Goal: Task Accomplishment & Management: Manage account settings

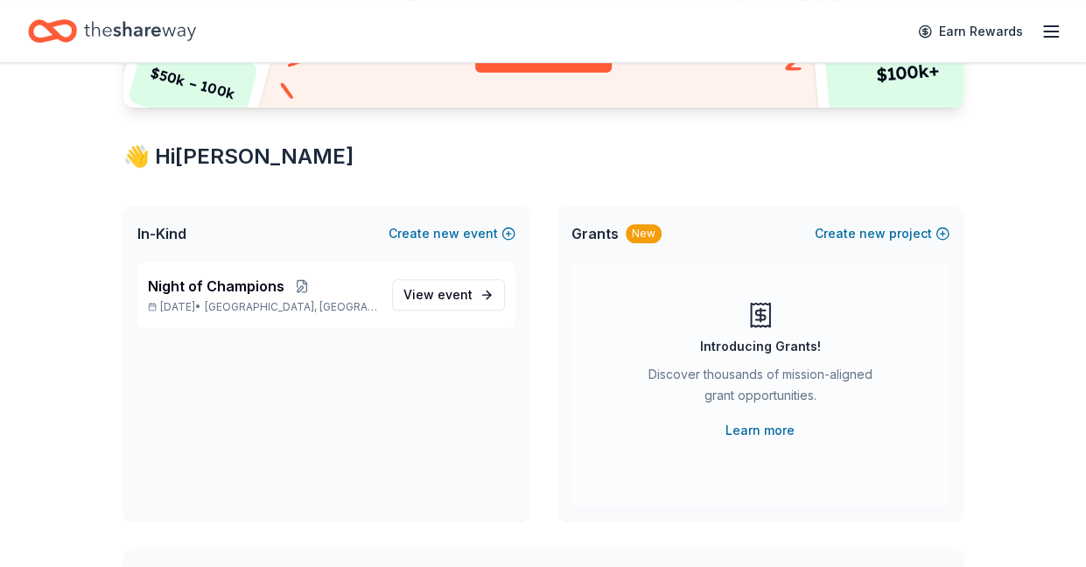
scroll to position [245, 0]
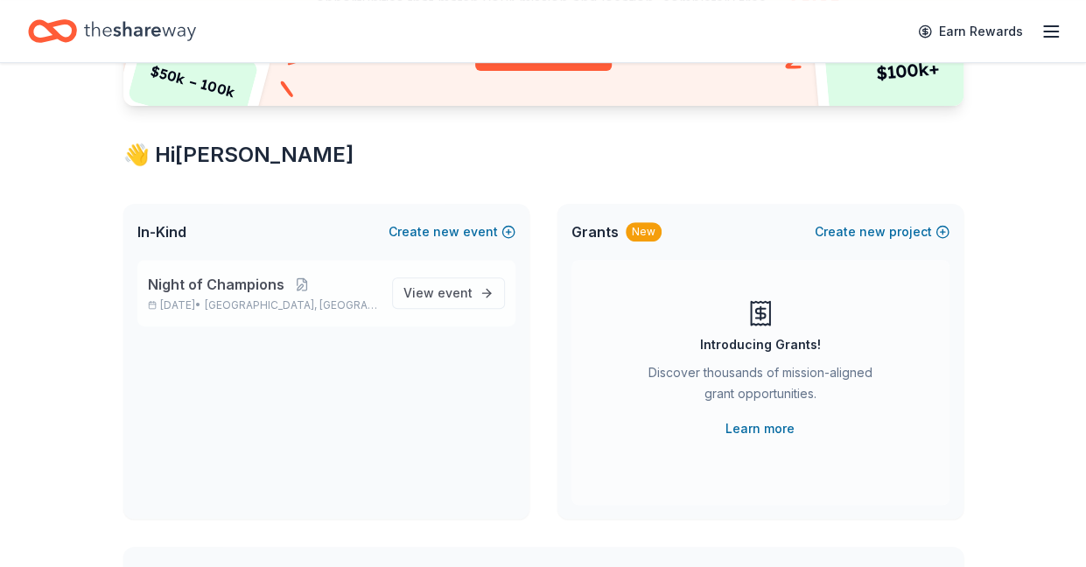
click at [209, 288] on span "Night of Champions" at bounding box center [216, 284] width 137 height 21
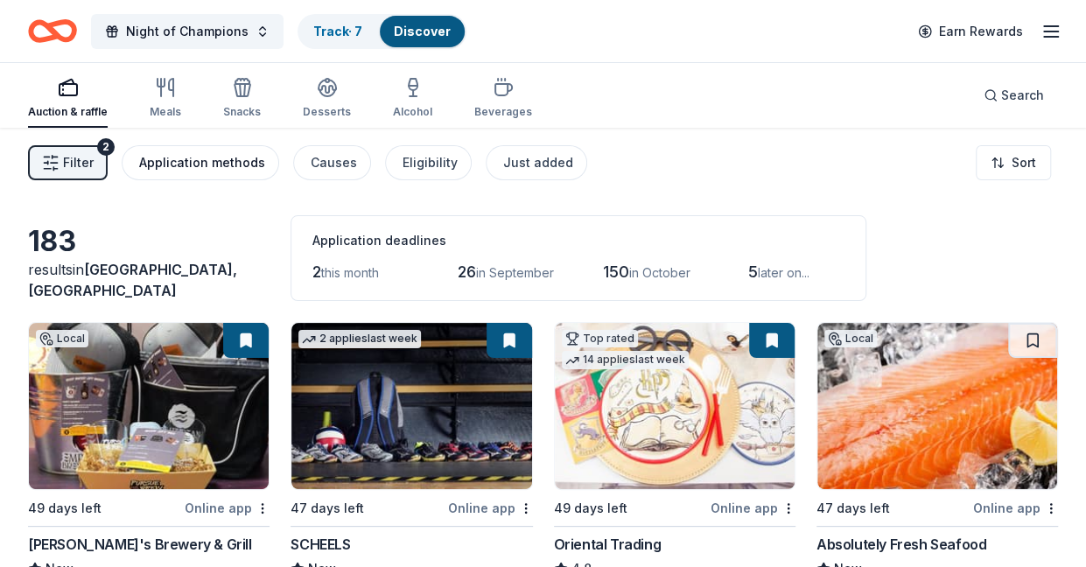
click at [201, 163] on div "Application methods" at bounding box center [202, 162] width 126 height 21
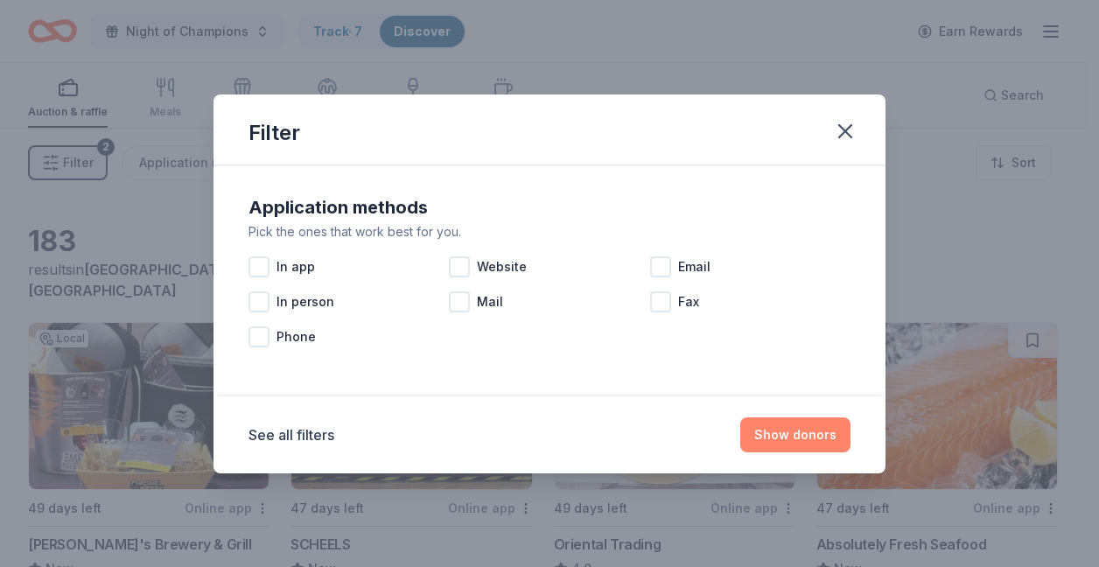
click at [791, 429] on button "Show donors" at bounding box center [796, 435] width 110 height 35
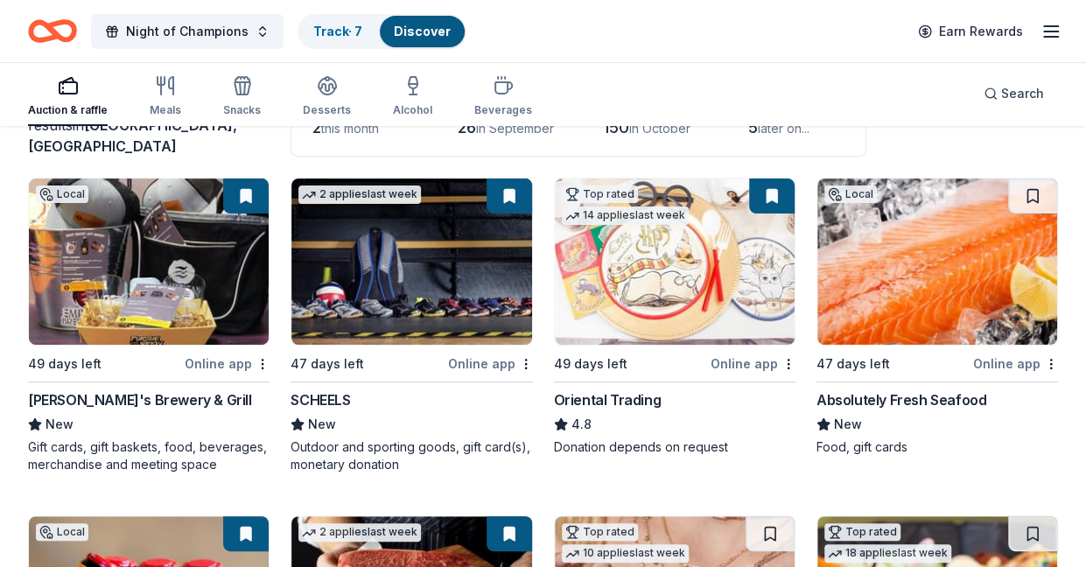
scroll to position [151, 0]
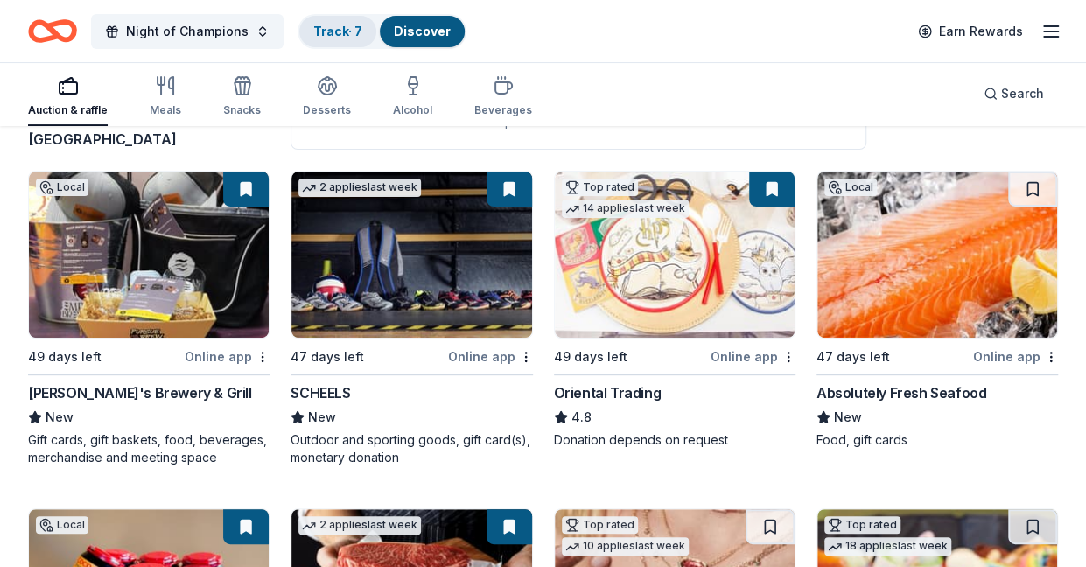
click at [317, 31] on link "Track · 7" at bounding box center [337, 31] width 49 height 15
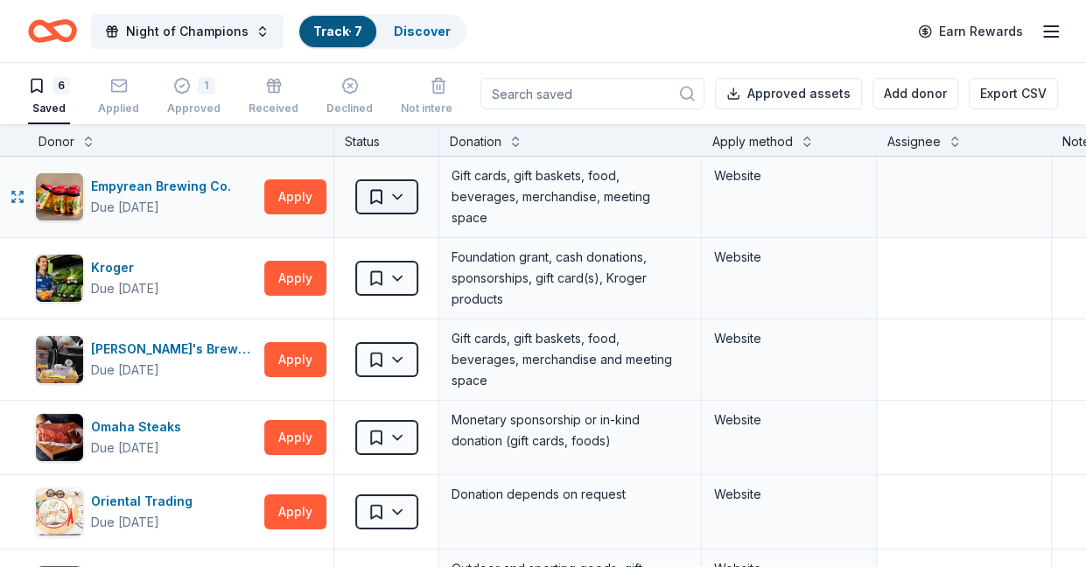
click at [404, 192] on html "Night of Champions Track · 7 Discover Earn Rewards 6 Saved Applied 1 Approved R…" at bounding box center [543, 283] width 1086 height 567
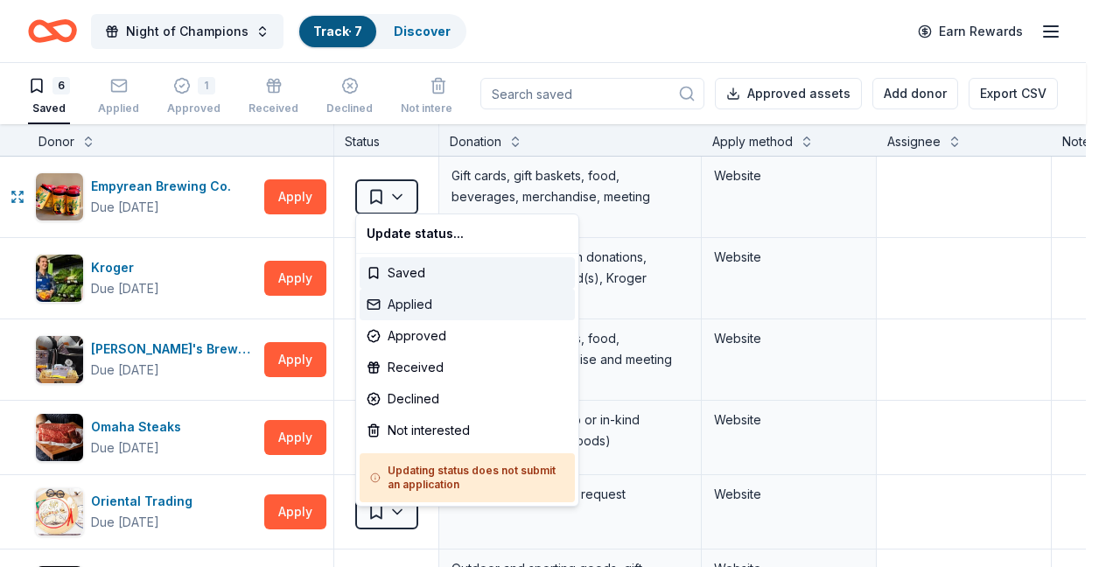
click at [403, 300] on div "Applied" at bounding box center [467, 305] width 215 height 32
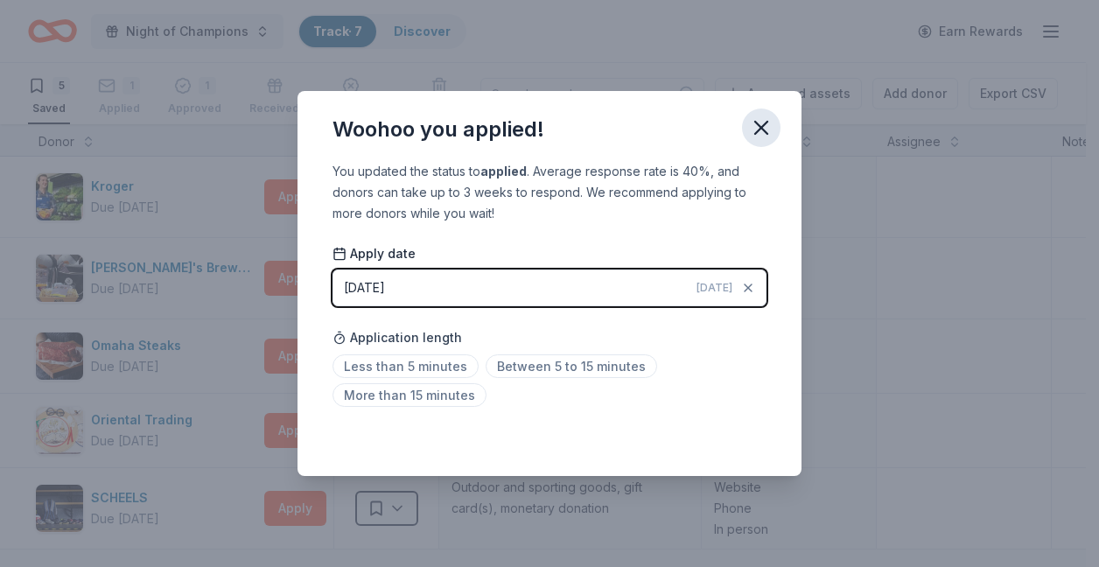
click at [768, 130] on icon "button" at bounding box center [761, 128] width 25 height 25
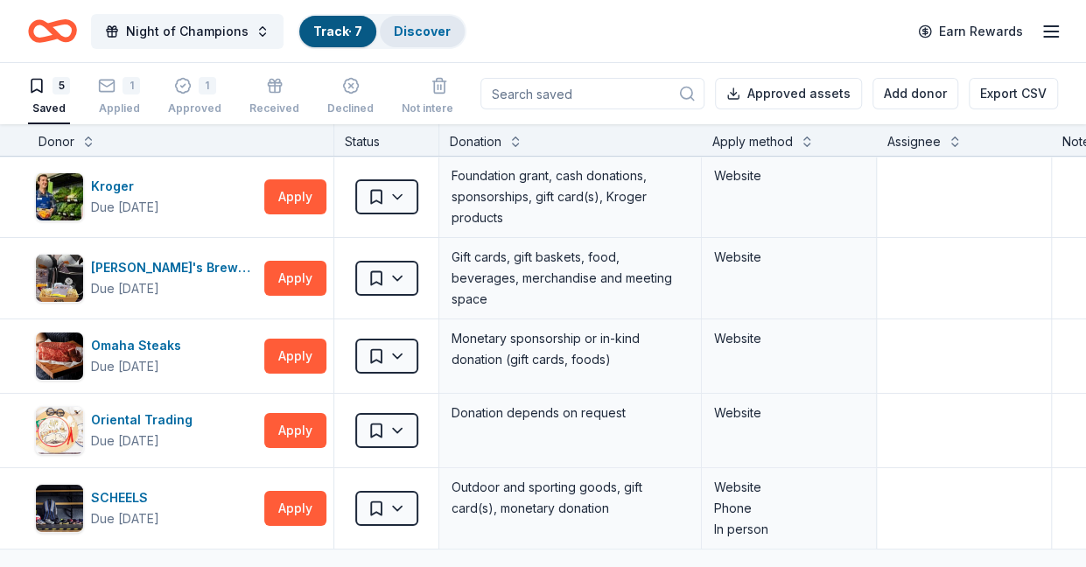
click at [422, 34] on link "Discover" at bounding box center [422, 31] width 57 height 15
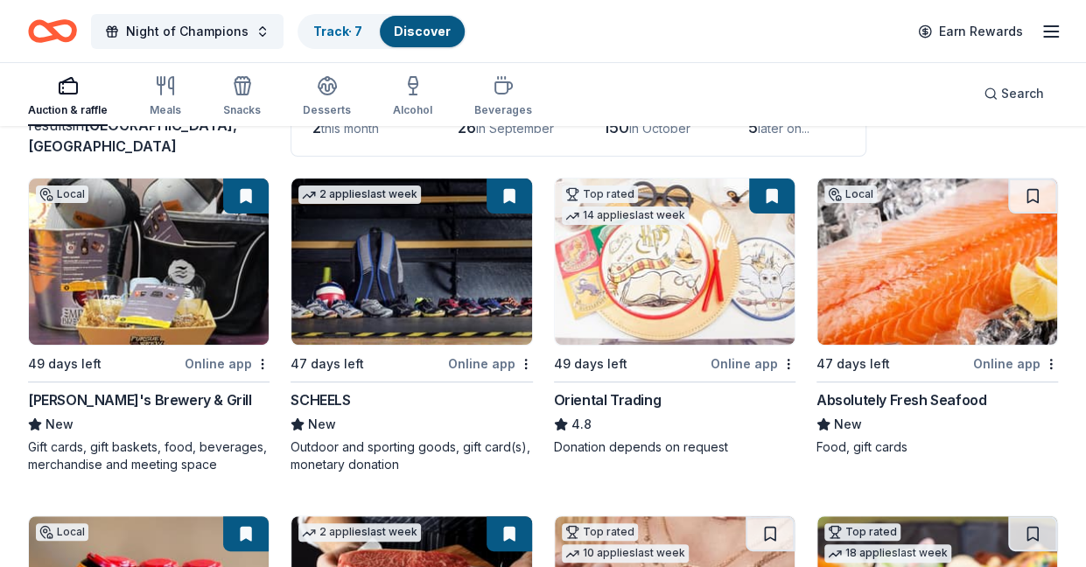
scroll to position [170, 0]
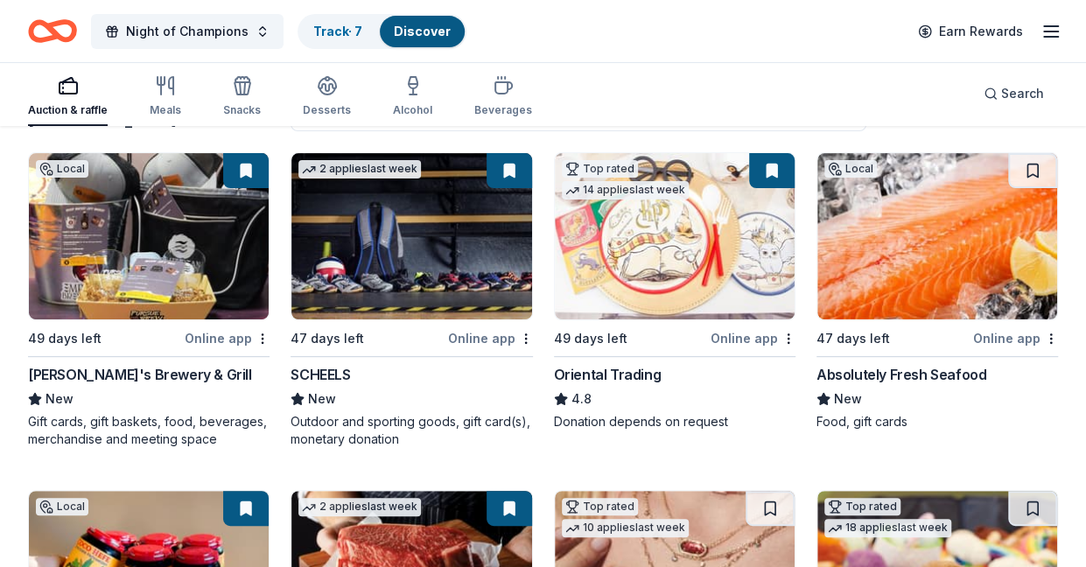
click at [221, 337] on div "Online app" at bounding box center [227, 338] width 85 height 22
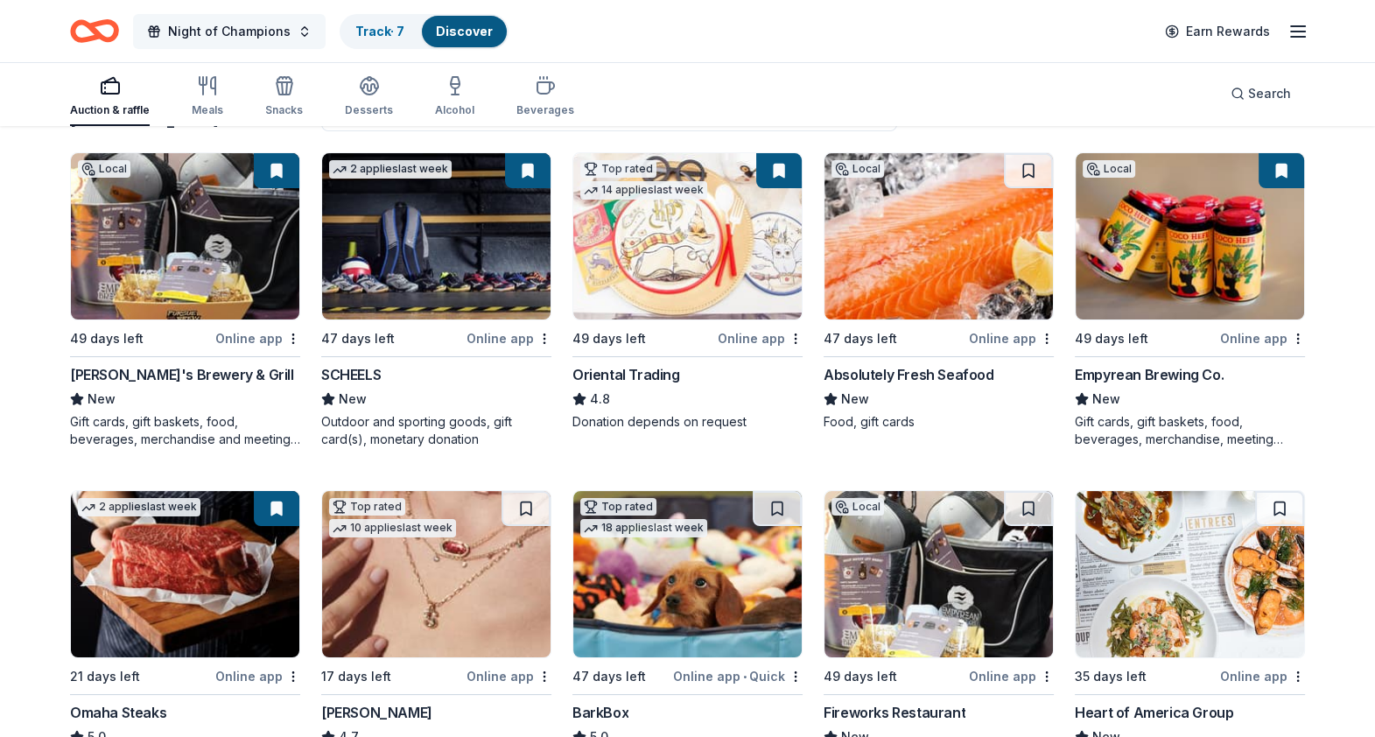
click at [263, 24] on span "Night of Champions" at bounding box center [229, 31] width 123 height 21
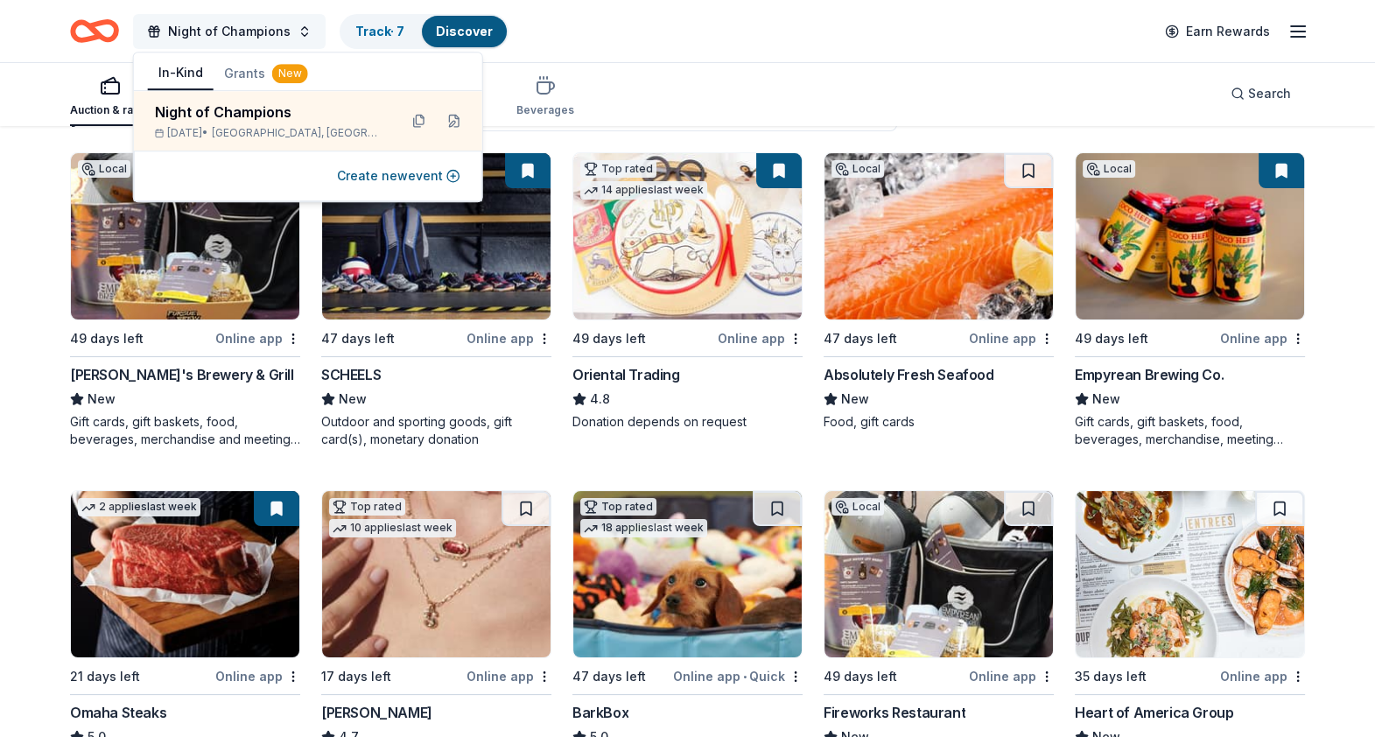
click at [263, 26] on span "Night of Champions" at bounding box center [229, 31] width 123 height 21
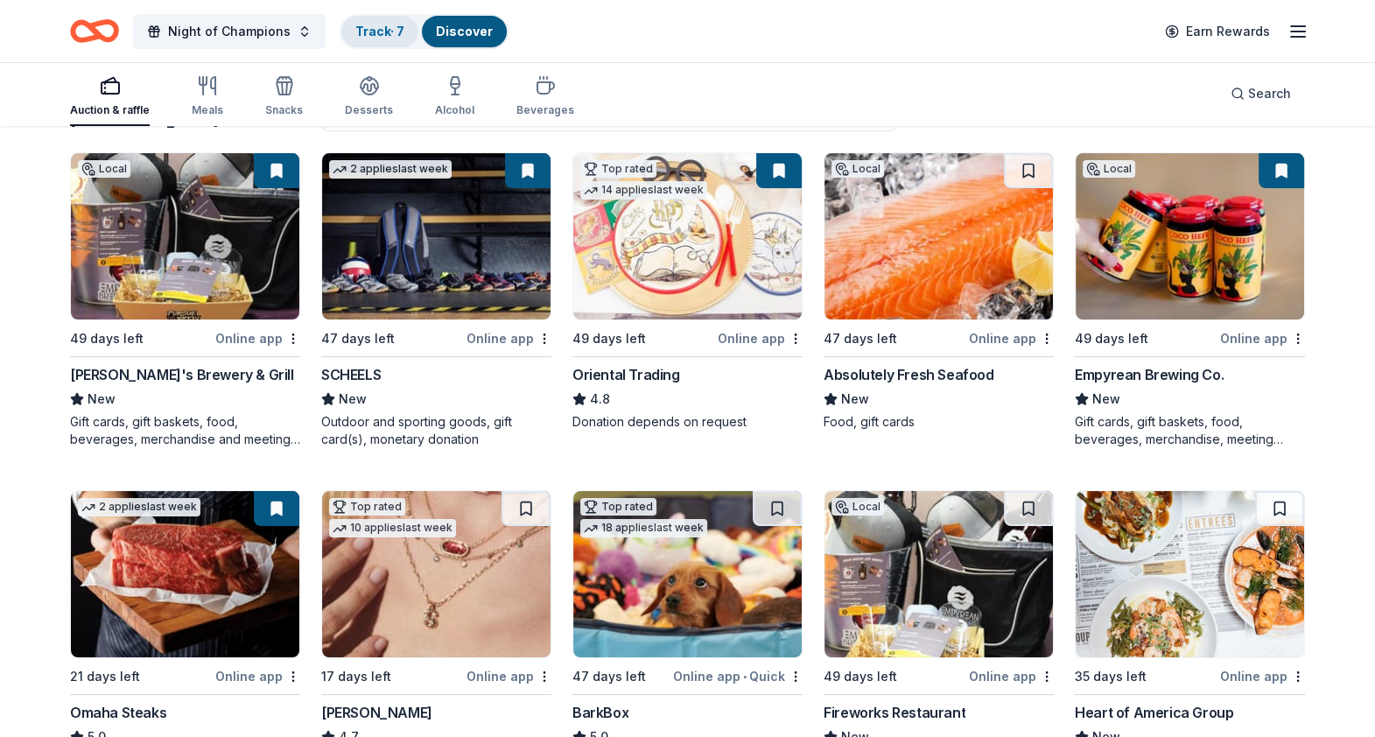
click at [377, 35] on link "Track · 7" at bounding box center [379, 31] width 49 height 15
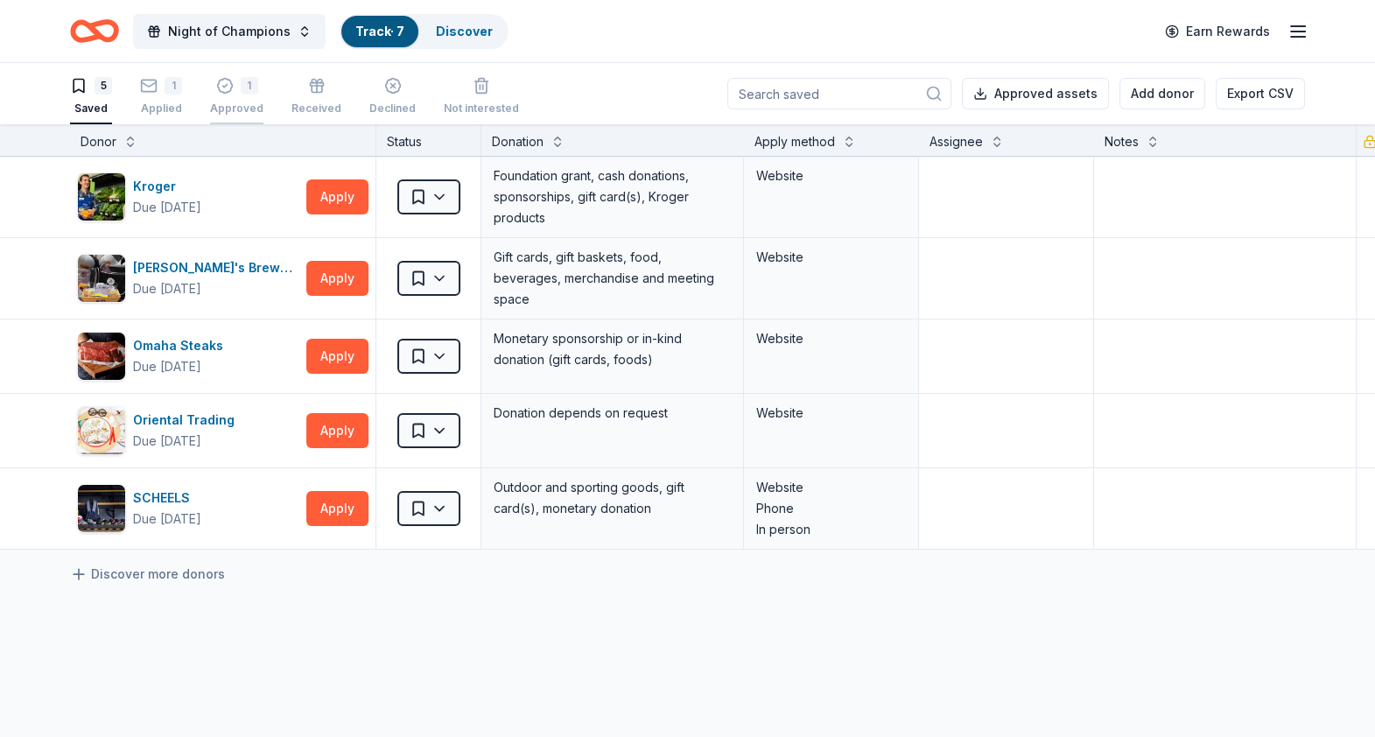
click at [223, 83] on icon "button" at bounding box center [225, 86] width 18 height 18
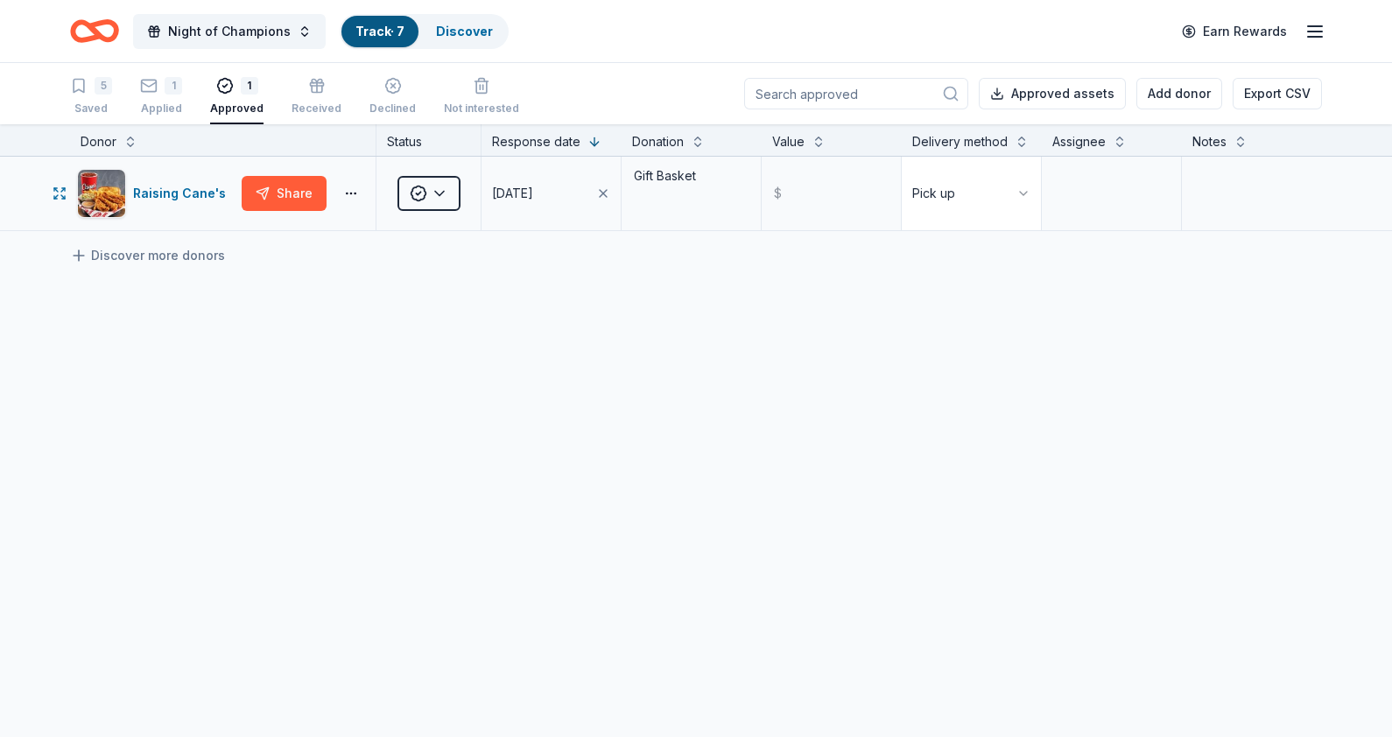
click at [1007, 193] on html "Night of Champions Track · 7 Discover Earn Rewards 5 Saved 1 Applied 1 Approved…" at bounding box center [696, 368] width 1392 height 737
click at [351, 188] on html "Night of Champions Track · 7 Discover Earn Rewards 5 Saved 1 Applied 1 Approved…" at bounding box center [696, 368] width 1392 height 737
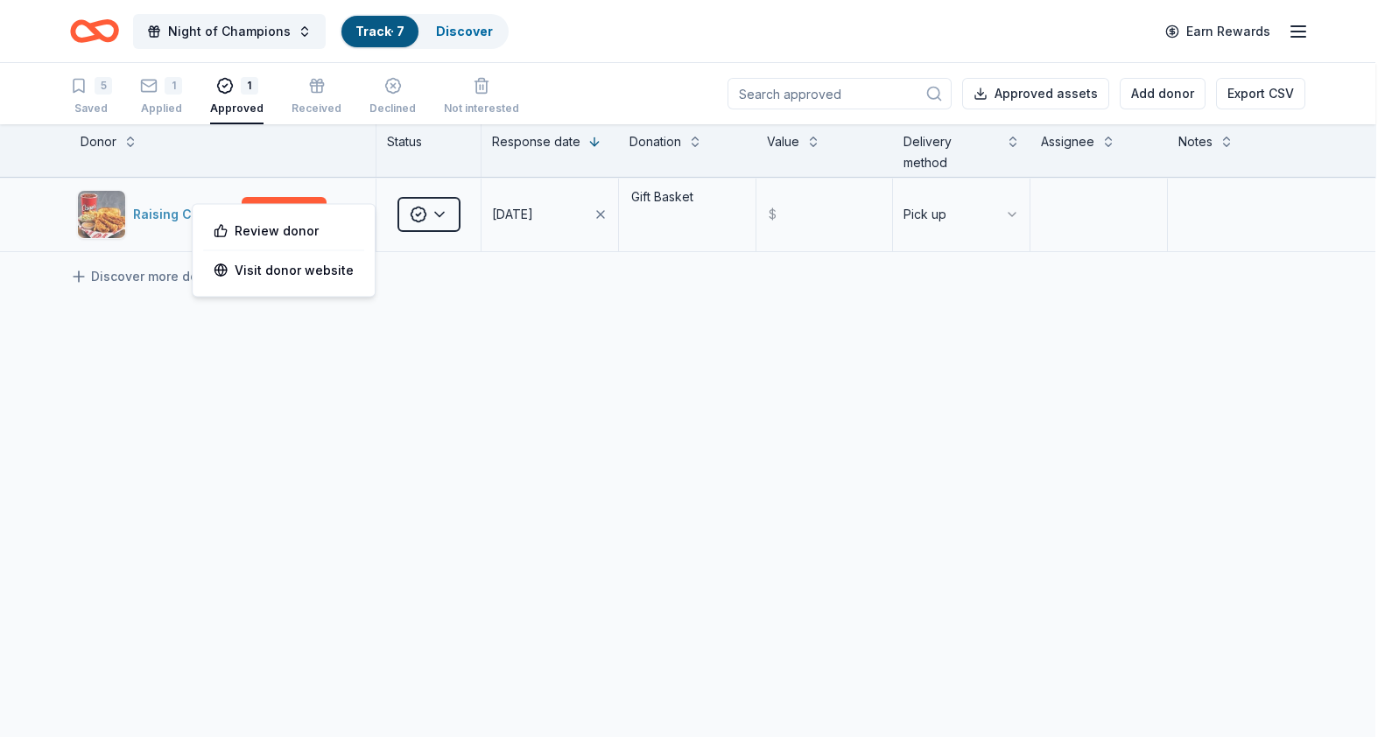
click at [94, 188] on html "Night of Champions Track · 7 Discover Earn Rewards 5 Saved 1 Applied 1 Approved…" at bounding box center [696, 368] width 1392 height 737
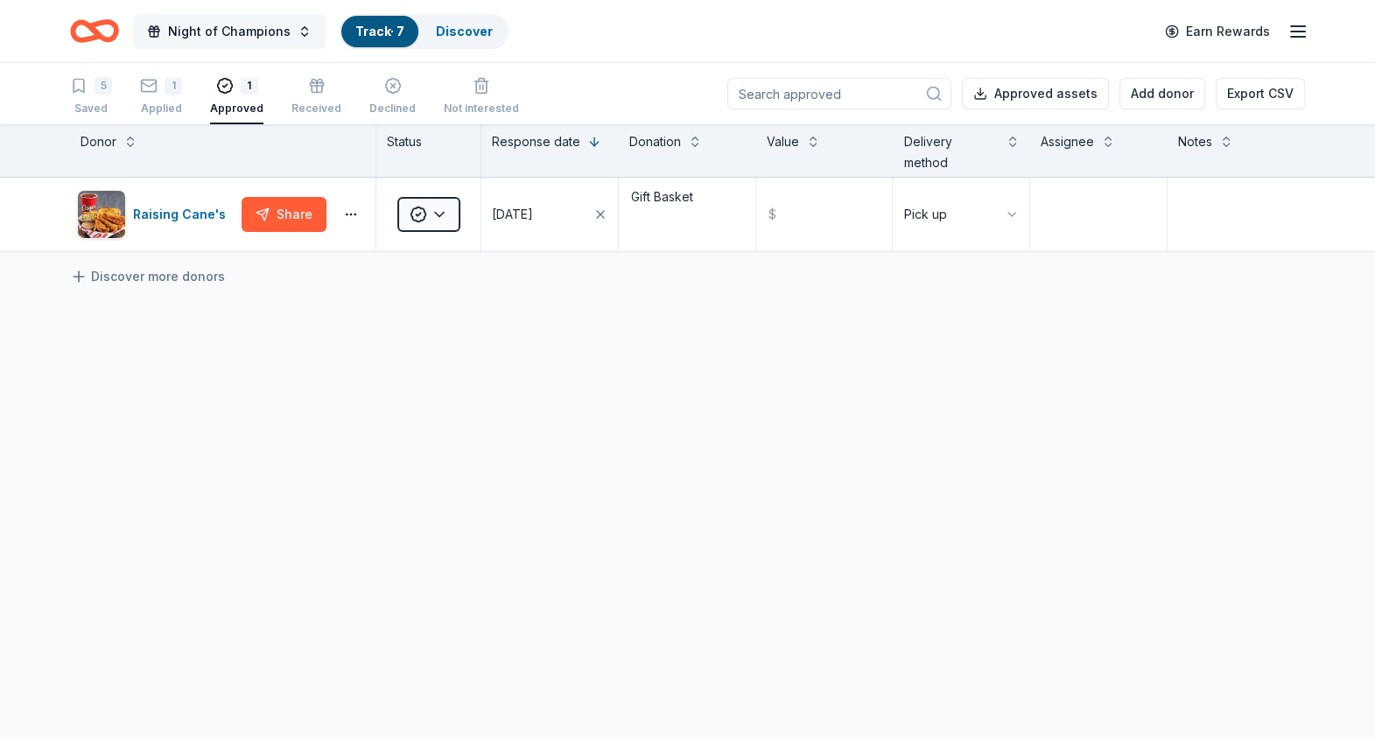
click at [216, 39] on span "Night of Champions" at bounding box center [229, 31] width 123 height 21
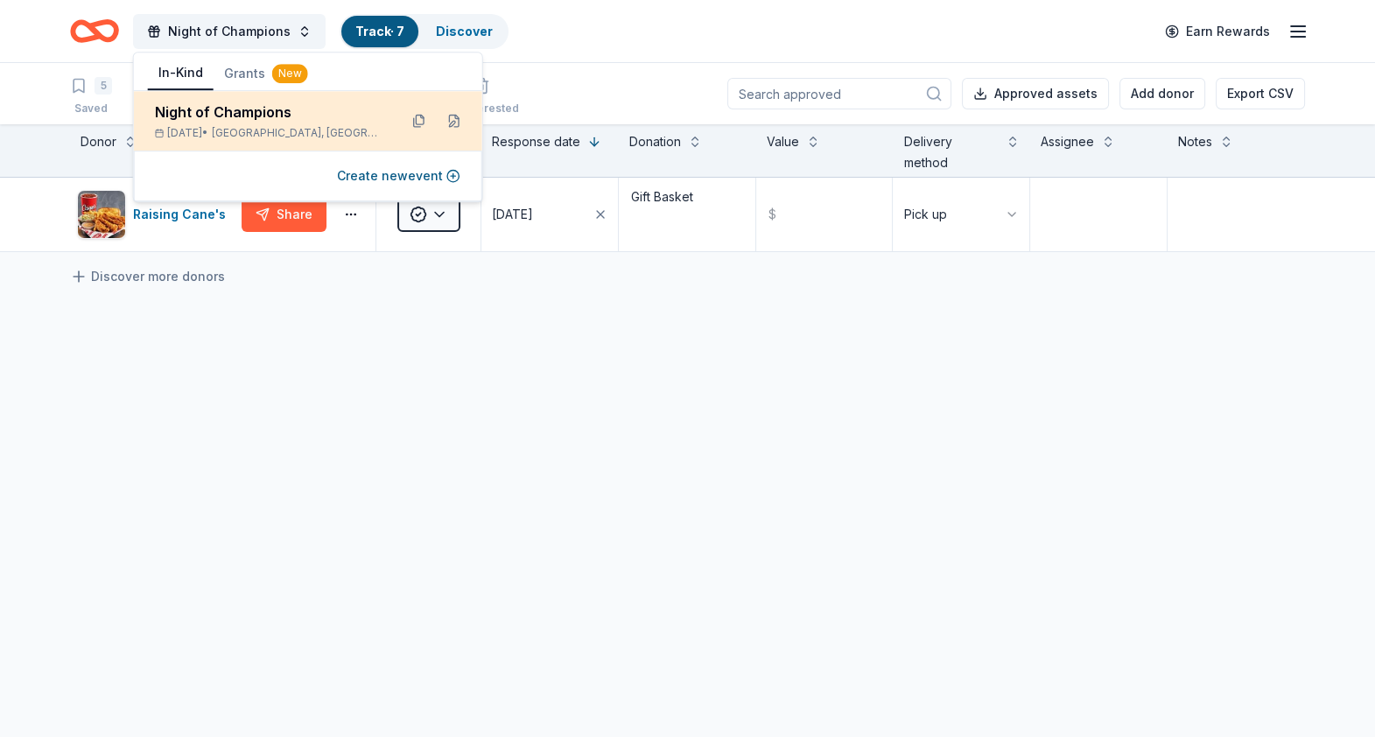
click at [220, 96] on div "Night of Champions Nov 08, 2025 • Omaha, NE" at bounding box center [308, 121] width 348 height 60
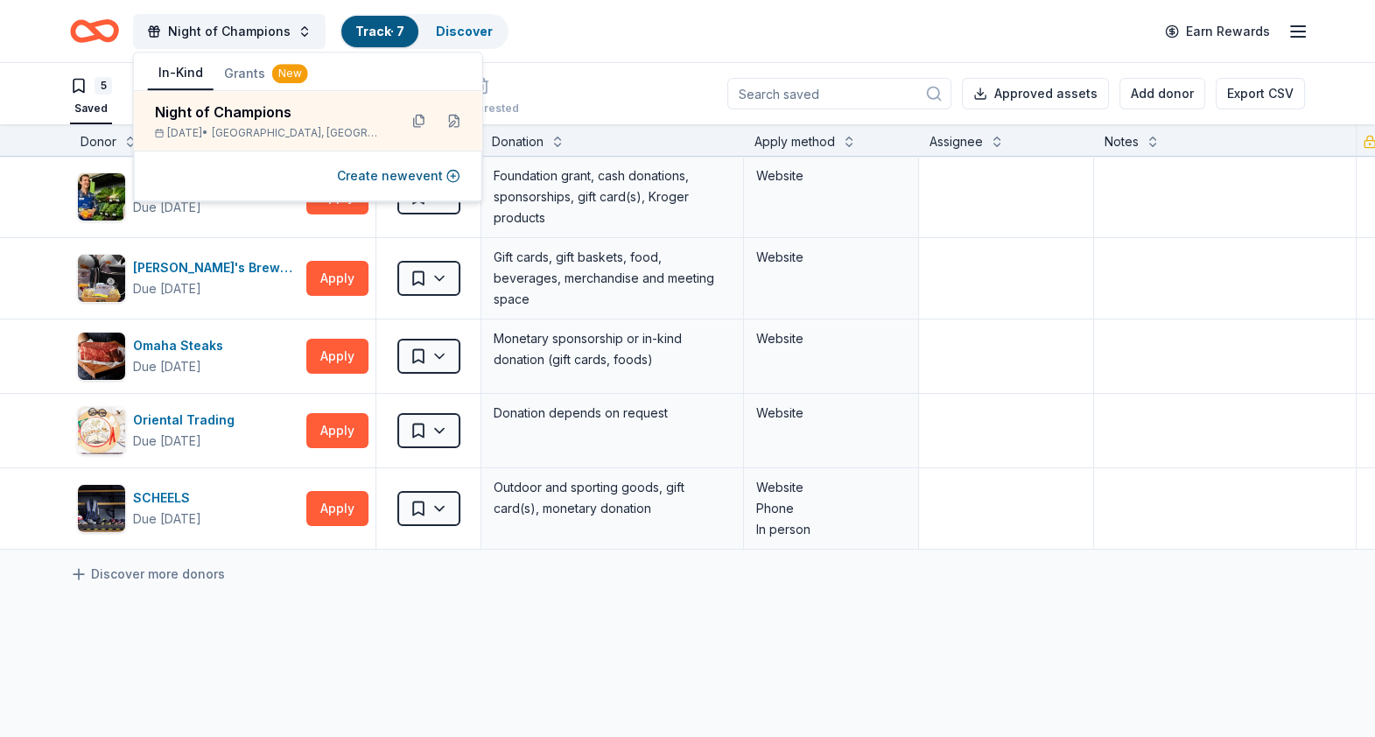
click at [541, 52] on div "Night of Champions Track · 7 Discover Earn Rewards" at bounding box center [687, 31] width 1375 height 62
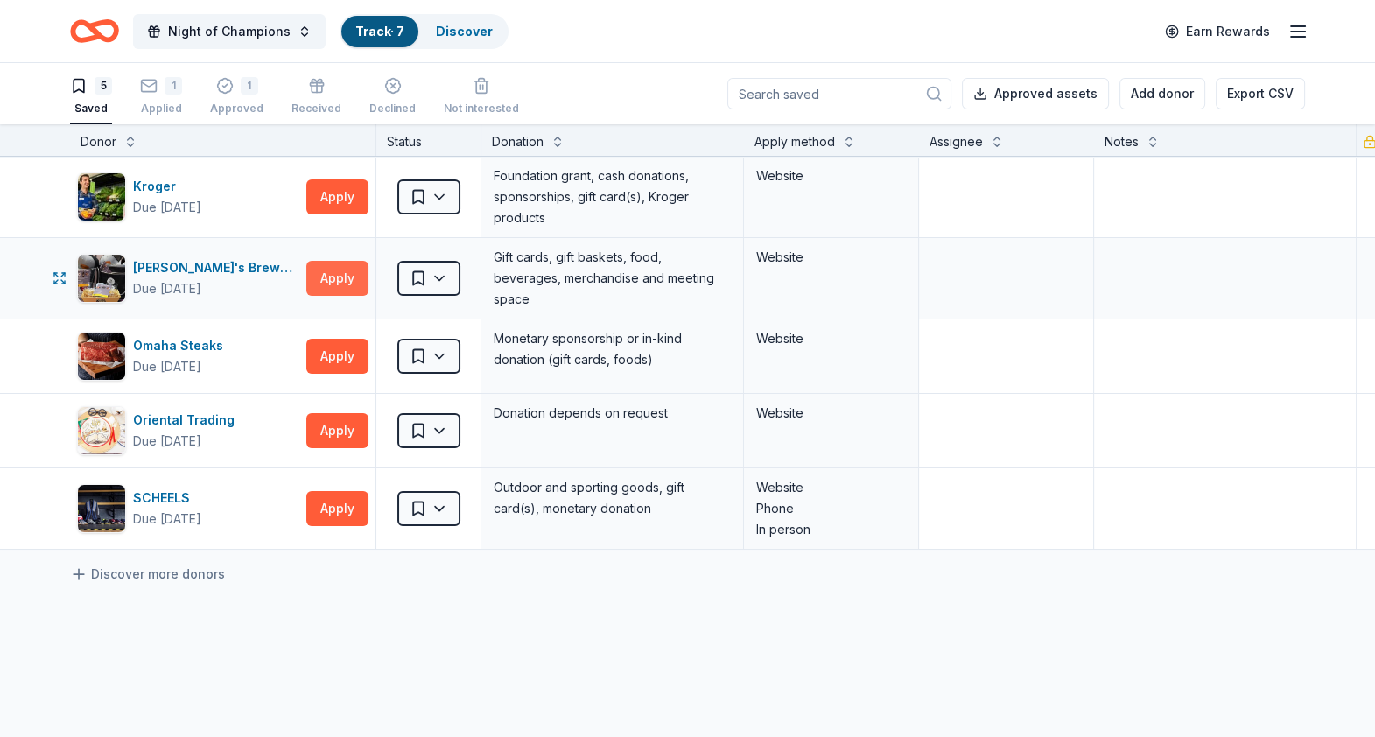
click at [332, 271] on button "Apply" at bounding box center [337, 278] width 62 height 35
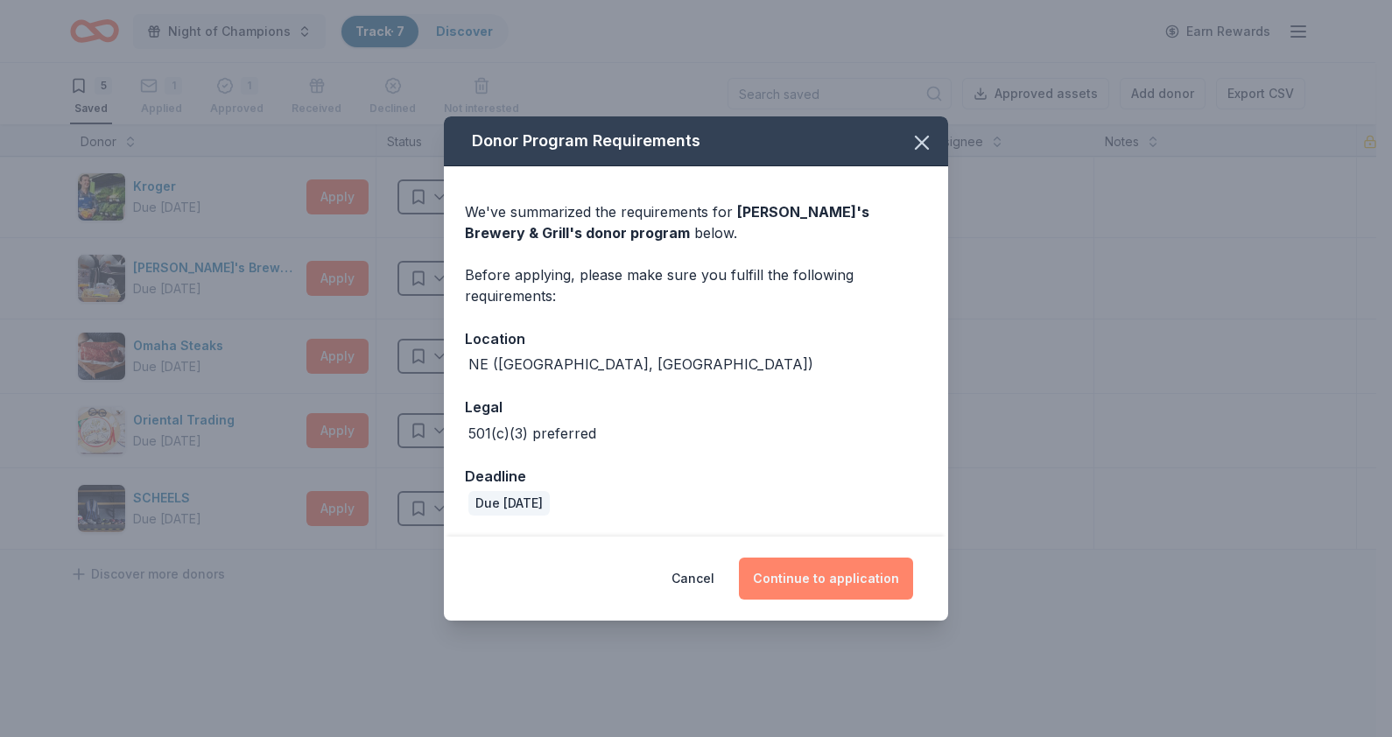
click at [850, 566] on button "Continue to application" at bounding box center [826, 579] width 174 height 42
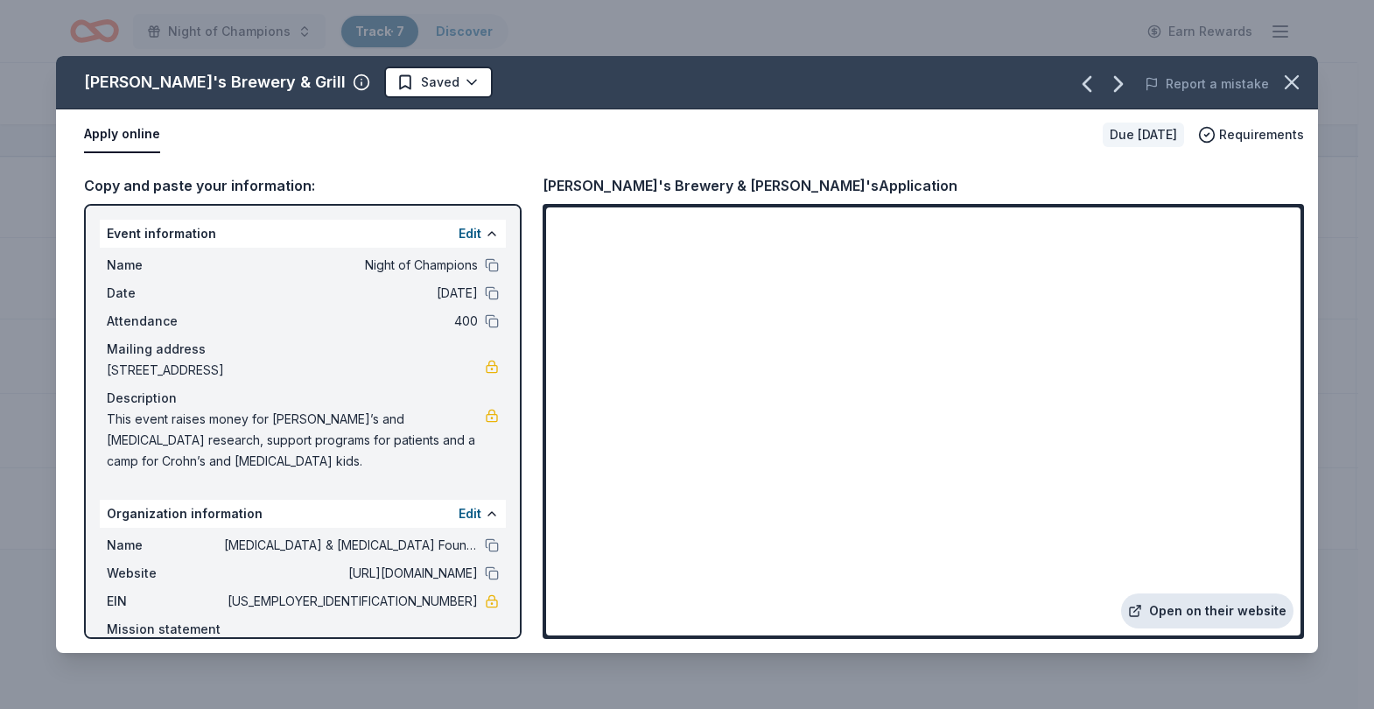
click at [1085, 566] on link "Open on their website" at bounding box center [1207, 611] width 172 height 35
click at [355, 33] on div "Lazlo's Brewery & Grill Saved Report a mistake Apply online Due in 49 days Requ…" at bounding box center [687, 354] width 1374 height 709
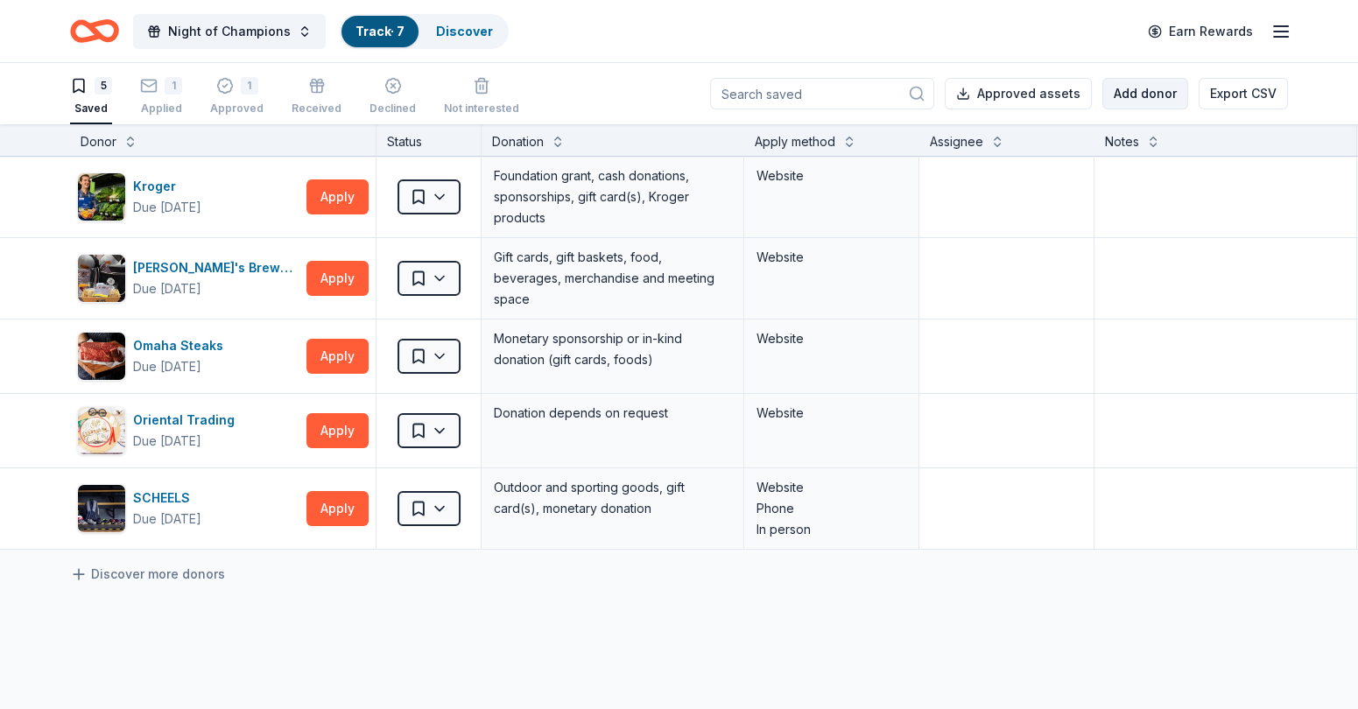
click at [1085, 89] on button "Add donor" at bounding box center [1145, 94] width 86 height 32
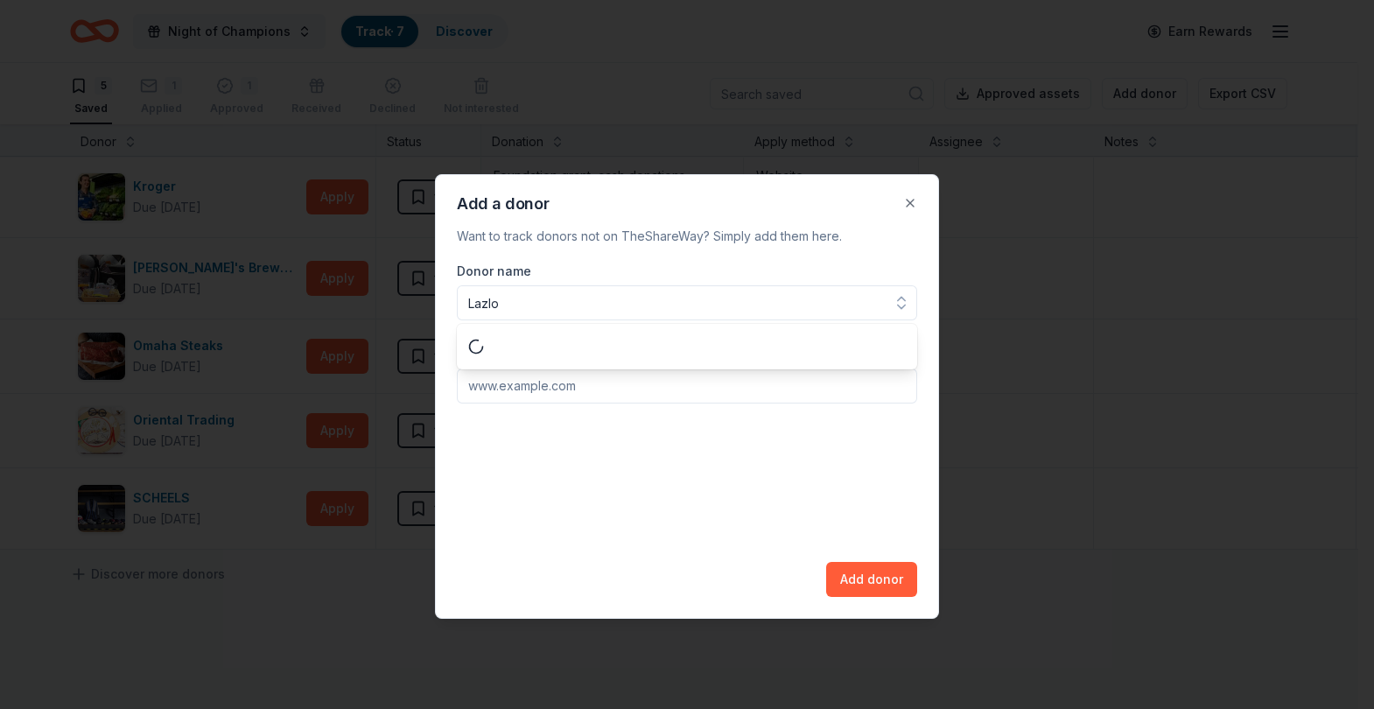
type input "Lazlos"
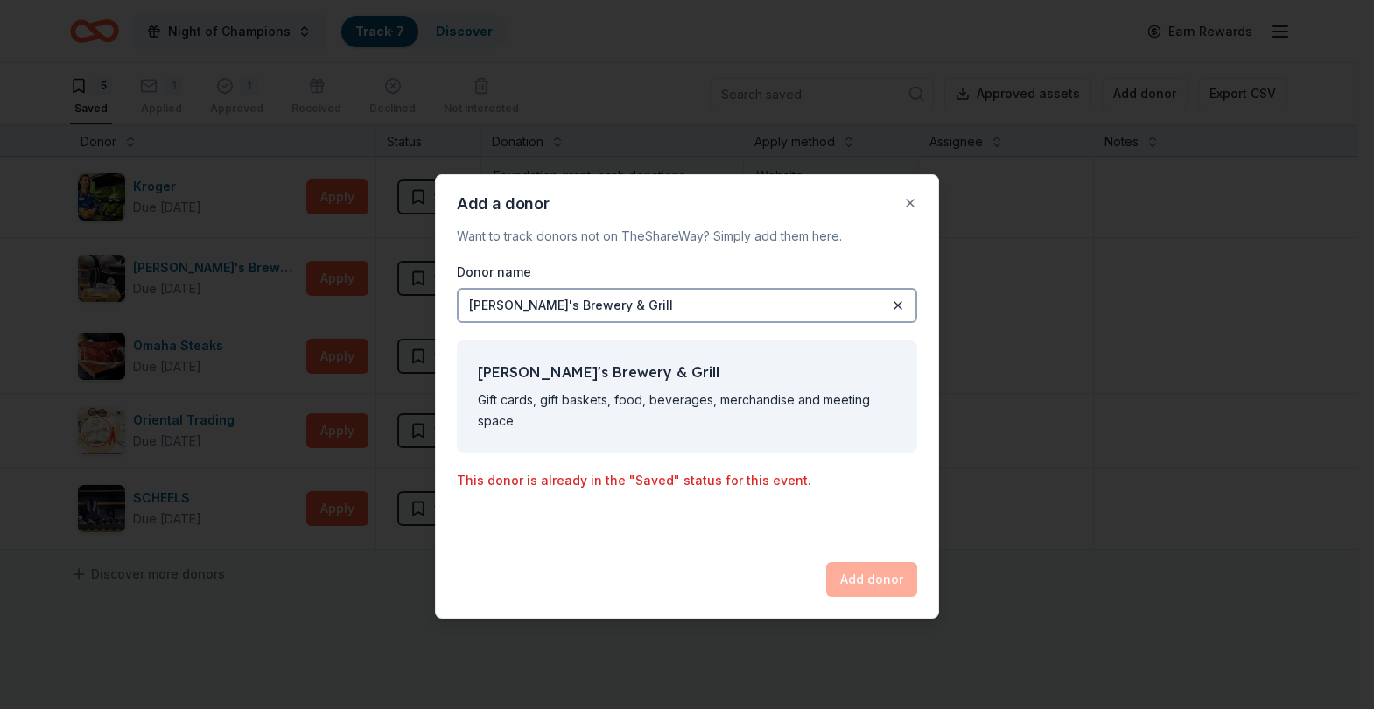
click at [884, 566] on div "Add donor" at bounding box center [871, 579] width 91 height 35
click at [912, 207] on button "Close" at bounding box center [910, 203] width 35 height 35
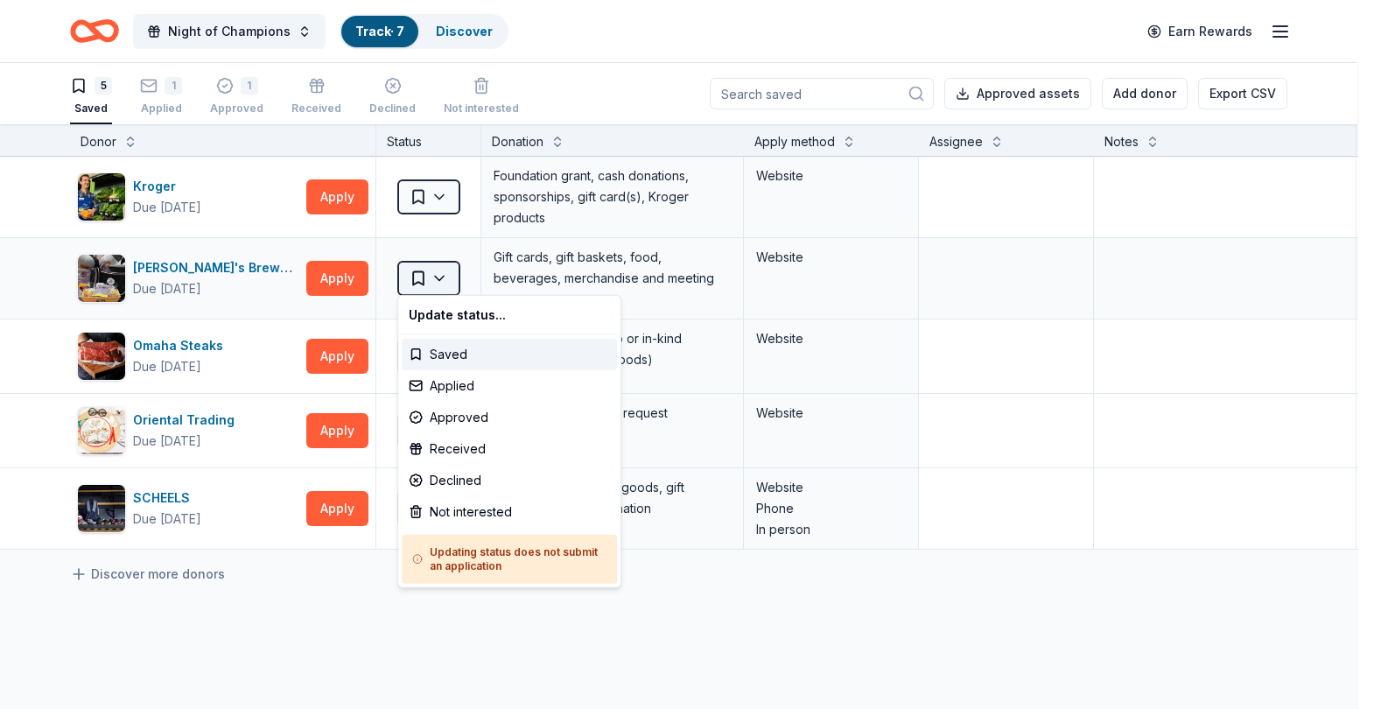
click at [437, 274] on html "Night of Champions Track · 7 Discover Earn Rewards 5 Saved 1 Applied 1 Approved…" at bounding box center [687, 354] width 1374 height 709
drag, startPoint x: 446, startPoint y: 383, endPoint x: 453, endPoint y: 355, distance: 28.9
click at [453, 355] on div "Update status... Saved Applied Approved Received Declined Not interested Updati…" at bounding box center [509, 441] width 224 height 293
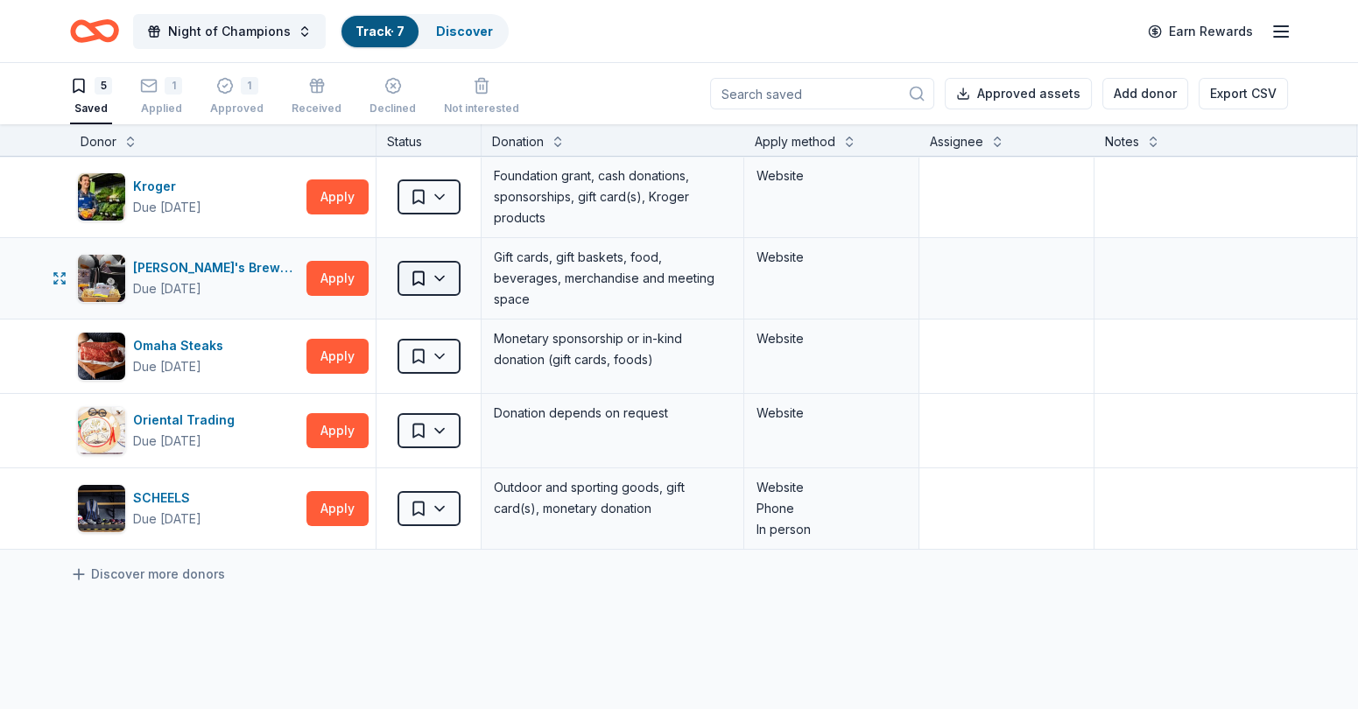
click at [440, 277] on html "Night of Champions Track · 7 Discover Earn Rewards 5 Saved 1 Applied 1 Approved…" at bounding box center [679, 354] width 1358 height 709
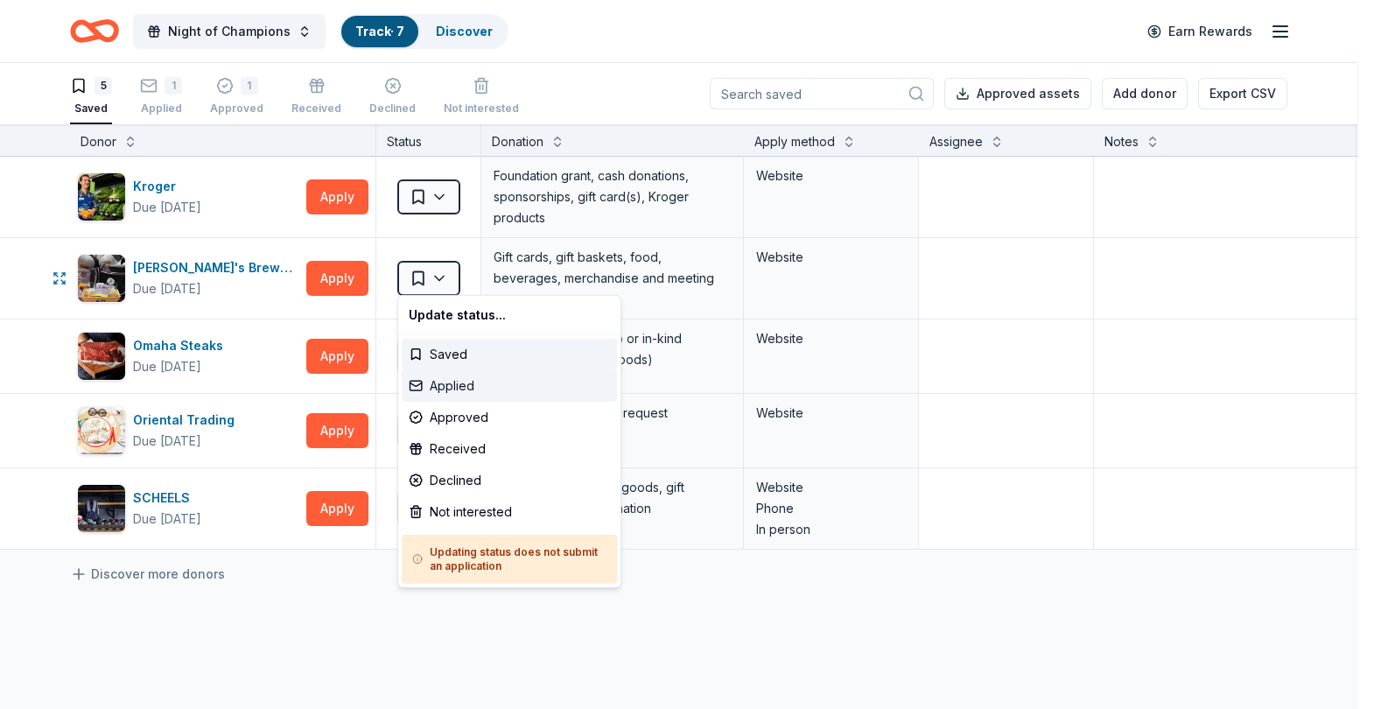
click at [442, 375] on div "Applied" at bounding box center [509, 386] width 215 height 32
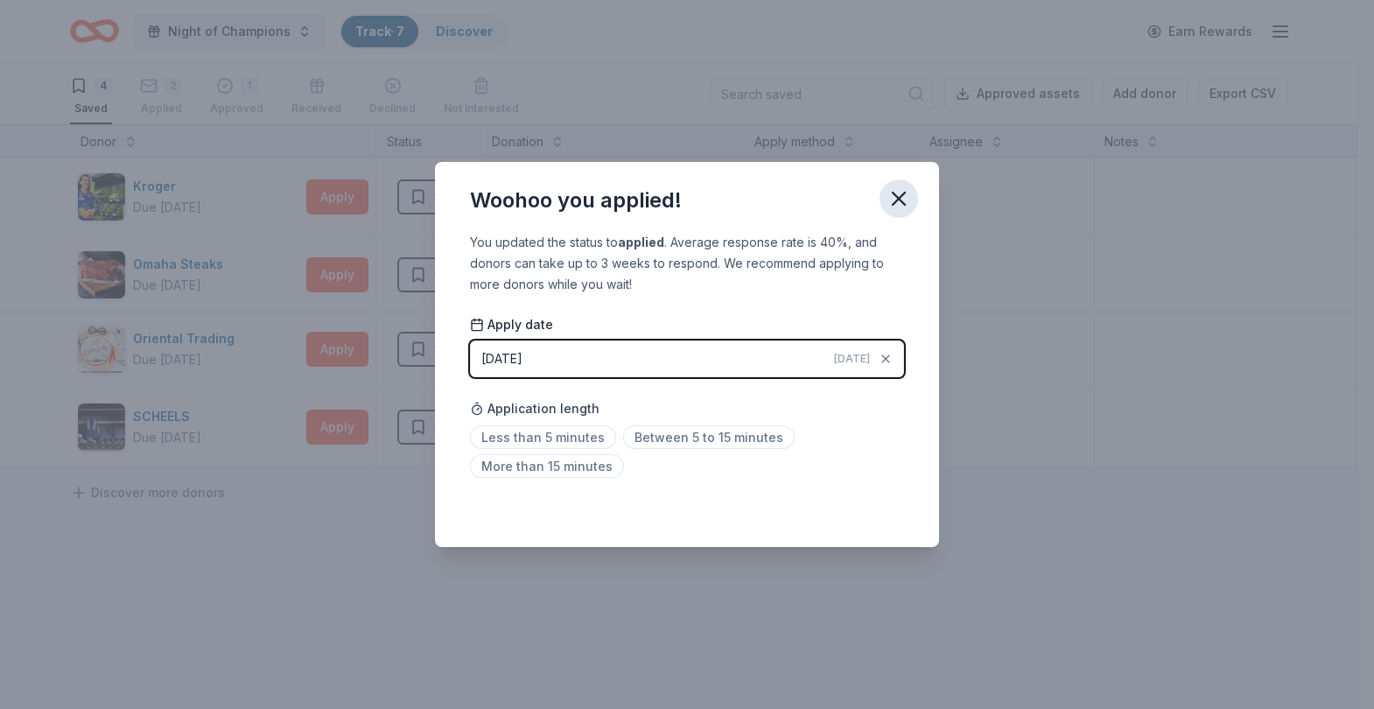
click at [892, 200] on icon "button" at bounding box center [899, 198] width 25 height 25
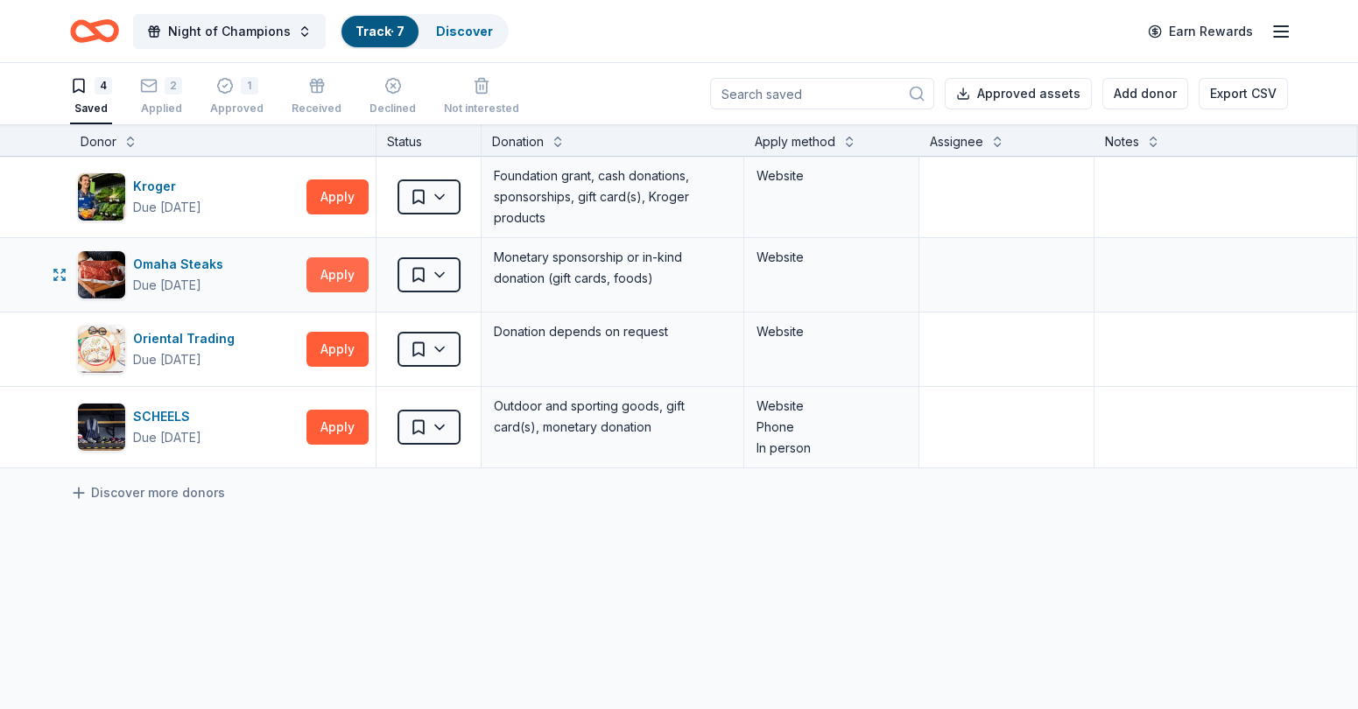
click at [327, 270] on button "Apply" at bounding box center [337, 274] width 62 height 35
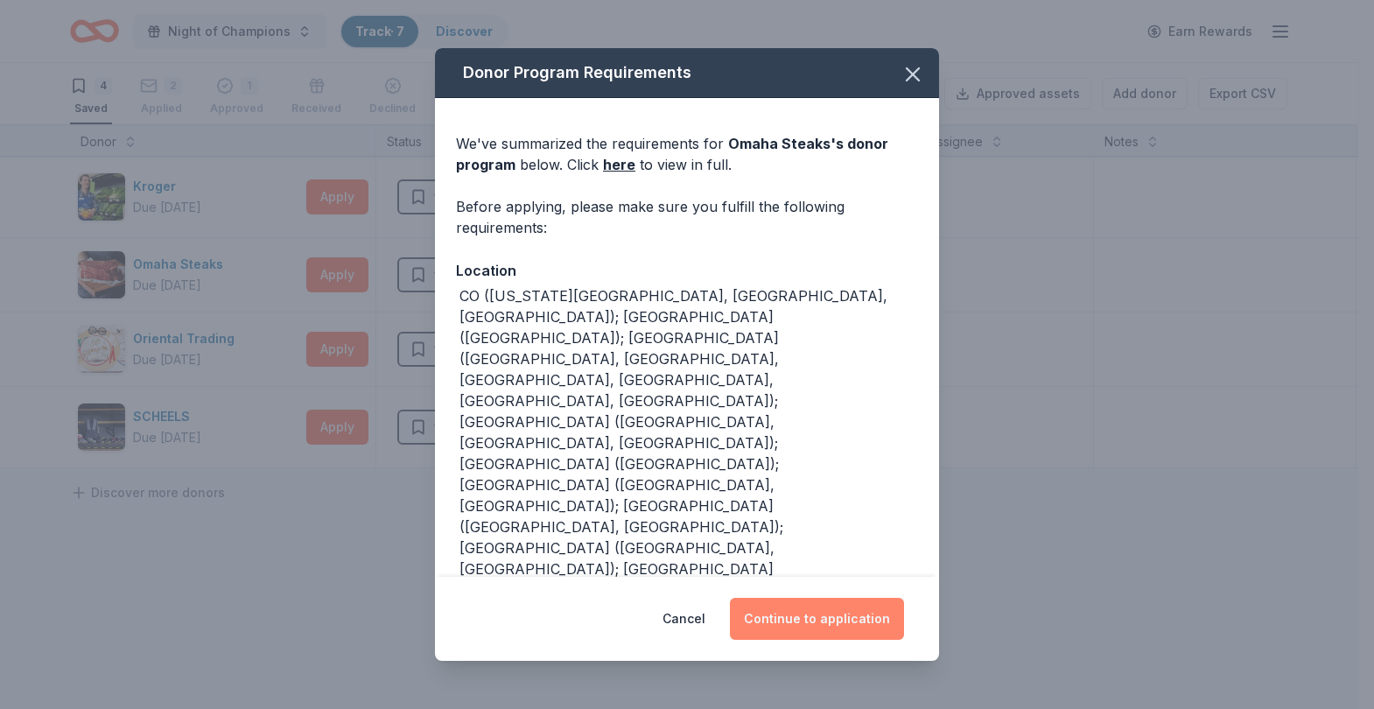
click at [817, 566] on button "Continue to application" at bounding box center [817, 619] width 174 height 42
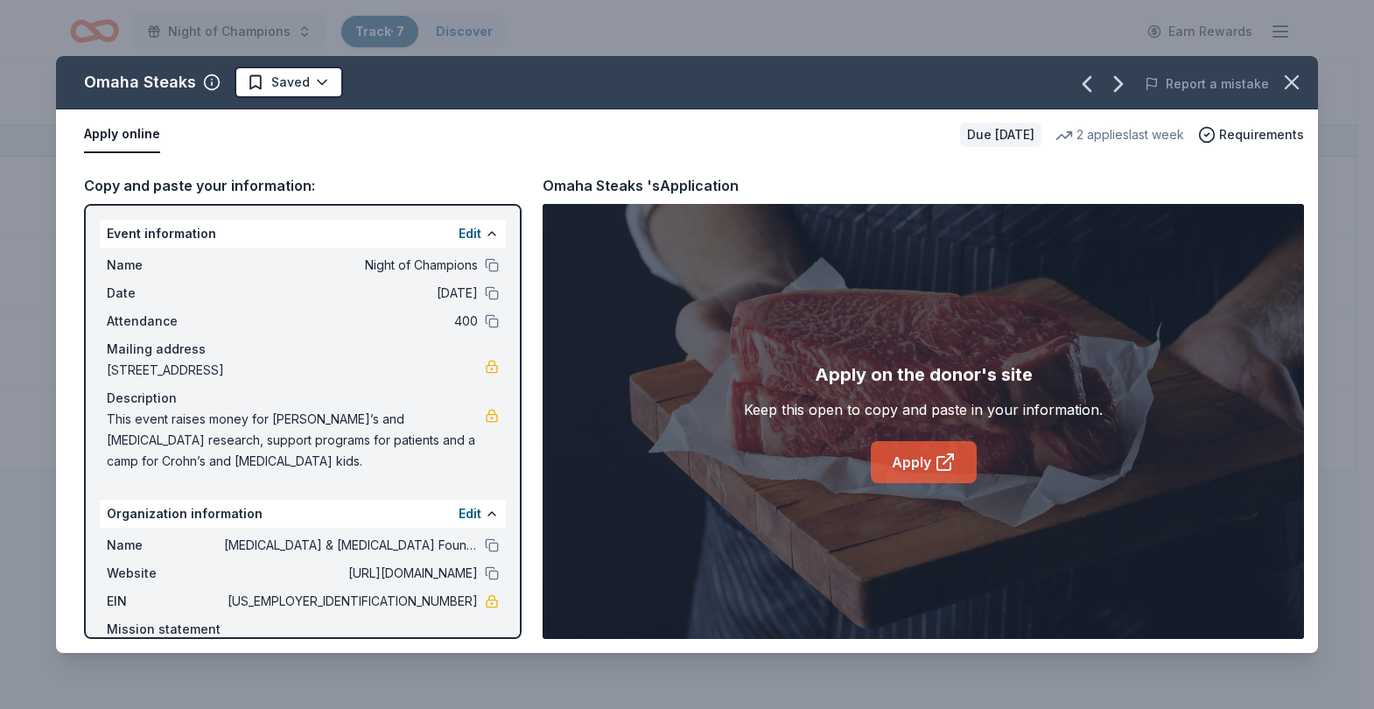
click at [909, 453] on link "Apply" at bounding box center [924, 462] width 106 height 42
click at [1085, 241] on div "Omaha Steaks Saved Report a mistake Apply online Due in 21 days 2 applies last …" at bounding box center [687, 354] width 1374 height 709
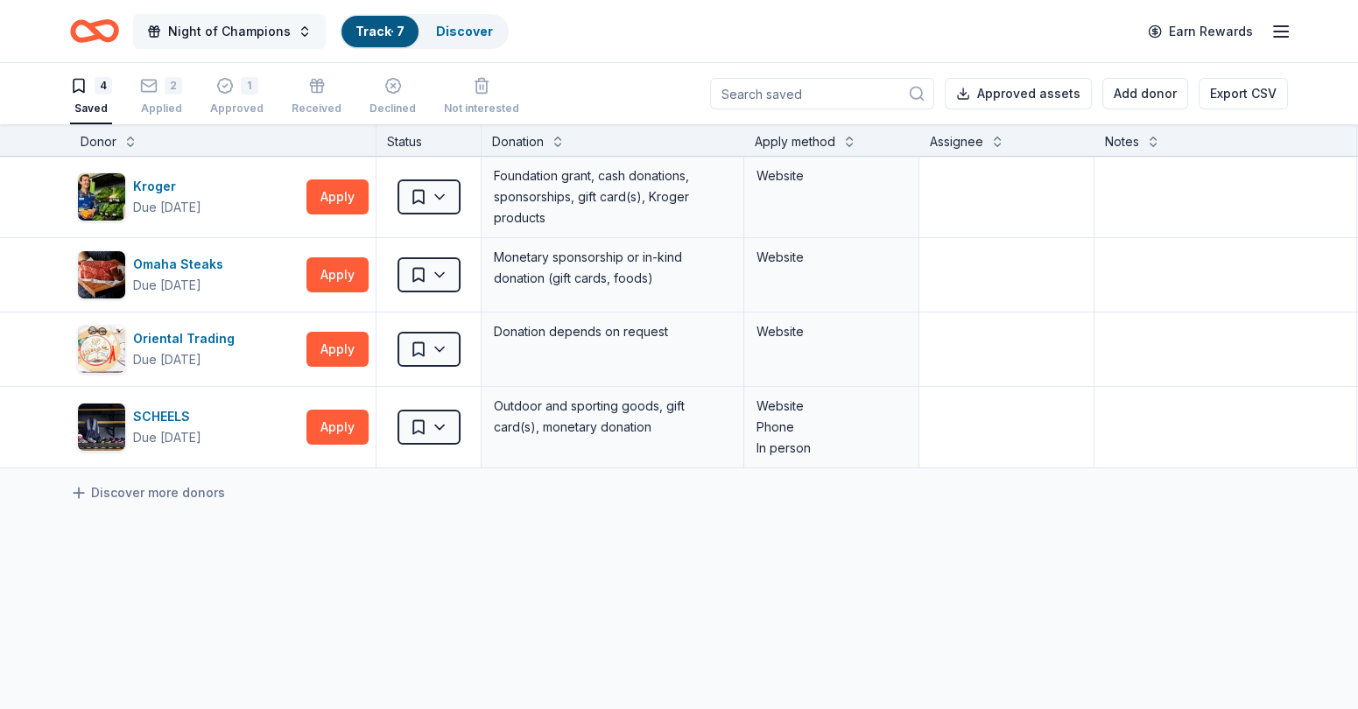
click at [237, 28] on span "Night of Champions" at bounding box center [229, 31] width 123 height 21
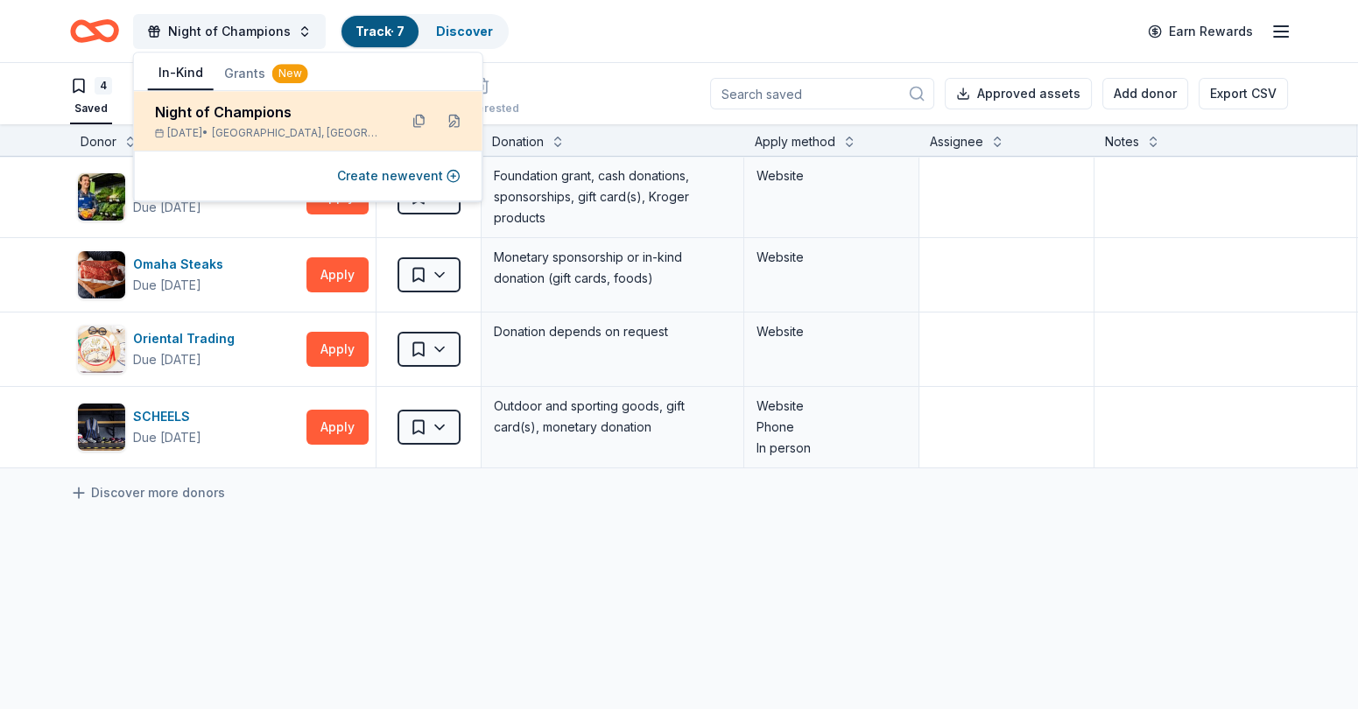
click at [227, 105] on div "Night of Champions" at bounding box center [269, 112] width 229 height 21
click at [229, 114] on div "Night of Champions" at bounding box center [269, 112] width 229 height 21
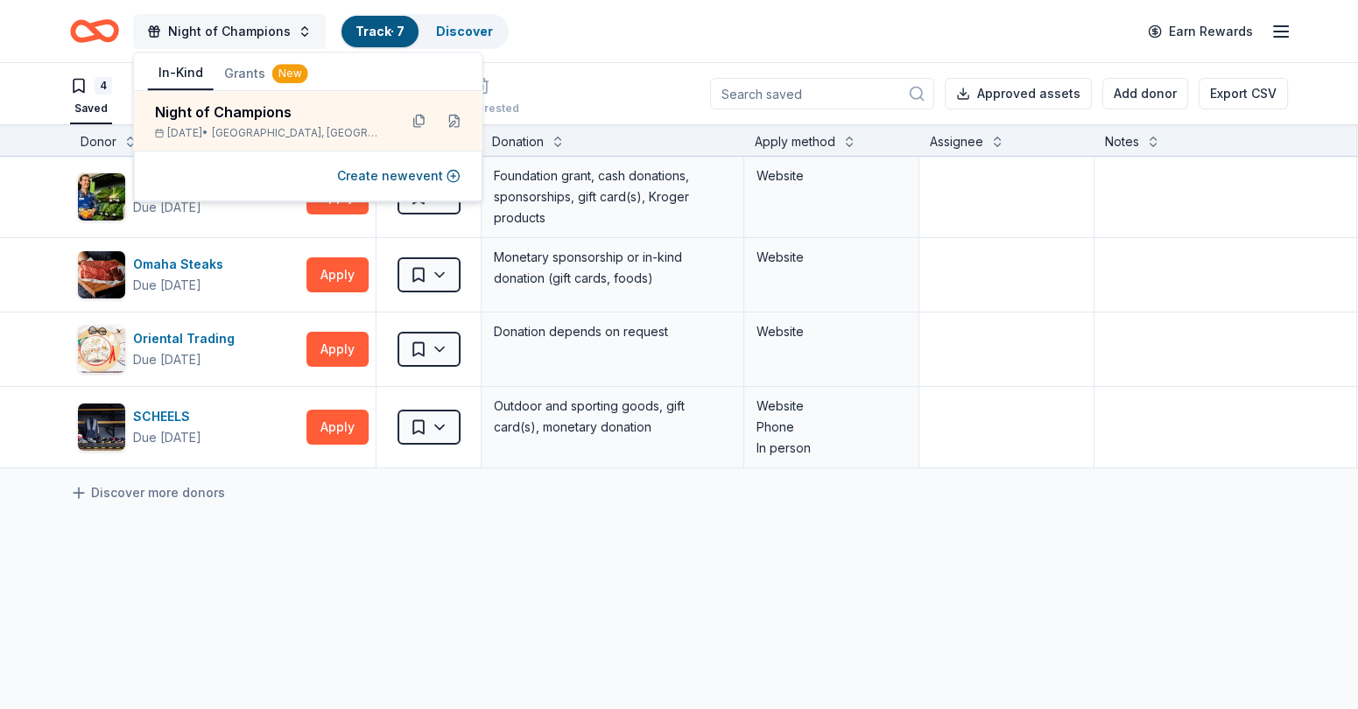
click at [188, 27] on span "Night of Champions" at bounding box center [229, 31] width 123 height 21
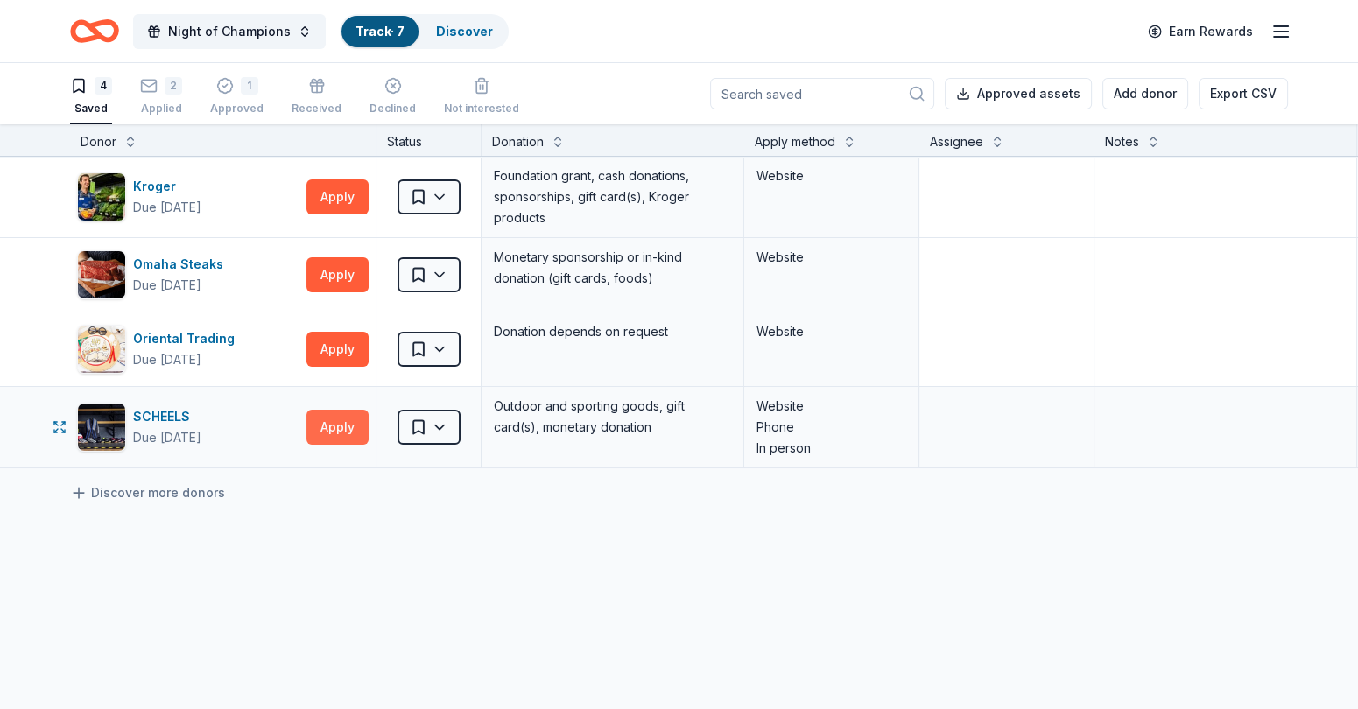
click at [348, 425] on button "Apply" at bounding box center [337, 427] width 62 height 35
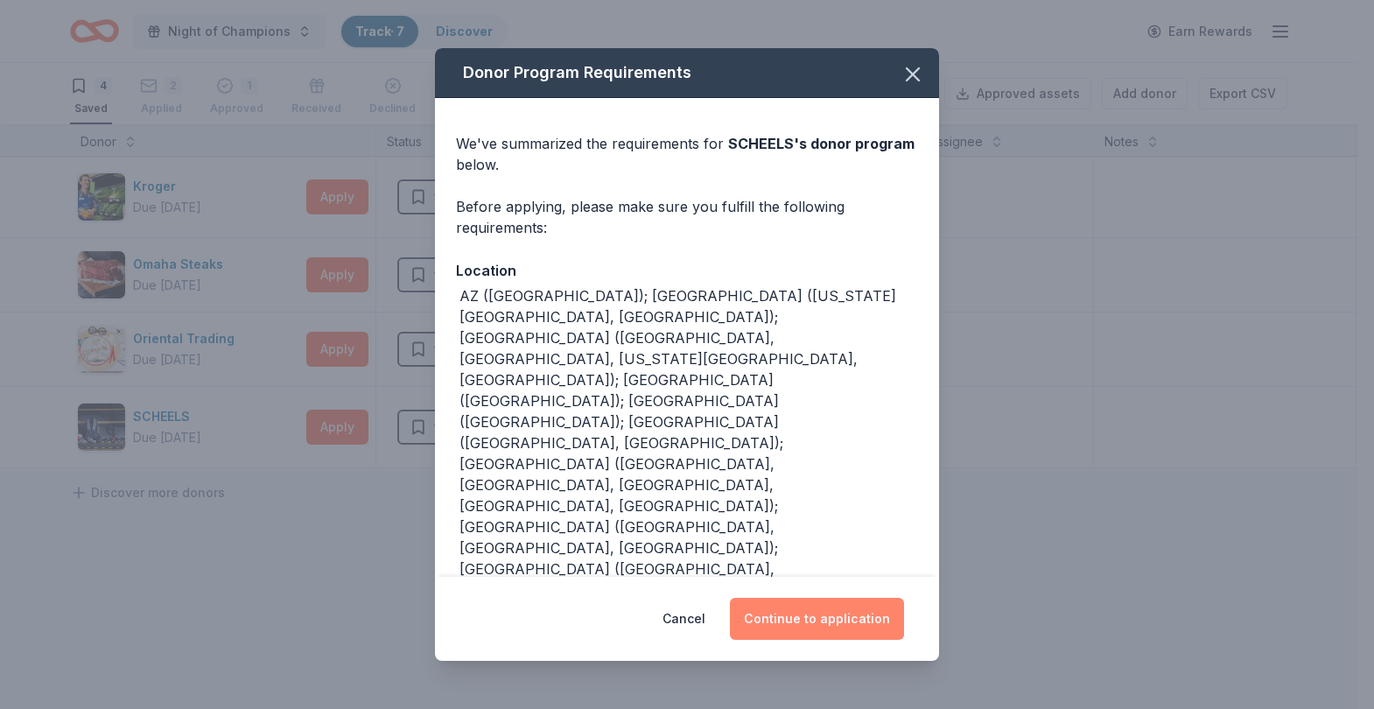
click at [815, 566] on button "Continue to application" at bounding box center [817, 619] width 174 height 42
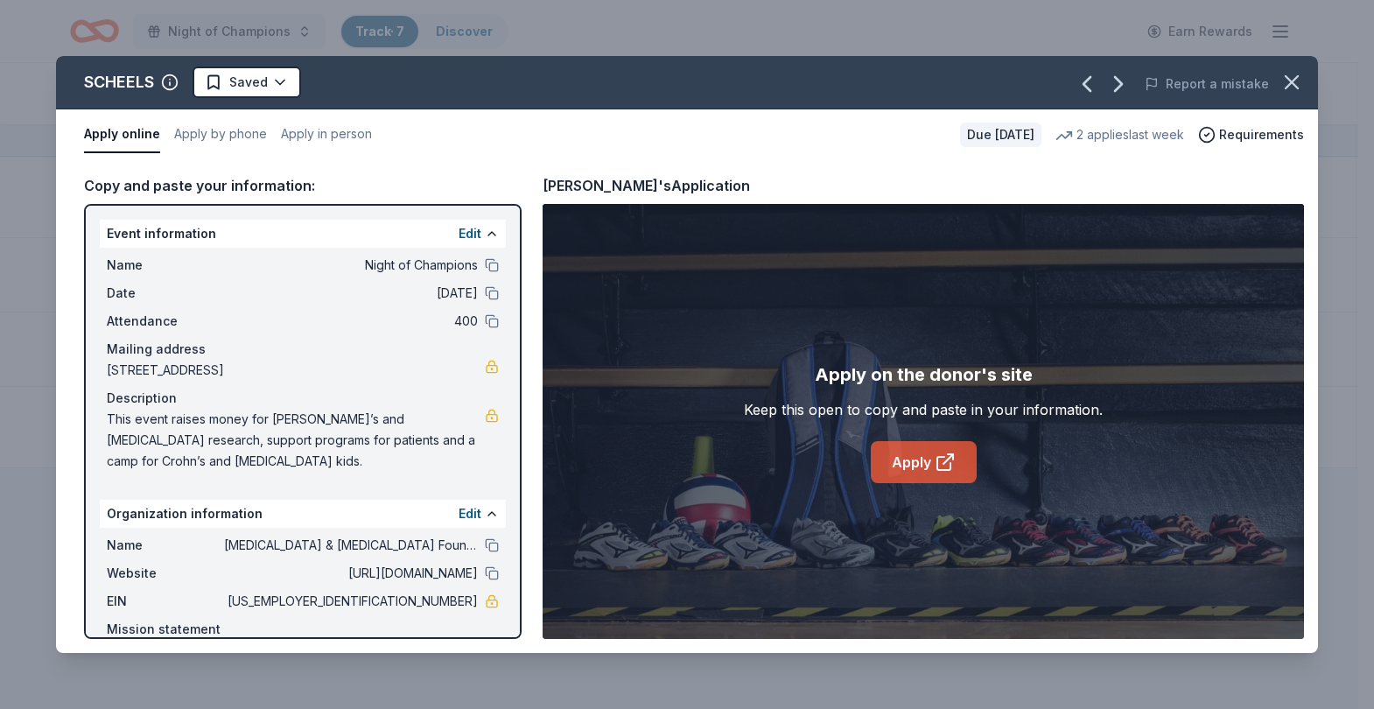
click at [915, 453] on link "Apply" at bounding box center [924, 462] width 106 height 42
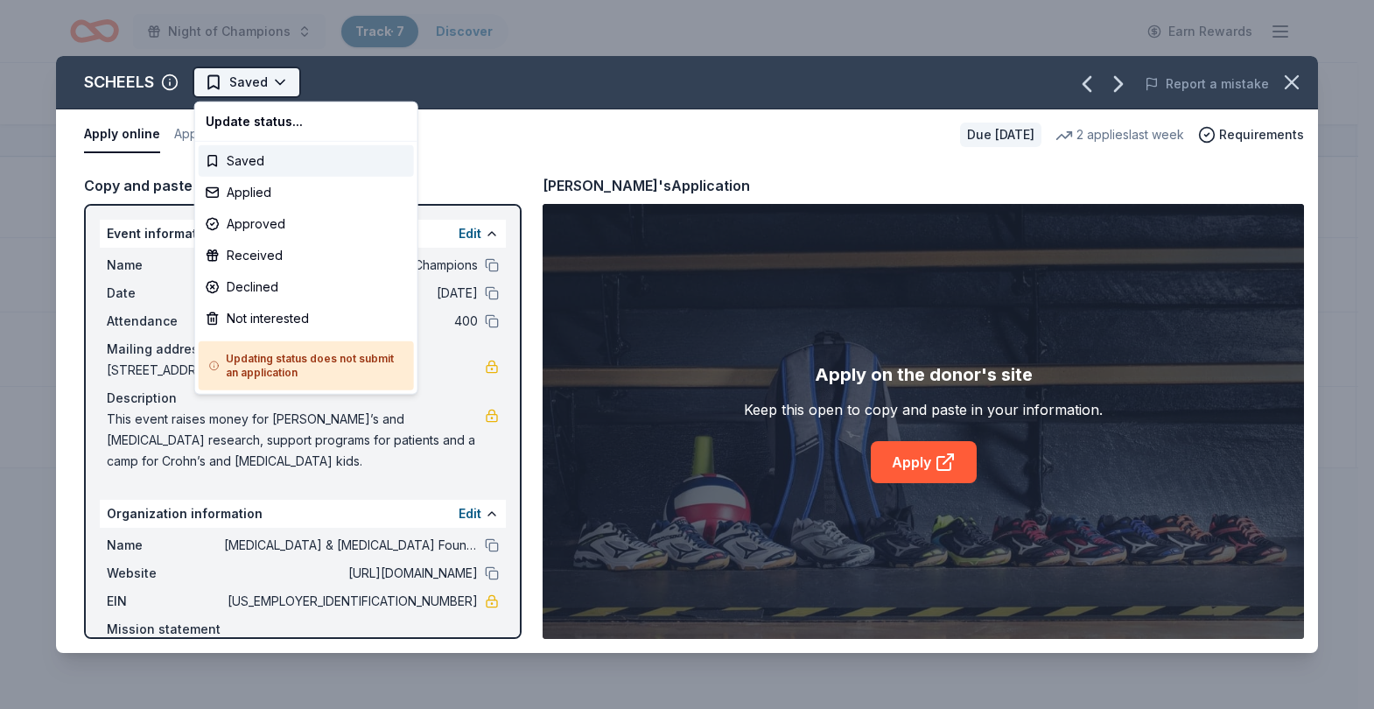
click at [252, 76] on html "Night of Champions Track · 7 Discover Earn Rewards 4 Saved 2 Applied 1 Approved…" at bounding box center [687, 354] width 1374 height 709
click at [251, 185] on div "Applied" at bounding box center [306, 193] width 215 height 32
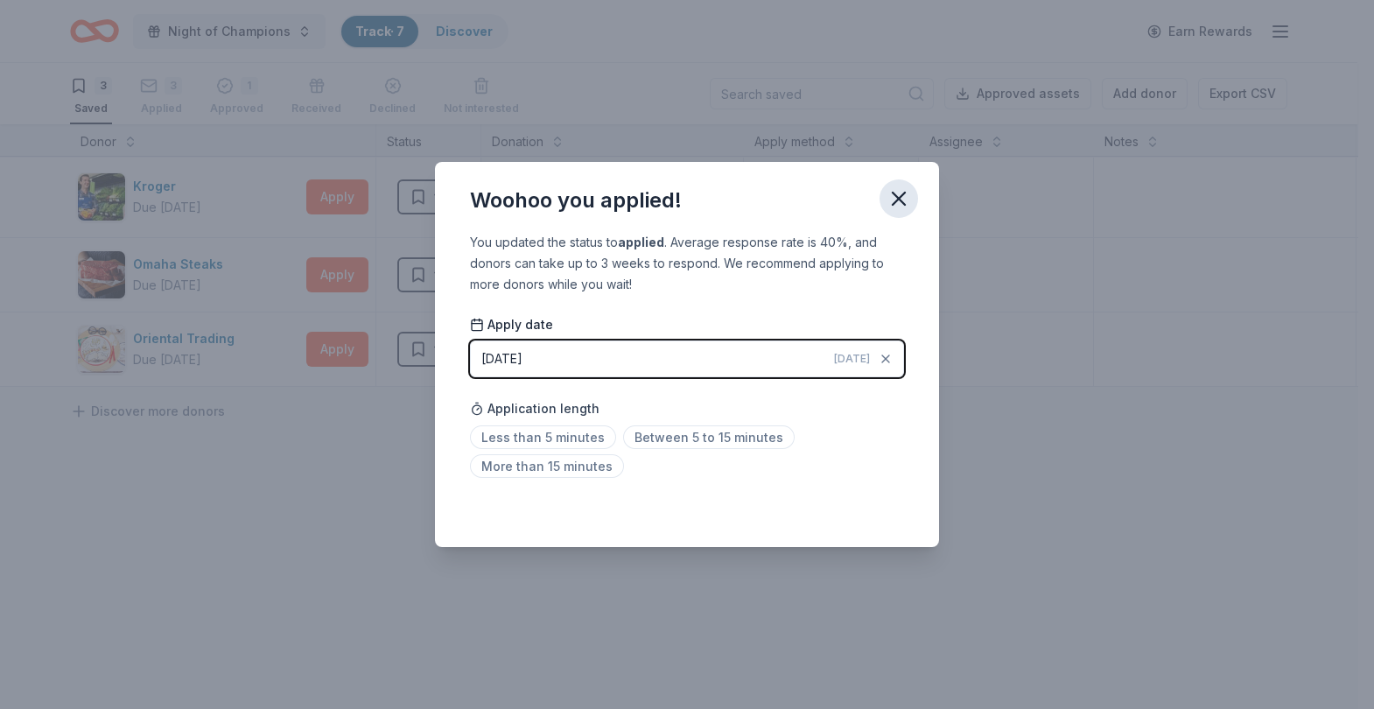
click at [896, 194] on icon "button" at bounding box center [899, 198] width 25 height 25
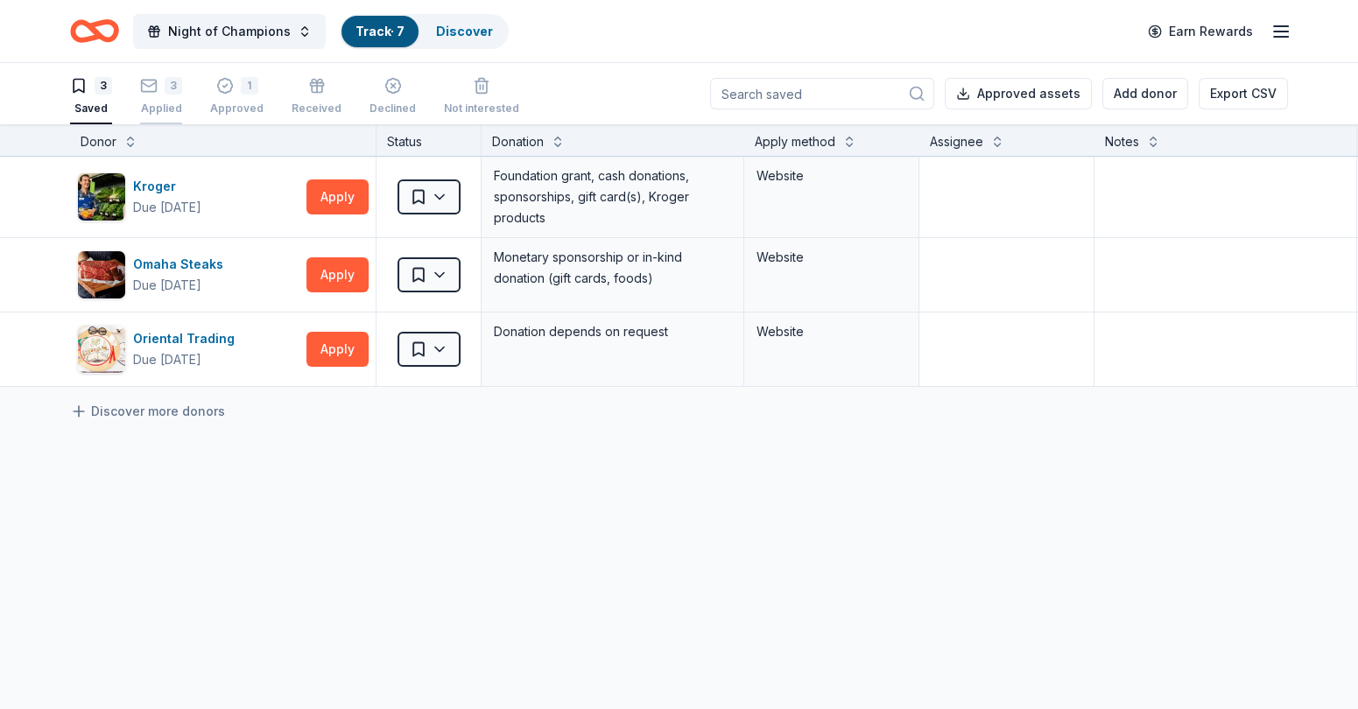
click at [145, 85] on icon "button" at bounding box center [149, 76] width 18 height 18
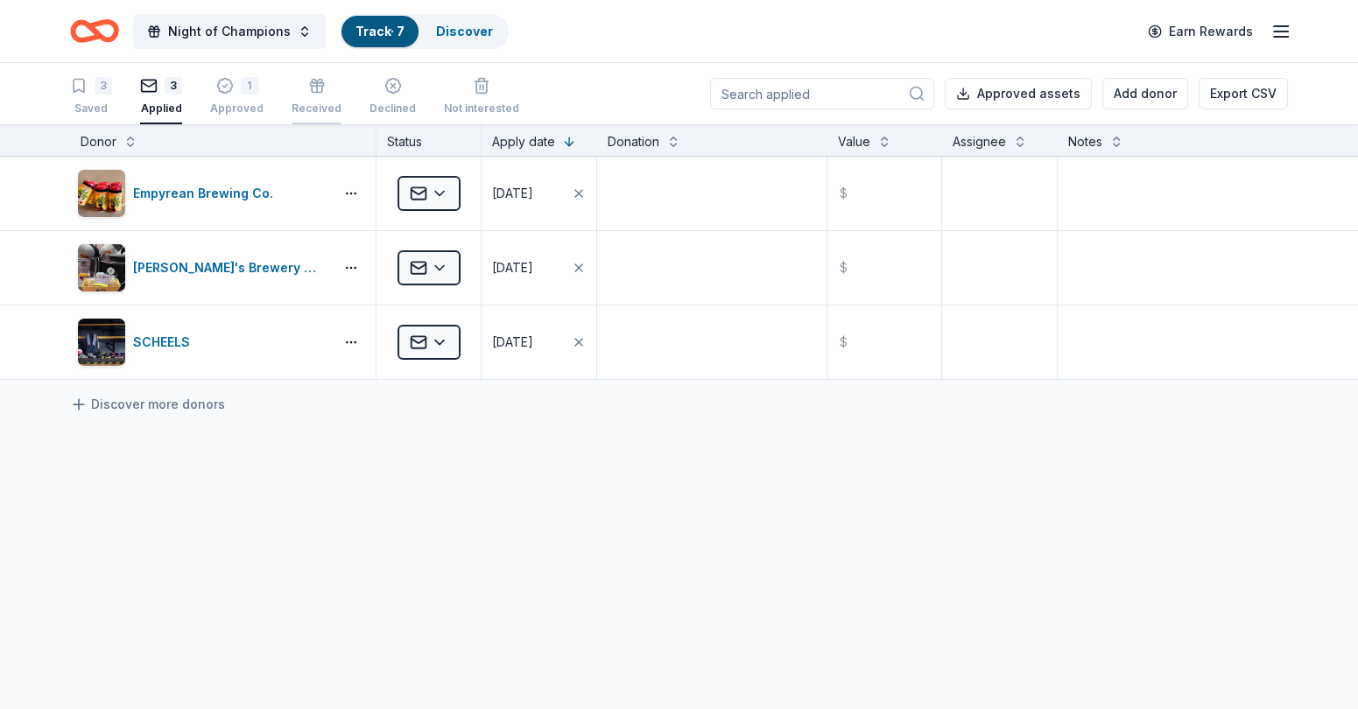
click at [311, 96] on div "Received" at bounding box center [317, 96] width 50 height 39
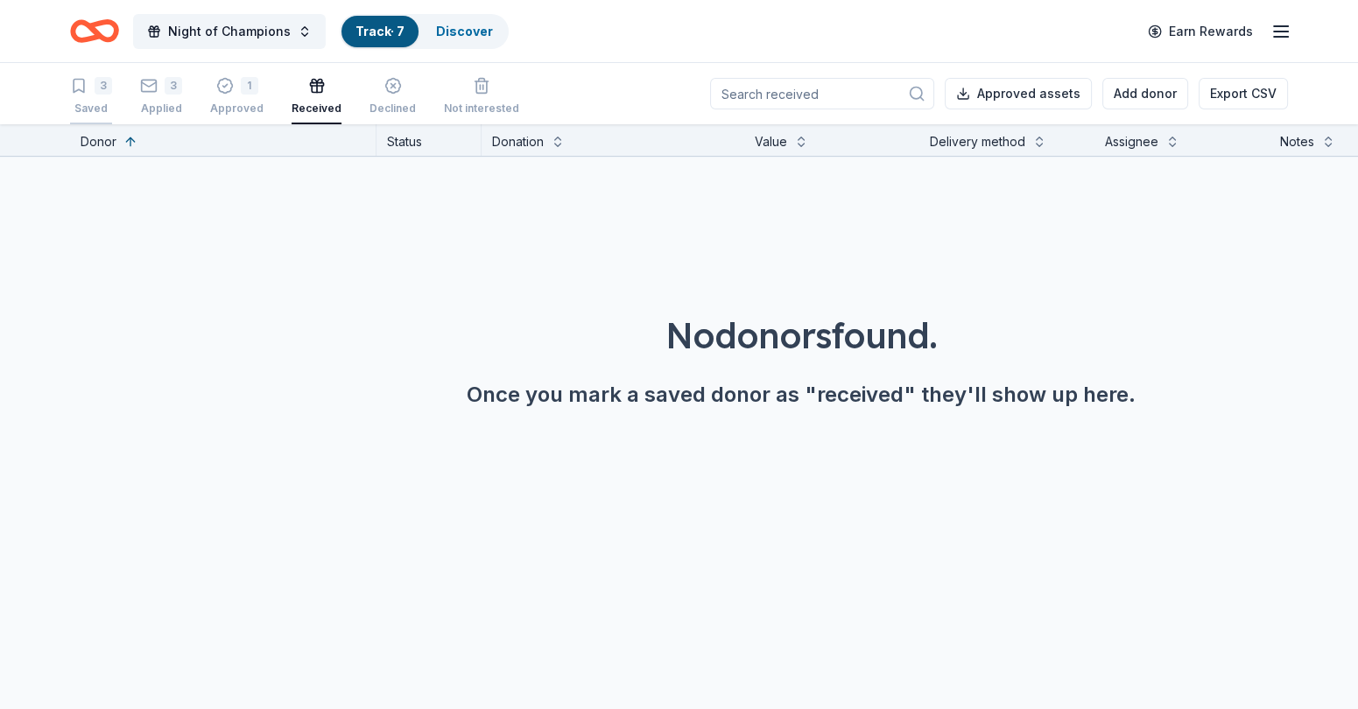
click at [76, 89] on icon "button" at bounding box center [79, 86] width 18 height 18
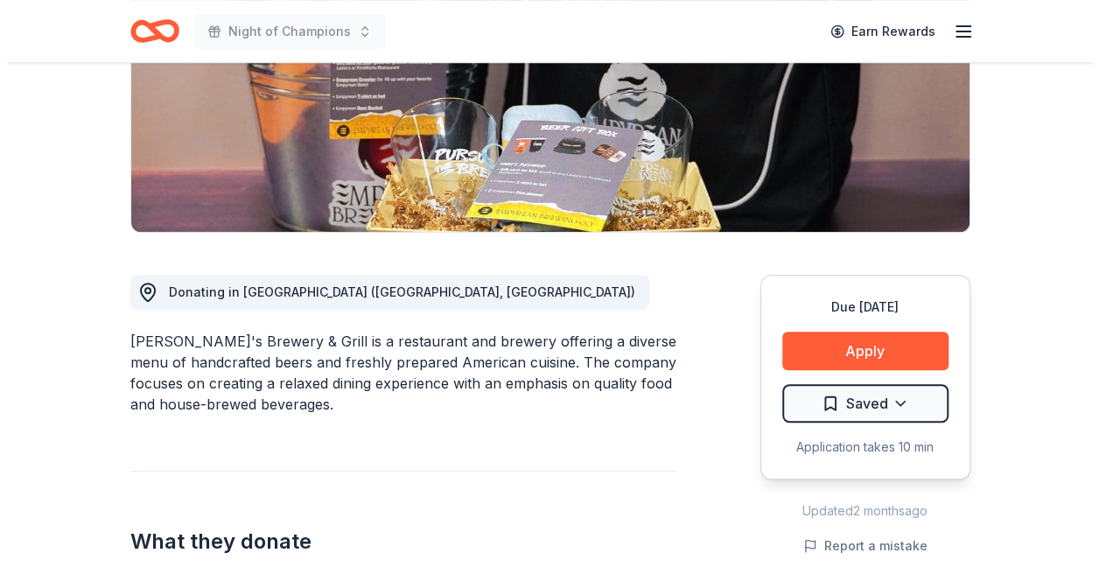
scroll to position [305, 0]
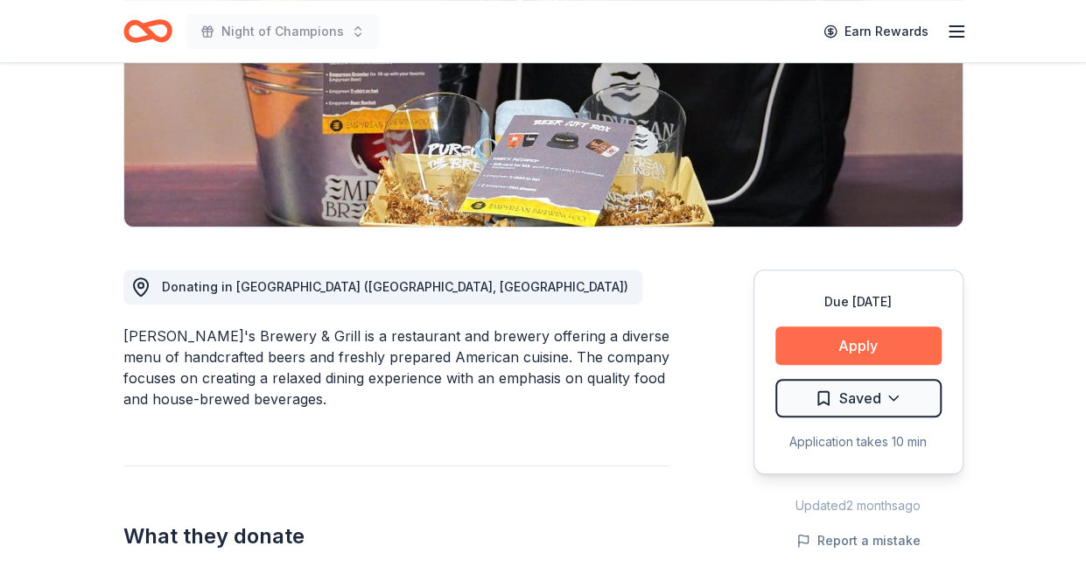
click at [853, 338] on button "Apply" at bounding box center [859, 346] width 166 height 39
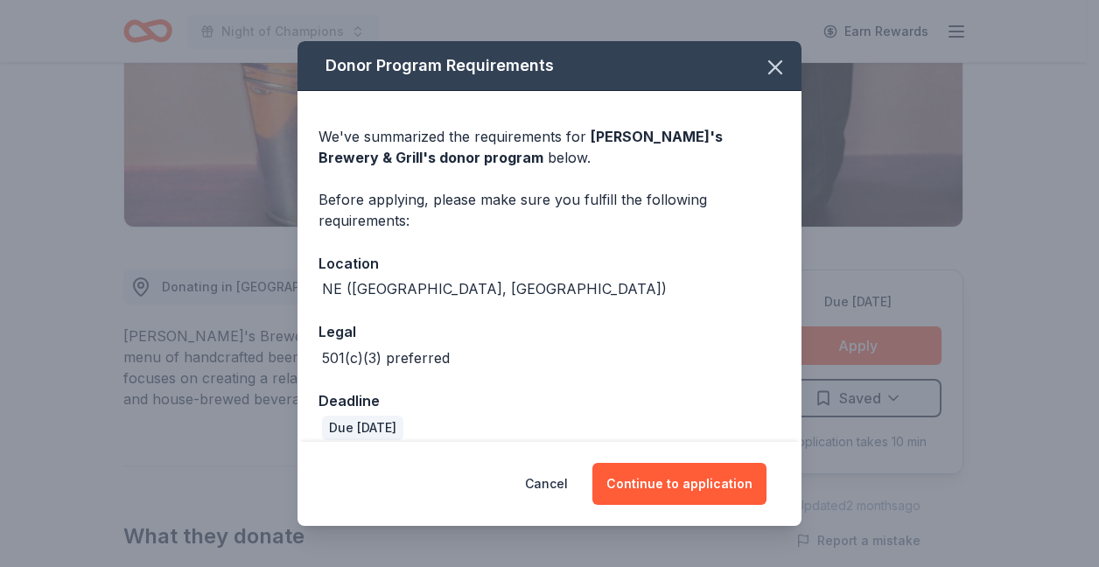
scroll to position [18, 0]
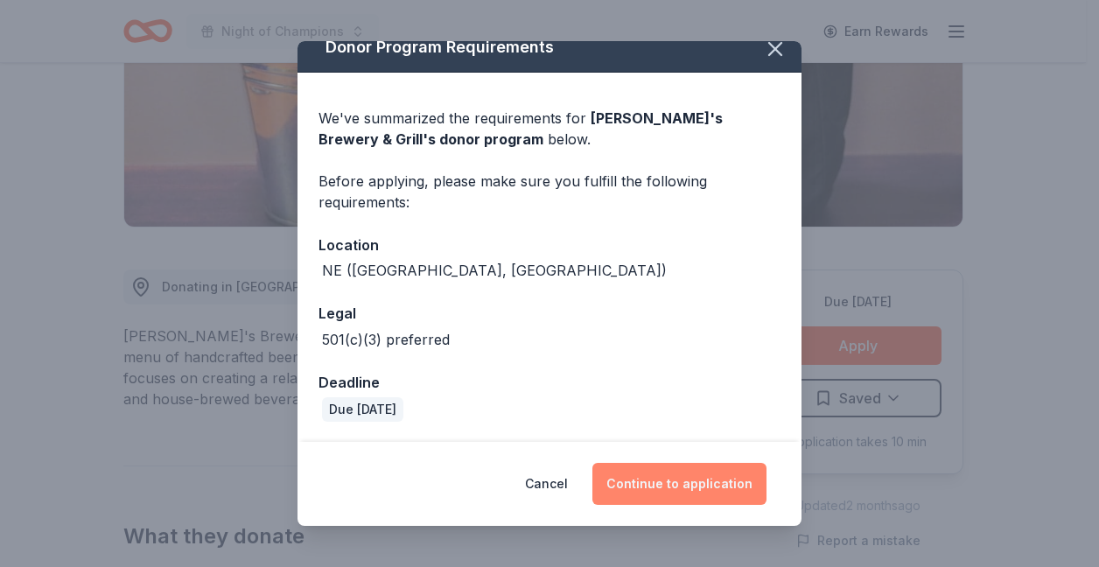
click at [637, 478] on button "Continue to application" at bounding box center [680, 484] width 174 height 42
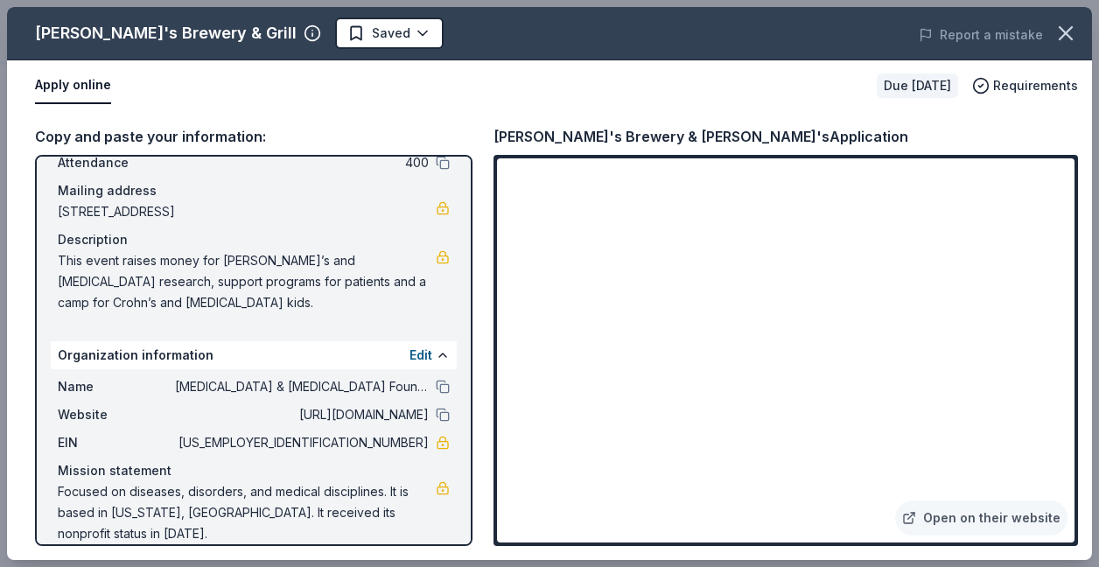
scroll to position [0, 0]
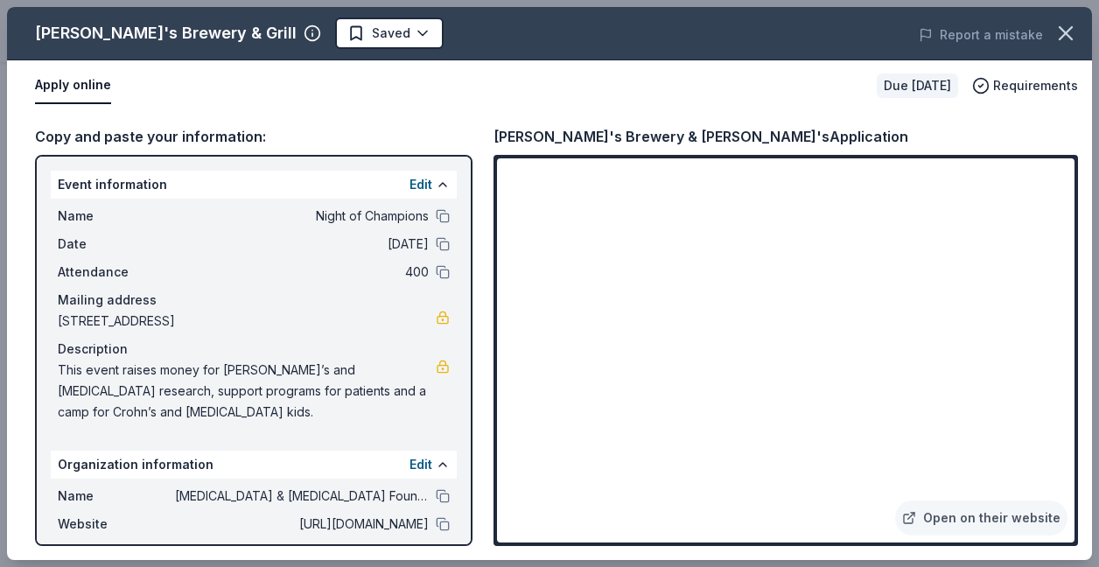
drag, startPoint x: 65, startPoint y: 216, endPoint x: 240, endPoint y: 230, distance: 175.6
click at [240, 230] on div "Name Night of Champions Date 11/08/25 Attendance 400 Mailing address 268 North …" at bounding box center [254, 314] width 406 height 231
drag, startPoint x: 51, startPoint y: 170, endPoint x: 369, endPoint y: 163, distance: 318.7
click at [369, 163] on div "Event information Edit Name Night of Champions Date 11/08/25 Attendance 400 Mai…" at bounding box center [254, 350] width 438 height 391
click at [436, 190] on button at bounding box center [443, 185] width 14 height 14
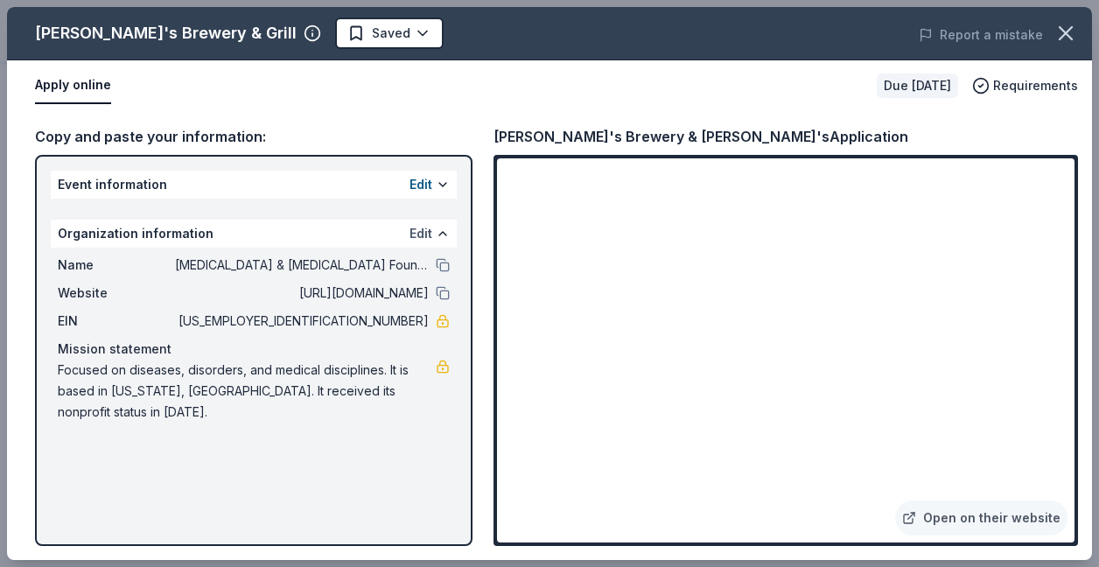
click at [427, 230] on button "Edit" at bounding box center [421, 233] width 23 height 21
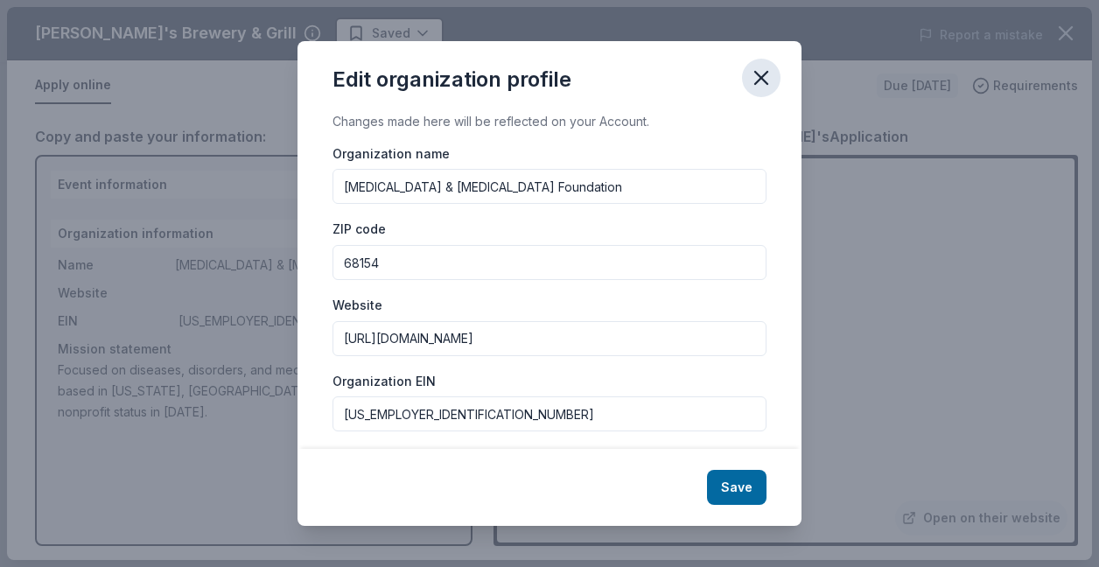
click at [764, 81] on icon "button" at bounding box center [761, 78] width 12 height 12
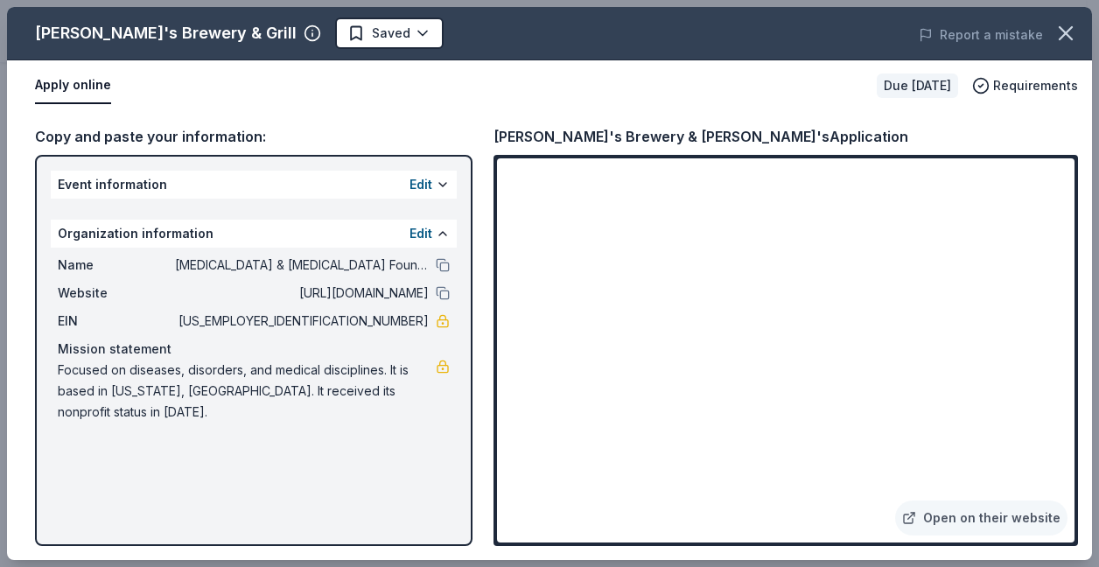
drag, startPoint x: 267, startPoint y: 460, endPoint x: 273, endPoint y: 449, distance: 12.2
click at [273, 449] on div "Event information Edit Organization information Edit Name Crohns & Colitis Foun…" at bounding box center [254, 350] width 438 height 391
click at [161, 179] on div "Event information Edit" at bounding box center [254, 185] width 406 height 28
click at [441, 184] on button at bounding box center [443, 185] width 14 height 14
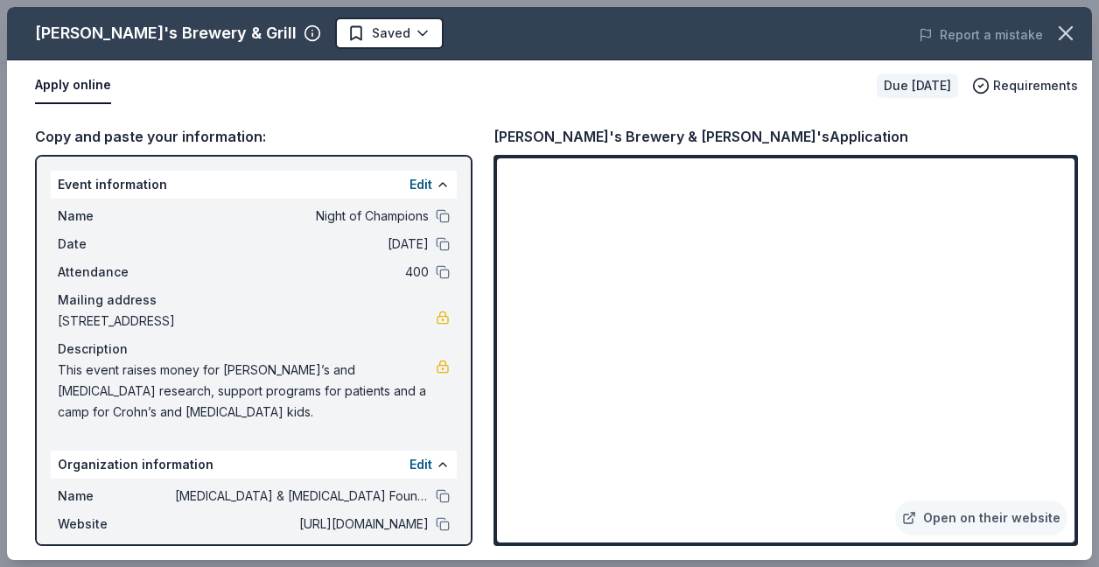
click at [49, 162] on div "Event information Edit Name Night of Champions Date 11/08/25 Attendance 400 Mai…" at bounding box center [254, 350] width 438 height 391
drag, startPoint x: 81, startPoint y: 166, endPoint x: 381, endPoint y: 83, distance: 311.6
click at [381, 83] on div "Apply online" at bounding box center [449, 85] width 828 height 37
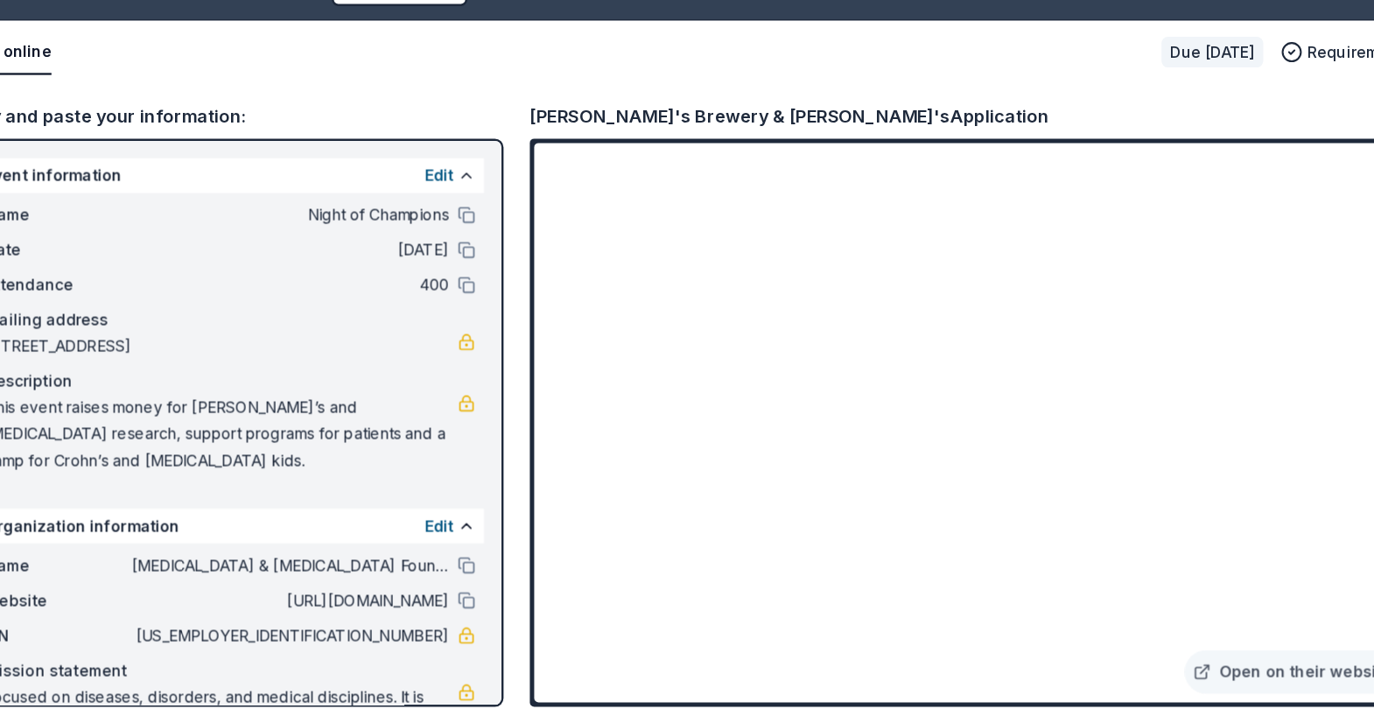
scroll to position [304, 0]
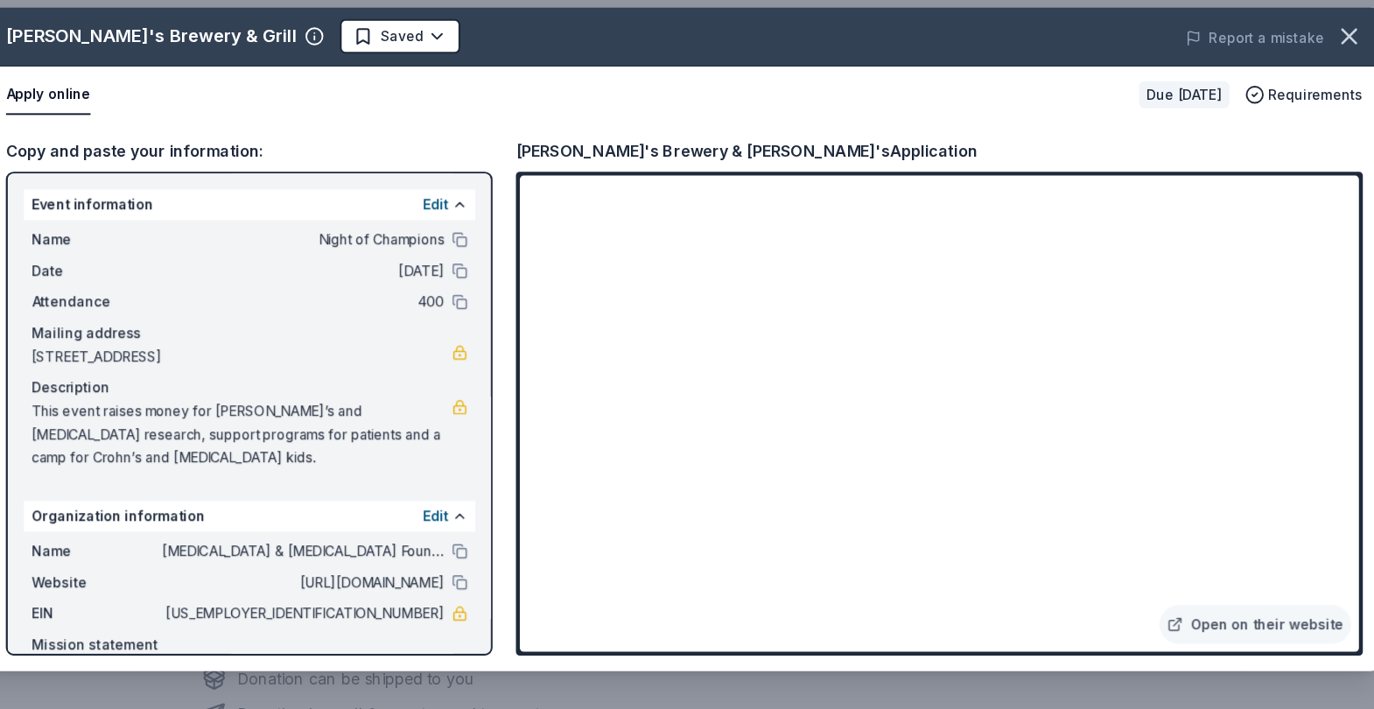
drag, startPoint x: 885, startPoint y: 42, endPoint x: 820, endPoint y: 132, distance: 111.0
click at [820, 132] on div "Apply online" at bounding box center [586, 134] width 1005 height 37
click at [1085, 566] on div "Copy and paste your information: Event information Edit Name Night of Champions…" at bounding box center [687, 406] width 1262 height 493
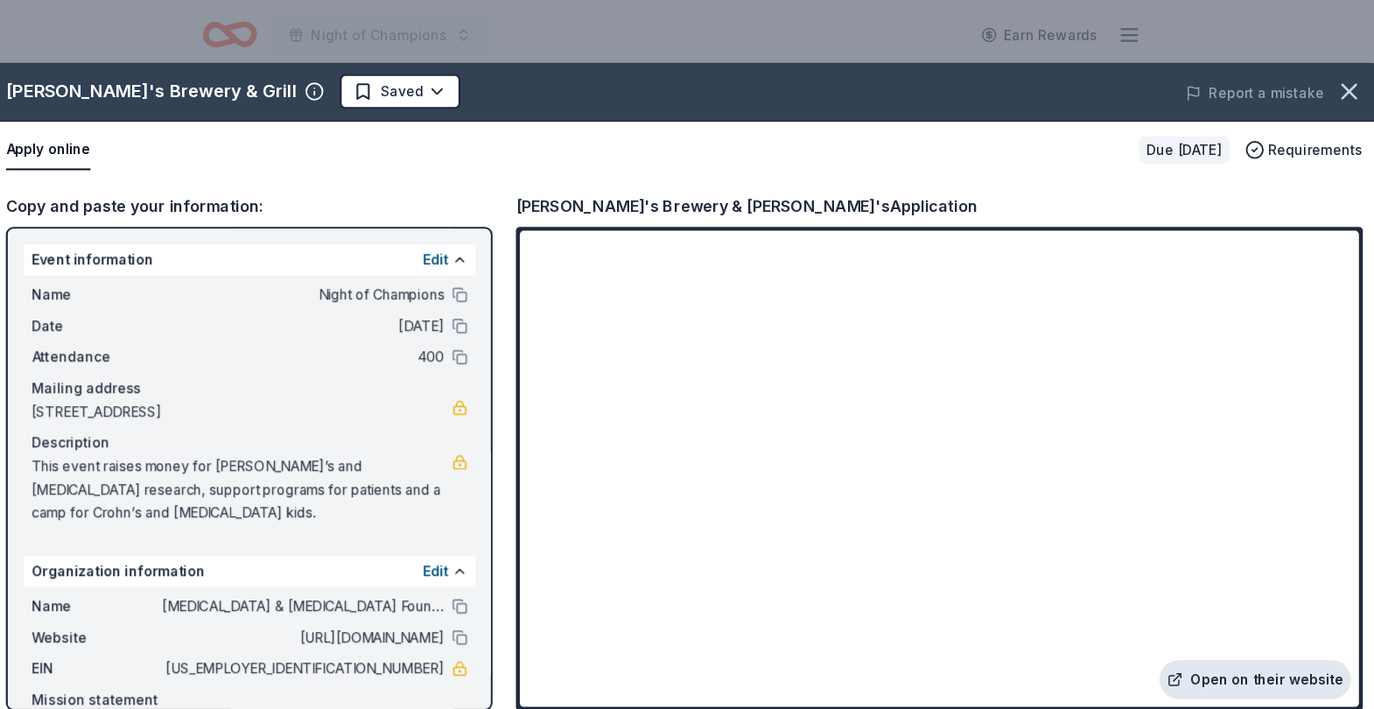
click at [1085, 566] on link "Open on their website" at bounding box center [1207, 611] width 172 height 35
click at [104, 417] on div "Name Night of Champions Date 11/08/25 Attendance 400 Mailing address 268 North …" at bounding box center [303, 363] width 406 height 231
click at [1085, 566] on link "Open on their website" at bounding box center [1207, 611] width 172 height 35
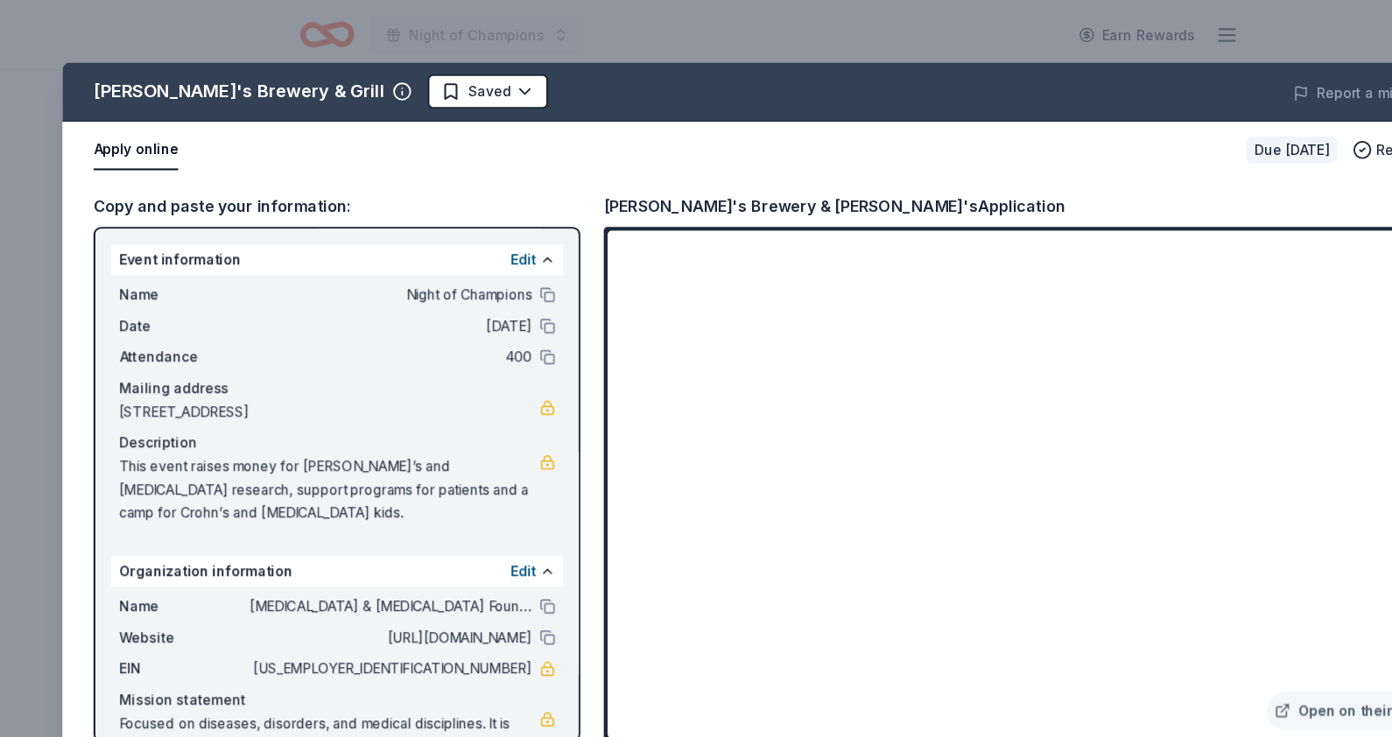
click at [235, 566] on span "[URL][DOMAIN_NAME]" at bounding box center [351, 573] width 254 height 21
drag, startPoint x: 554, startPoint y: 615, endPoint x: 913, endPoint y: 64, distance: 658.0
click at [913, 64] on div "Report a mistake" at bounding box center [1087, 84] width 498 height 49
drag, startPoint x: 900, startPoint y: 28, endPoint x: 820, endPoint y: 22, distance: 79.9
click at [820, 22] on div "Lazlo's Brewery & Grill Saved Report a mistake Apply online Due in 49 days Requ…" at bounding box center [696, 368] width 1392 height 737
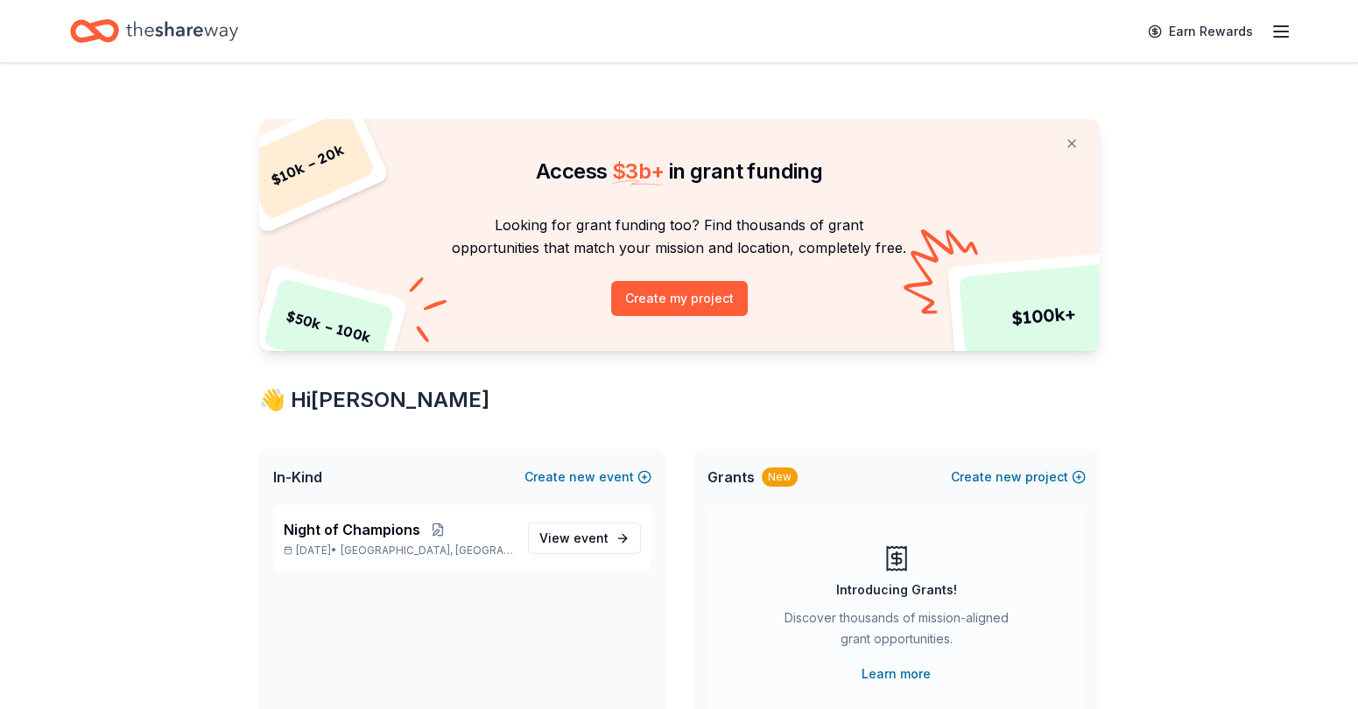
click at [1286, 34] on icon "button" at bounding box center [1280, 31] width 21 height 21
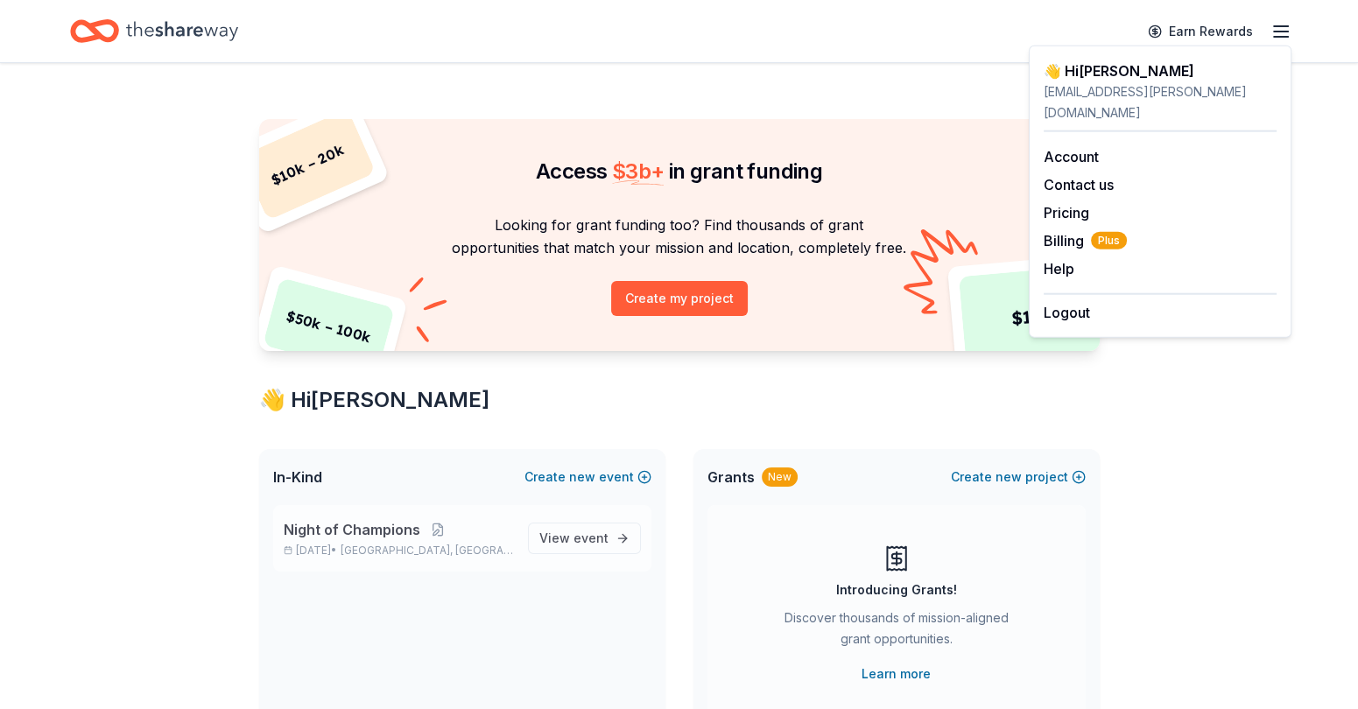
click at [397, 525] on span "Night of Champions" at bounding box center [352, 529] width 137 height 21
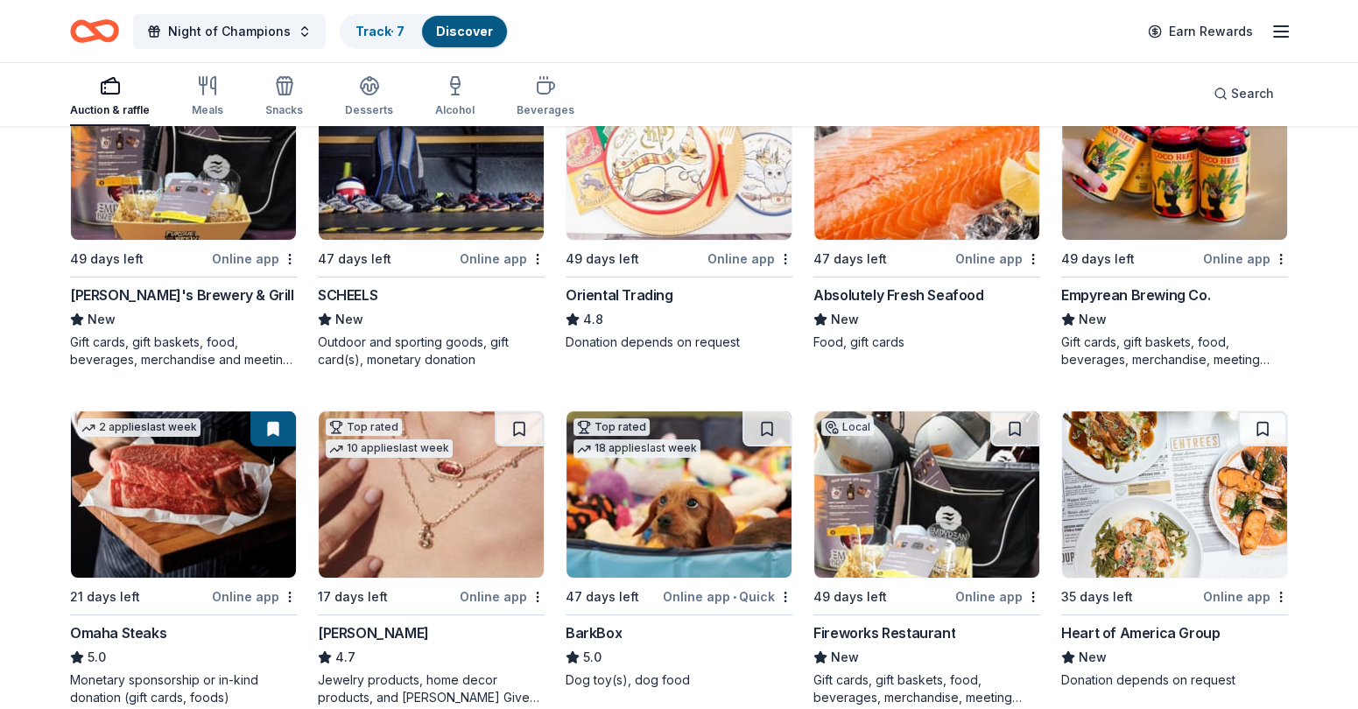
scroll to position [246, 0]
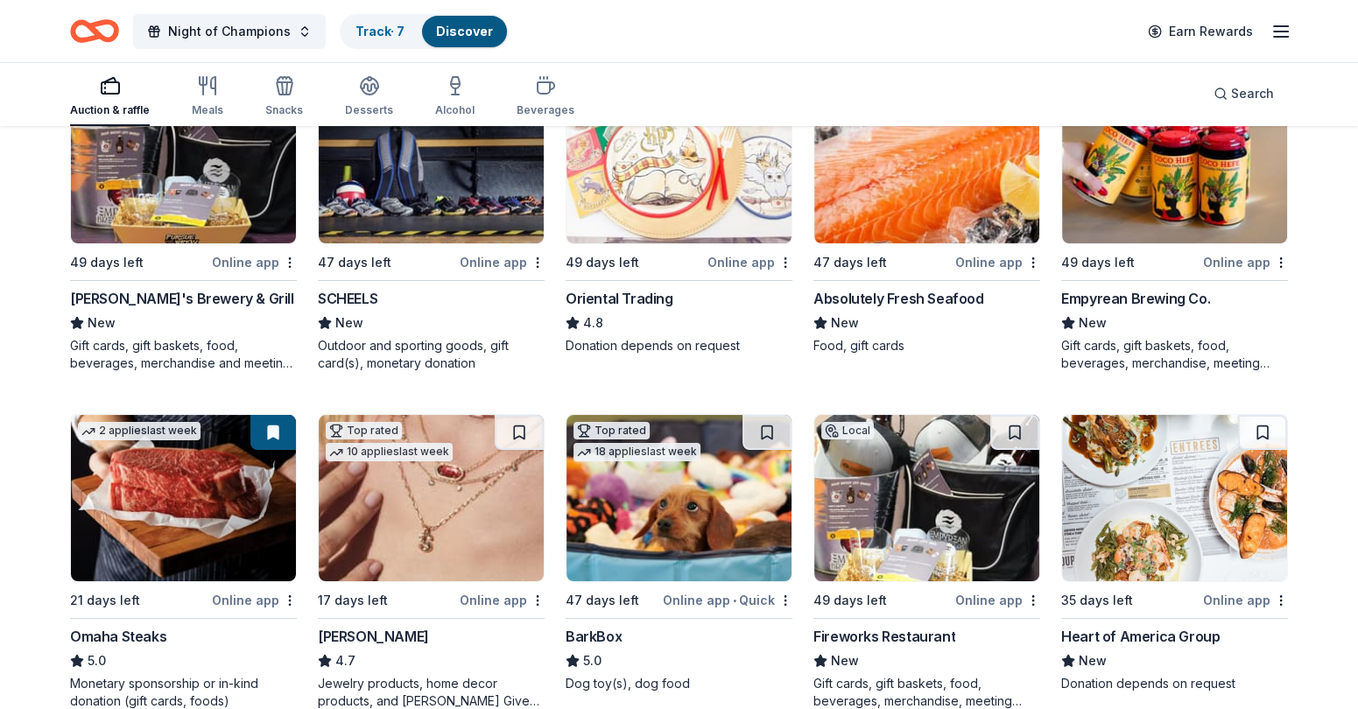
click at [945, 158] on img at bounding box center [926, 160] width 225 height 166
click at [381, 27] on link "Track · 7" at bounding box center [379, 31] width 49 height 15
click at [369, 29] on link "Track · 7" at bounding box center [379, 31] width 49 height 15
click at [341, 25] on div "Track · 7" at bounding box center [379, 32] width 77 height 32
click at [376, 39] on div "Track · 7" at bounding box center [379, 32] width 77 height 32
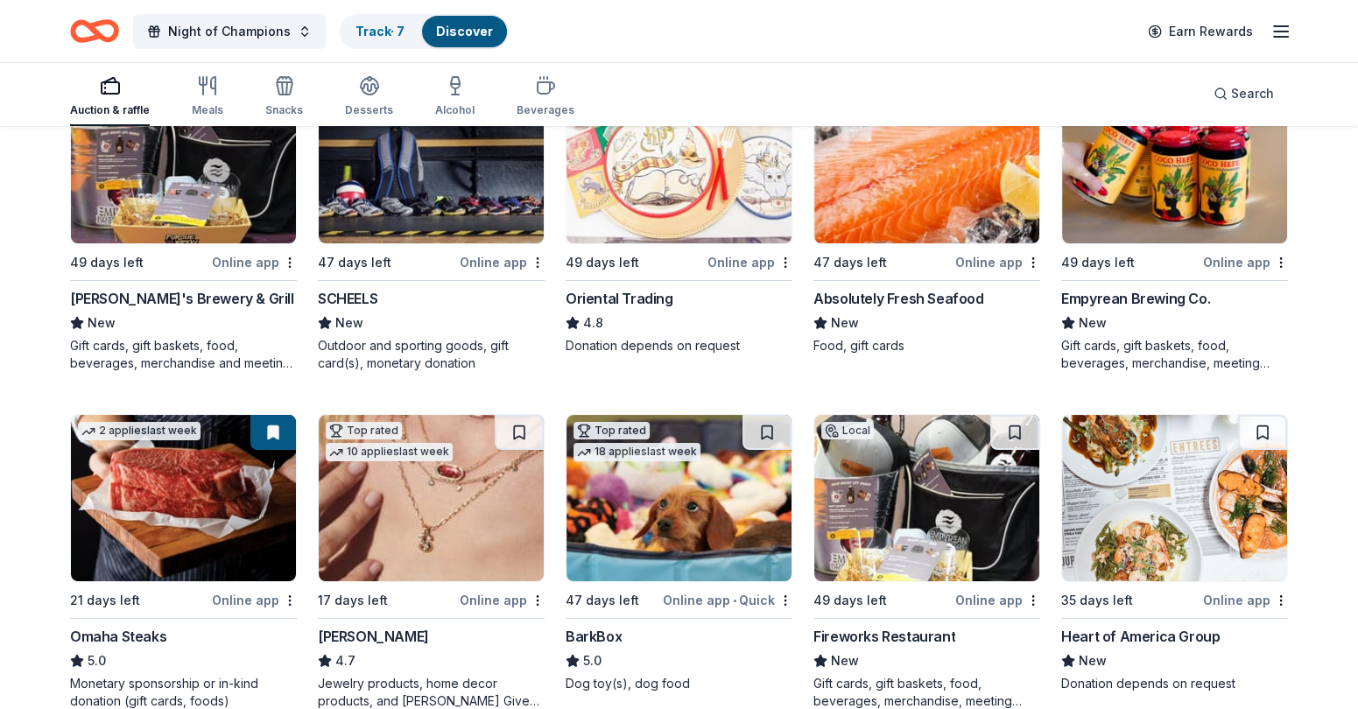
click at [898, 174] on img at bounding box center [926, 160] width 225 height 166
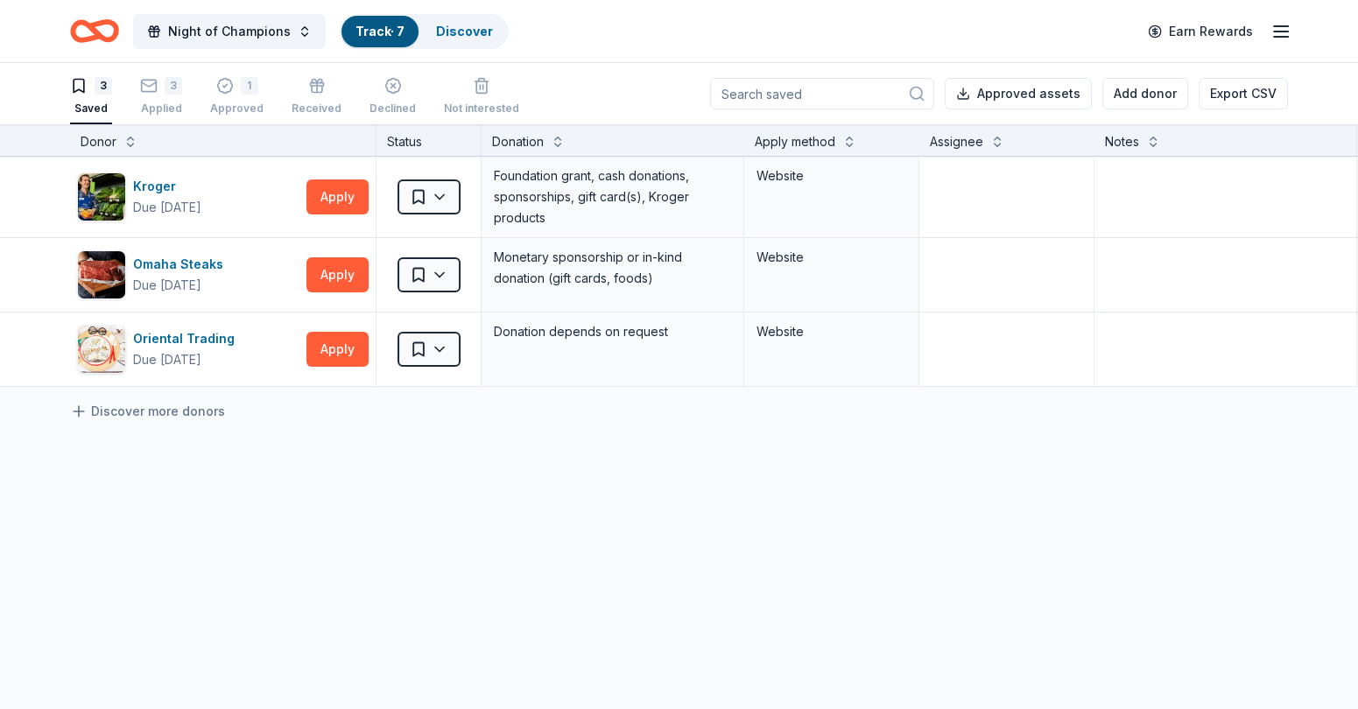
click at [364, 28] on link "Track · 7" at bounding box center [379, 31] width 49 height 15
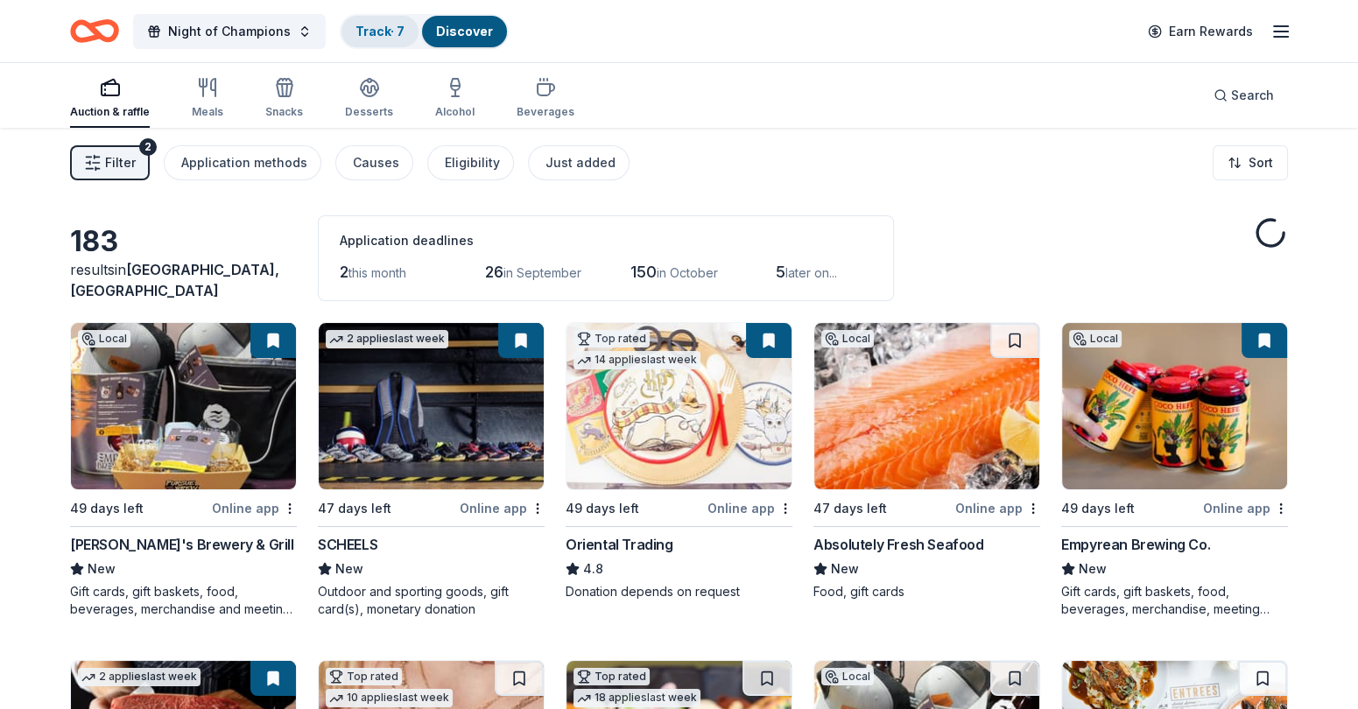
click at [377, 32] on link "Track · 7" at bounding box center [379, 31] width 49 height 15
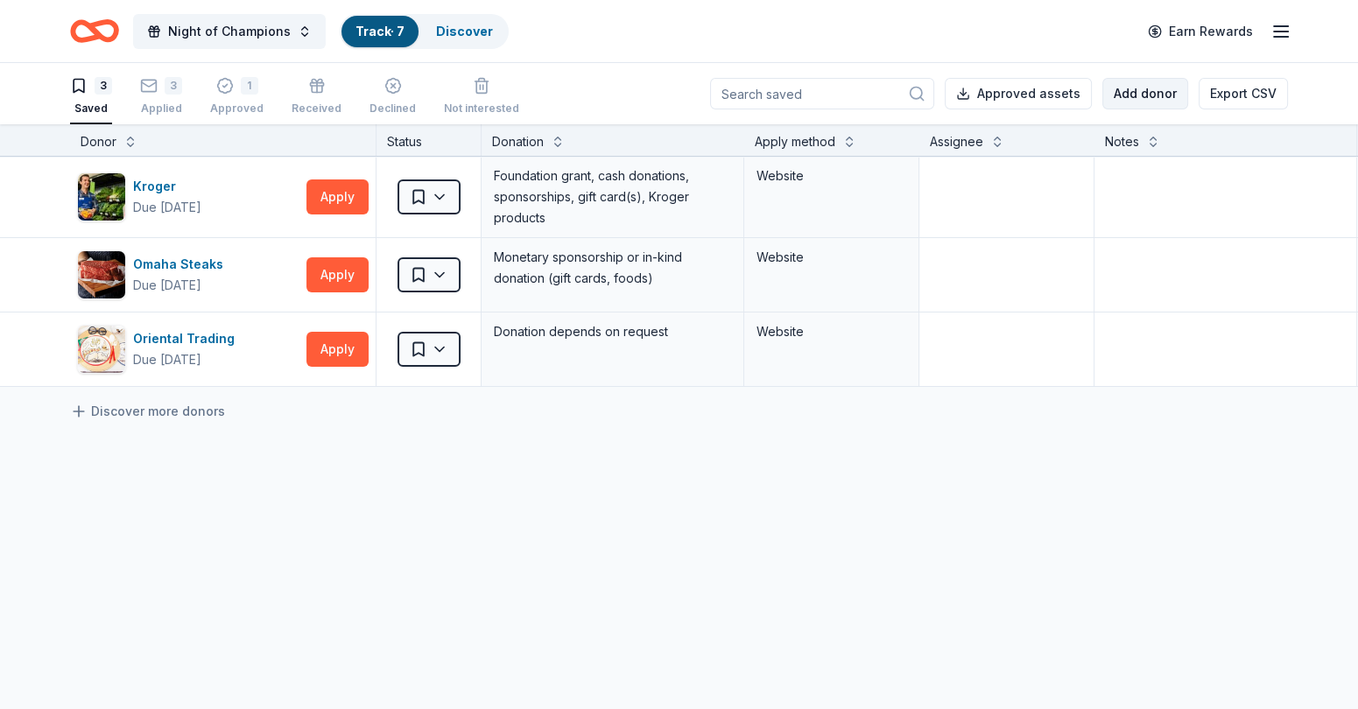
click at [1127, 92] on button "Add donor" at bounding box center [1145, 94] width 86 height 32
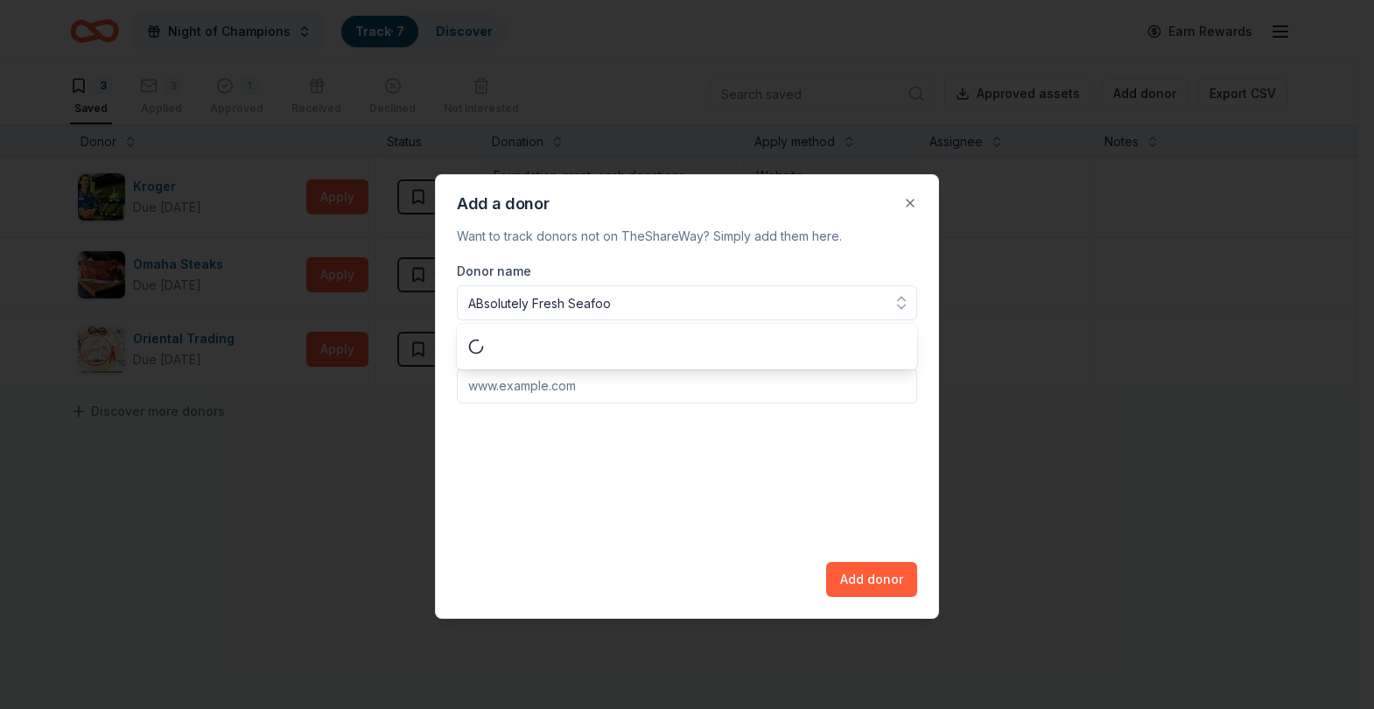
type input "ABsolutely Fresh Seafood"
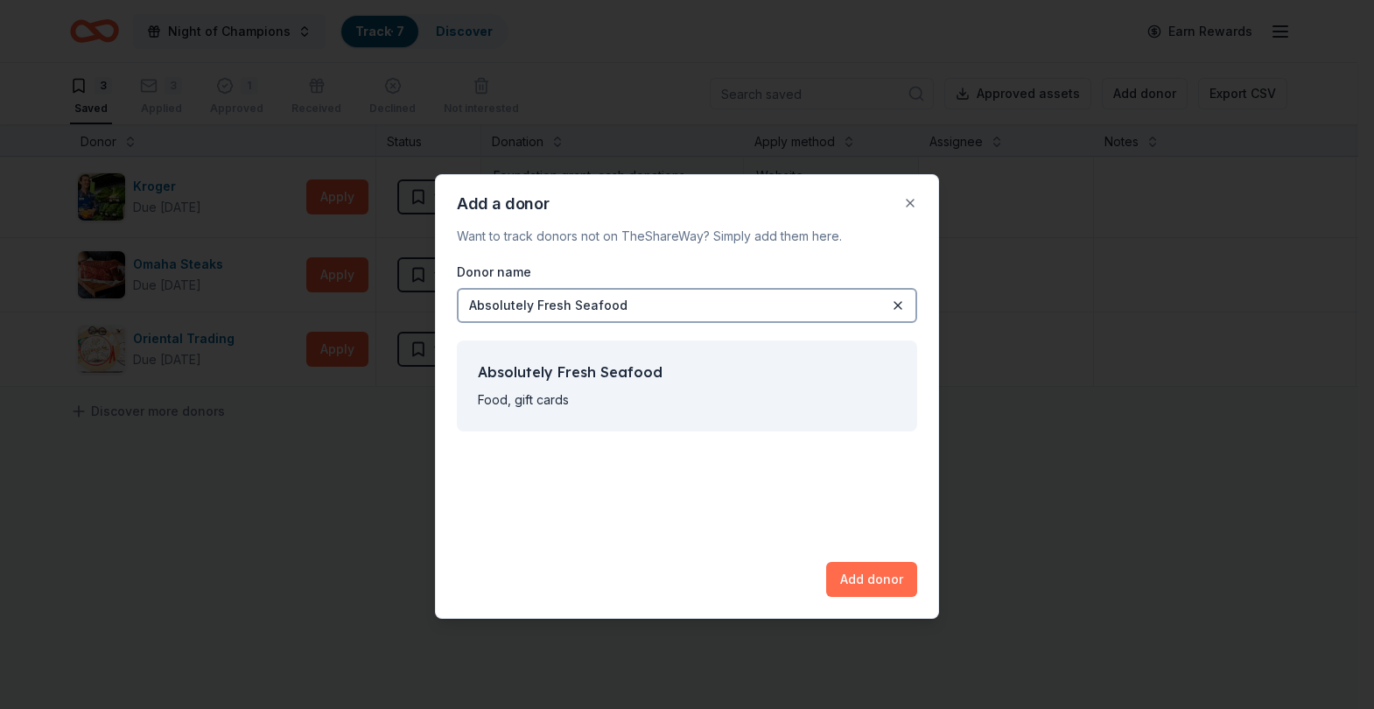
click at [868, 575] on button "Add donor" at bounding box center [871, 579] width 91 height 35
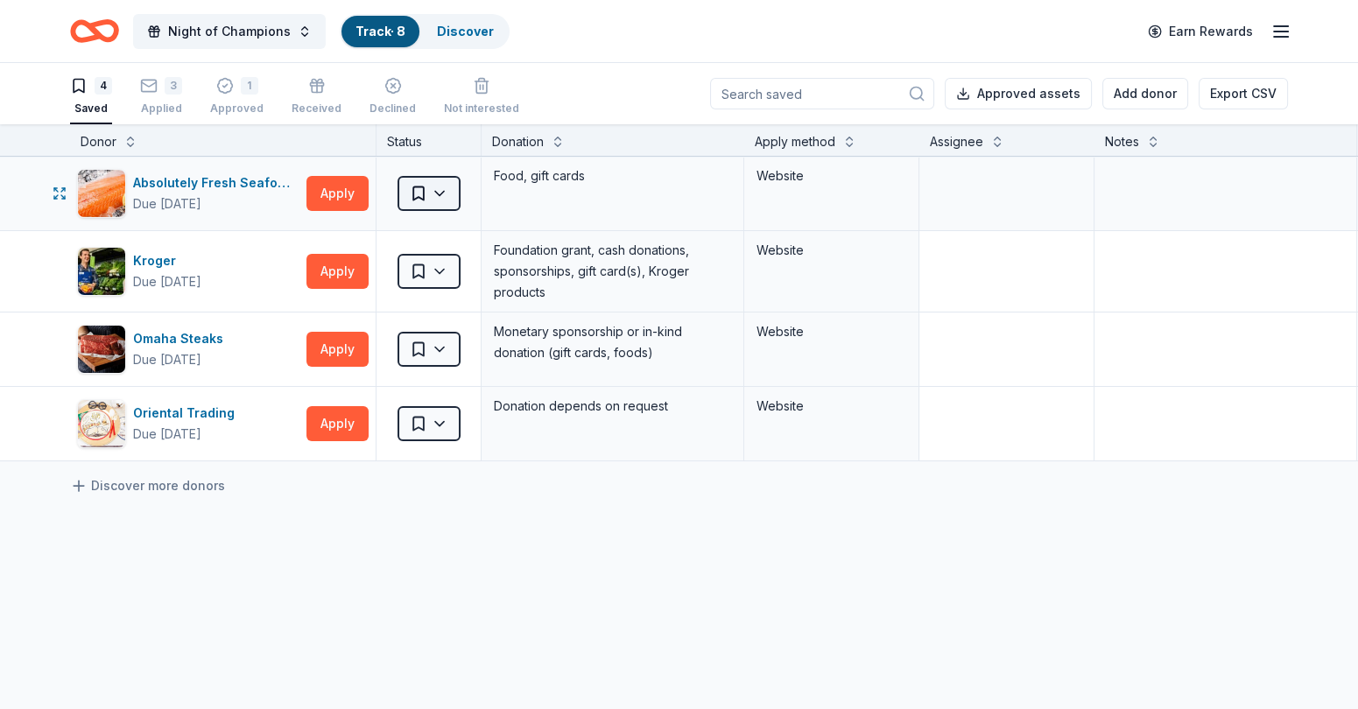
click at [433, 189] on html "Night of Champions Track · 8 Discover Earn Rewards 4 Saved 3 Applied 1 Approved…" at bounding box center [679, 354] width 1358 height 709
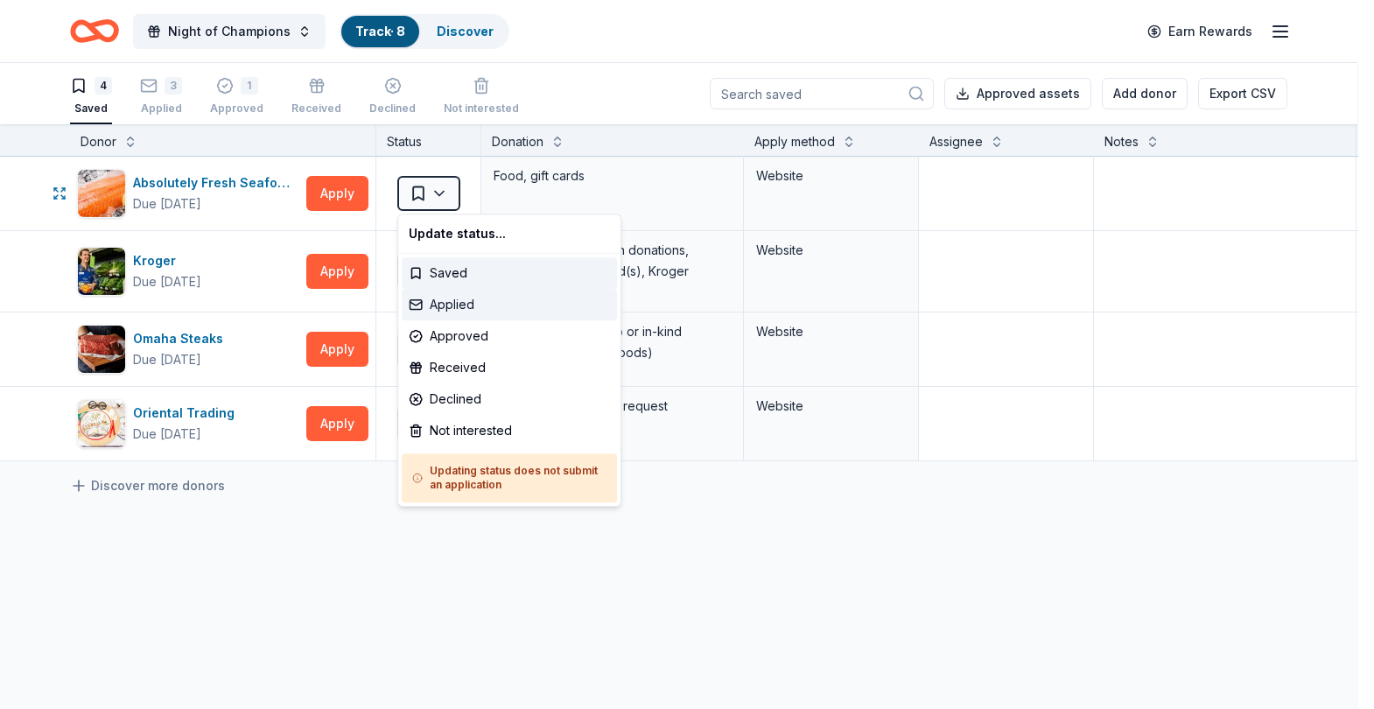
click at [443, 305] on div "Applied" at bounding box center [509, 305] width 215 height 32
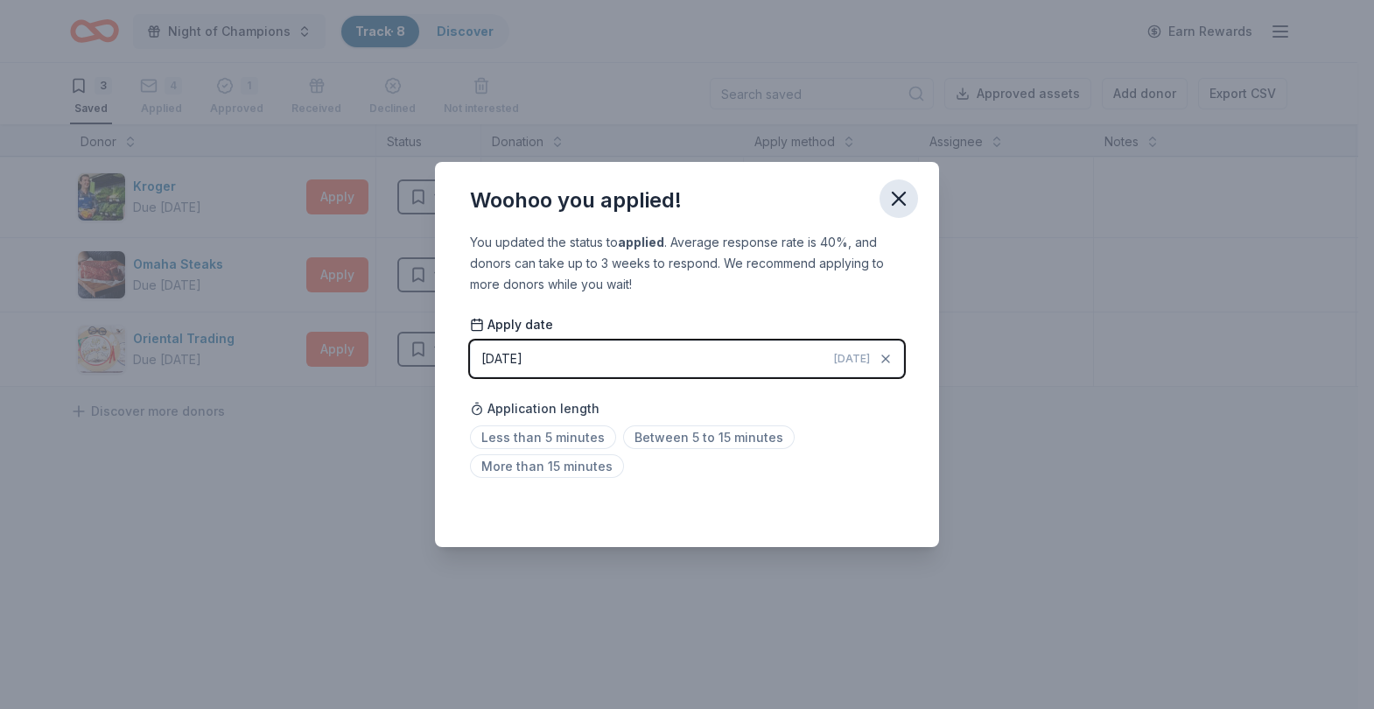
click at [902, 202] on icon "button" at bounding box center [899, 199] width 12 height 12
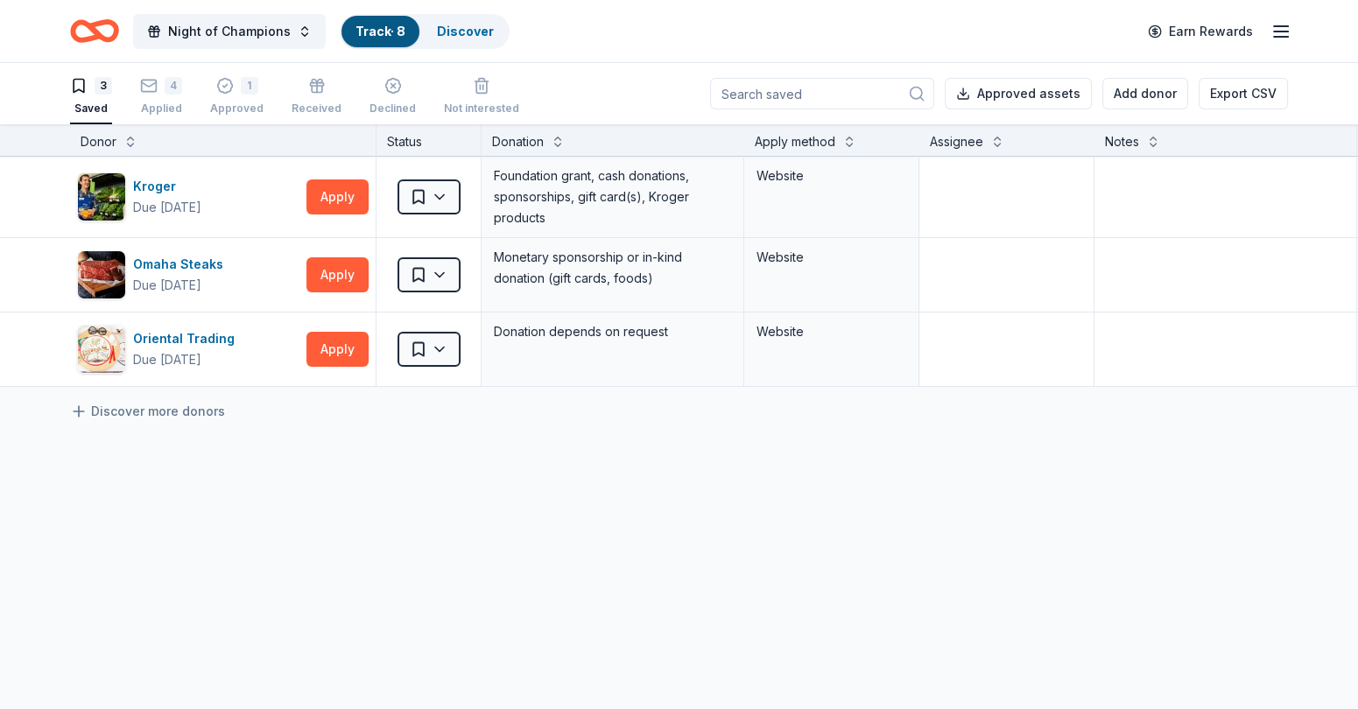
click at [1328, 73] on div "3 Saved 4 Applied 1 Approved Received Declined Not interested Approved assets A…" at bounding box center [679, 93] width 1358 height 61
click at [166, 82] on div "4" at bounding box center [174, 76] width 18 height 18
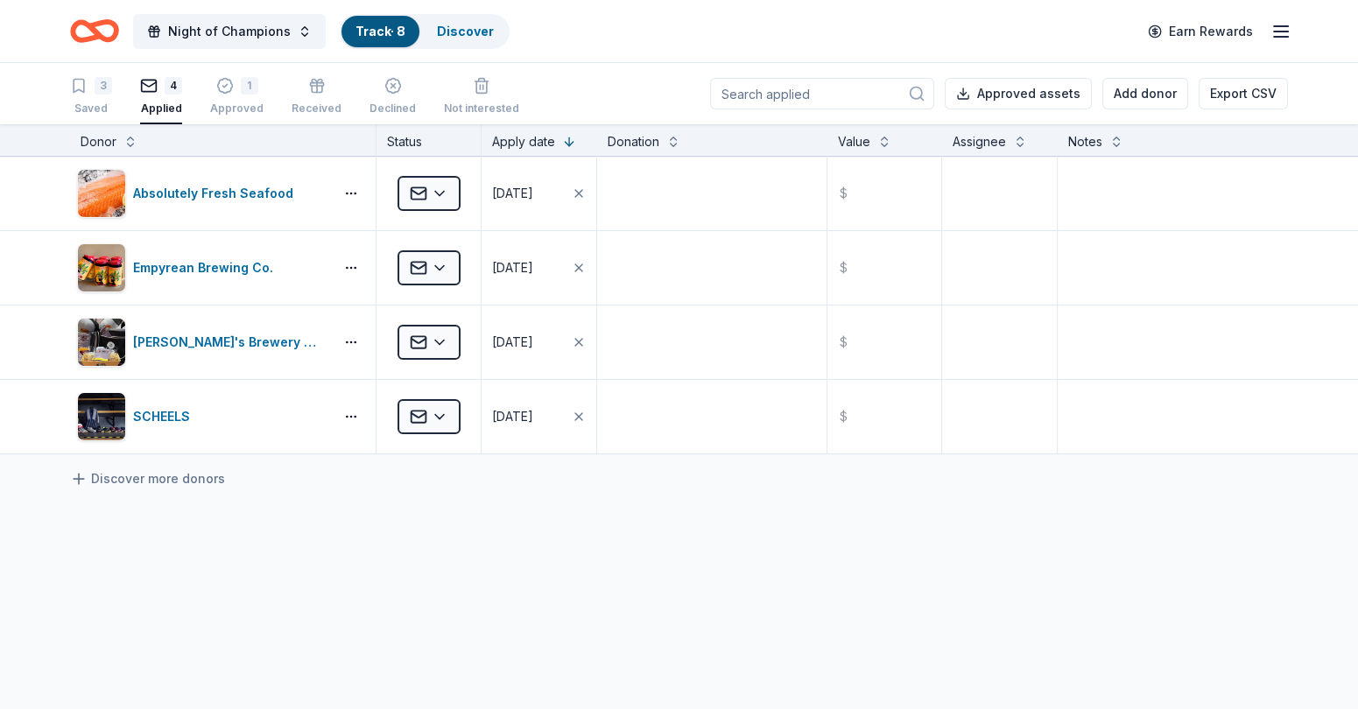
click at [140, 70] on button "4 Applied" at bounding box center [161, 97] width 42 height 54
click at [215, 28] on span "Night of Champions" at bounding box center [229, 31] width 123 height 21
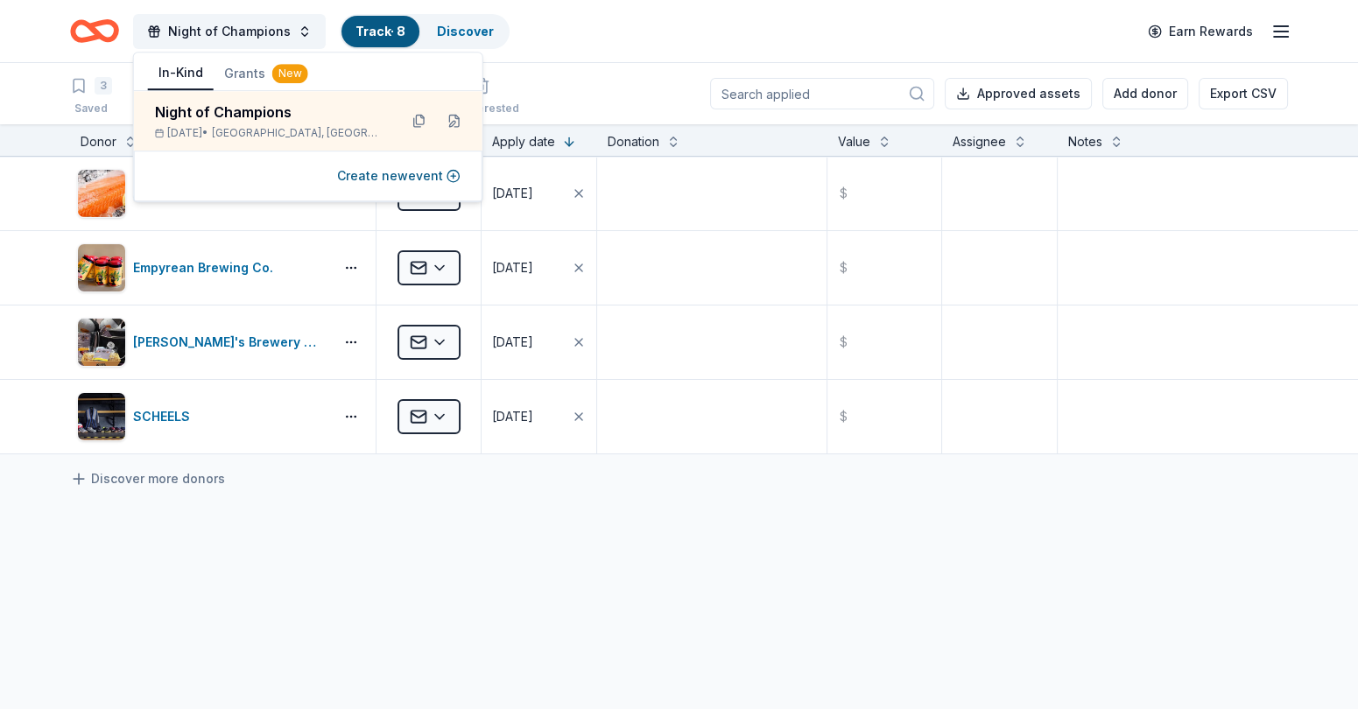
click at [105, 32] on icon "Home" at bounding box center [94, 31] width 49 height 41
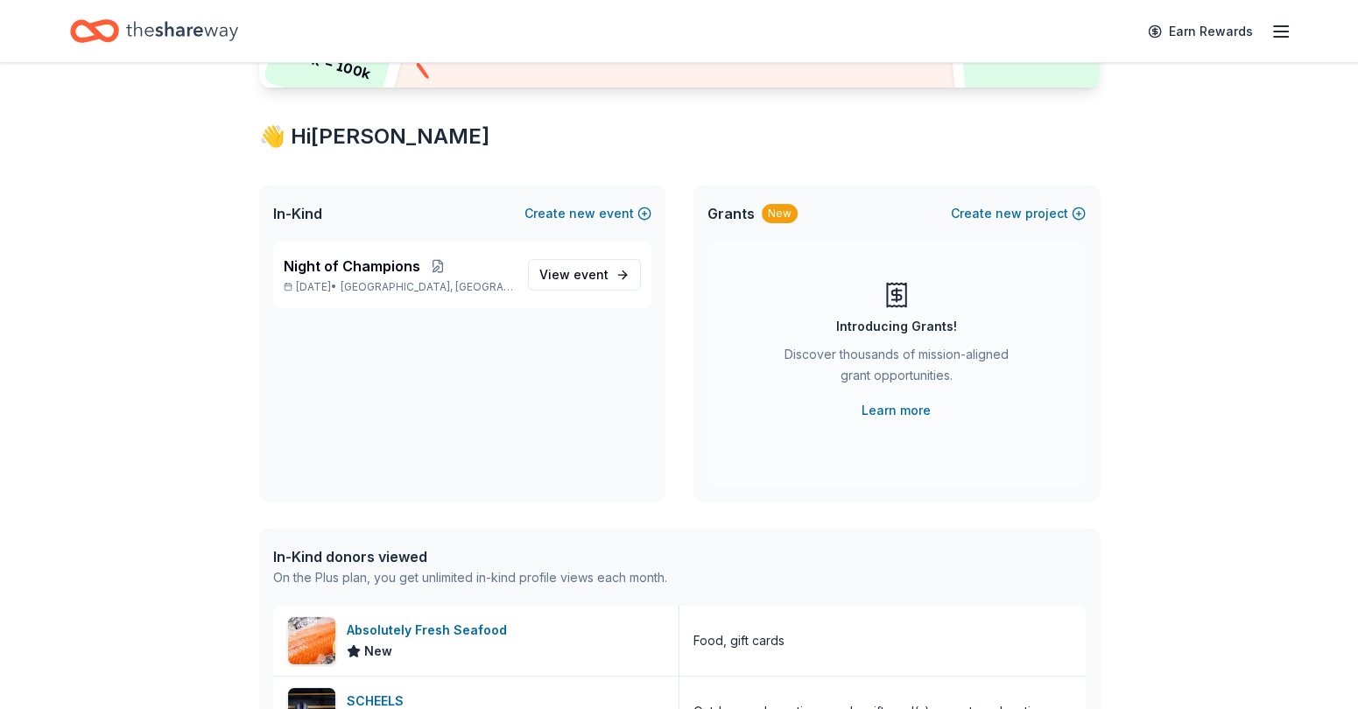
scroll to position [260, 0]
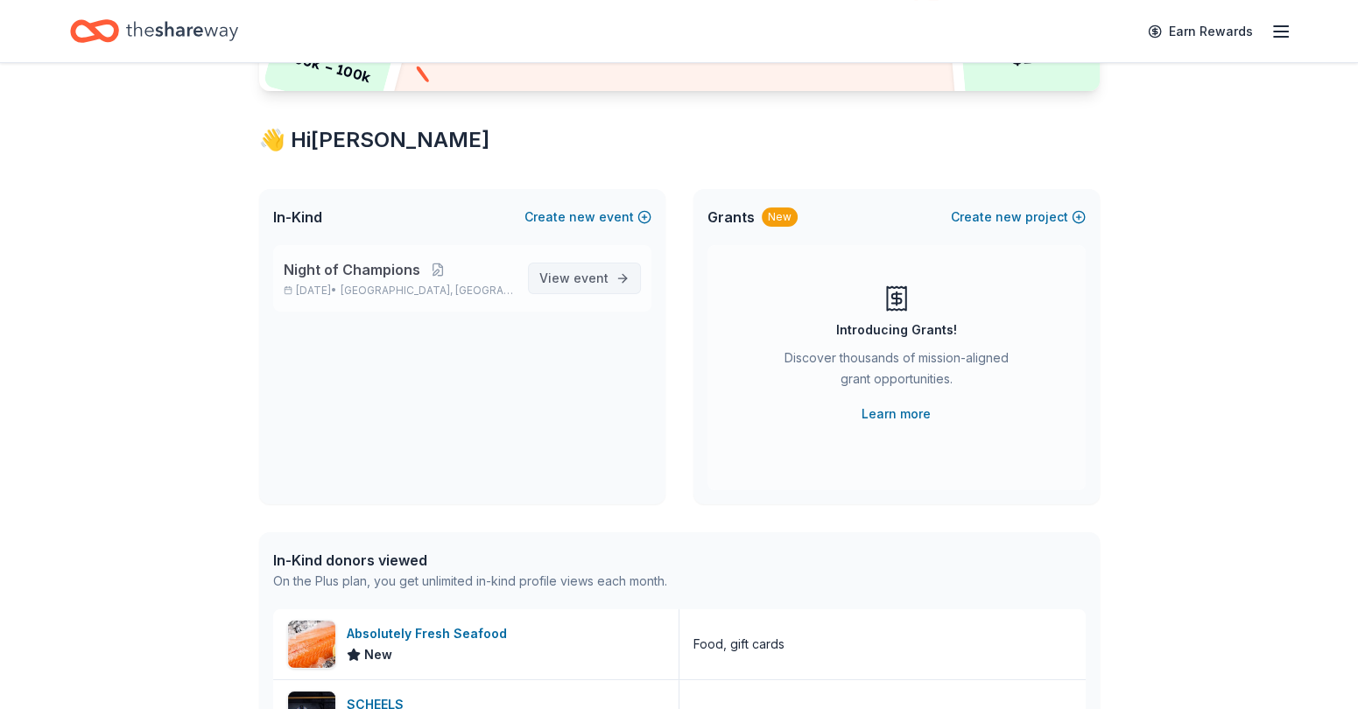
click at [592, 281] on span "event" at bounding box center [590, 277] width 35 height 15
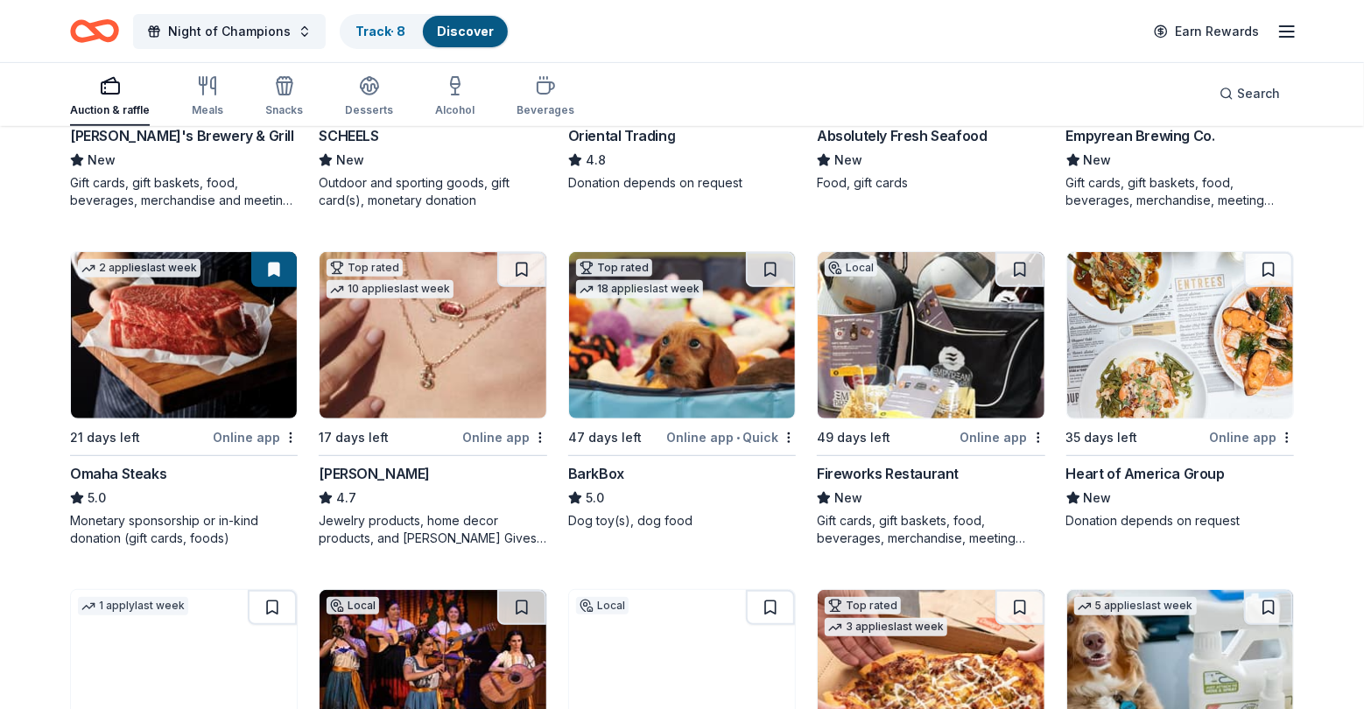
scroll to position [418, 0]
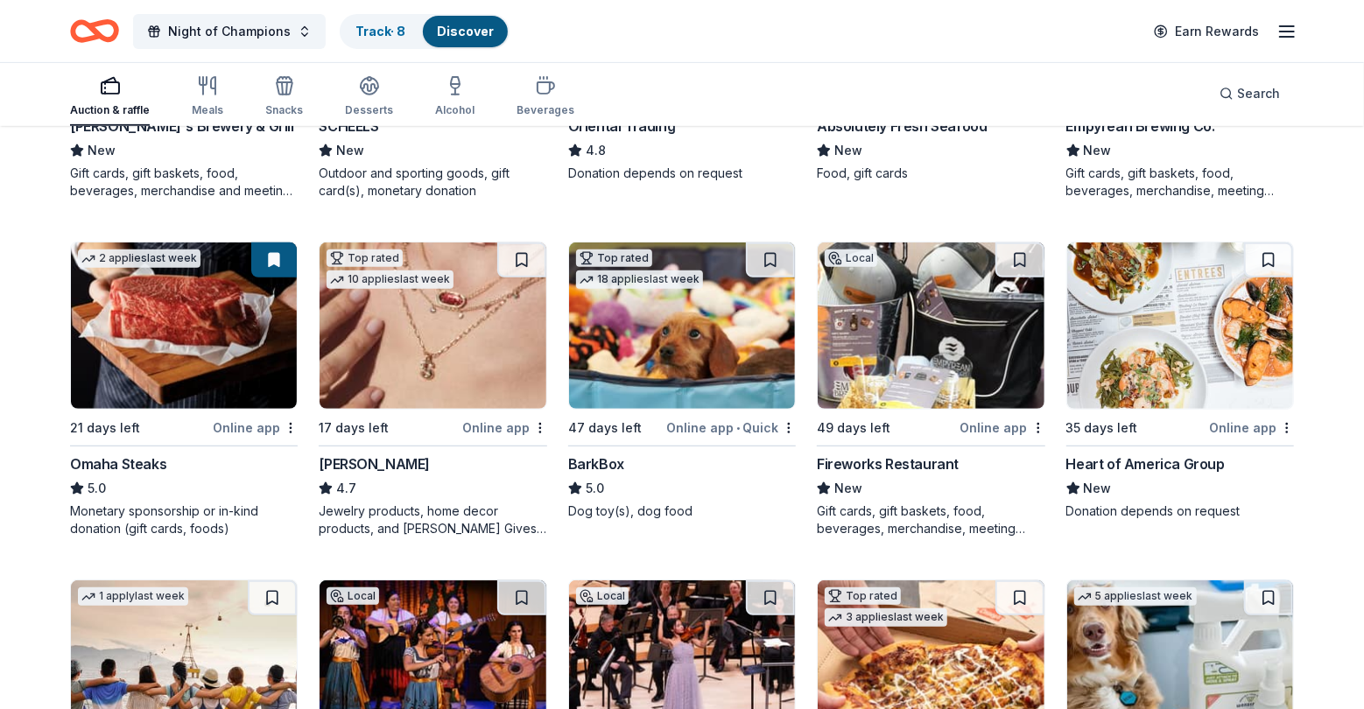
click at [1205, 264] on img at bounding box center [1180, 325] width 226 height 166
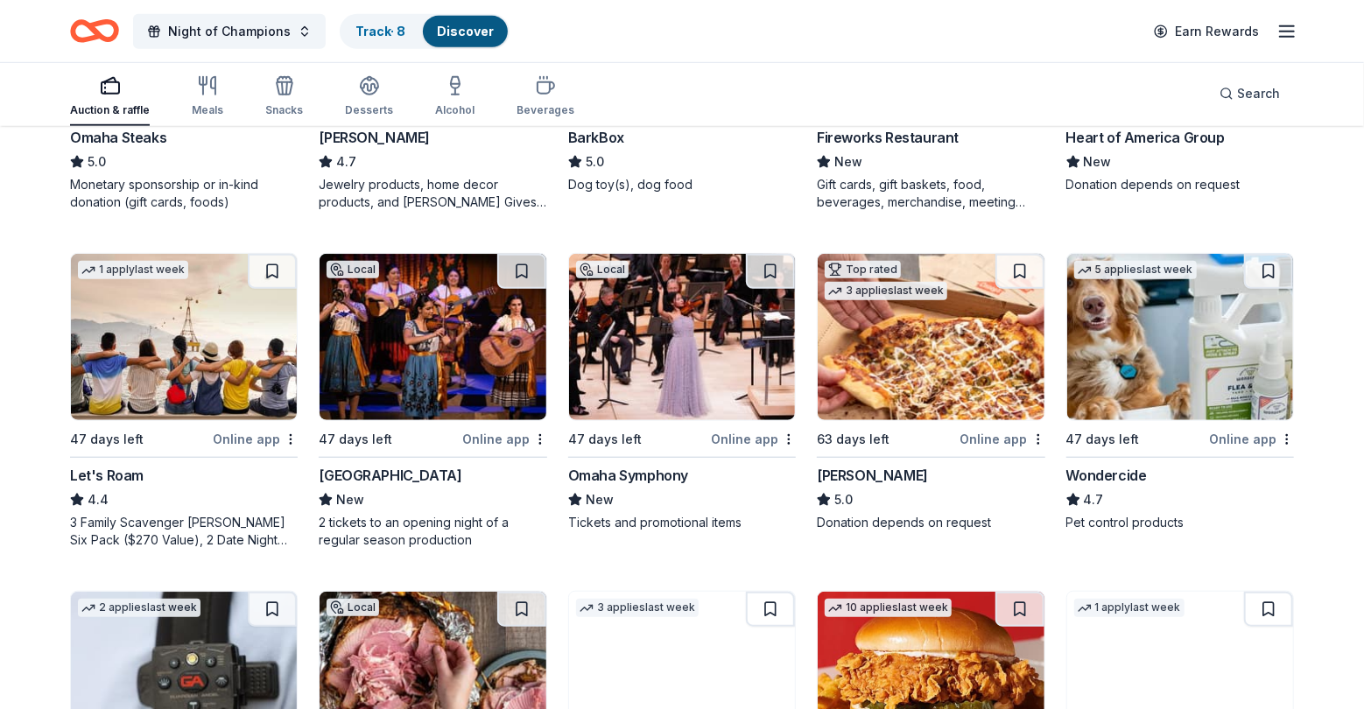
scroll to position [748, 0]
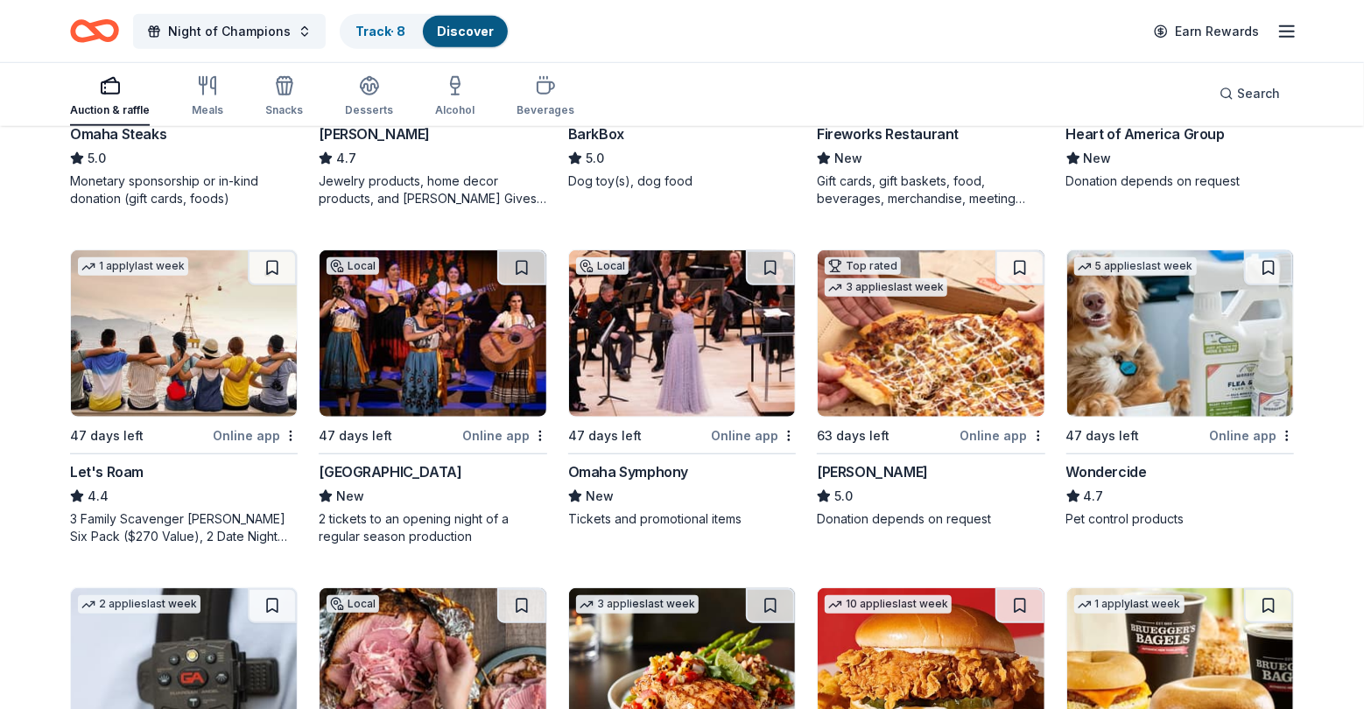
click at [1138, 356] on img at bounding box center [1180, 333] width 226 height 166
click at [376, 24] on link "Track · 8" at bounding box center [380, 31] width 50 height 15
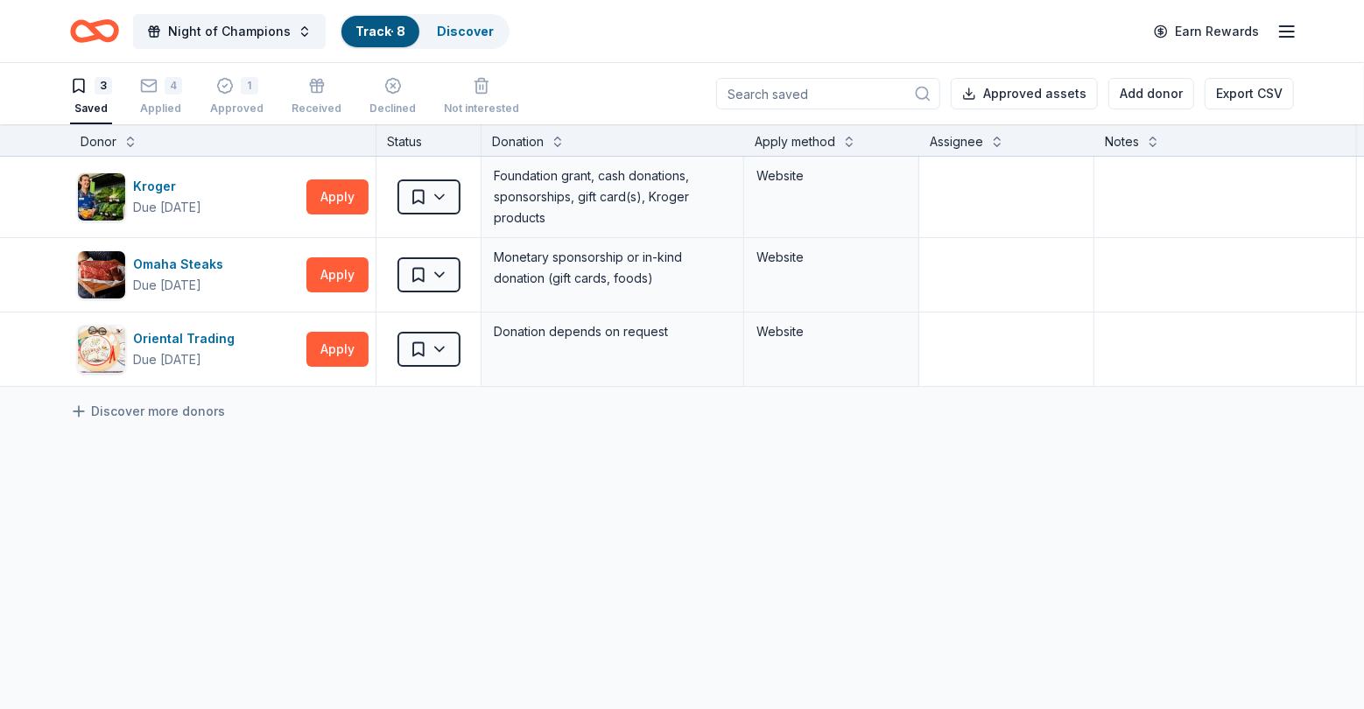
click at [374, 29] on link "Track · 8" at bounding box center [380, 31] width 50 height 15
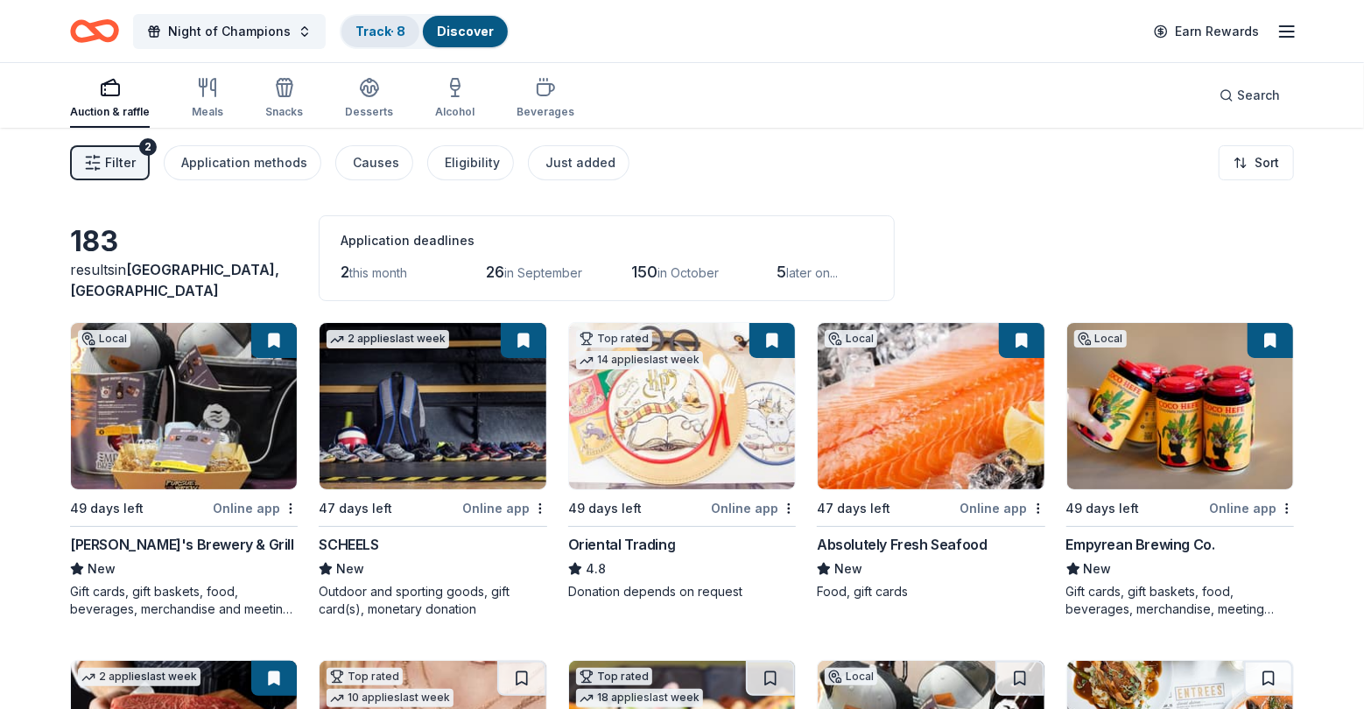
click at [362, 24] on link "Track · 8" at bounding box center [380, 31] width 50 height 15
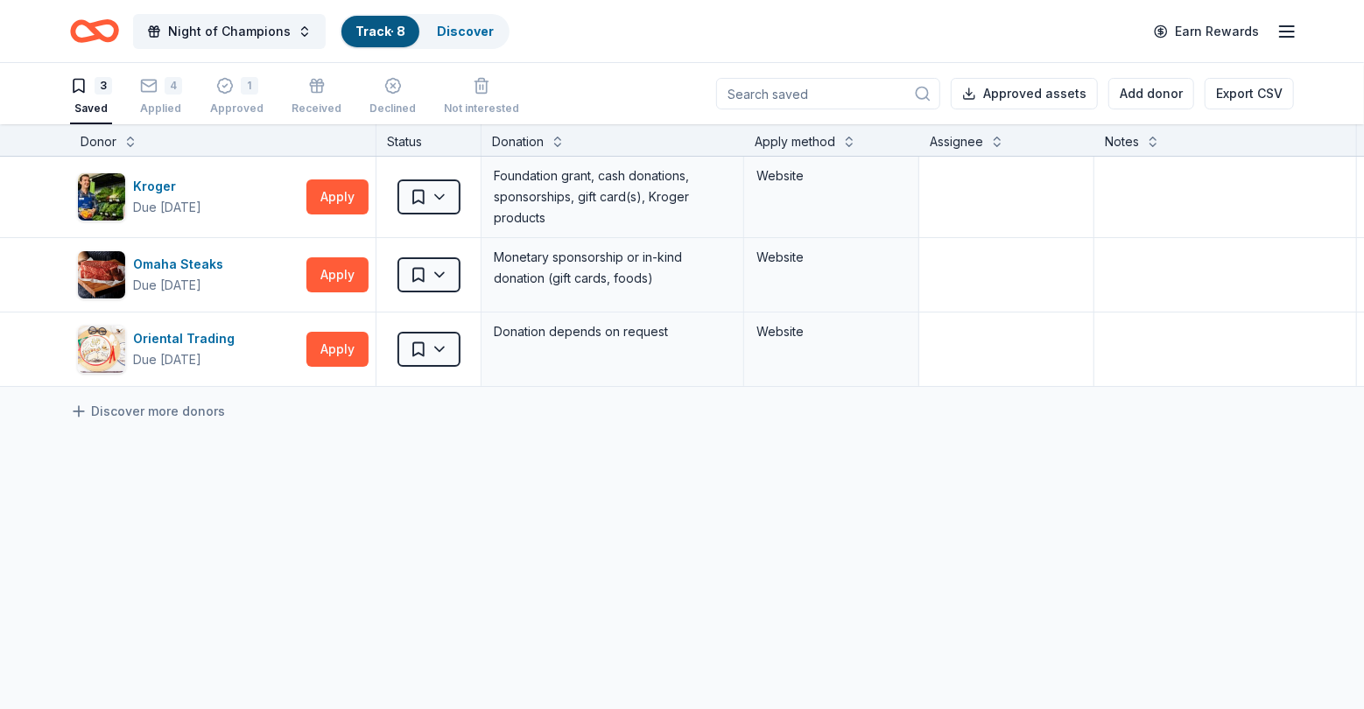
click at [814, 102] on input at bounding box center [828, 94] width 224 height 32
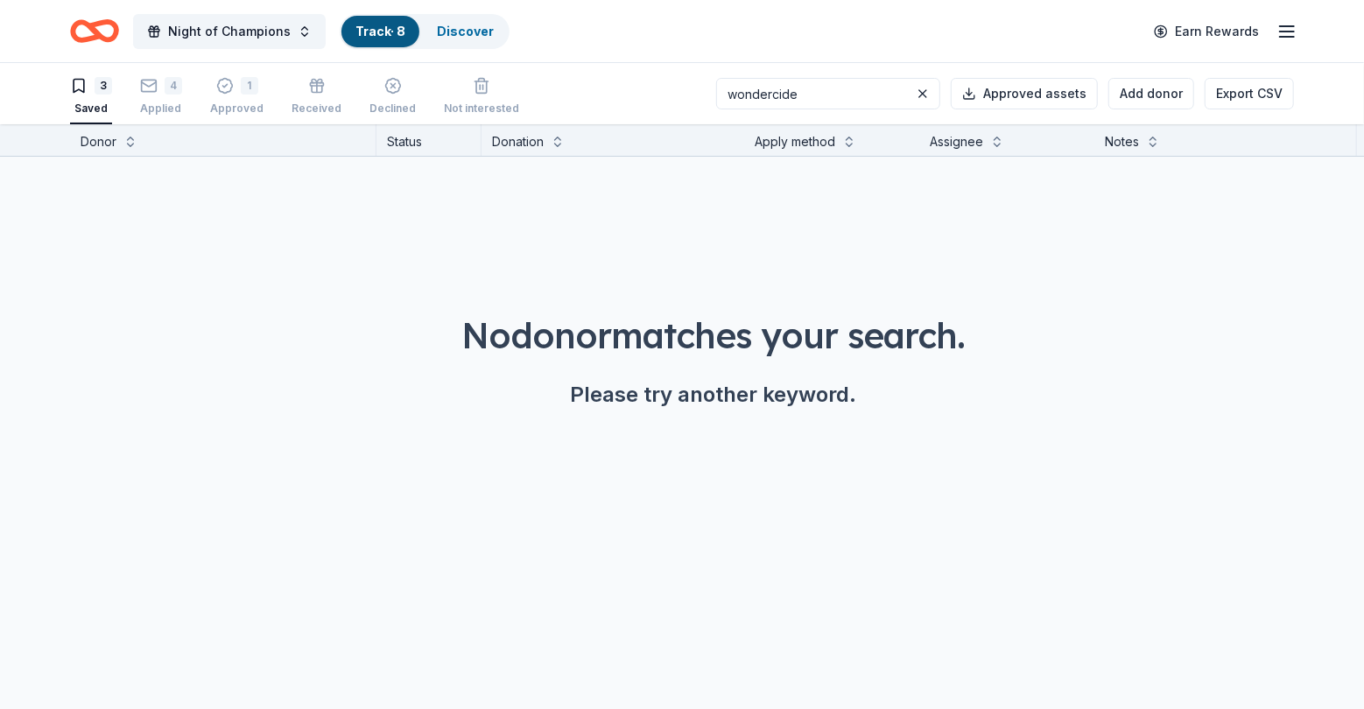
type input "wondercide"
click at [83, 89] on icon "button" at bounding box center [79, 86] width 11 height 13
click at [375, 32] on link "Track · 8" at bounding box center [380, 31] width 50 height 15
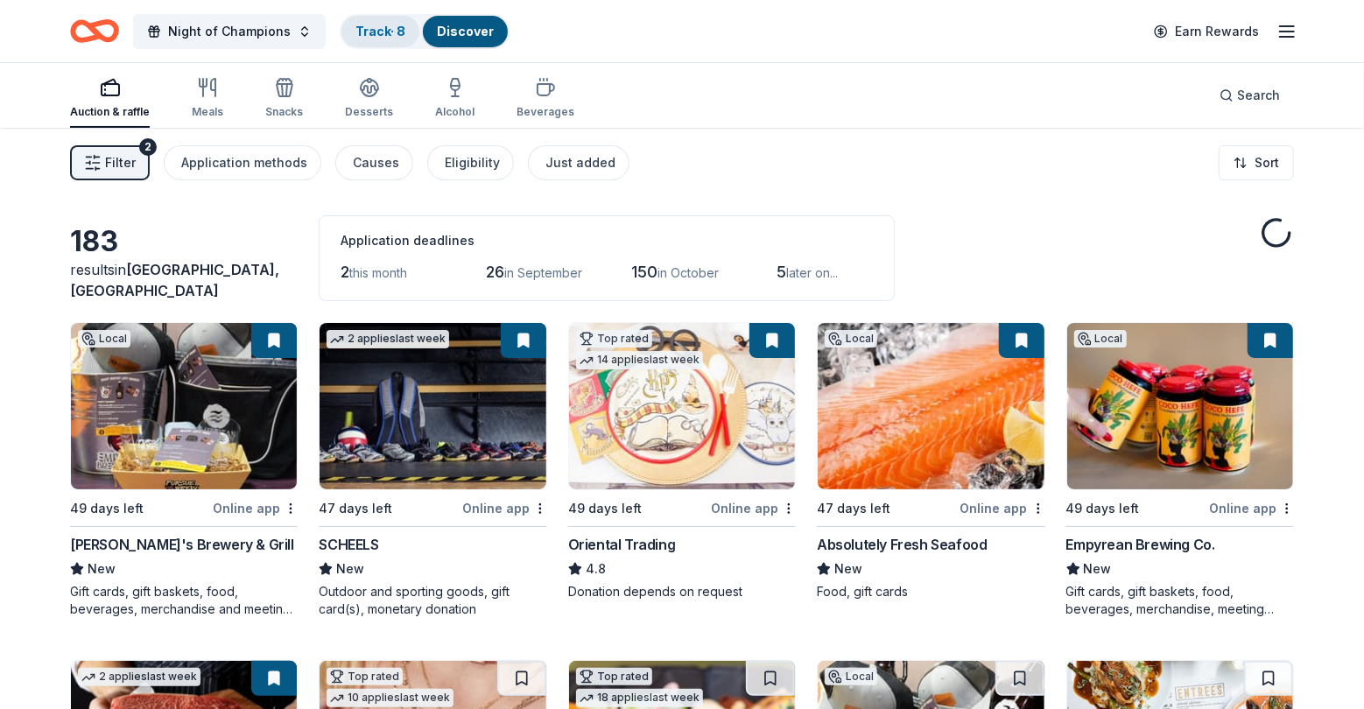
click at [384, 28] on link "Track · 8" at bounding box center [380, 31] width 50 height 15
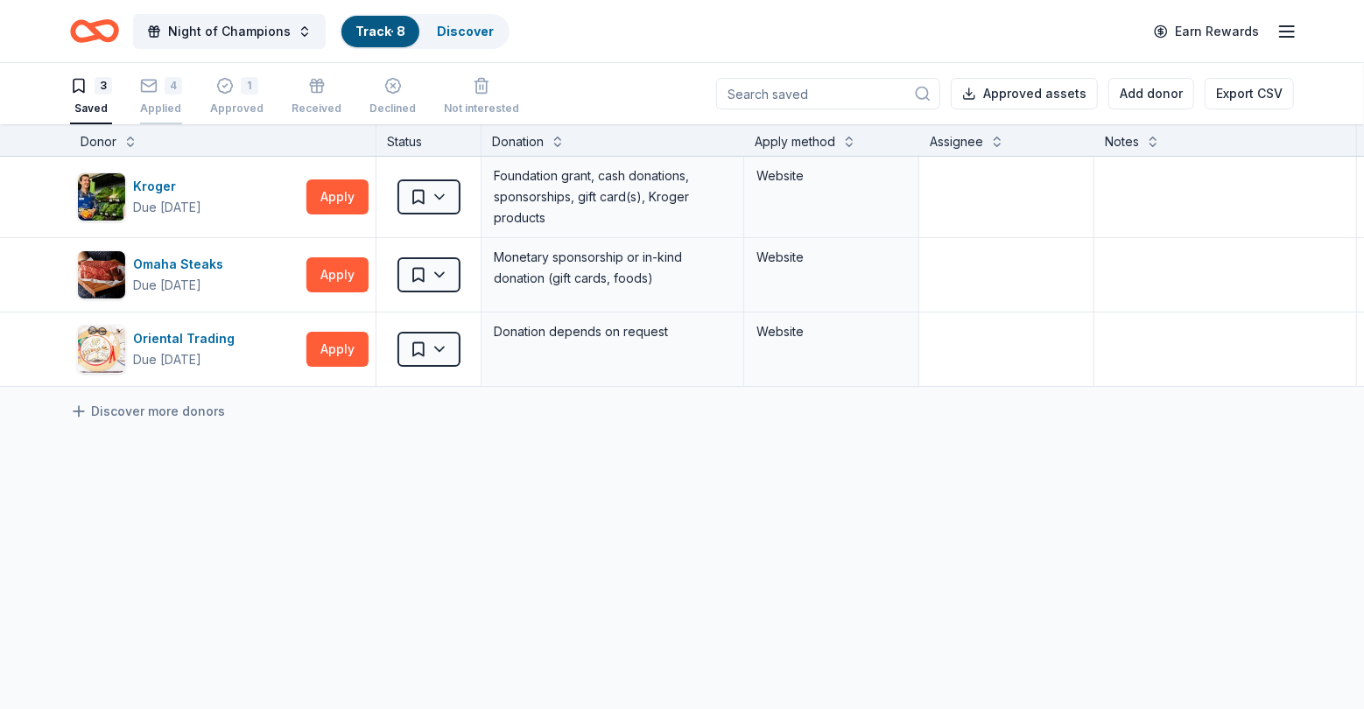
click at [154, 89] on icon "button" at bounding box center [149, 86] width 18 height 18
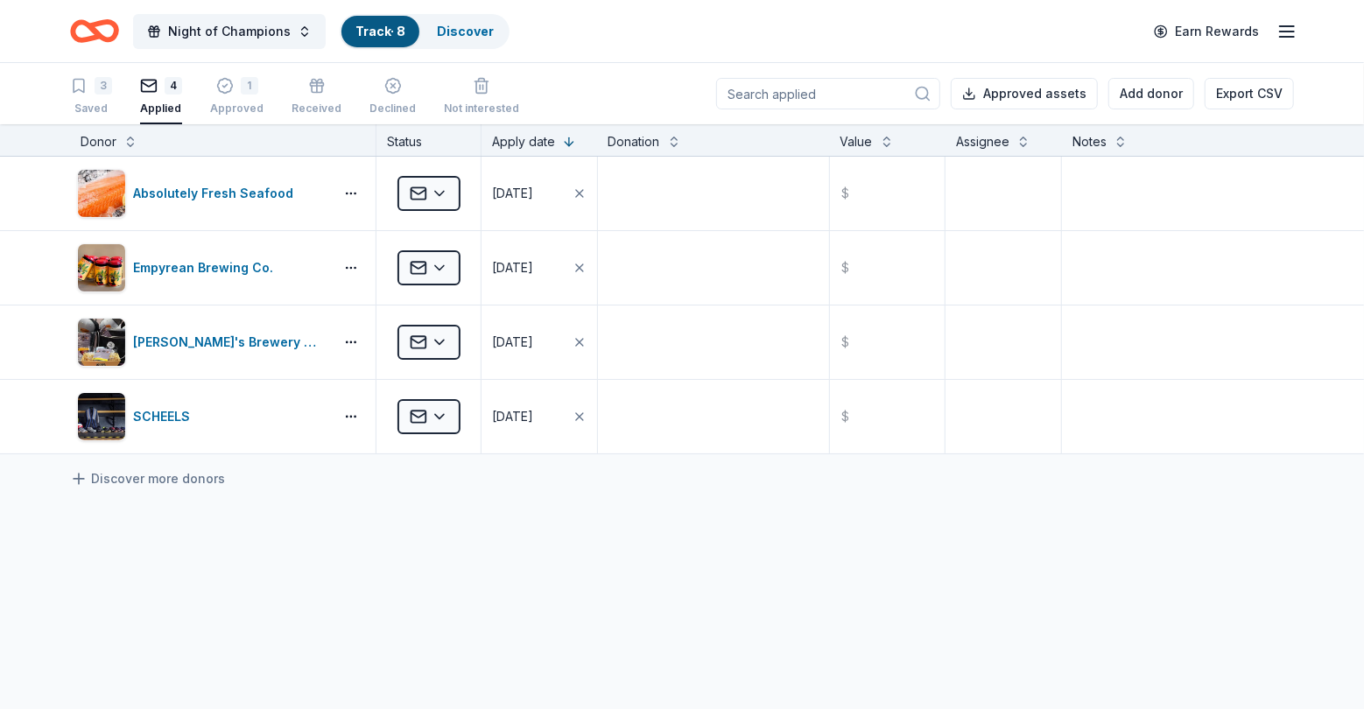
click at [817, 99] on input at bounding box center [828, 94] width 224 height 32
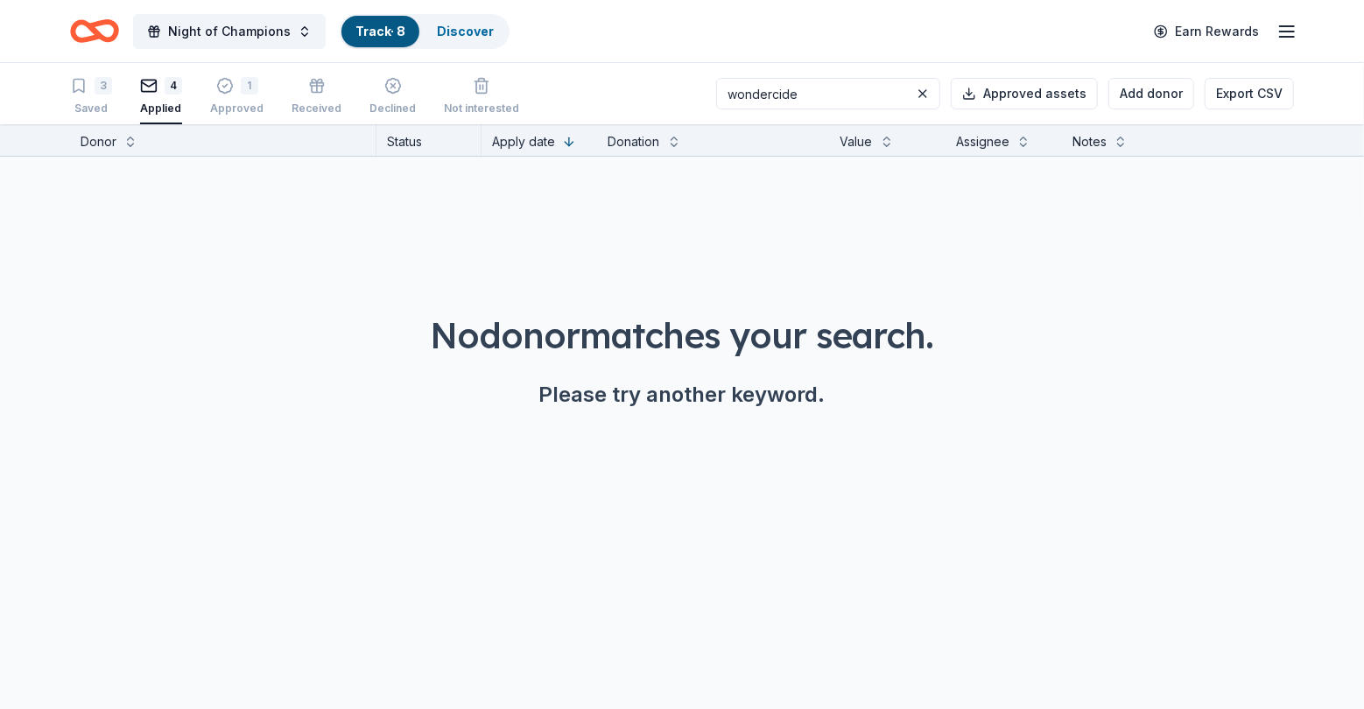
type input "wondercide"
click at [1142, 88] on button "Add donor" at bounding box center [1151, 94] width 86 height 32
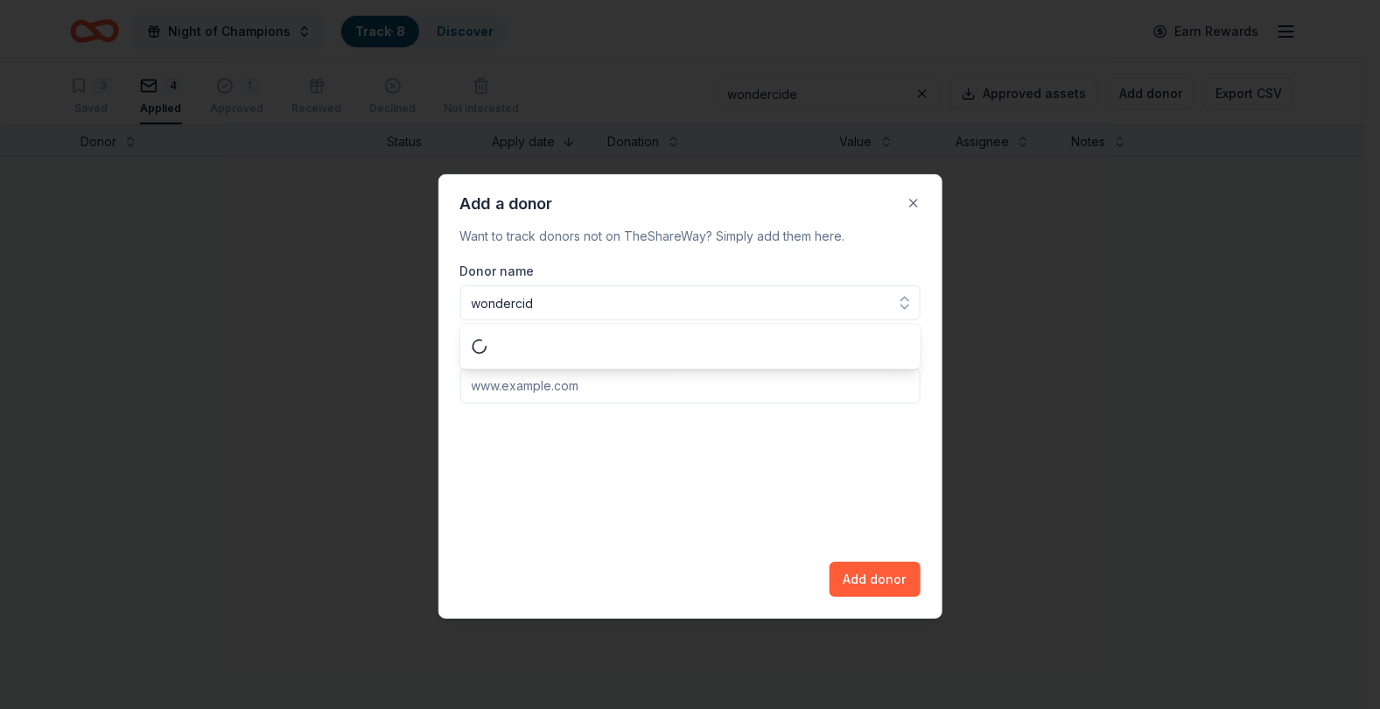
type input "wondercide"
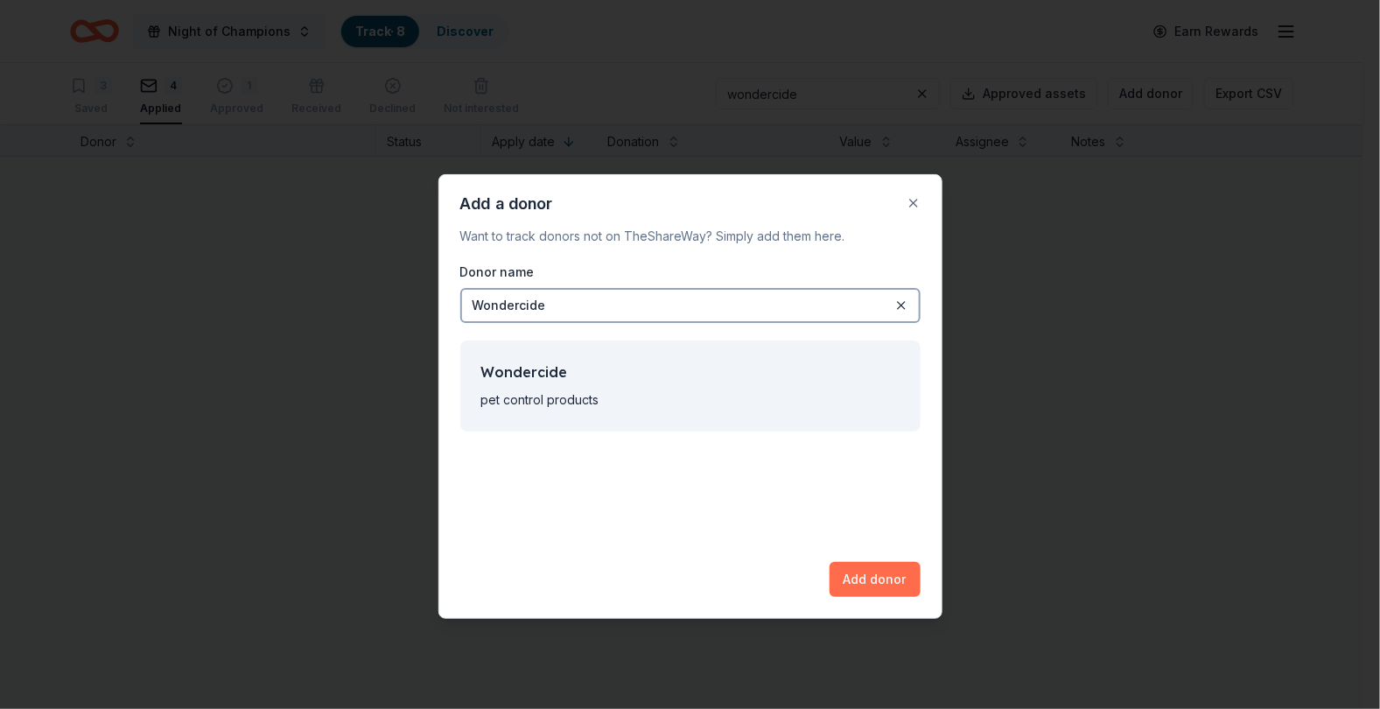
click at [859, 576] on button "Add donor" at bounding box center [875, 579] width 91 height 35
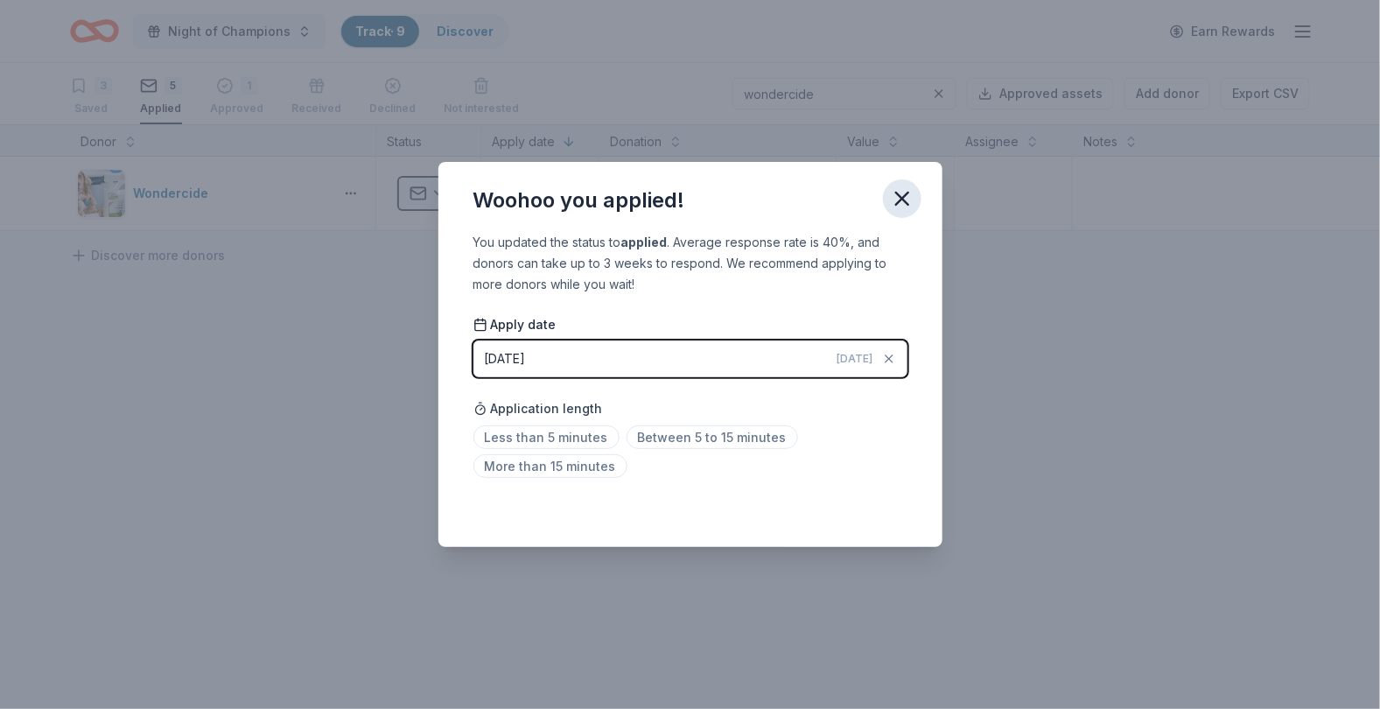
click at [900, 194] on icon "button" at bounding box center [902, 198] width 25 height 25
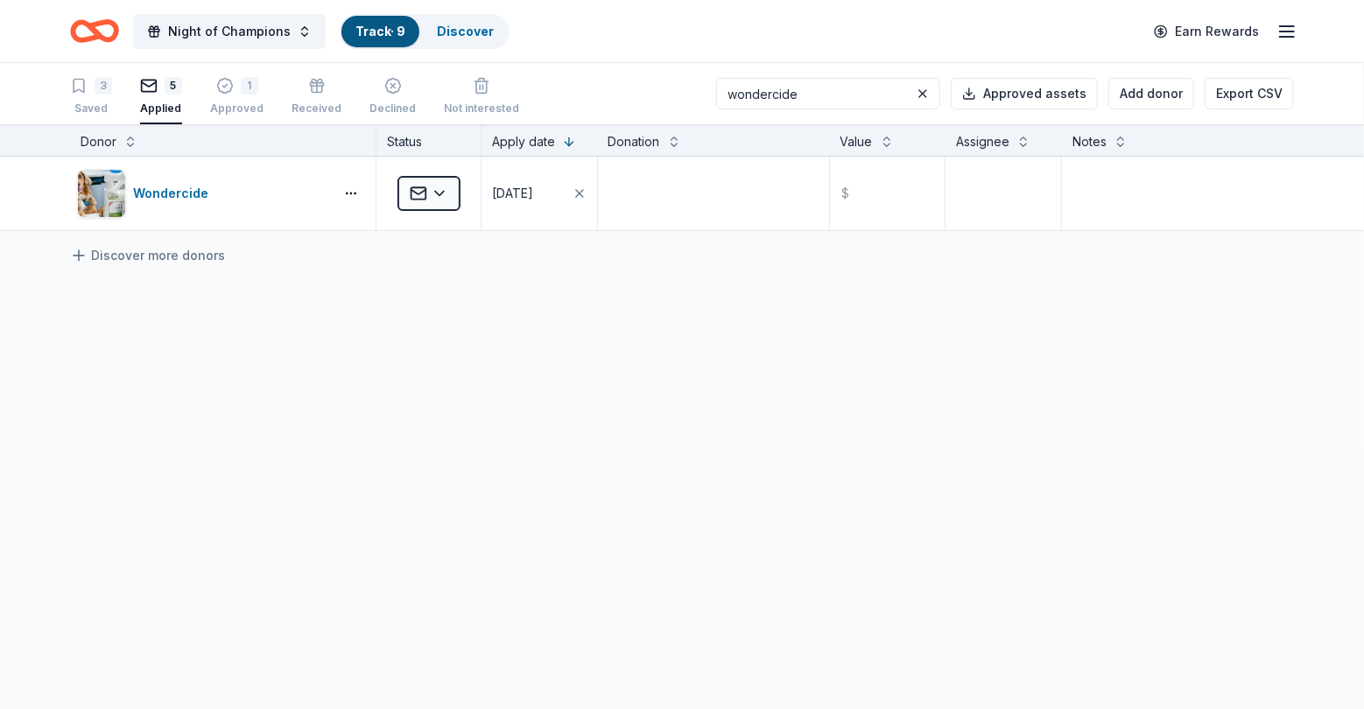
click at [150, 82] on icon "button" at bounding box center [149, 86] width 18 height 18
click at [223, 82] on icon "button" at bounding box center [225, 86] width 18 height 18
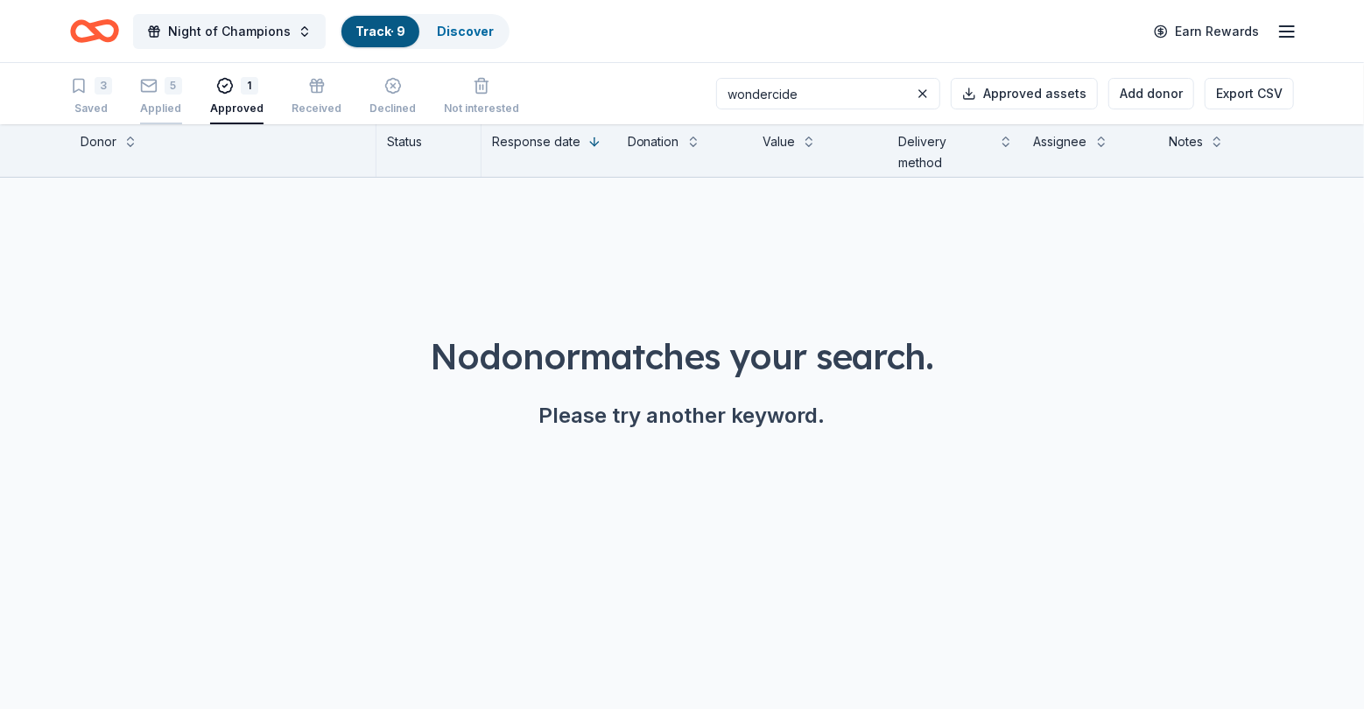
click at [144, 83] on icon "button" at bounding box center [149, 84] width 15 height 4
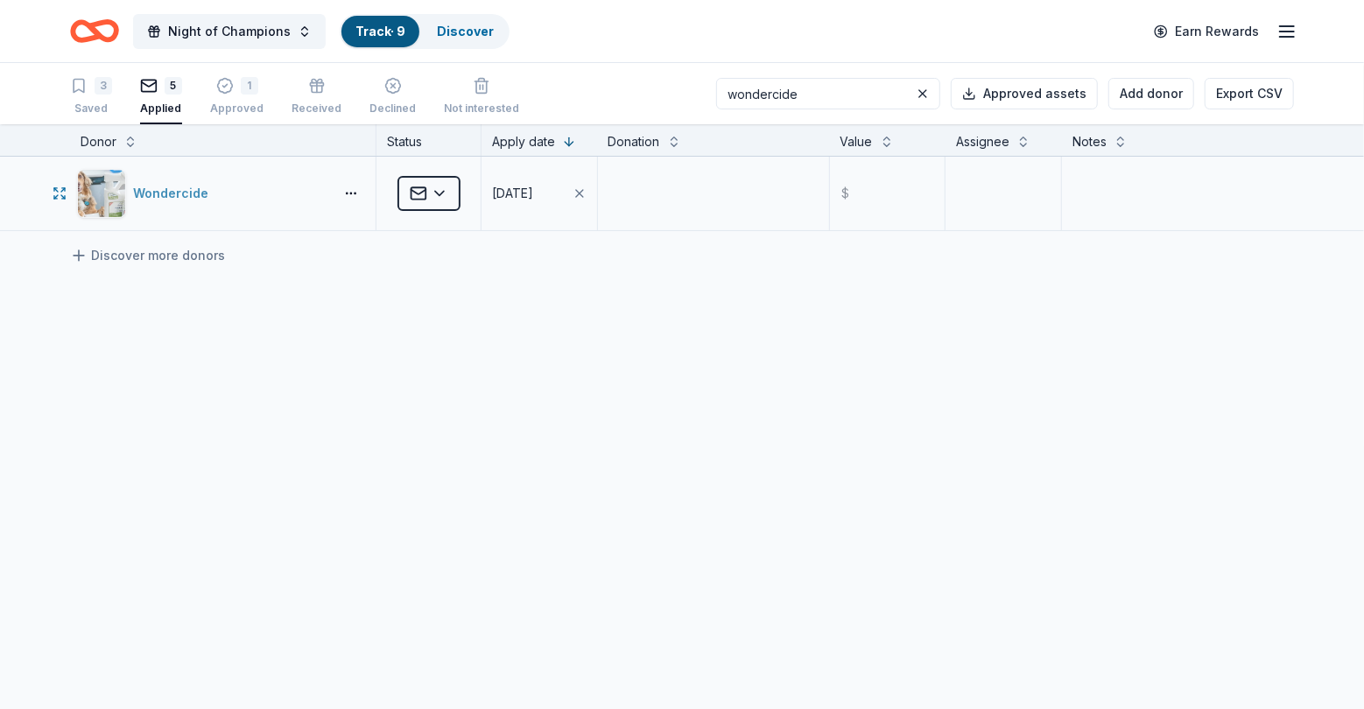
click at [112, 189] on img "button" at bounding box center [101, 193] width 47 height 47
click at [115, 257] on link "Discover more donors" at bounding box center [147, 255] width 155 height 21
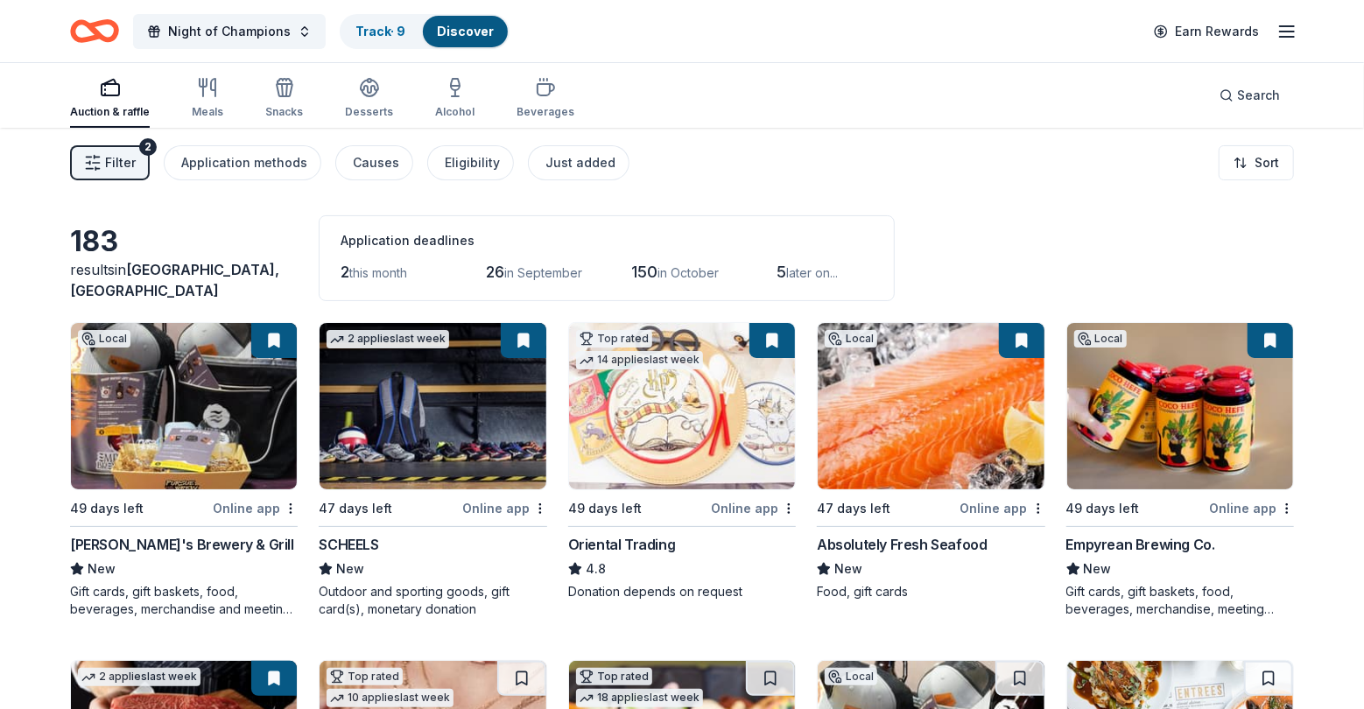
click at [102, 98] on div "Auction & raffle" at bounding box center [110, 98] width 80 height 42
click at [341, 36] on div "Track · 9" at bounding box center [380, 32] width 78 height 32
click at [355, 32] on link "Track · 9" at bounding box center [380, 31] width 50 height 15
click at [397, 24] on link "Track · 9" at bounding box center [380, 31] width 50 height 15
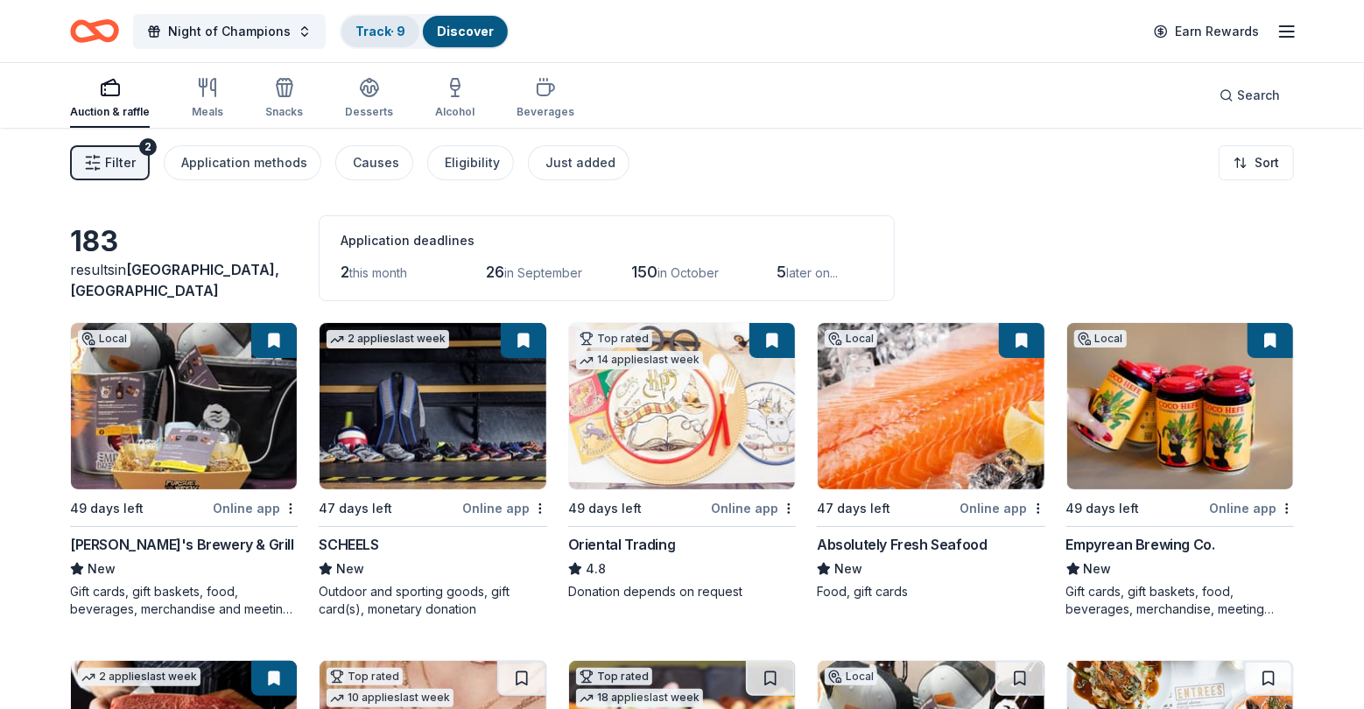
click at [360, 24] on link "Track · 9" at bounding box center [380, 31] width 50 height 15
click at [123, 102] on div "Auction & raffle" at bounding box center [110, 98] width 80 height 42
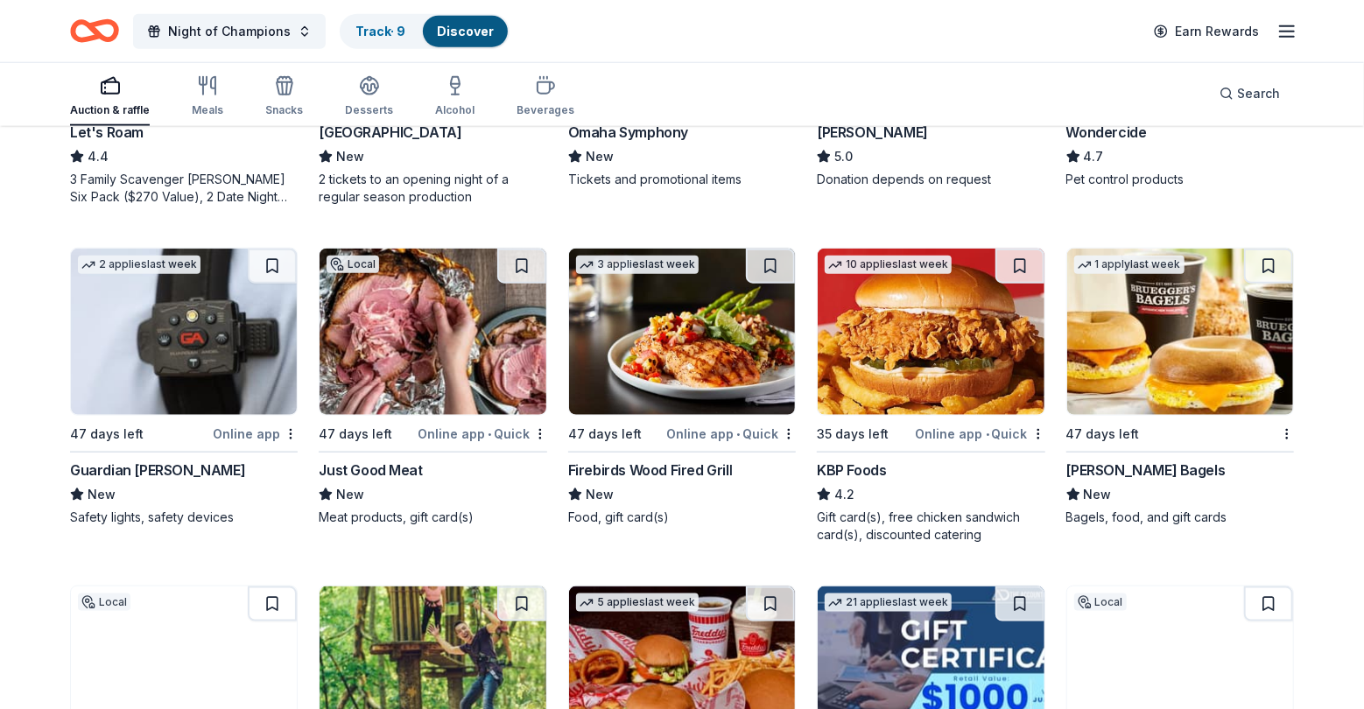
scroll to position [1104, 0]
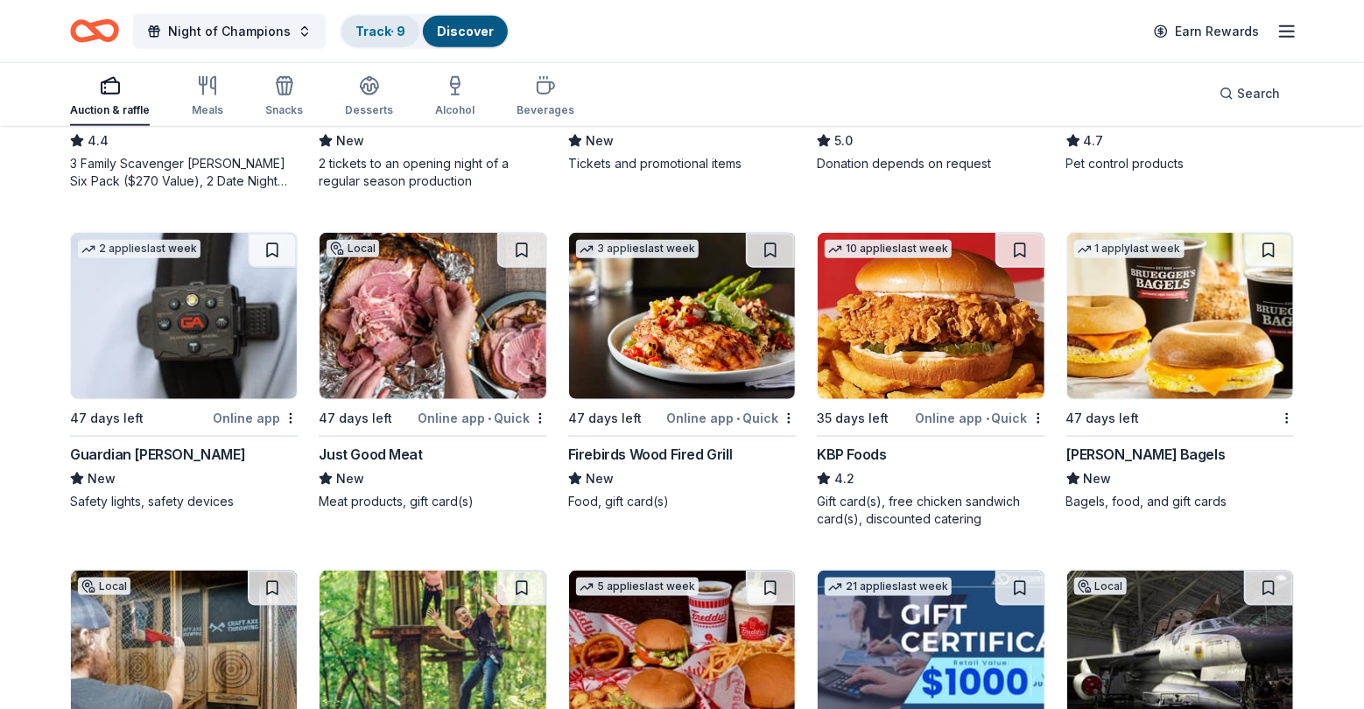
click at [377, 35] on link "Track · 9" at bounding box center [380, 31] width 50 height 15
click at [875, 295] on img at bounding box center [931, 316] width 226 height 166
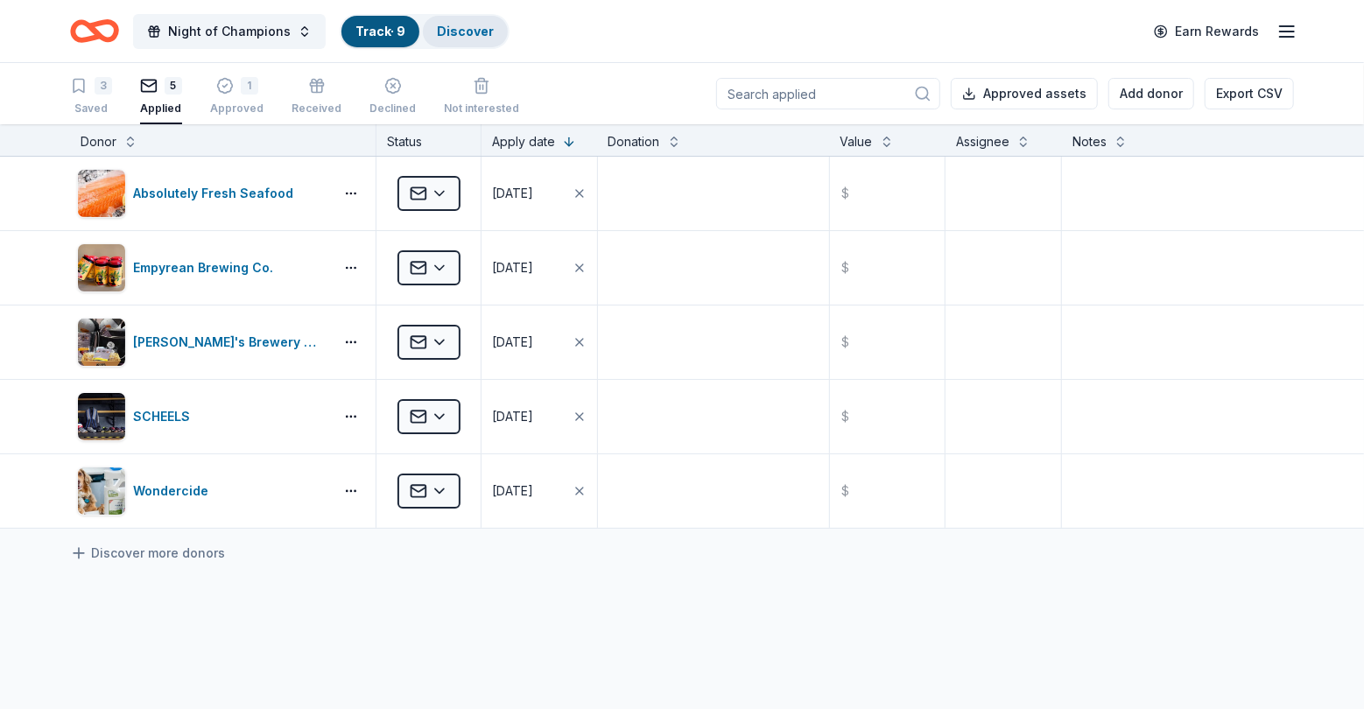
click at [470, 29] on link "Discover" at bounding box center [465, 31] width 57 height 15
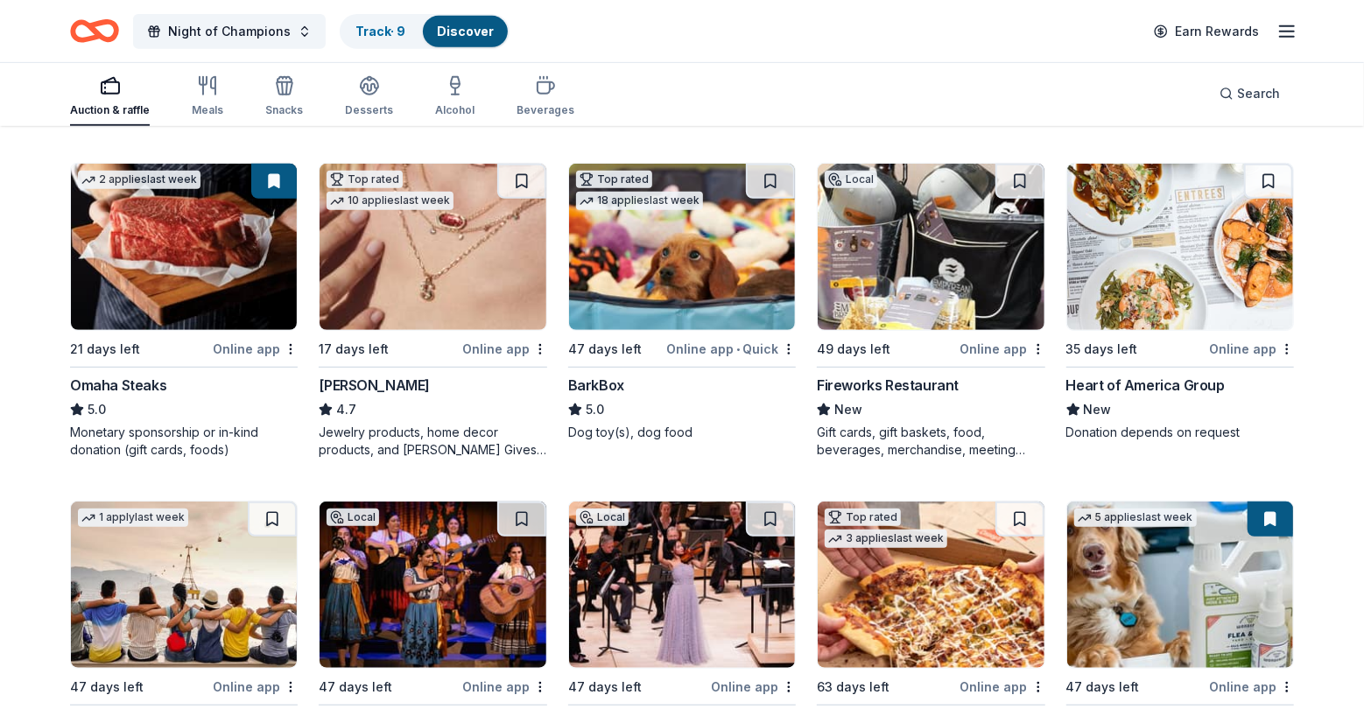
scroll to position [508, 0]
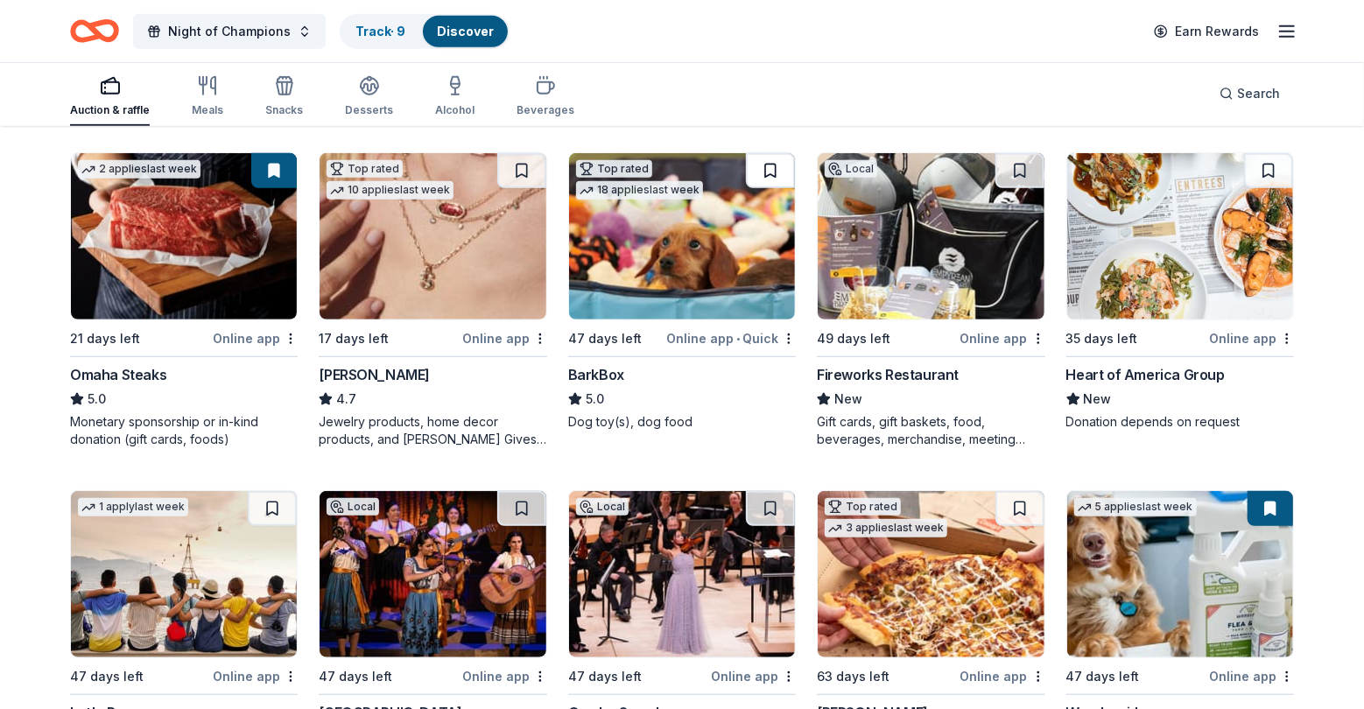
click at [781, 164] on button at bounding box center [770, 170] width 49 height 35
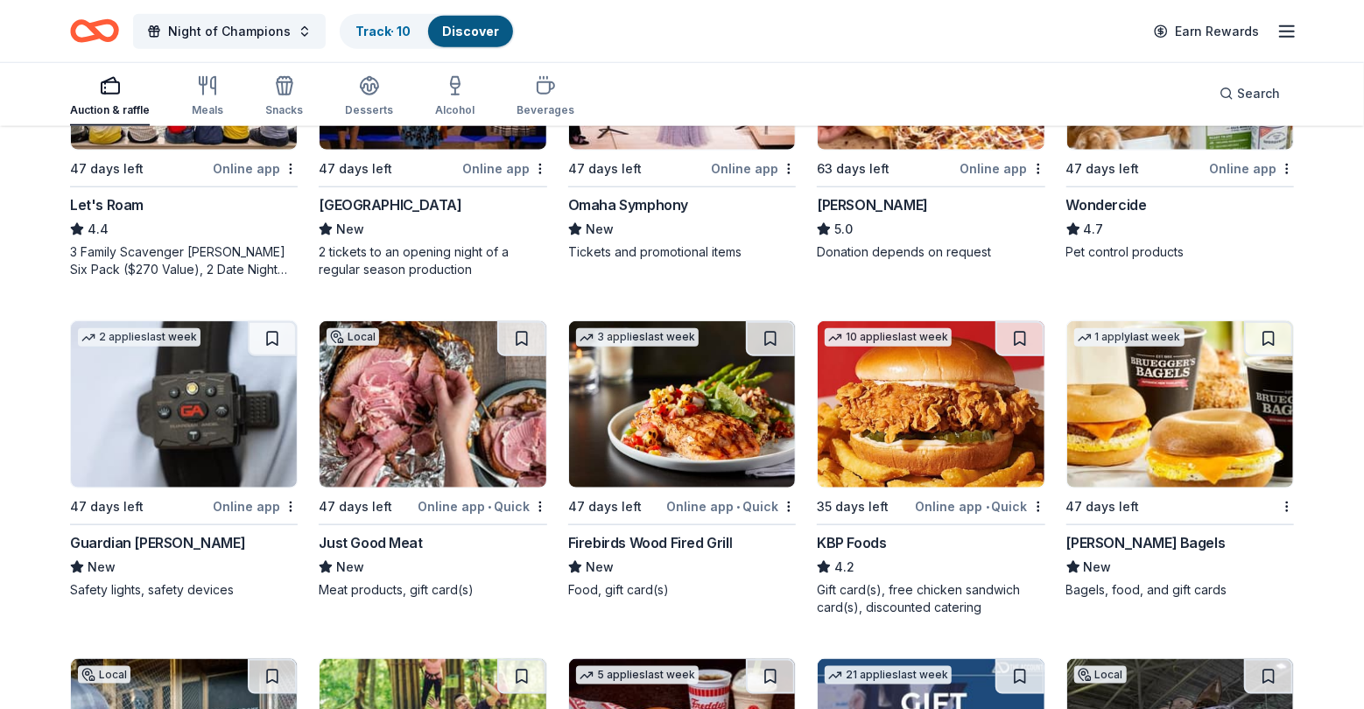
scroll to position [1021, 0]
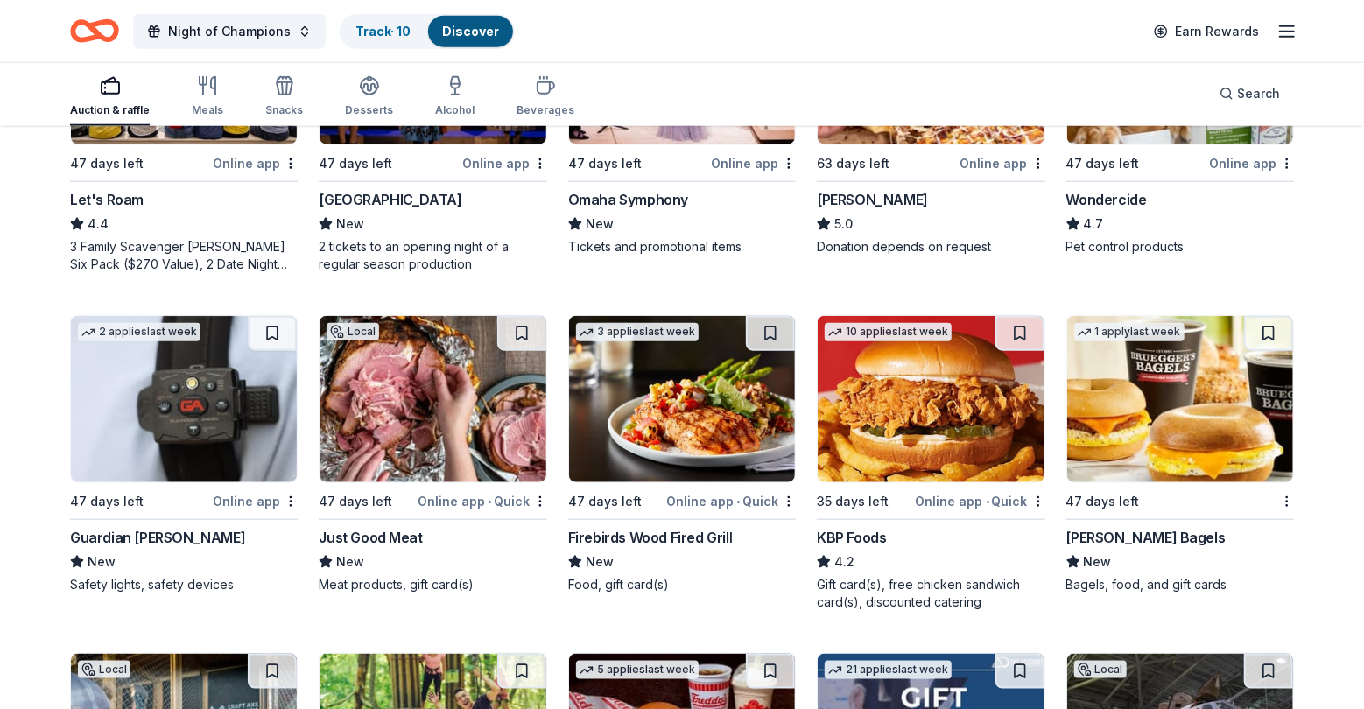
click at [1176, 392] on img at bounding box center [1180, 399] width 226 height 166
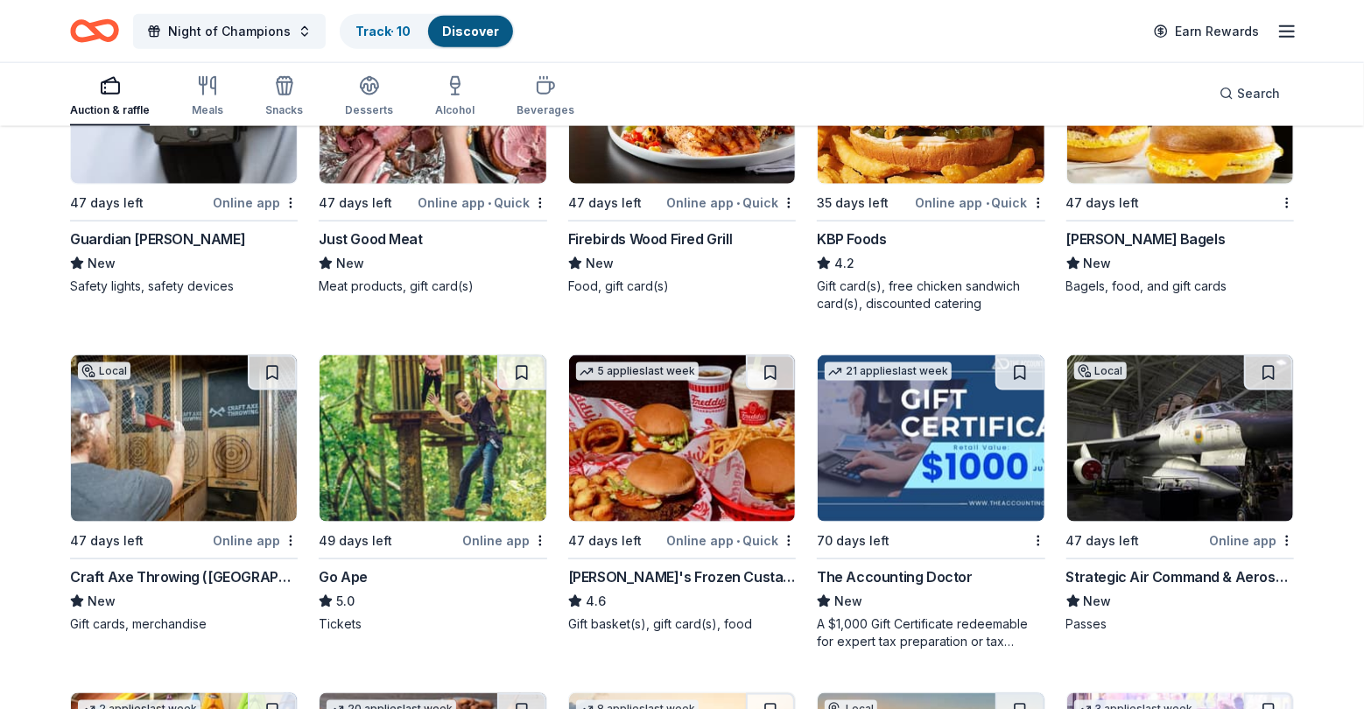
scroll to position [1327, 0]
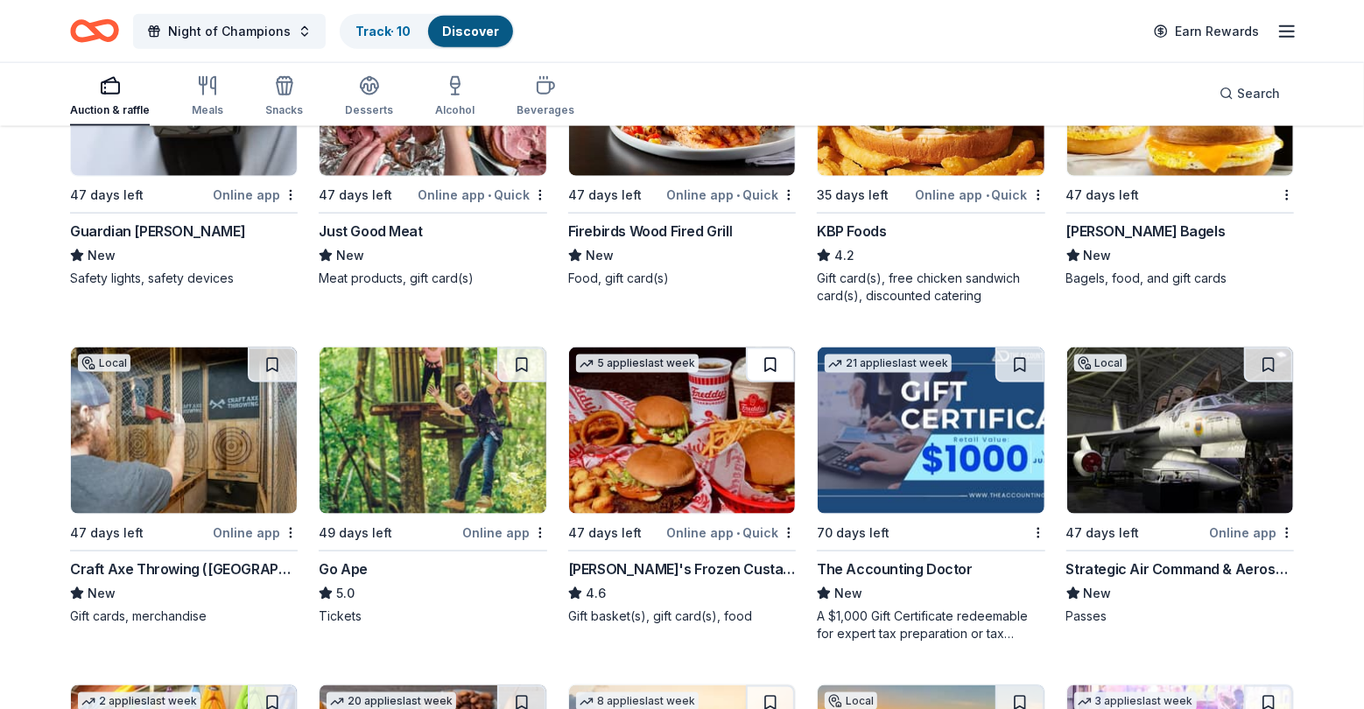
click at [767, 356] on button at bounding box center [770, 365] width 49 height 35
click at [728, 418] on img at bounding box center [682, 431] width 226 height 166
drag, startPoint x: 1365, startPoint y: 411, endPoint x: 1223, endPoint y: 488, distance: 161.0
drag, startPoint x: 1223, startPoint y: 488, endPoint x: 1243, endPoint y: 422, distance: 68.7
click at [1243, 422] on img at bounding box center [1180, 431] width 226 height 166
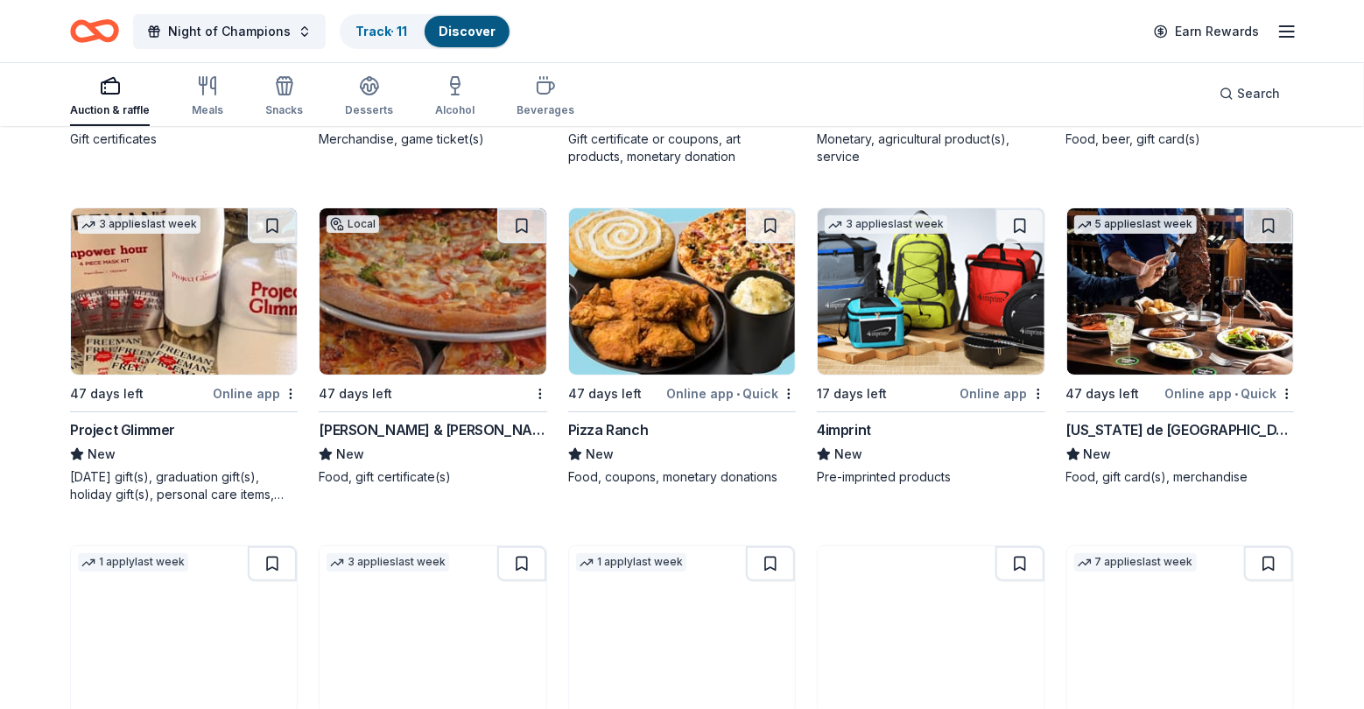
scroll to position [4219, 0]
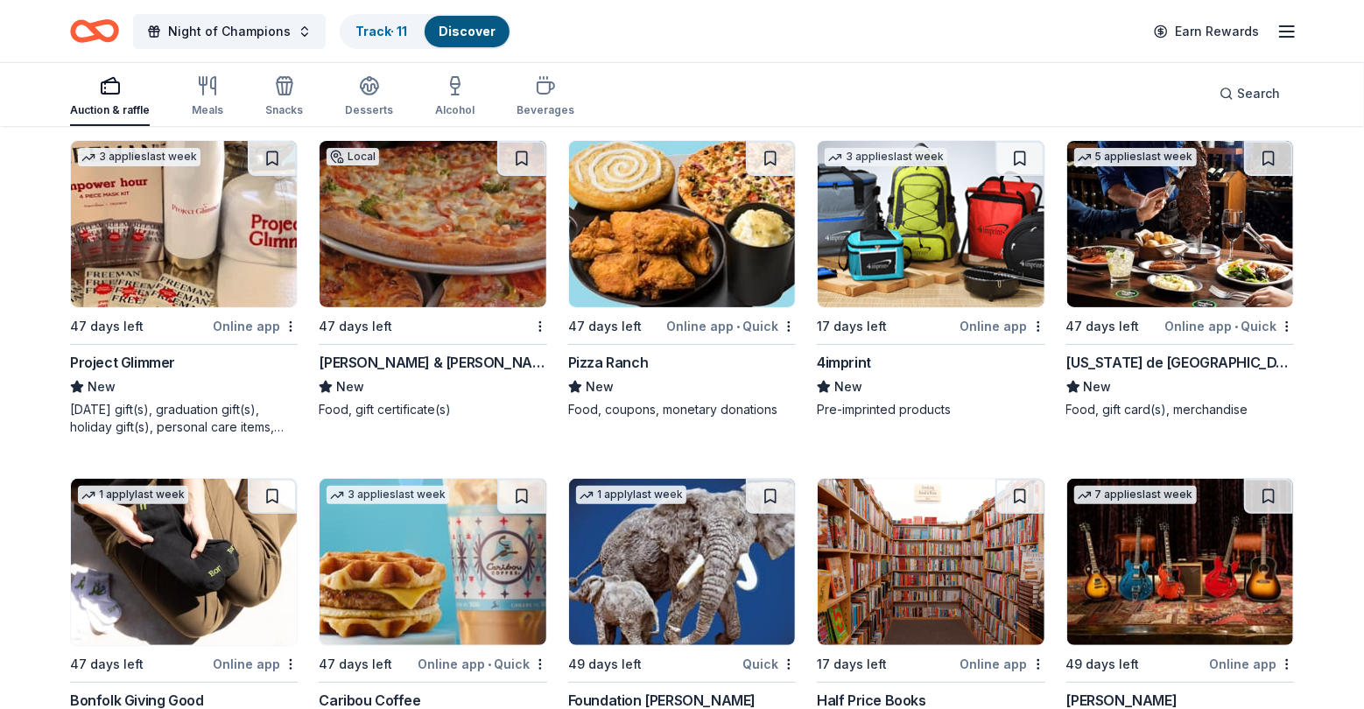
click at [683, 284] on img at bounding box center [682, 224] width 226 height 166
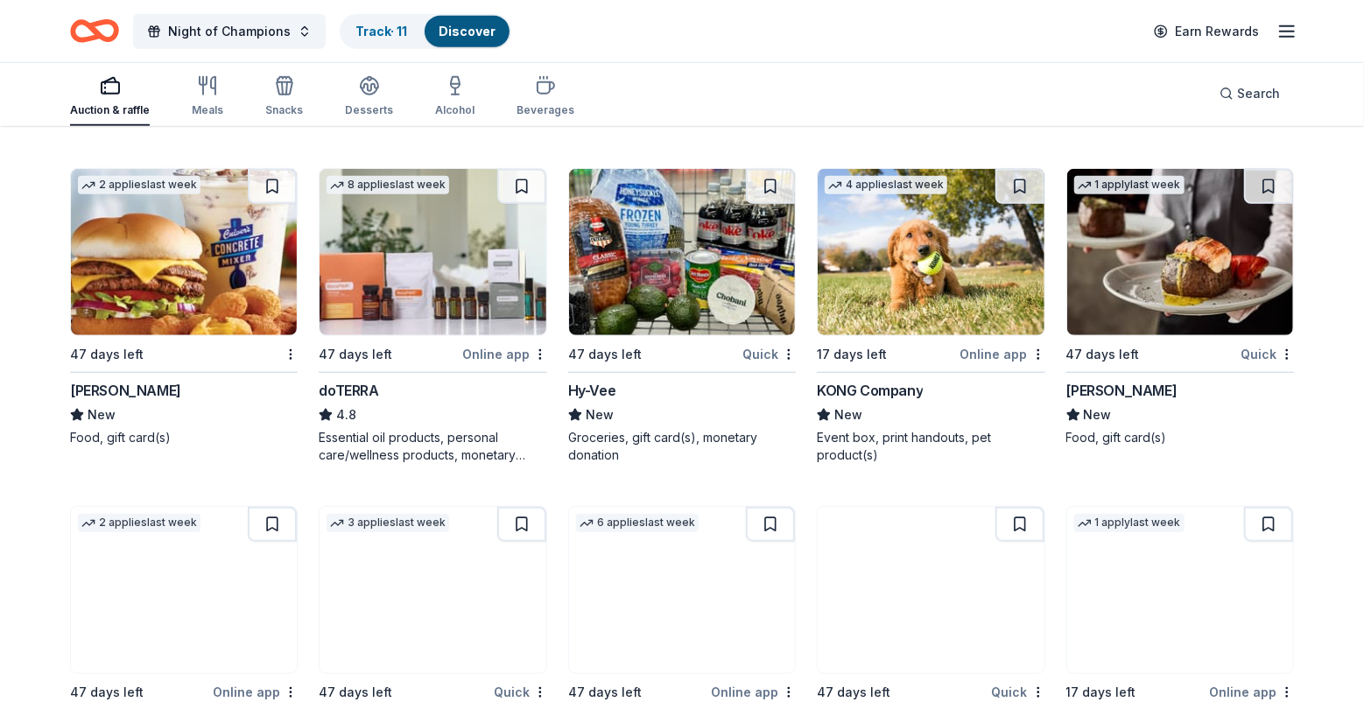
scroll to position [4950, 0]
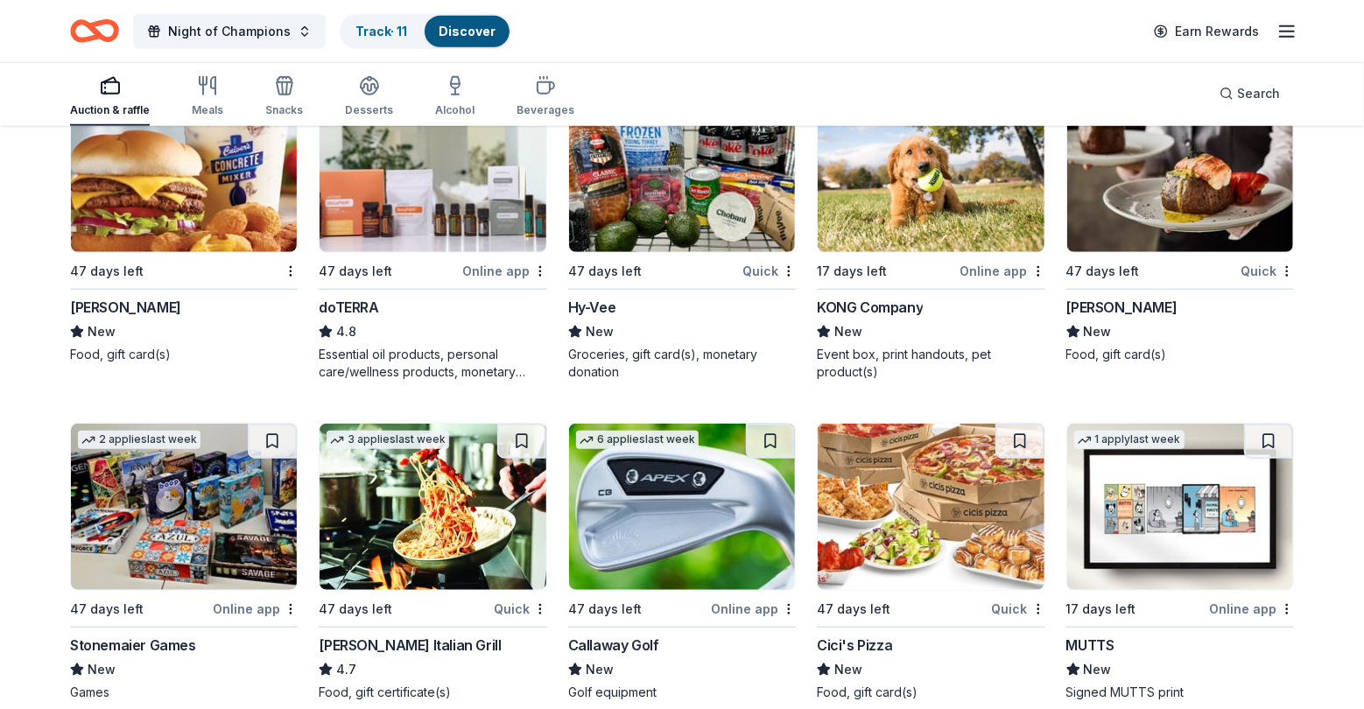
drag, startPoint x: 1357, startPoint y: 617, endPoint x: 1350, endPoint y: 639, distance: 23.0
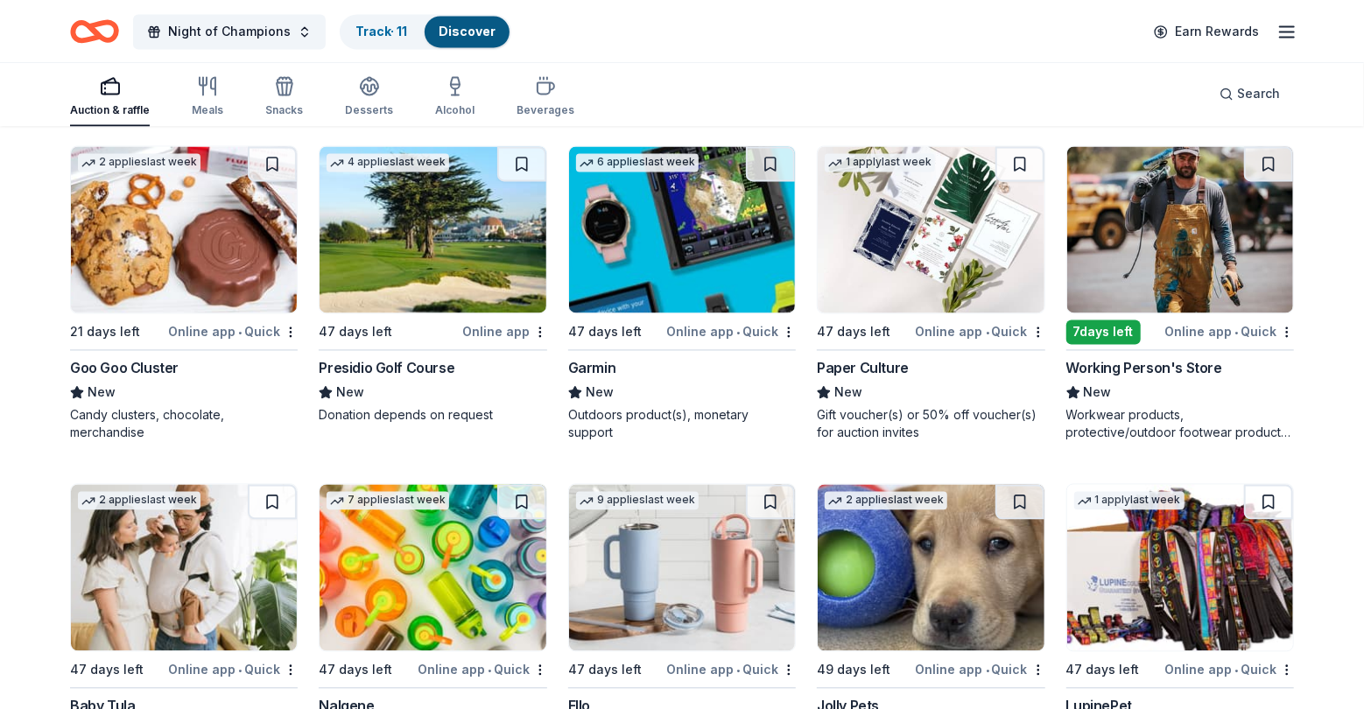
scroll to position [10447, 0]
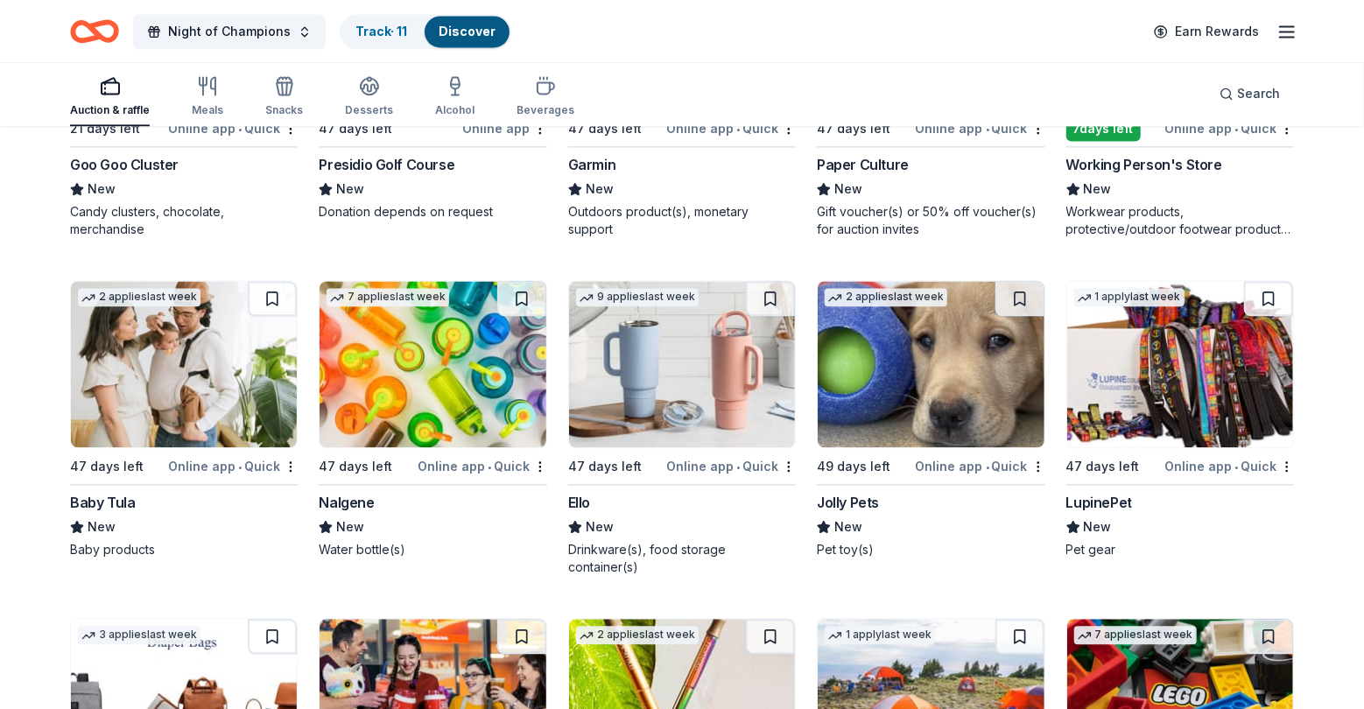
click at [1141, 357] on img at bounding box center [1180, 364] width 226 height 166
click at [1266, 290] on button at bounding box center [1268, 298] width 49 height 35
click at [362, 32] on link "Track · 12" at bounding box center [382, 31] width 54 height 15
click at [376, 32] on link "Track · 12" at bounding box center [382, 31] width 54 height 15
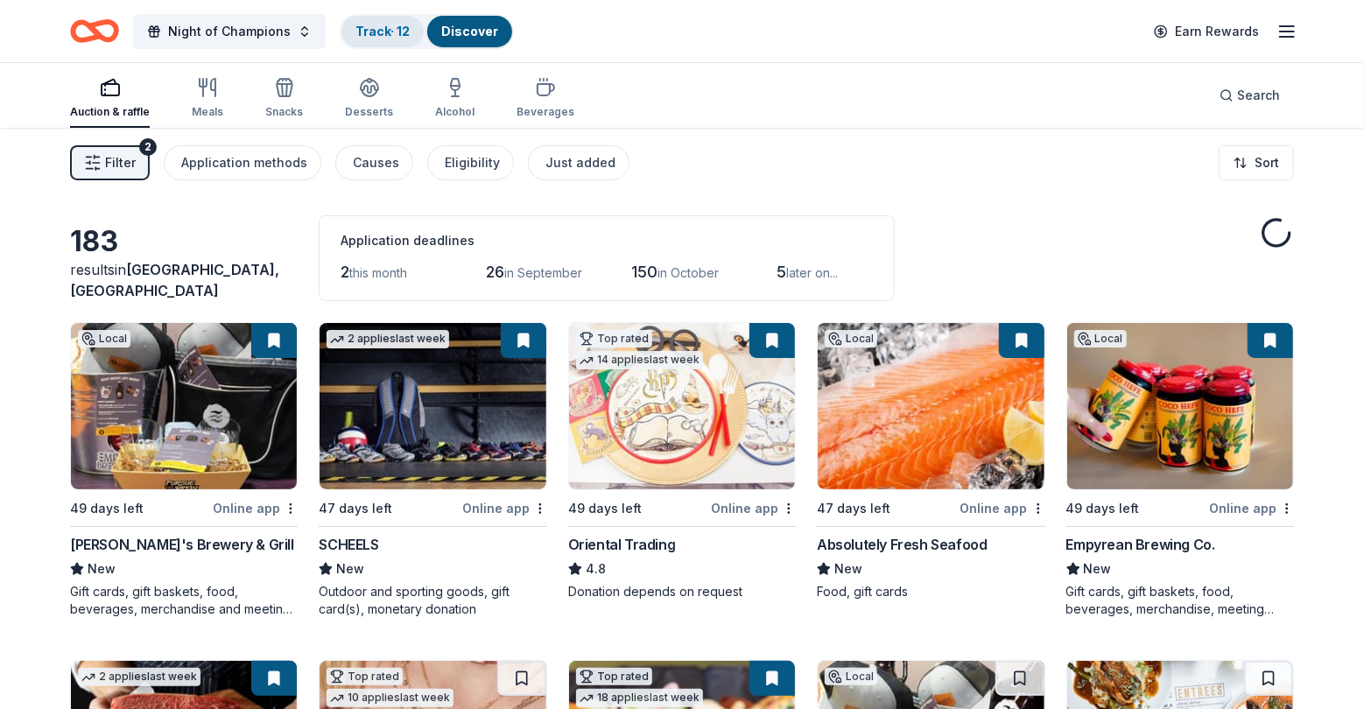
click at [386, 32] on link "Track · 12" at bounding box center [382, 31] width 54 height 15
click at [381, 31] on link "Track · 12" at bounding box center [382, 31] width 54 height 15
click at [370, 22] on div "Track · 12" at bounding box center [382, 32] width 82 height 32
click at [384, 27] on link "Track · 12" at bounding box center [382, 31] width 54 height 15
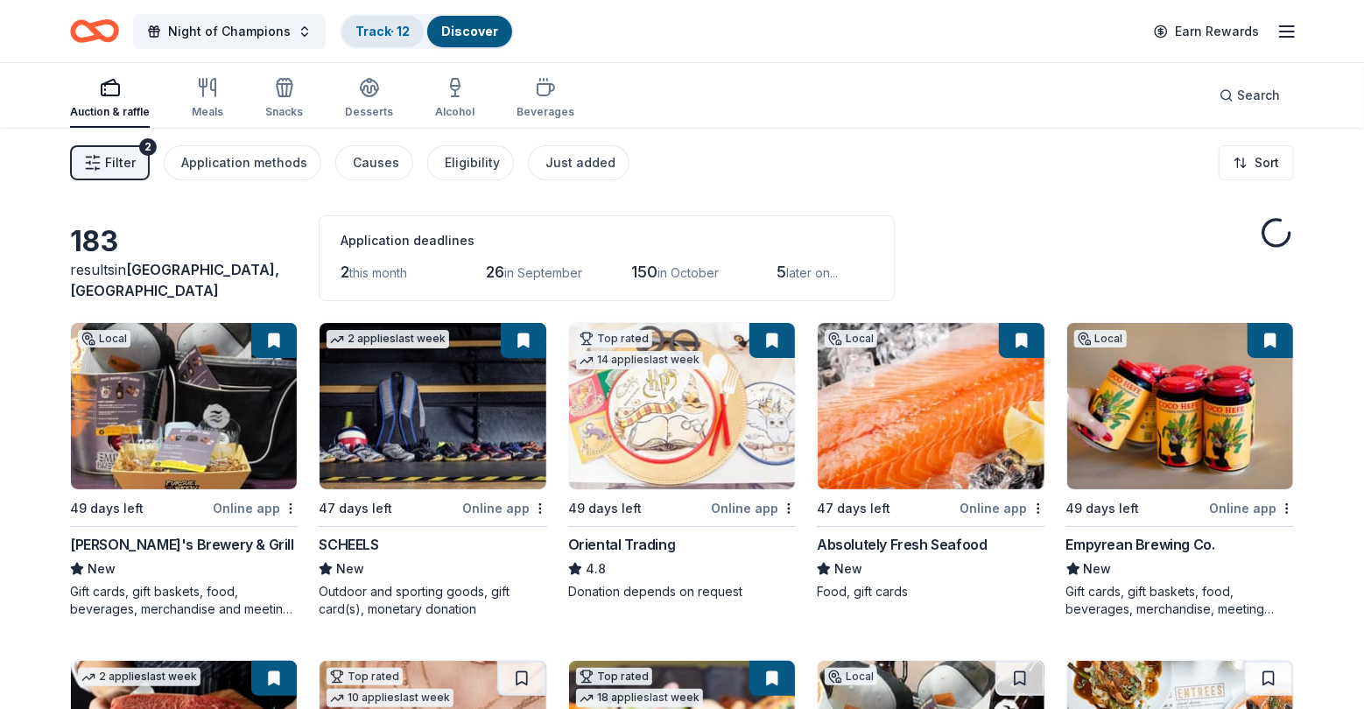
click at [376, 32] on link "Track · 12" at bounding box center [382, 31] width 54 height 15
click at [374, 36] on link "Track · 12" at bounding box center [382, 31] width 54 height 15
click at [367, 29] on link "Track · 12" at bounding box center [382, 31] width 54 height 15
click at [105, 95] on rect "button" at bounding box center [111, 89] width 18 height 11
click at [359, 26] on link "Track · 12" at bounding box center [382, 31] width 54 height 15
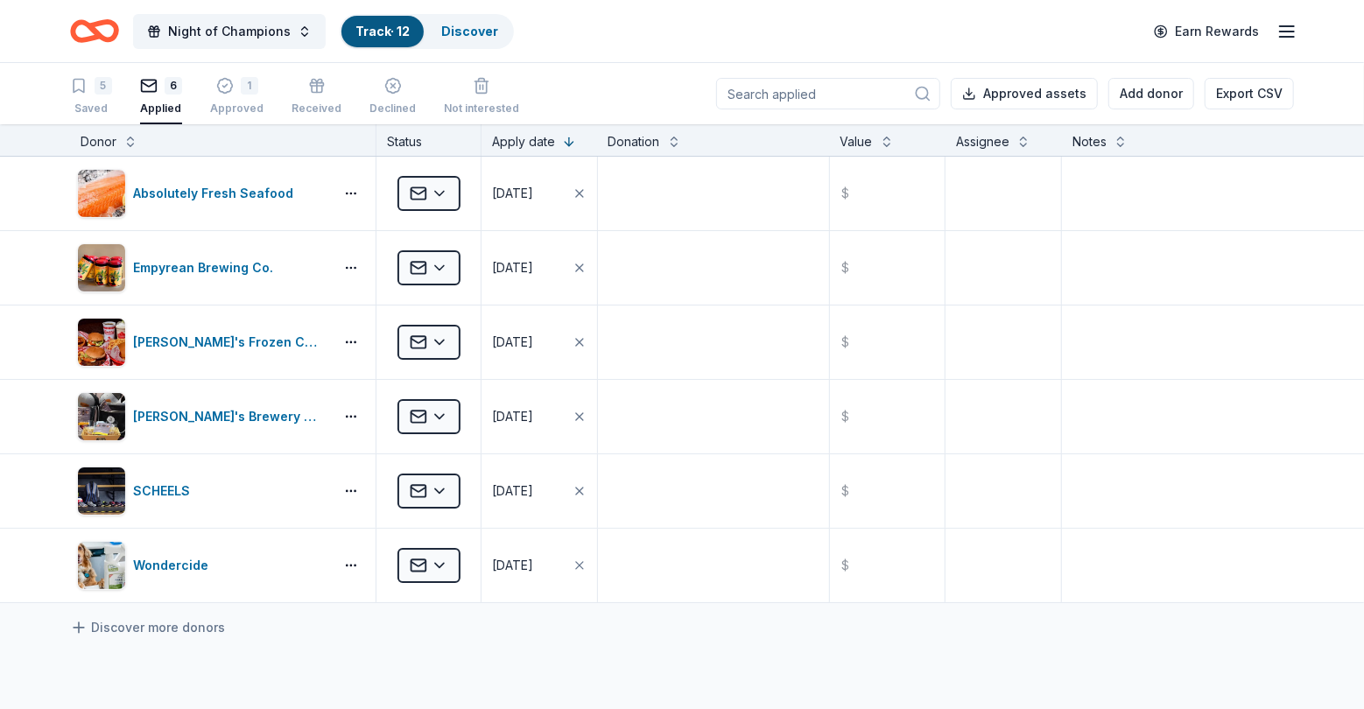
click at [359, 26] on link "Track · 12" at bounding box center [382, 31] width 54 height 15
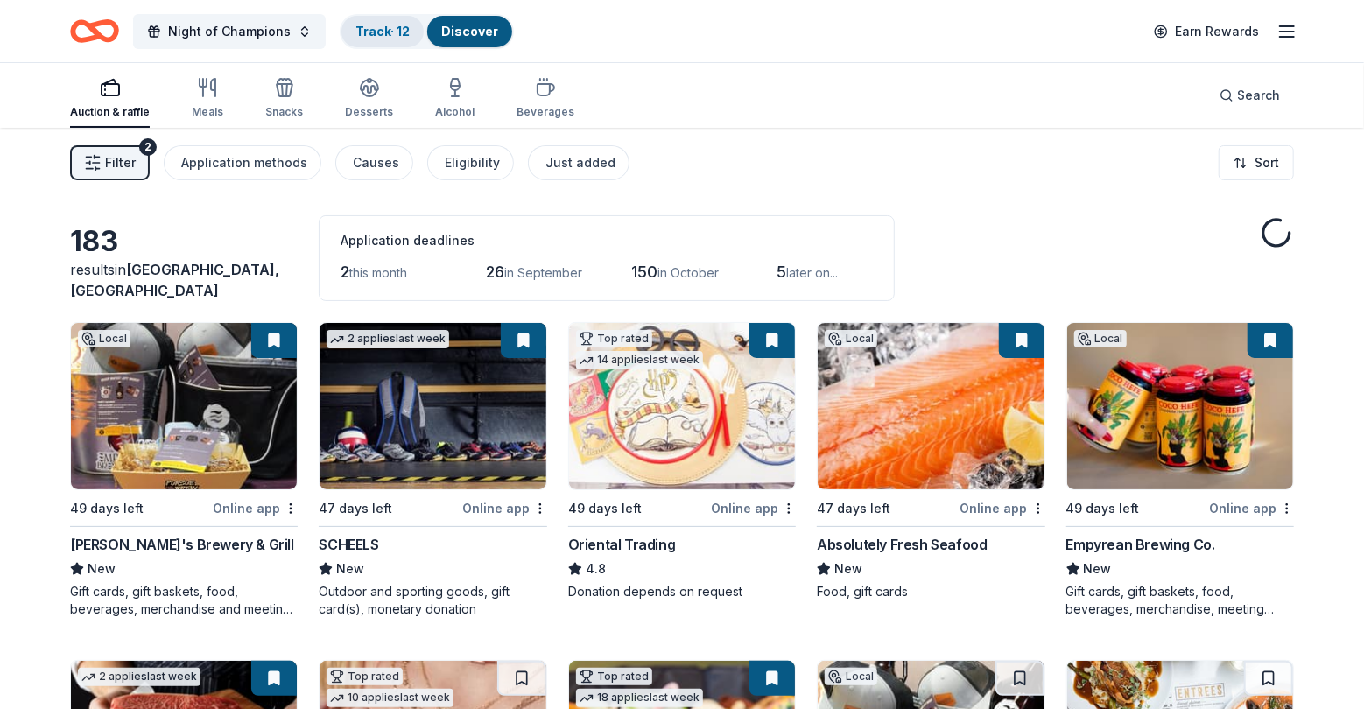
click at [359, 26] on link "Track · 12" at bounding box center [382, 31] width 54 height 15
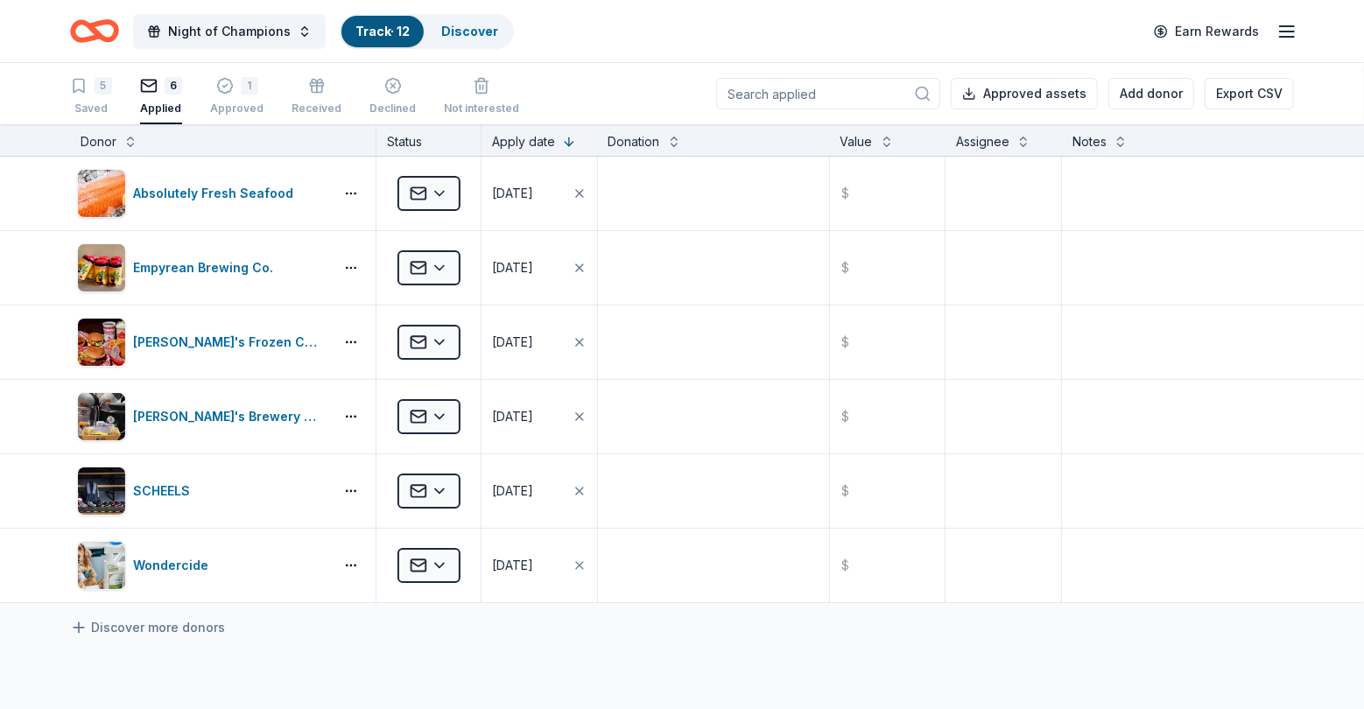
click at [792, 96] on input at bounding box center [828, 94] width 224 height 32
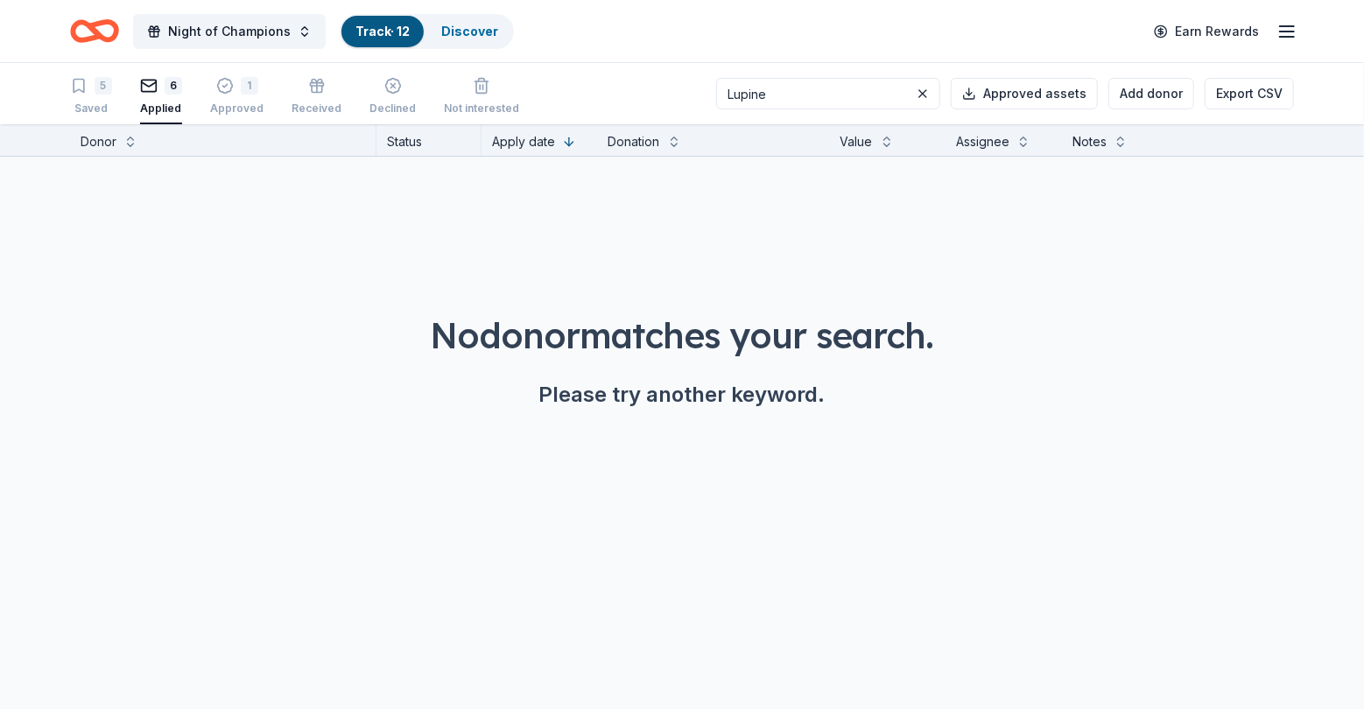
type input "Lupine"
click at [159, 85] on div "6" at bounding box center [161, 86] width 42 height 18
click at [148, 89] on icon "button" at bounding box center [149, 86] width 18 height 18
click at [825, 109] on input "Lupine" at bounding box center [828, 94] width 224 height 32
click at [931, 94] on button at bounding box center [922, 93] width 21 height 21
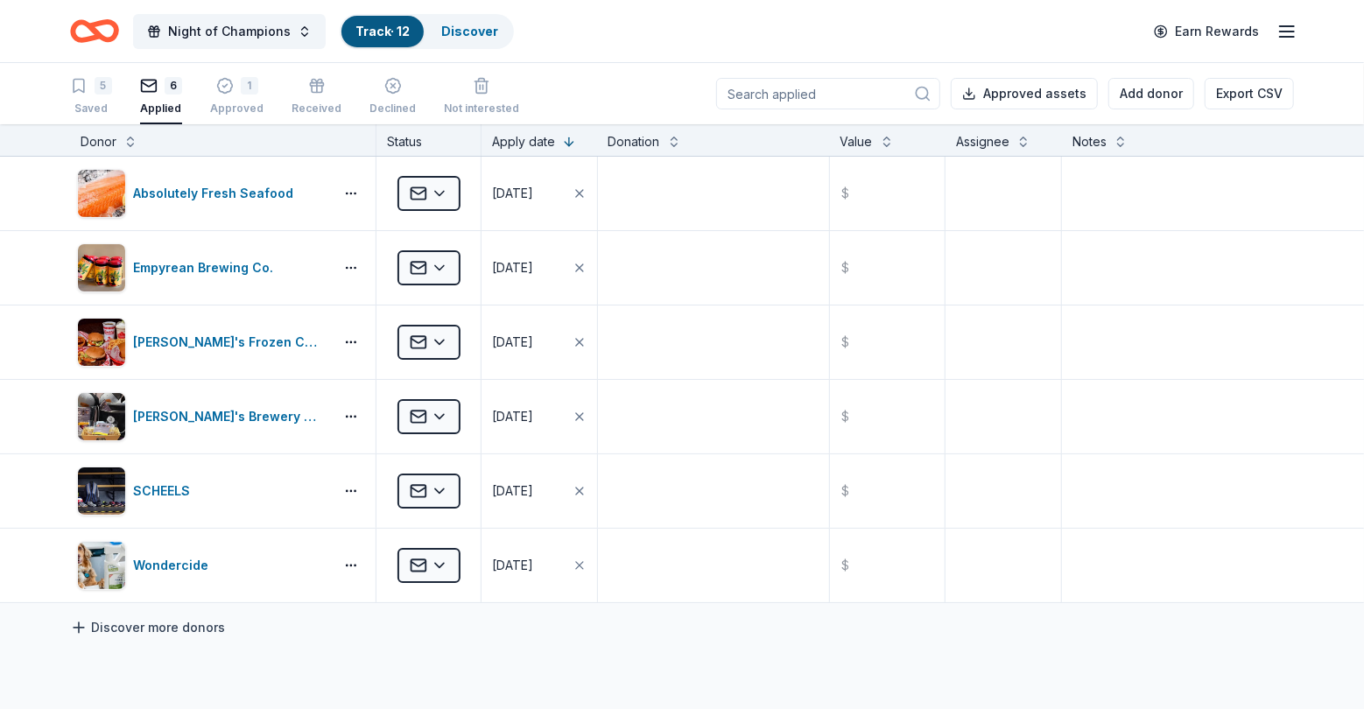
click at [144, 623] on link "Discover more donors" at bounding box center [147, 627] width 155 height 21
click at [165, 621] on link "Discover more donors" at bounding box center [147, 627] width 155 height 21
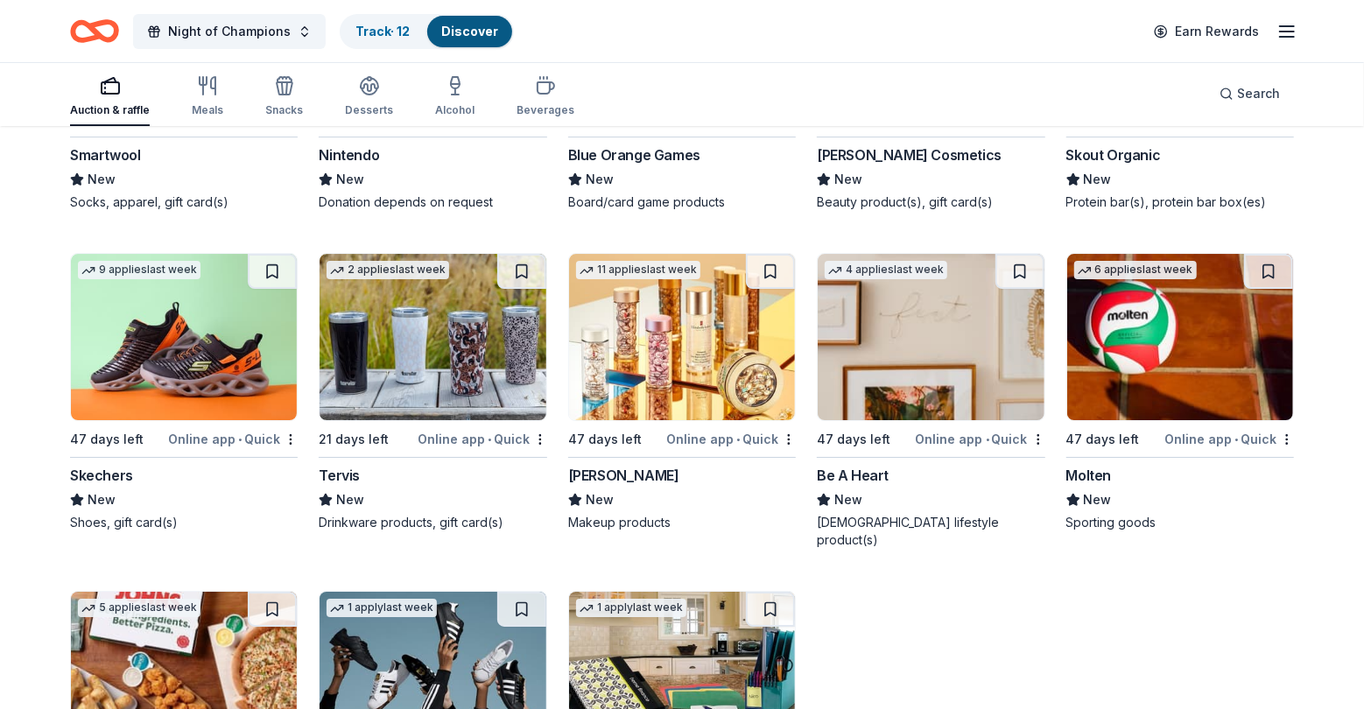
scroll to position [11960, 0]
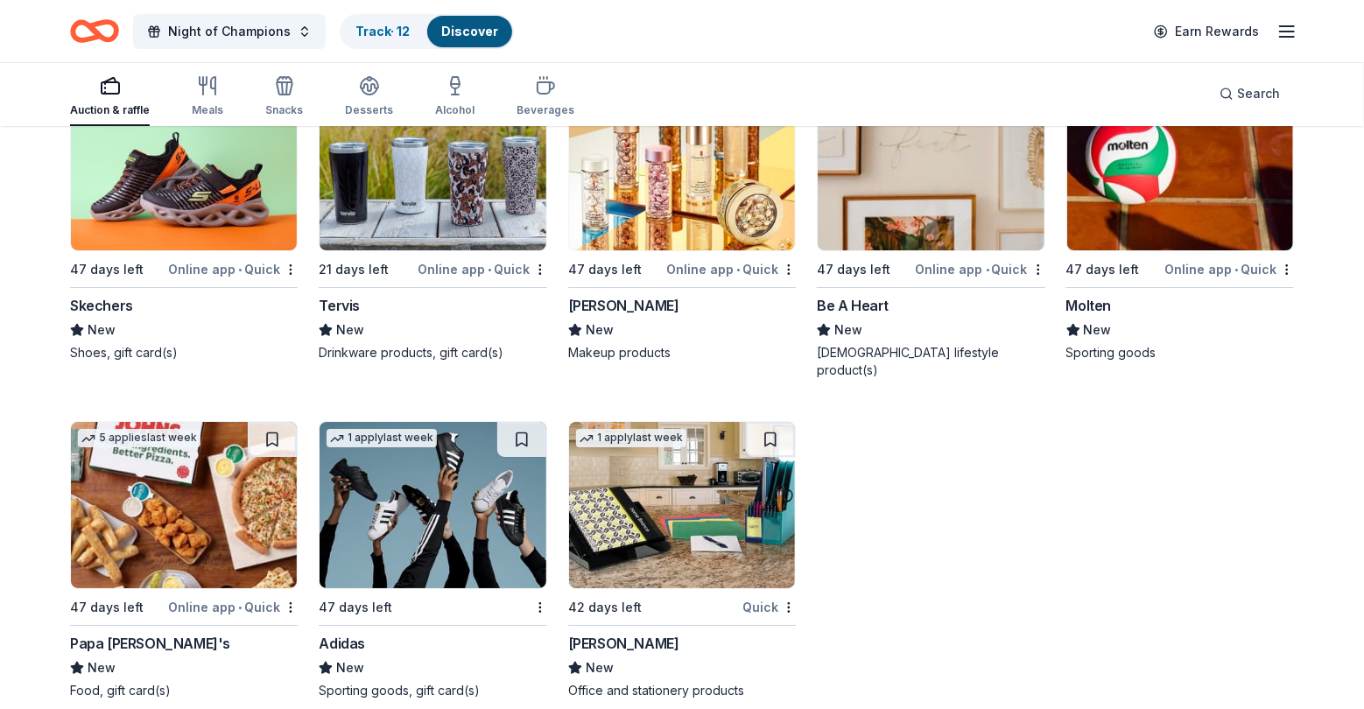
click at [409, 527] on img at bounding box center [433, 505] width 226 height 166
click at [380, 34] on link "Track · 12" at bounding box center [382, 31] width 54 height 15
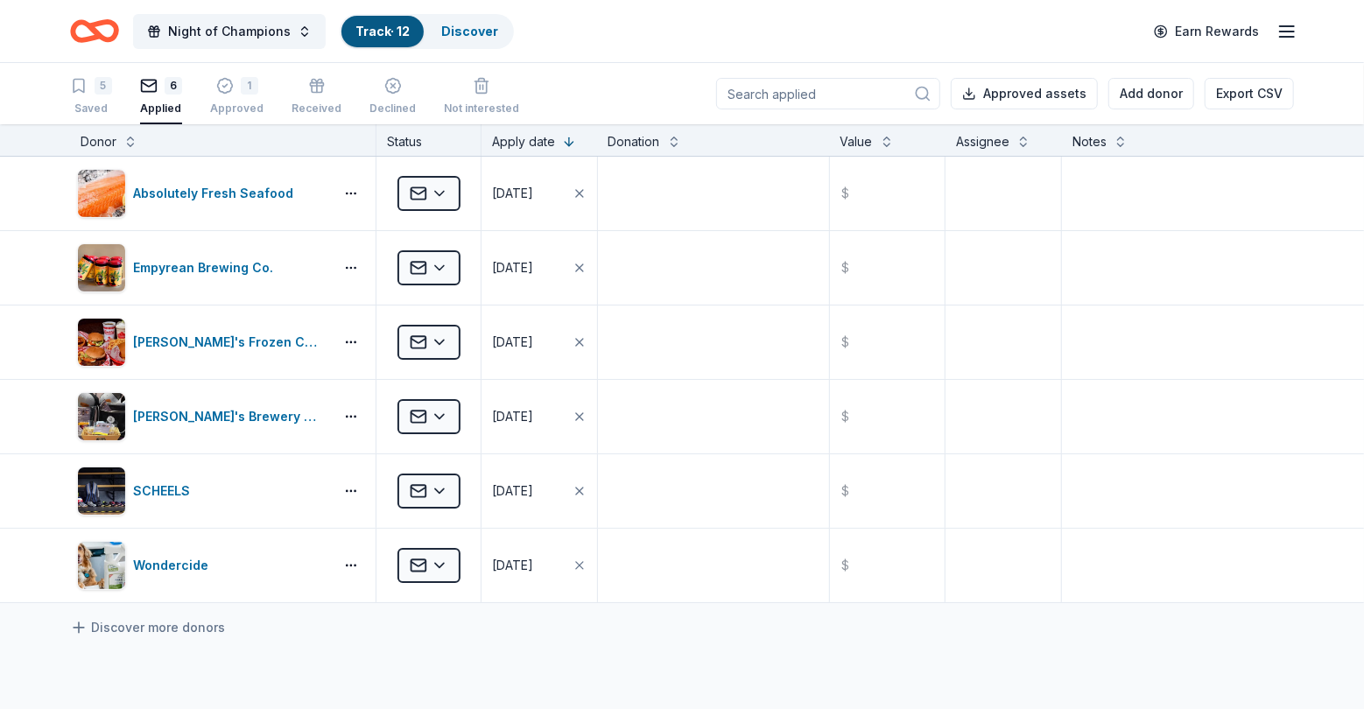
click at [345, 16] on div "Track · 12" at bounding box center [382, 32] width 82 height 32
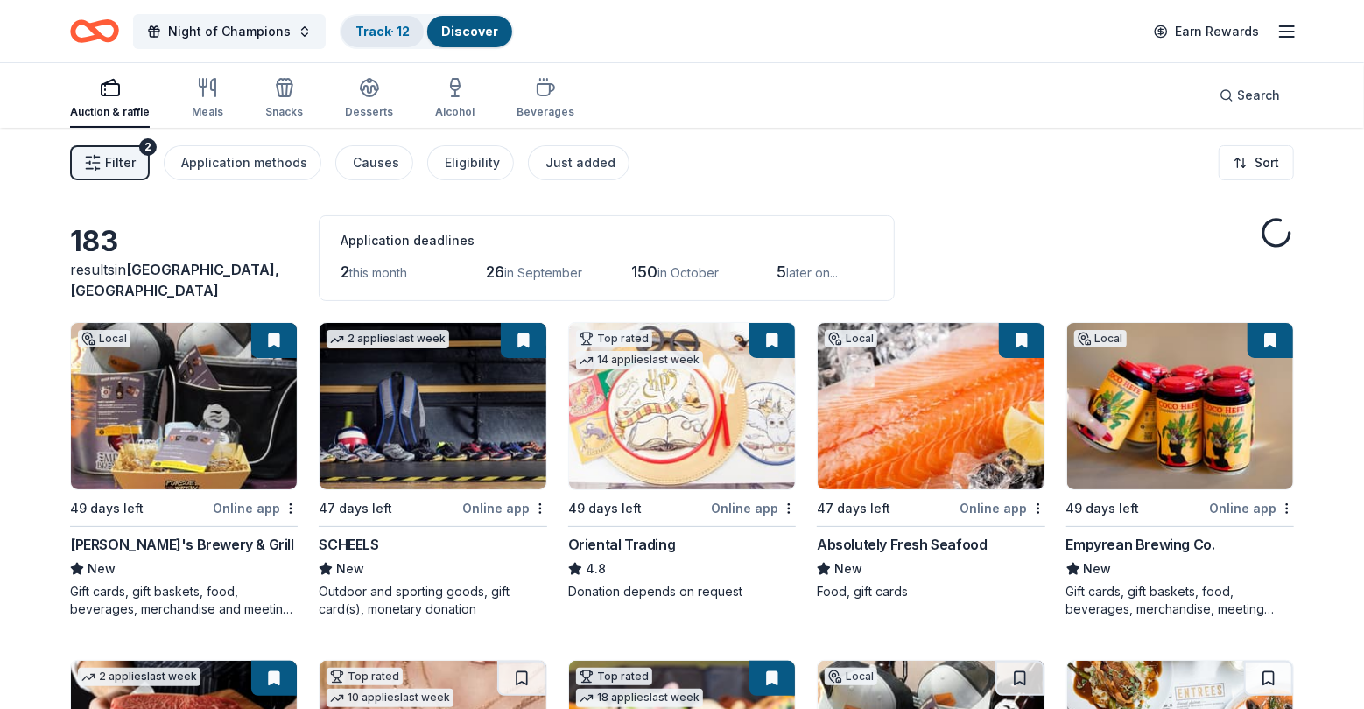
click at [375, 31] on link "Track · 12" at bounding box center [382, 31] width 54 height 15
click at [370, 25] on link "Track · 12" at bounding box center [382, 31] width 54 height 15
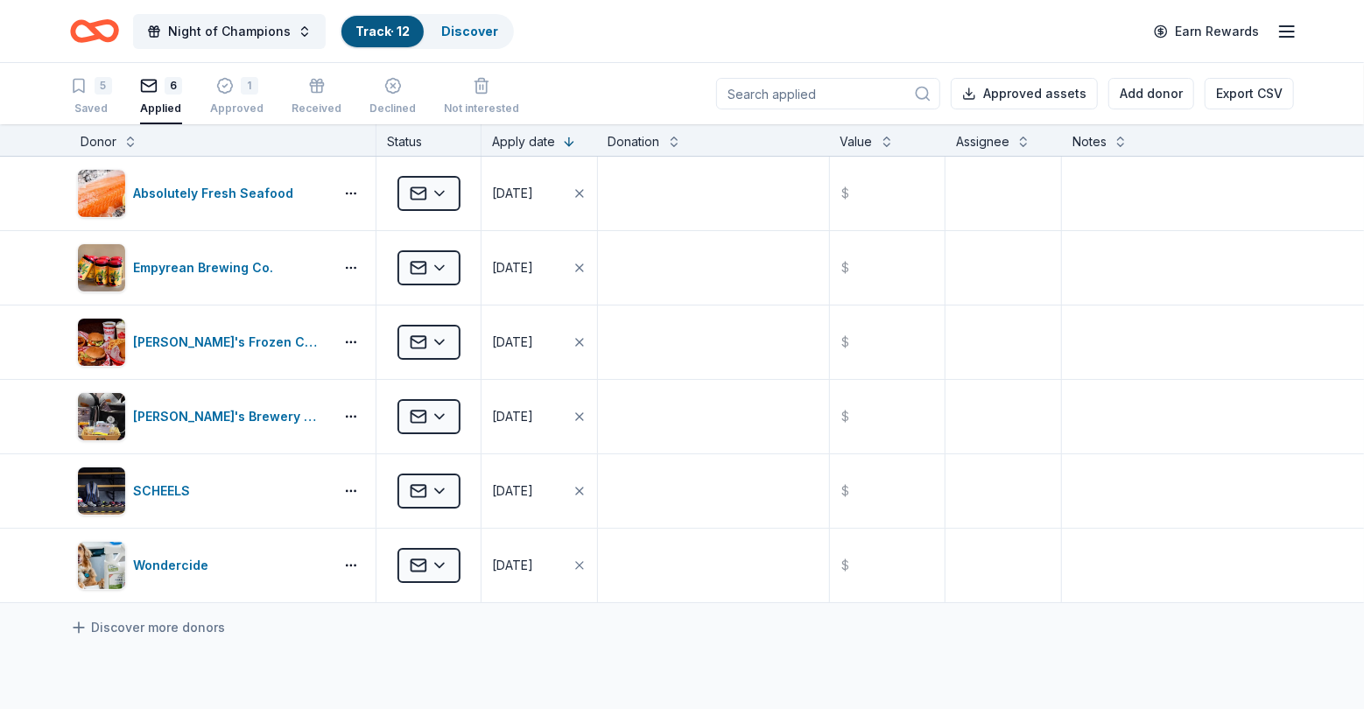
click at [160, 102] on div "Applied" at bounding box center [161, 109] width 42 height 14
click at [757, 96] on input at bounding box center [828, 94] width 224 height 32
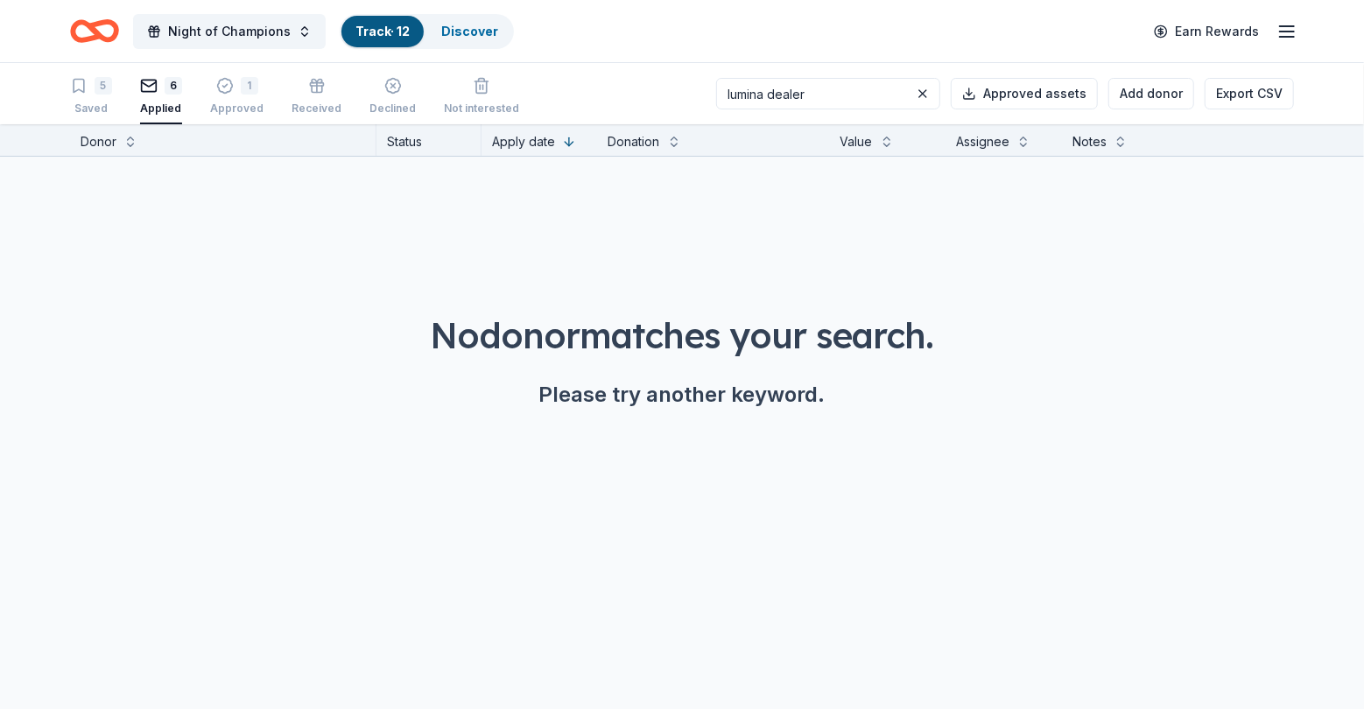
type input "lumina dealer"
click at [929, 92] on button at bounding box center [922, 93] width 21 height 21
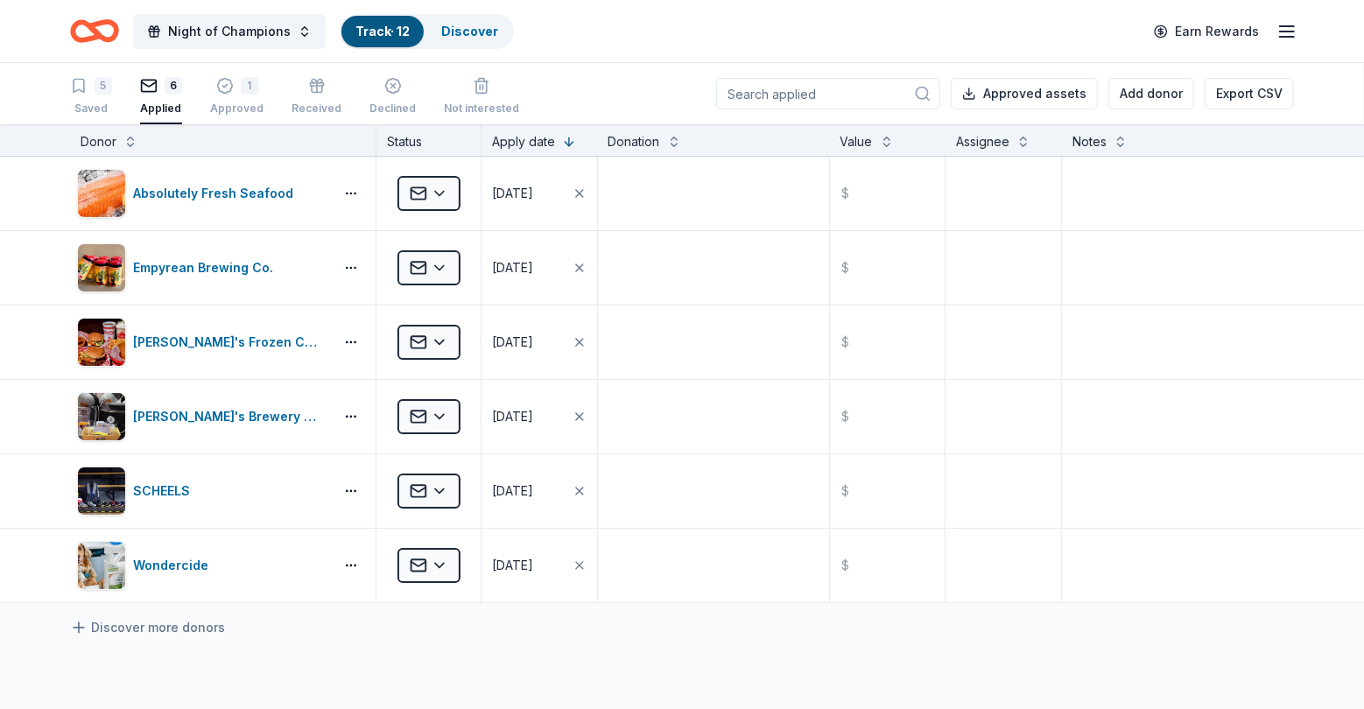
click at [383, 24] on link "Track · 12" at bounding box center [382, 31] width 54 height 15
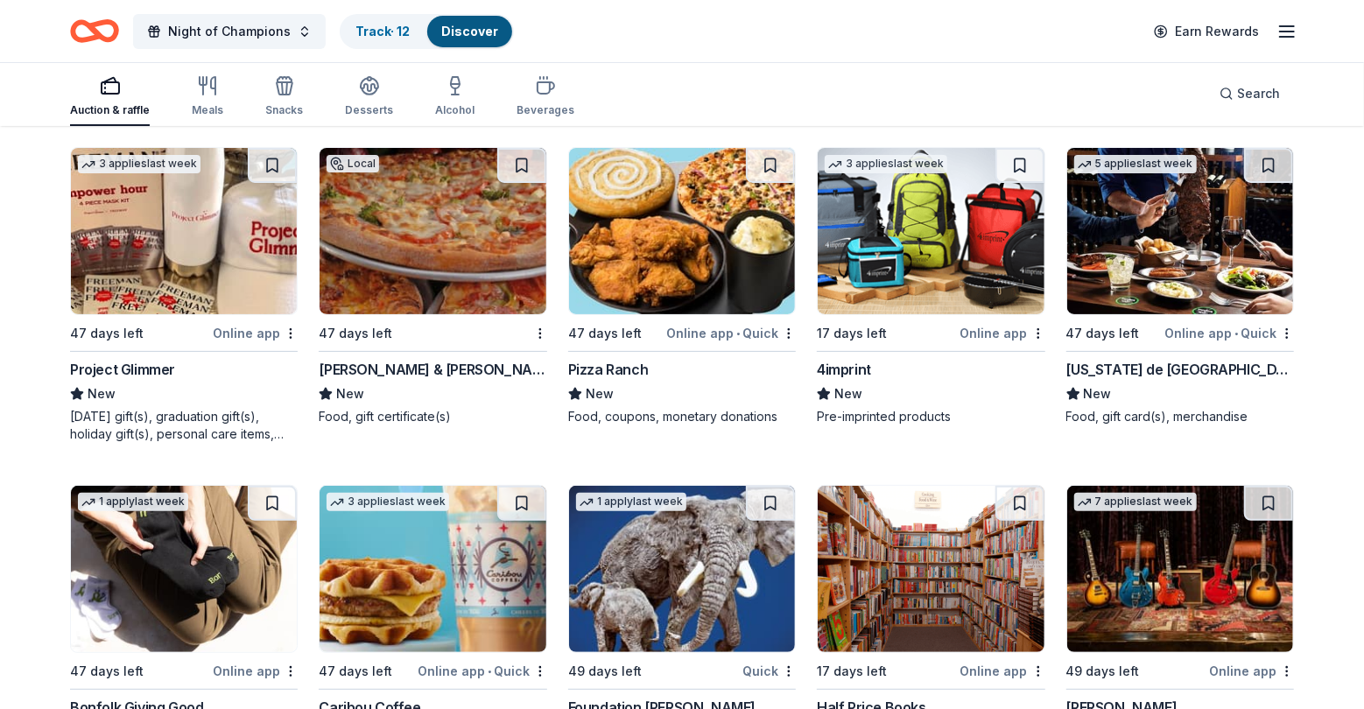
scroll to position [4227, 0]
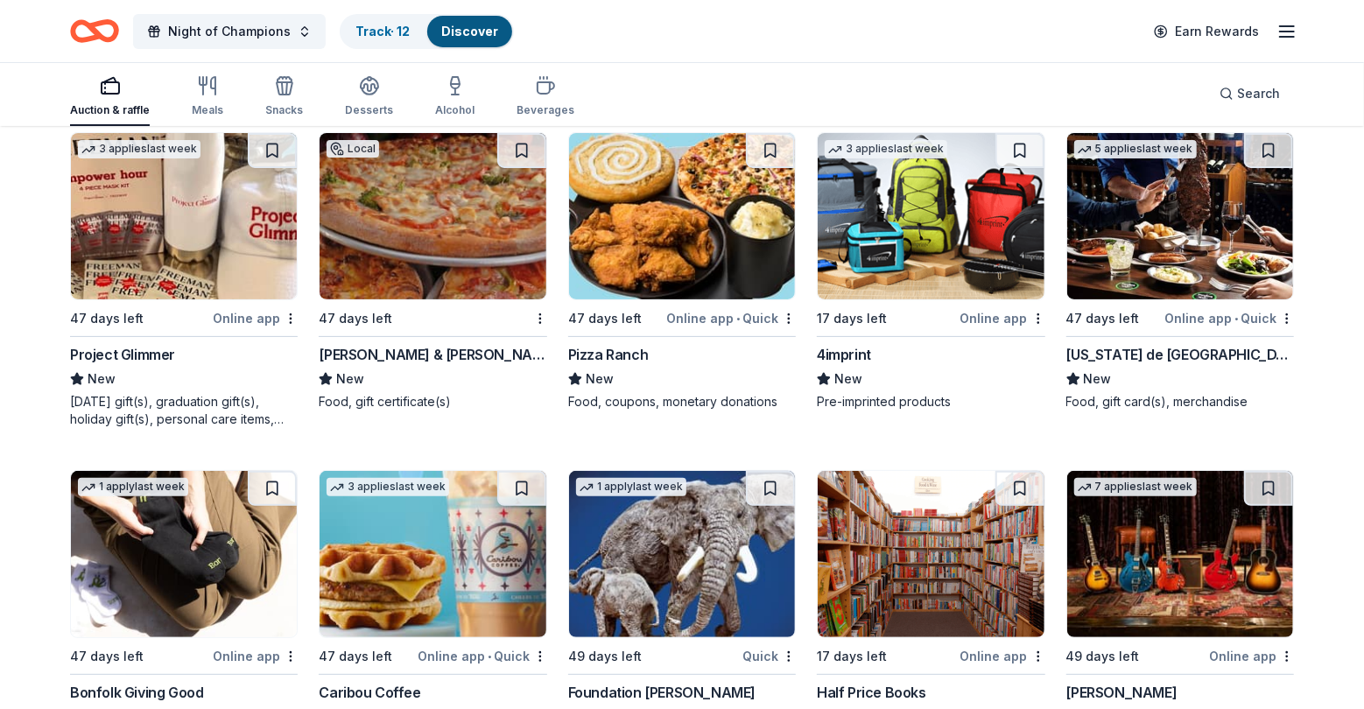
click at [464, 581] on img at bounding box center [433, 554] width 226 height 166
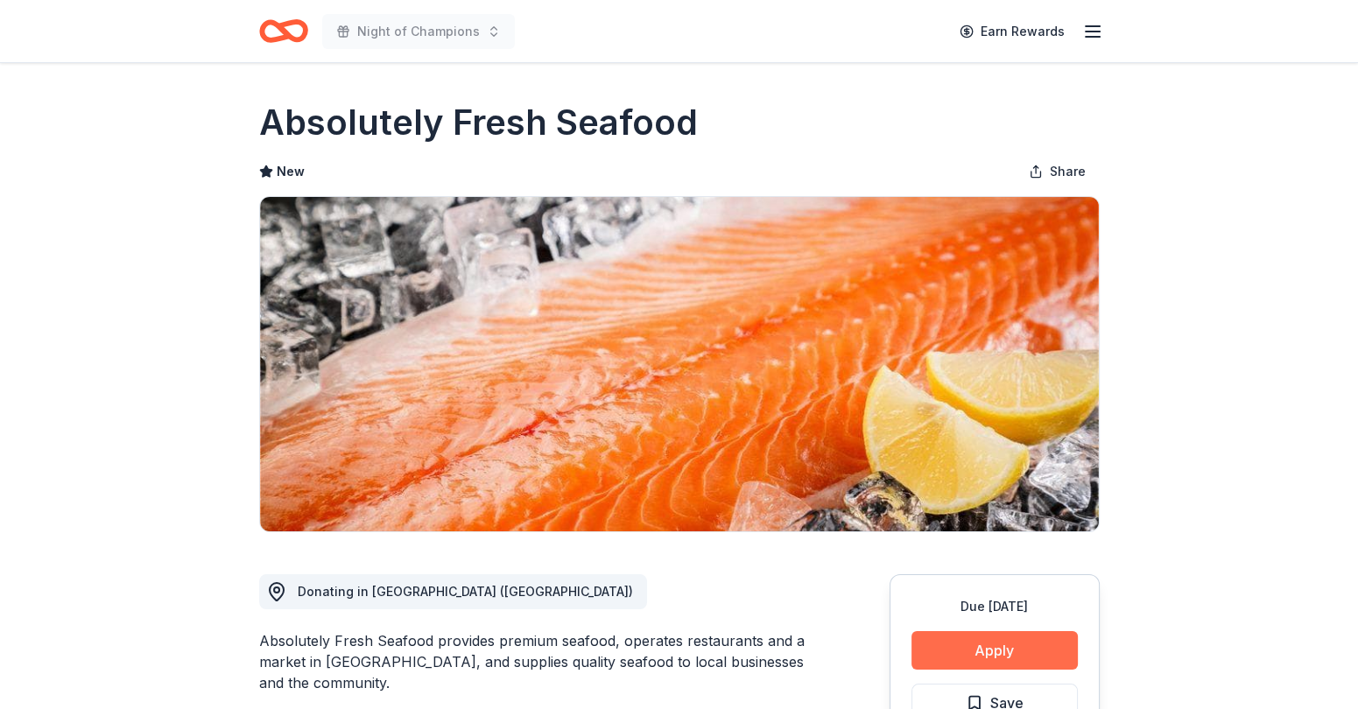
click at [978, 651] on button "Apply" at bounding box center [994, 650] width 166 height 39
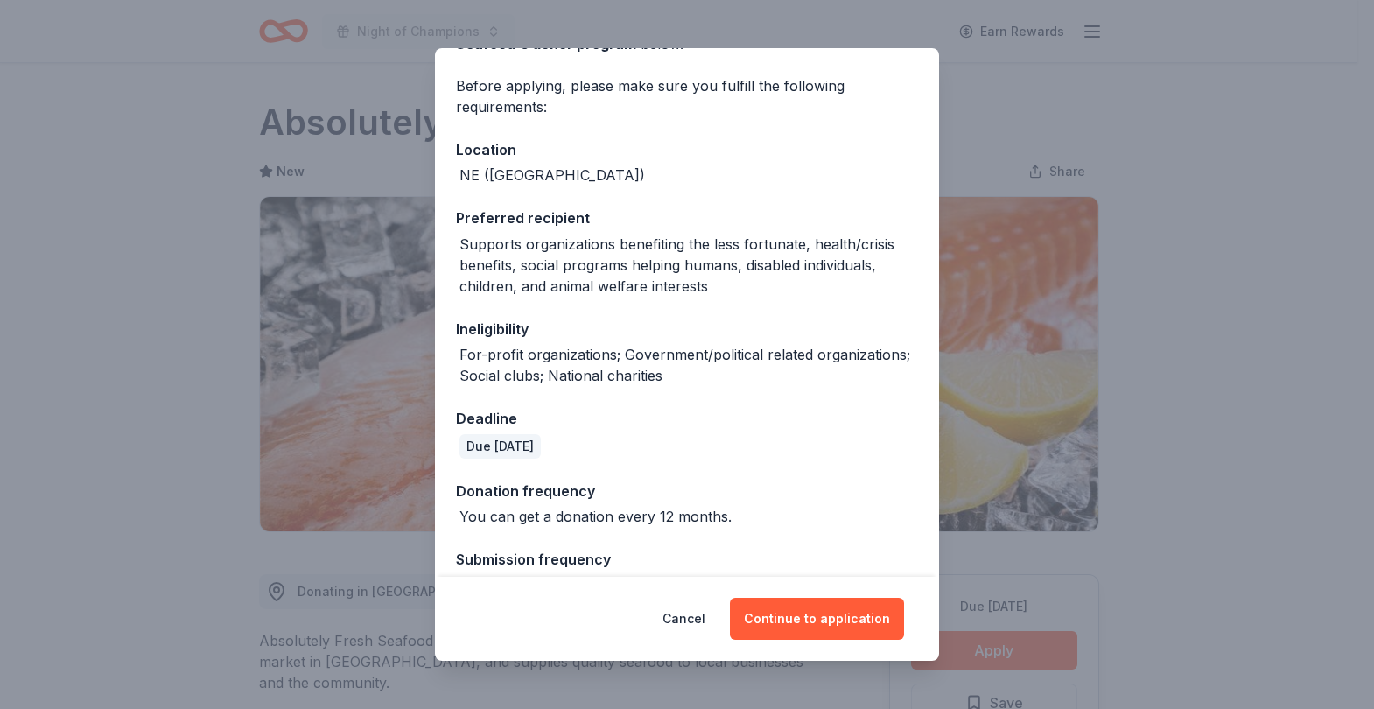
scroll to position [159, 0]
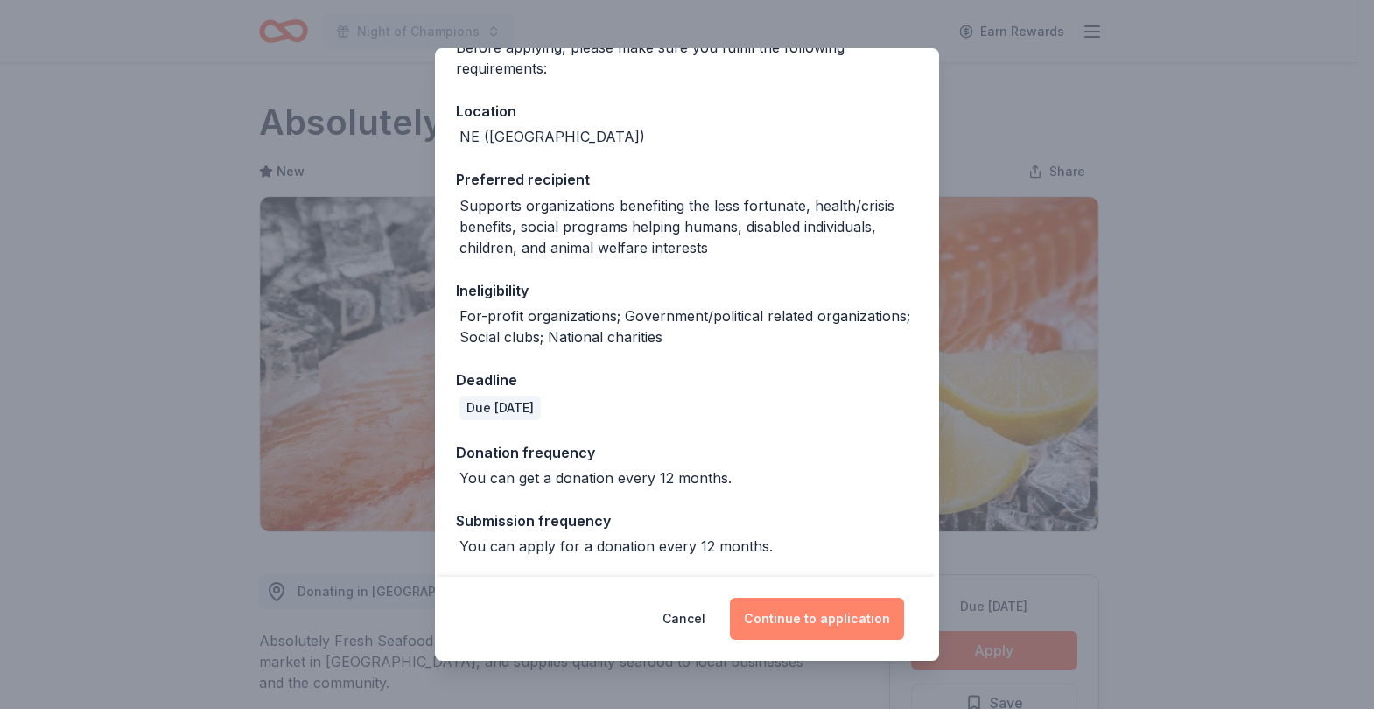
click at [820, 622] on button "Continue to application" at bounding box center [817, 619] width 174 height 42
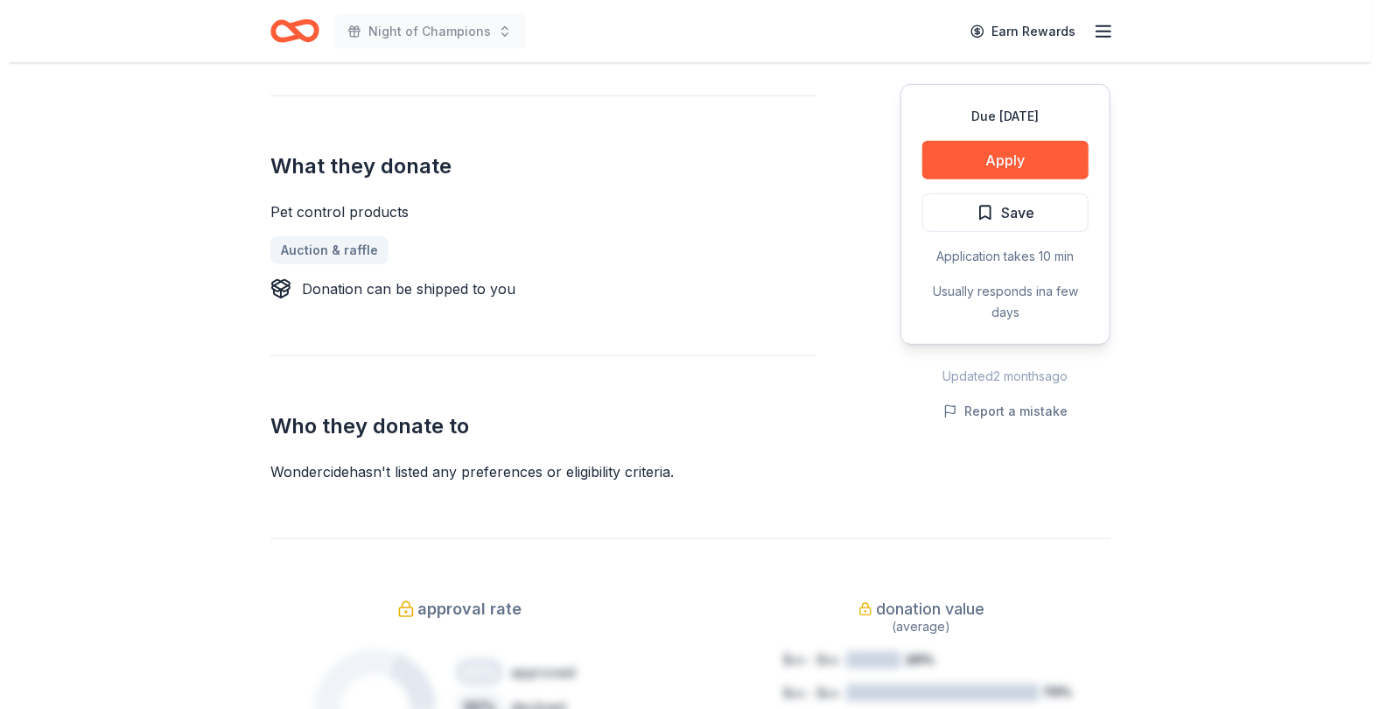
scroll to position [677, 0]
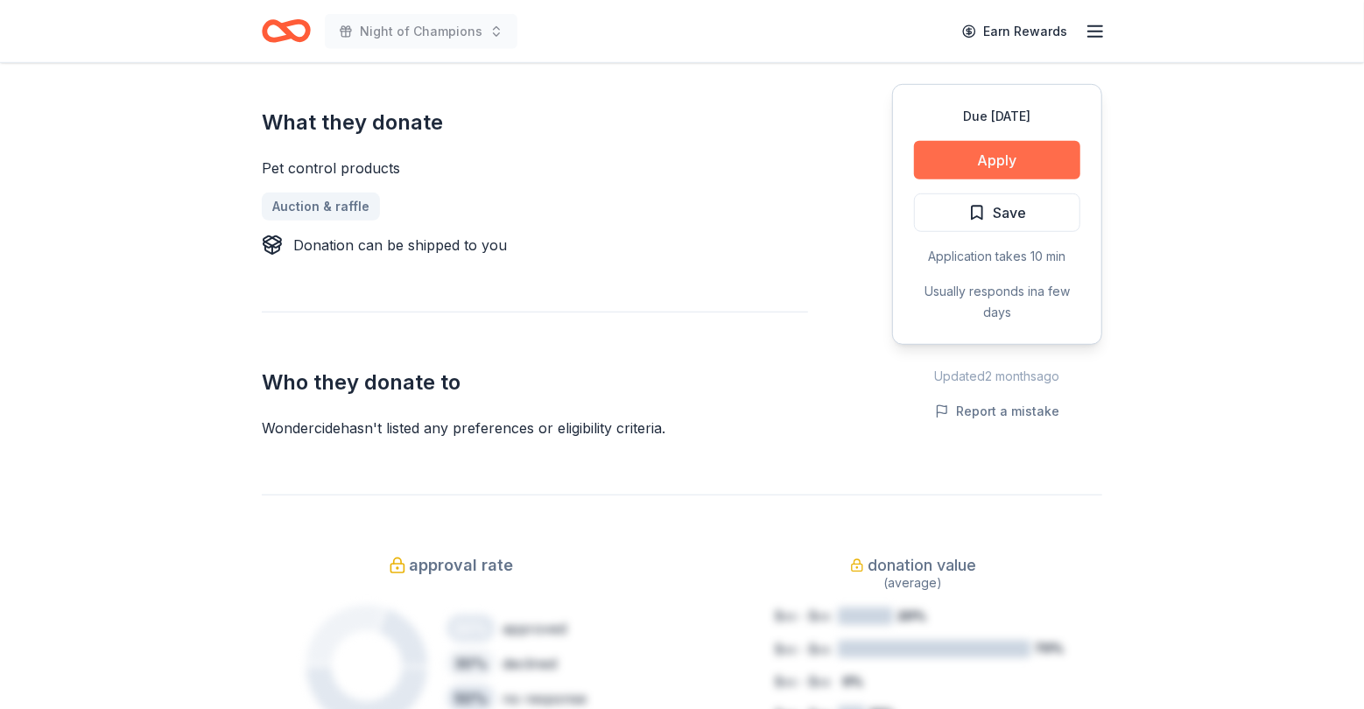
click at [1012, 157] on button "Apply" at bounding box center [997, 160] width 166 height 39
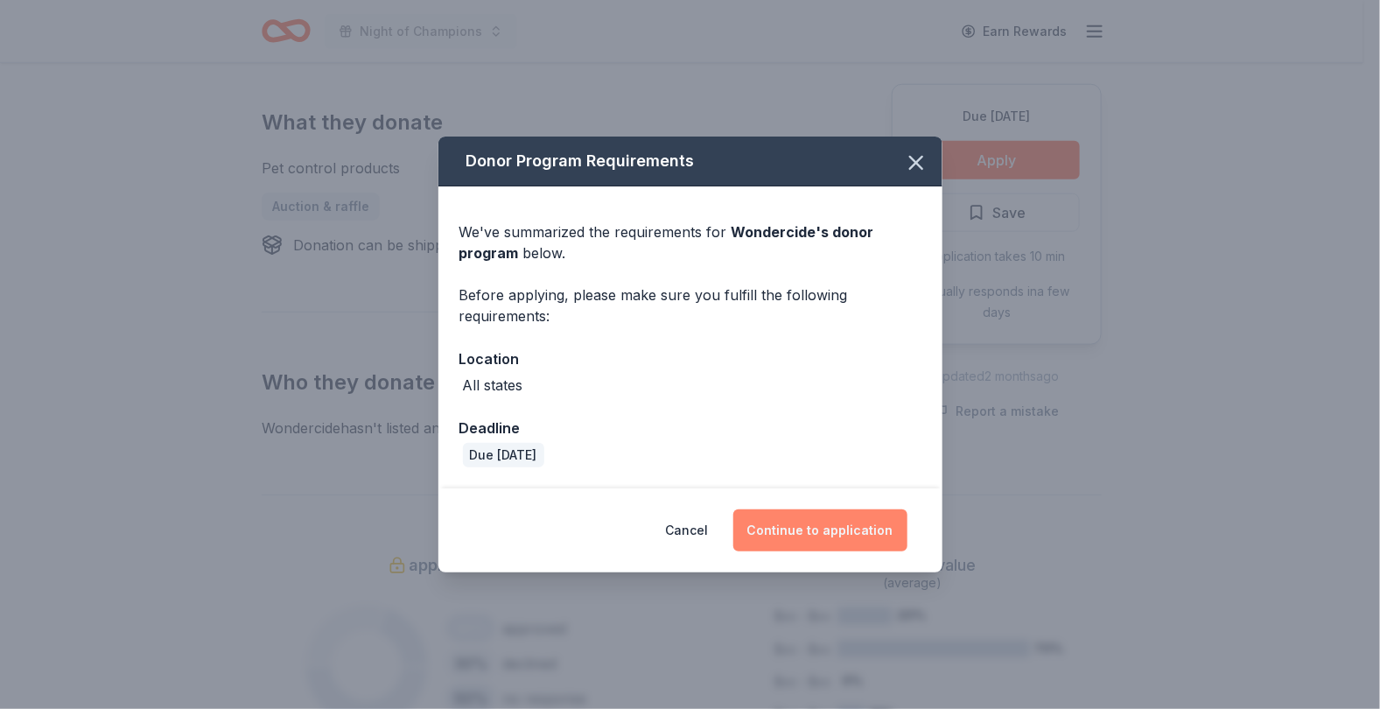
click at [815, 531] on button "Continue to application" at bounding box center [821, 530] width 174 height 42
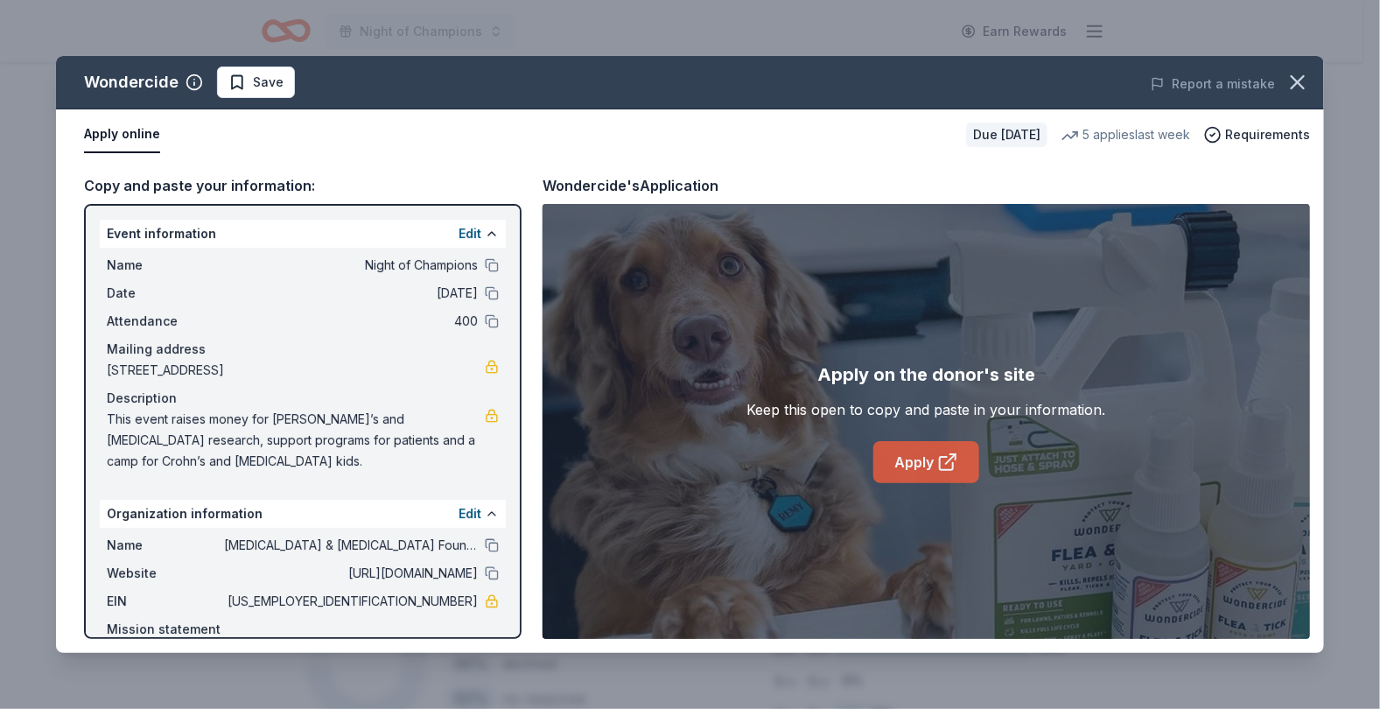
click at [924, 453] on link "Apply" at bounding box center [927, 462] width 106 height 42
click at [920, 453] on link "Apply" at bounding box center [927, 462] width 106 height 42
click at [924, 453] on link "Apply" at bounding box center [927, 462] width 106 height 42
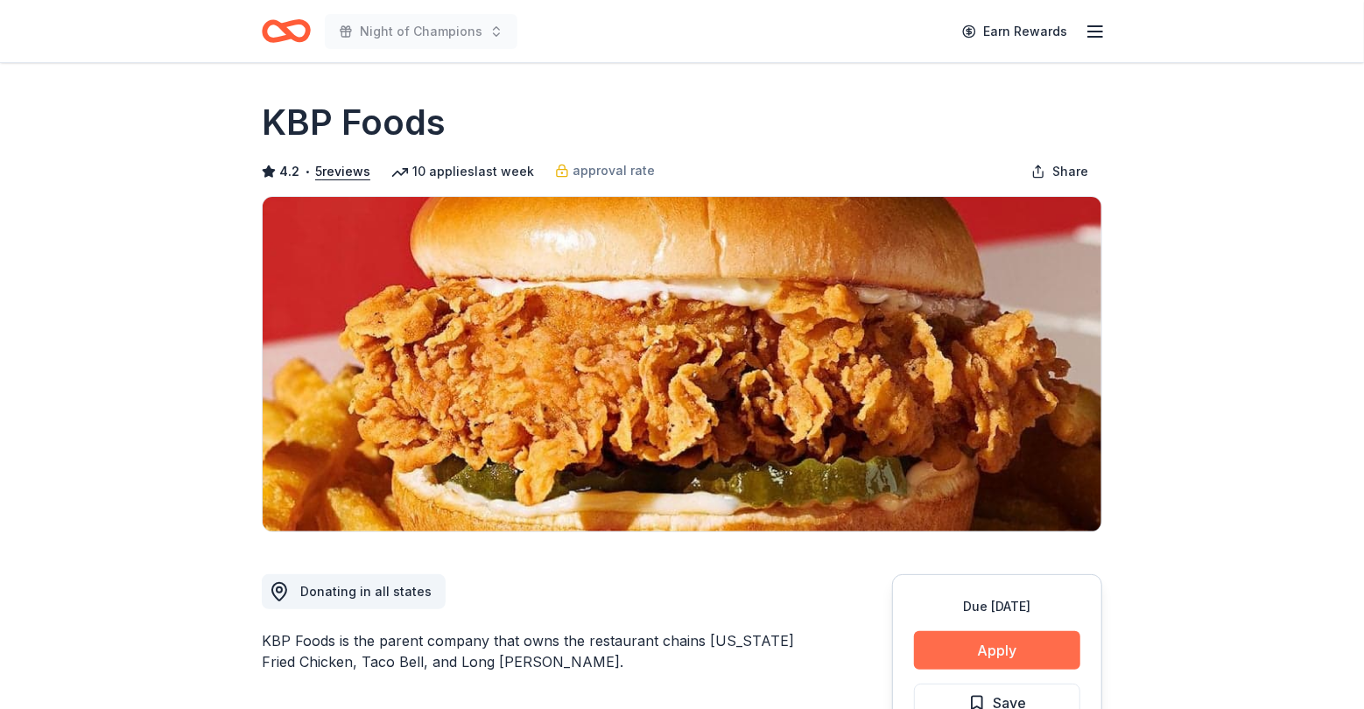
click at [991, 650] on button "Apply" at bounding box center [997, 650] width 166 height 39
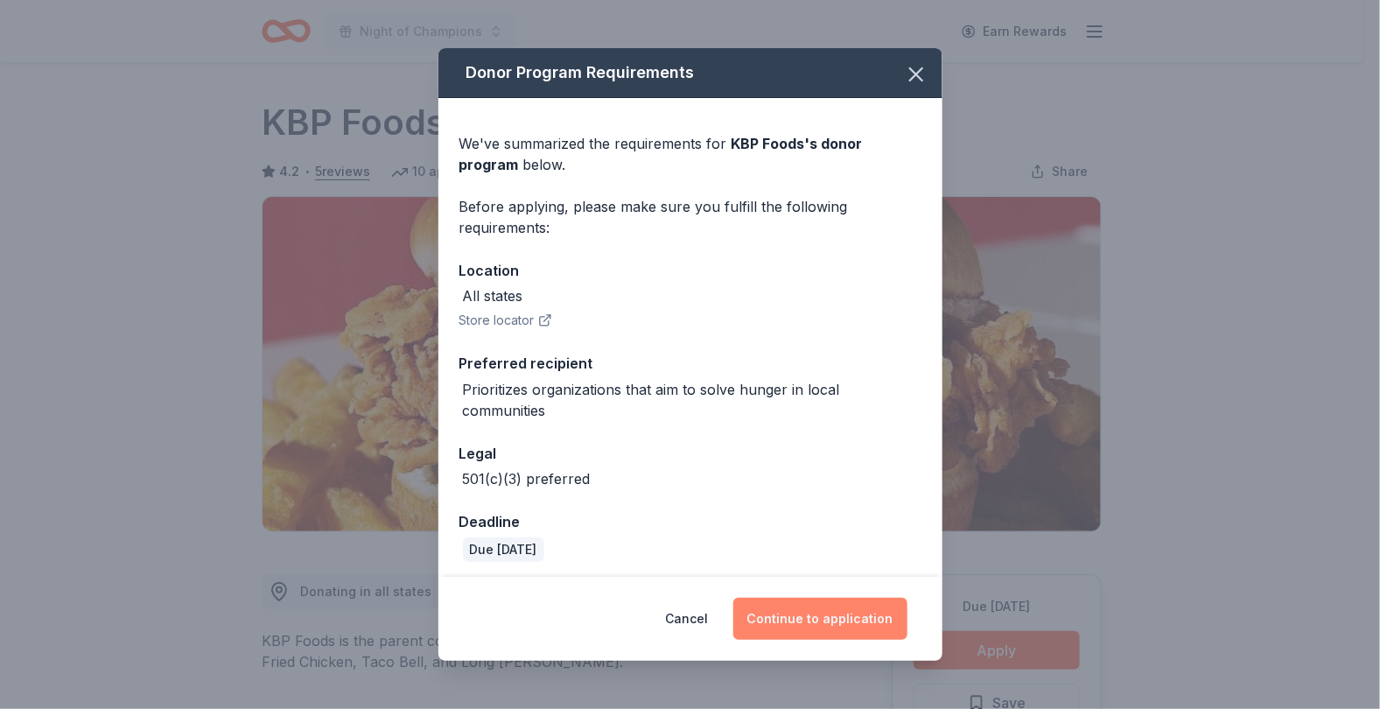
click at [854, 626] on button "Continue to application" at bounding box center [821, 619] width 174 height 42
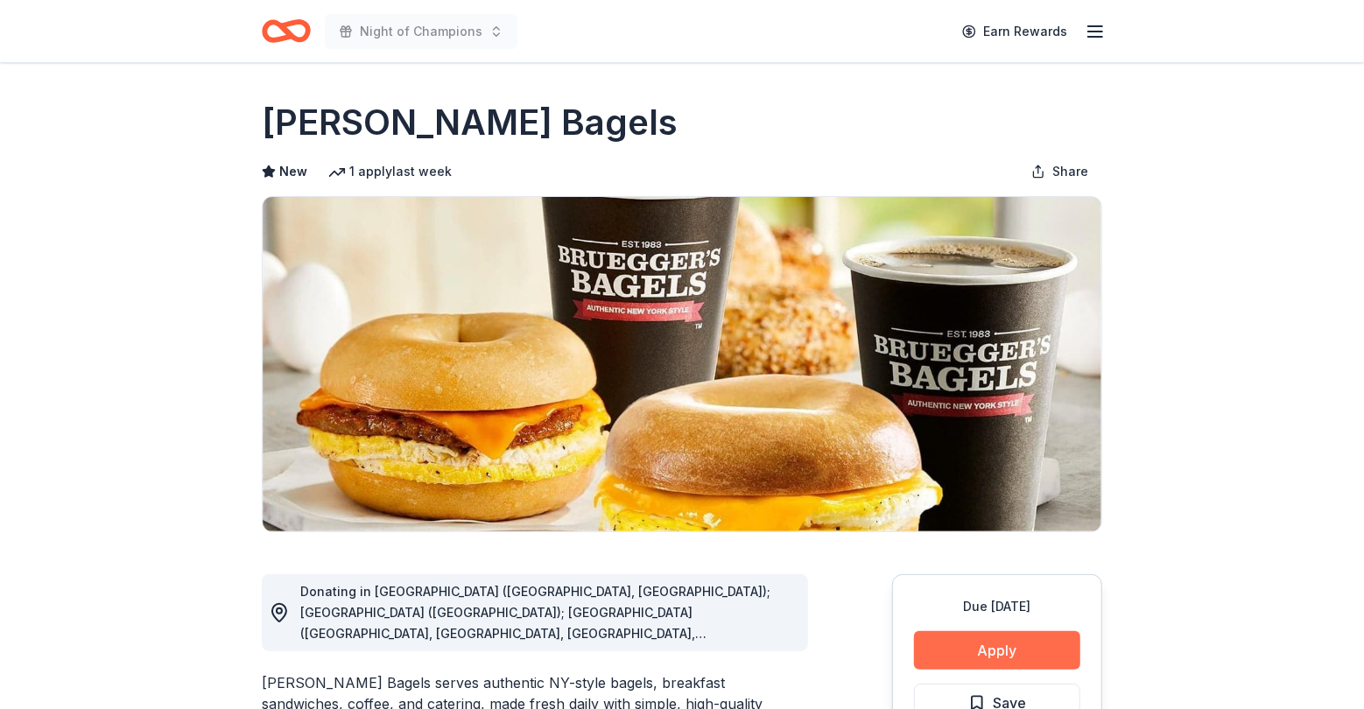
click at [971, 644] on button "Apply" at bounding box center [997, 650] width 166 height 39
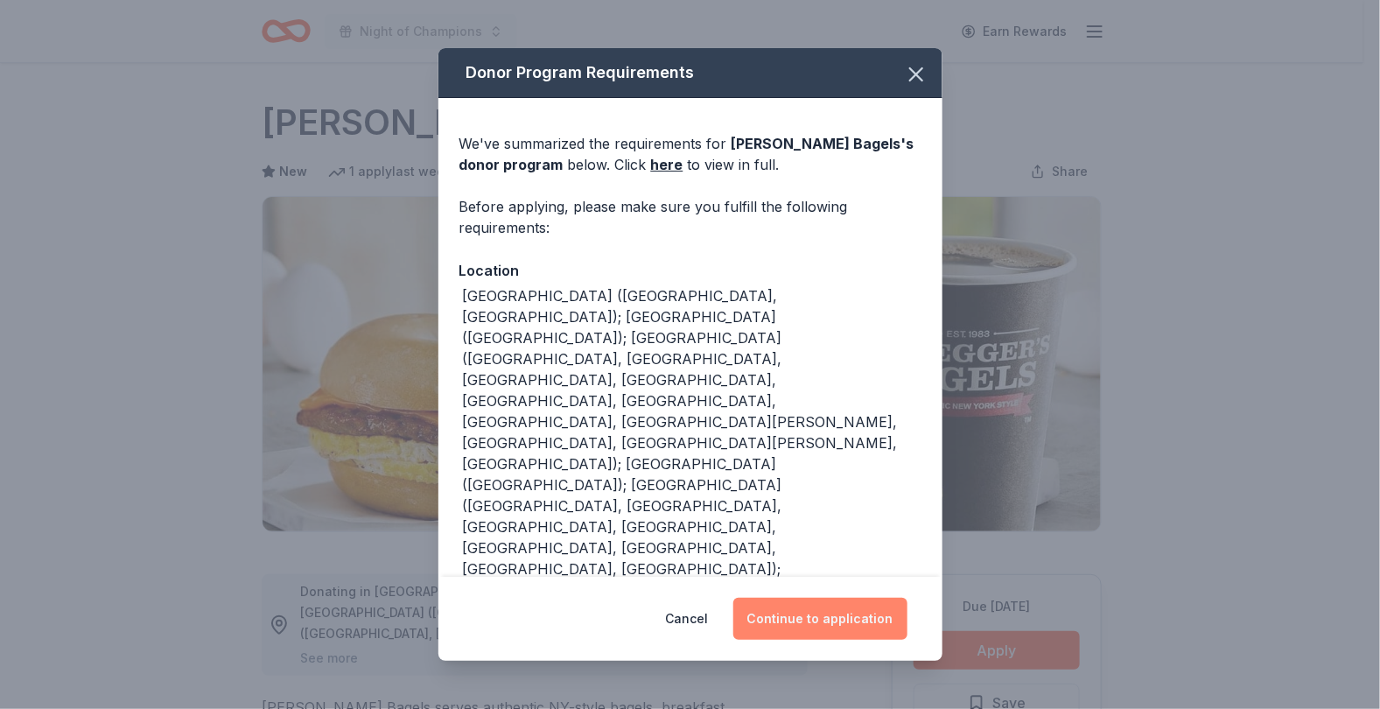
click at [816, 614] on button "Continue to application" at bounding box center [821, 619] width 174 height 42
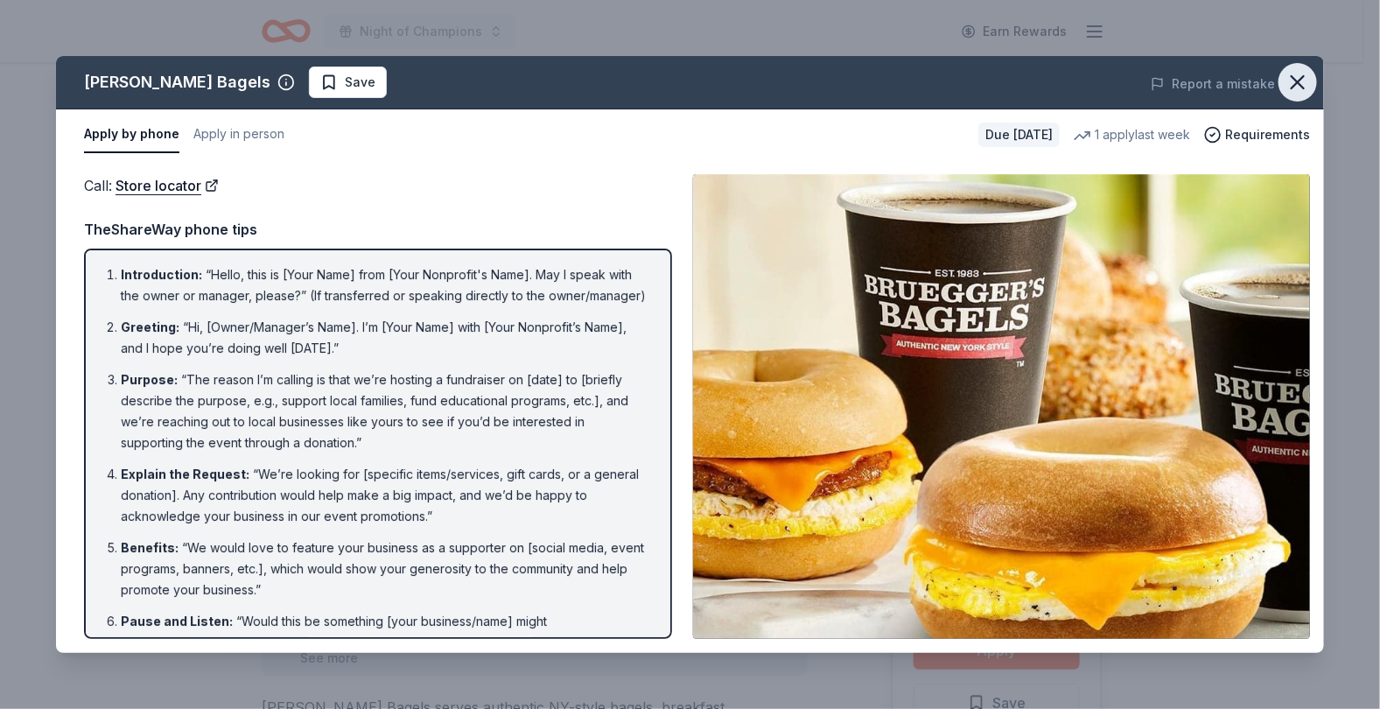
click at [1300, 78] on icon "button" at bounding box center [1298, 82] width 25 height 25
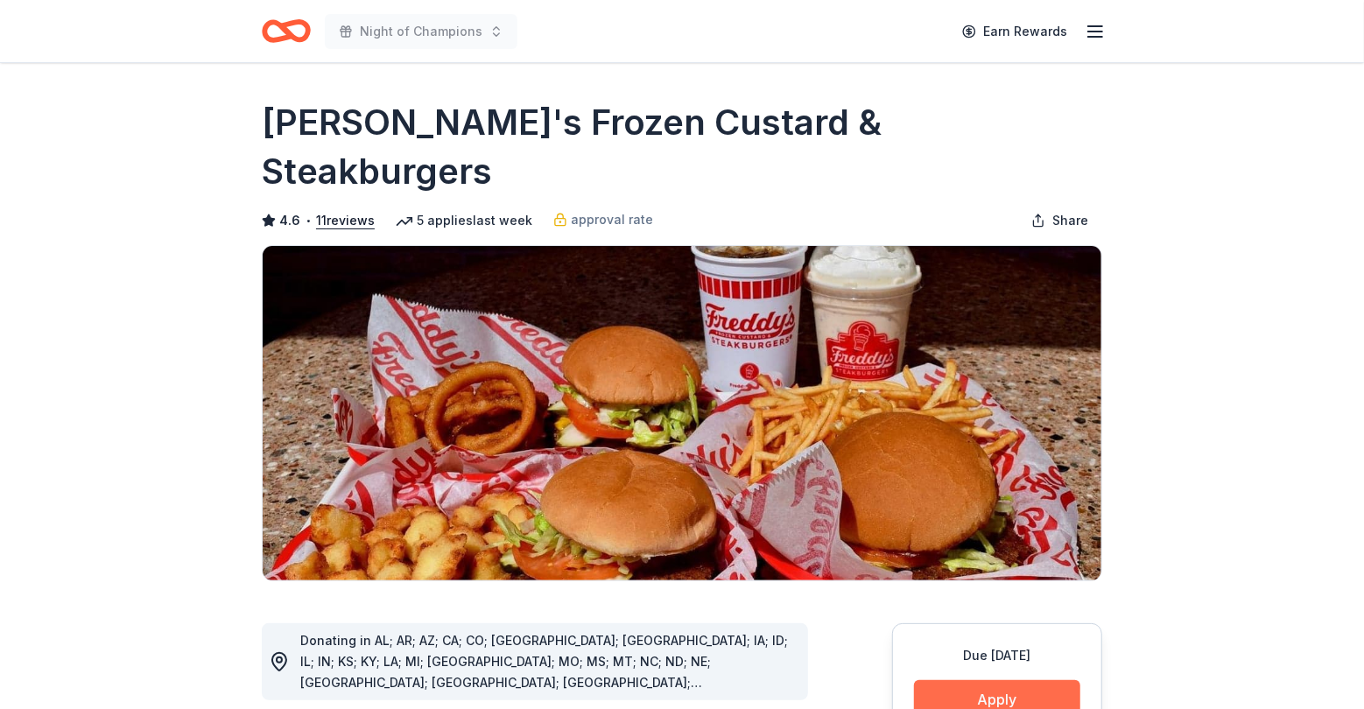
click at [998, 680] on button "Apply" at bounding box center [997, 699] width 166 height 39
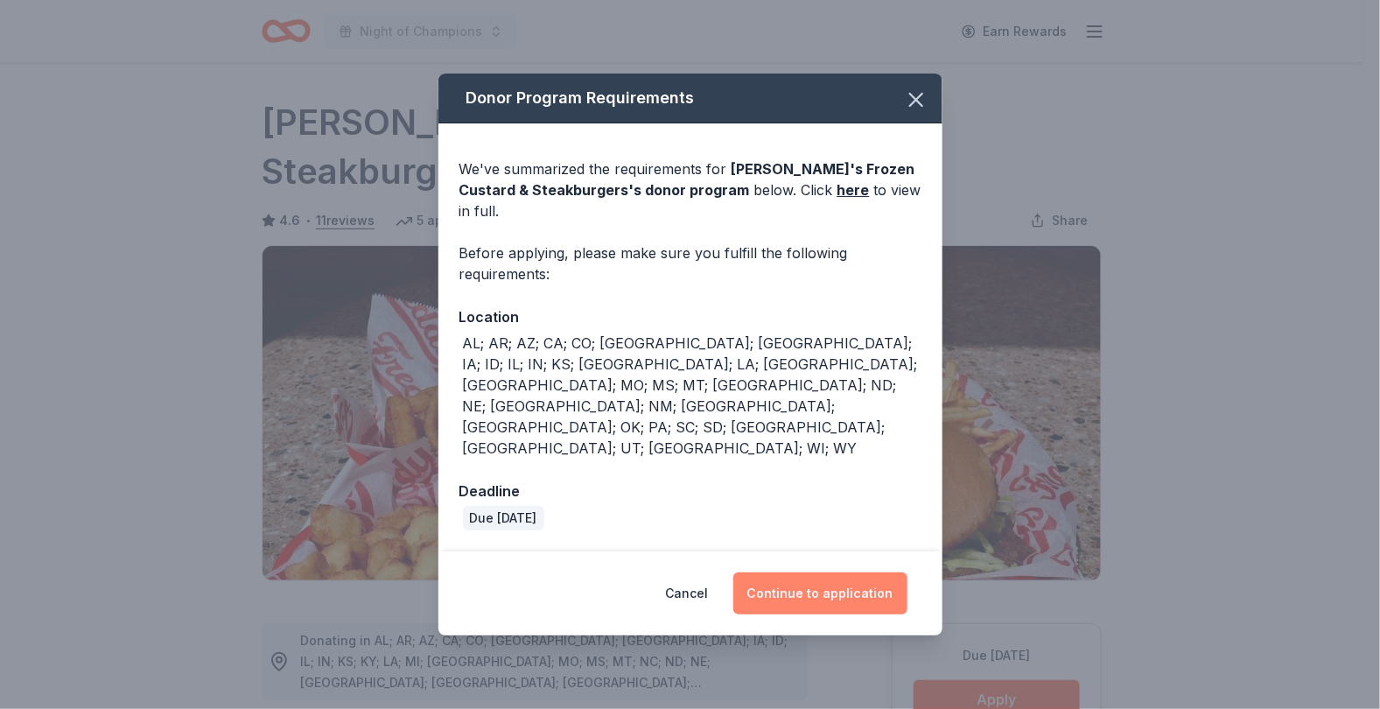
drag, startPoint x: 812, startPoint y: 558, endPoint x: 812, endPoint y: 542, distance: 15.8
click at [812, 572] on button "Continue to application" at bounding box center [821, 593] width 174 height 42
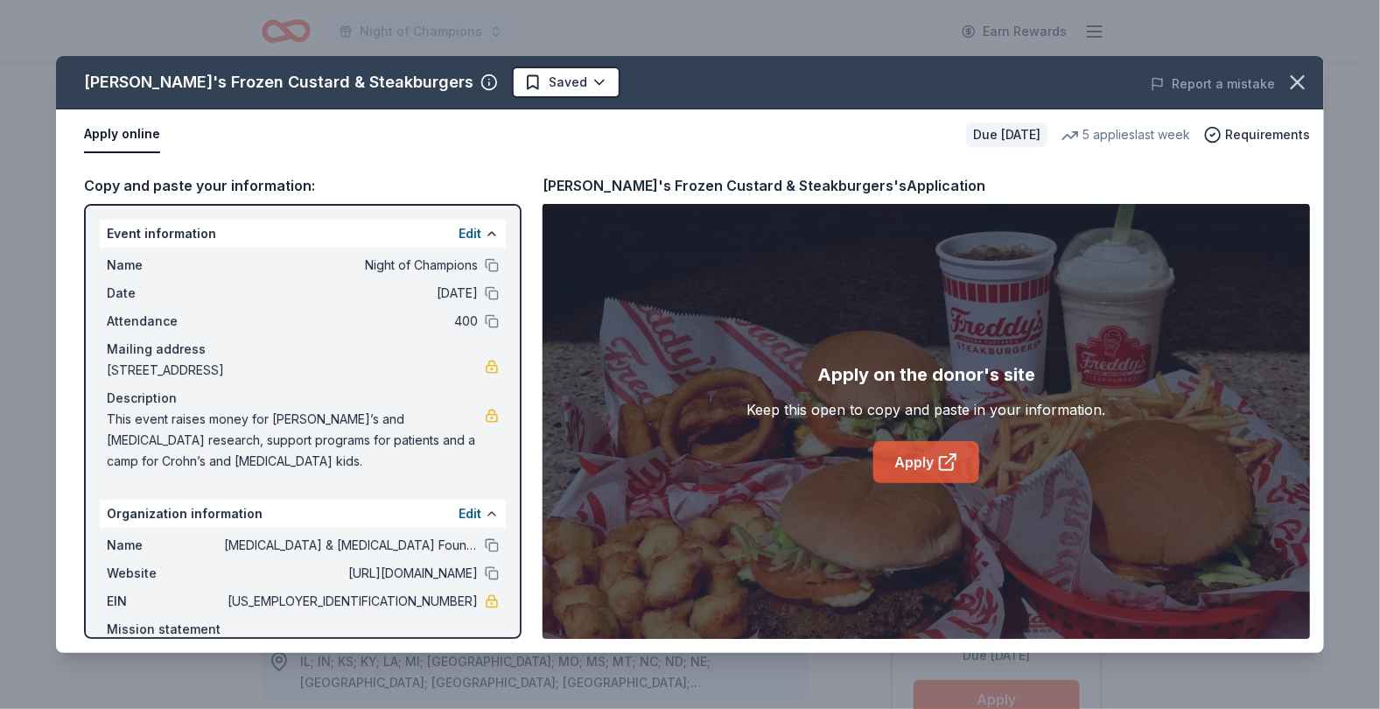
click at [924, 456] on link "Apply" at bounding box center [927, 462] width 106 height 42
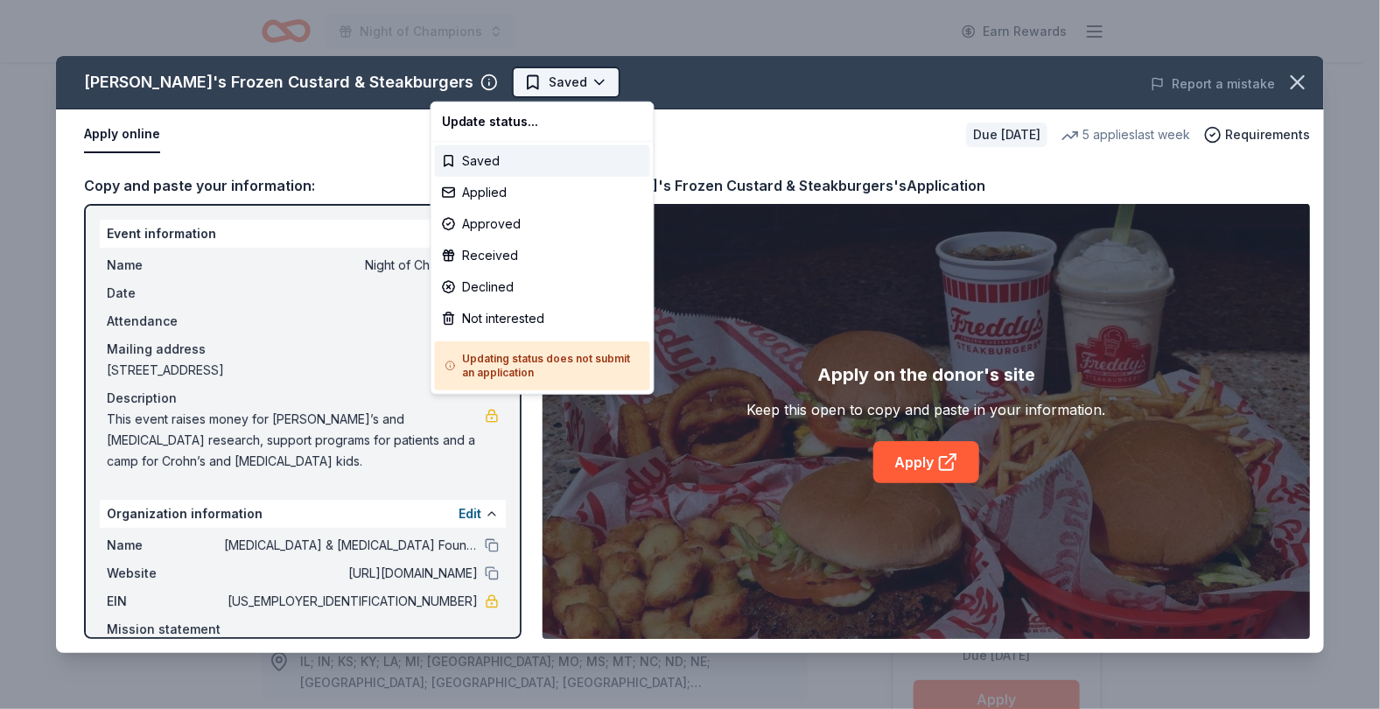
click at [452, 77] on html "Night of Champions Earn Rewards Due in 47 days Share Freddy's Frozen Custard & …" at bounding box center [690, 354] width 1380 height 709
click at [478, 201] on div "Applied" at bounding box center [542, 193] width 215 height 32
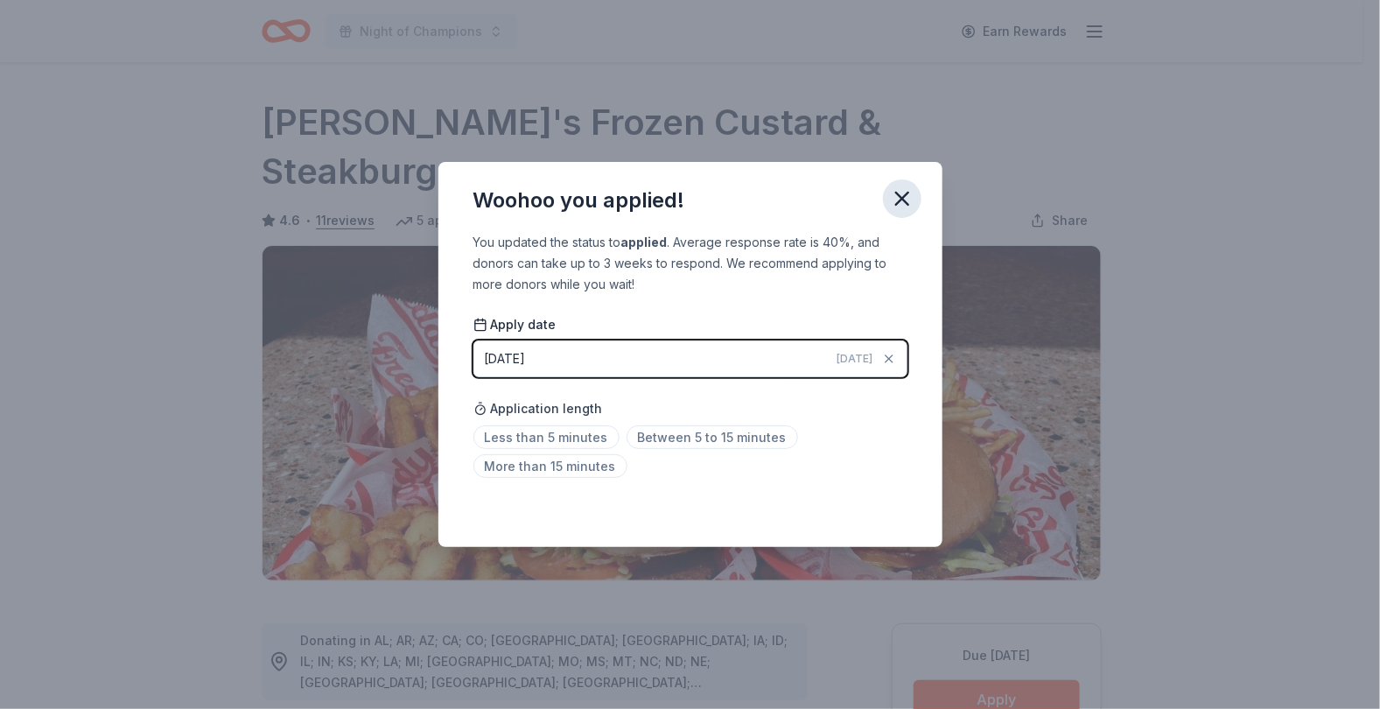
click at [901, 200] on icon "button" at bounding box center [902, 199] width 12 height 12
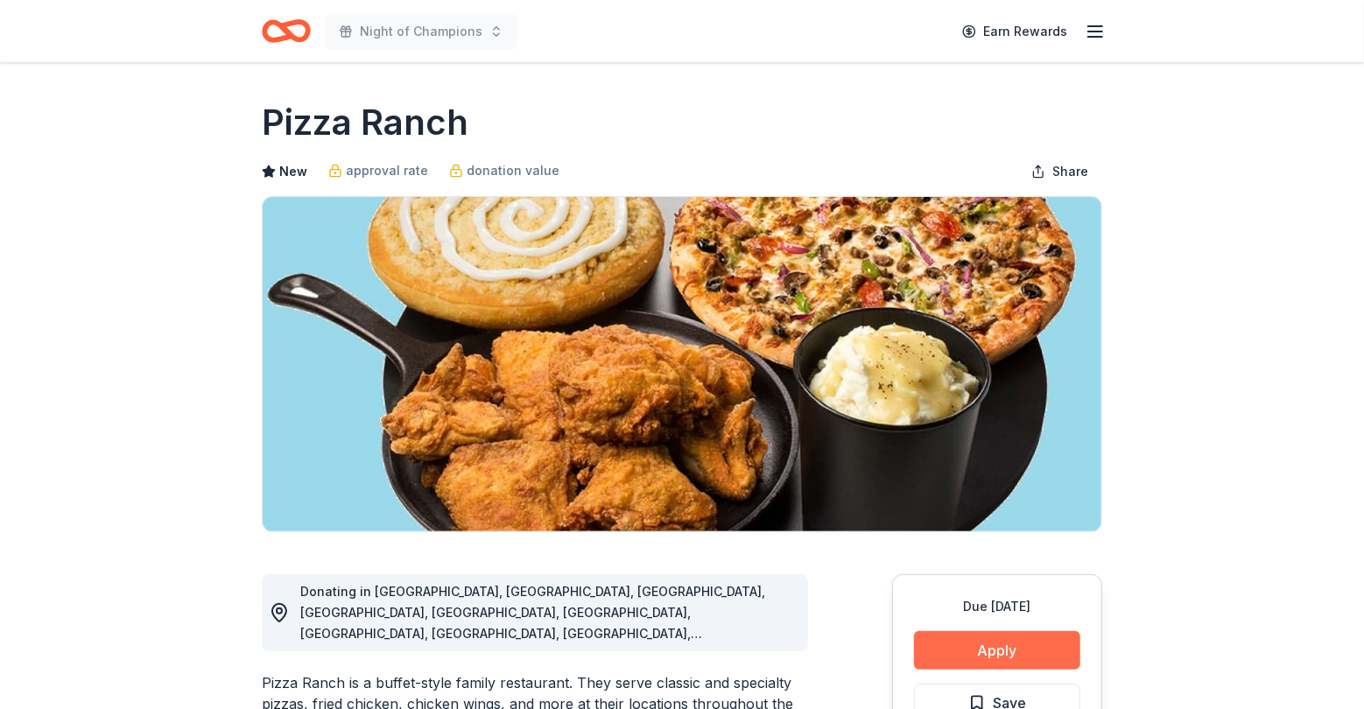
click at [956, 645] on button "Apply" at bounding box center [997, 650] width 166 height 39
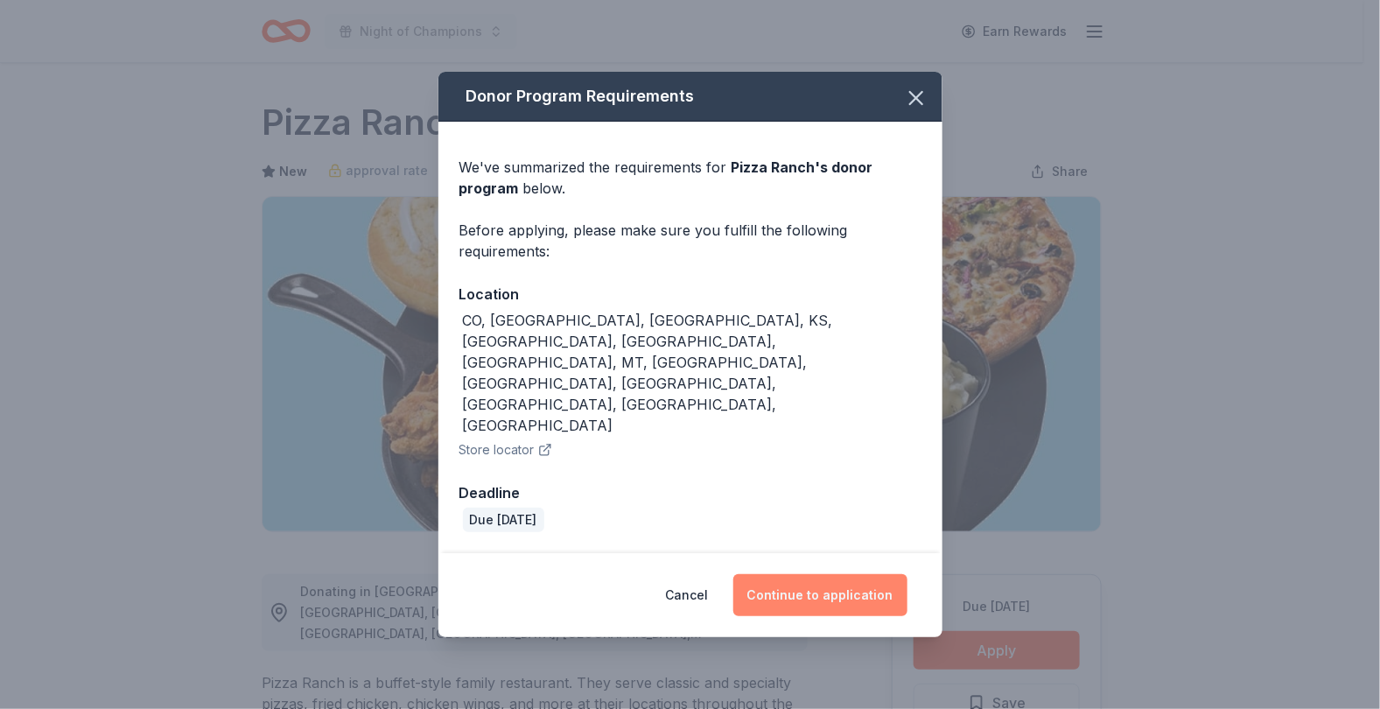
click at [784, 574] on button "Continue to application" at bounding box center [821, 595] width 174 height 42
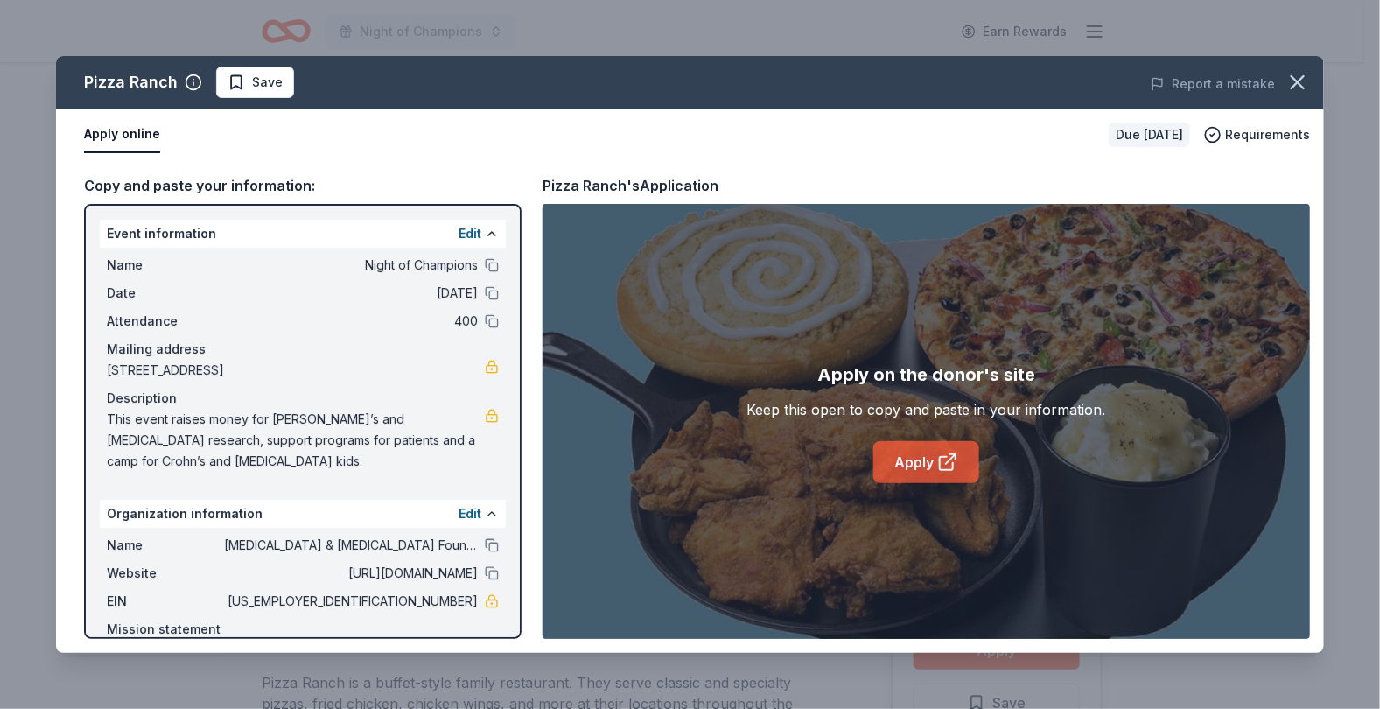
click at [932, 457] on link "Apply" at bounding box center [927, 462] width 106 height 42
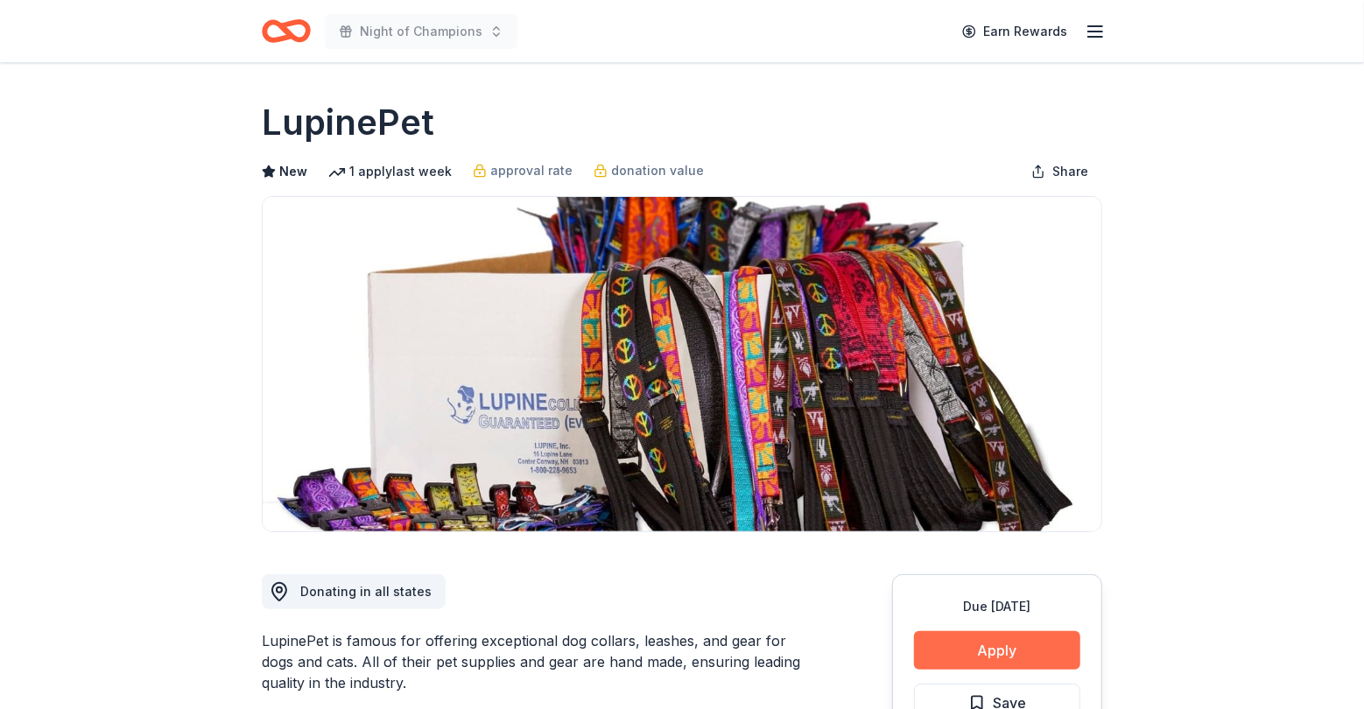
click at [1004, 639] on button "Apply" at bounding box center [997, 650] width 166 height 39
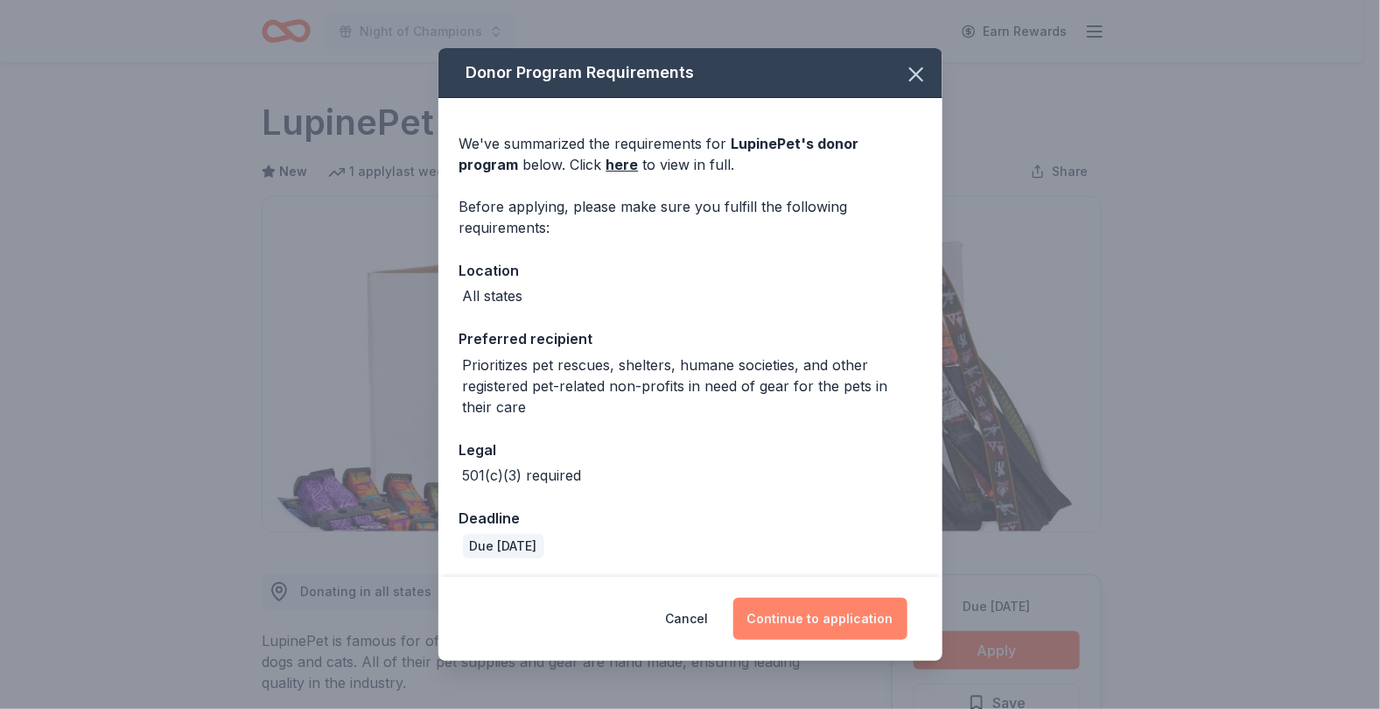
click at [824, 624] on button "Continue to application" at bounding box center [821, 619] width 174 height 42
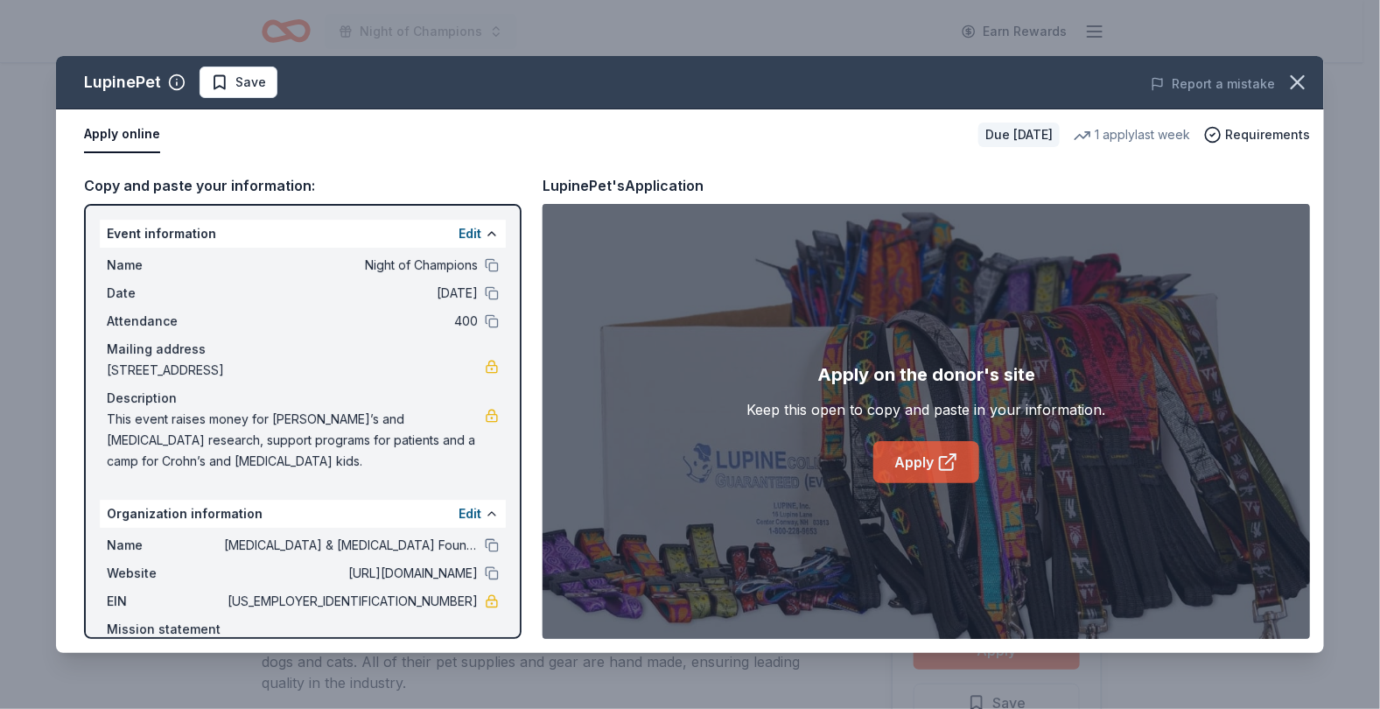
click at [932, 461] on link "Apply" at bounding box center [927, 462] width 106 height 42
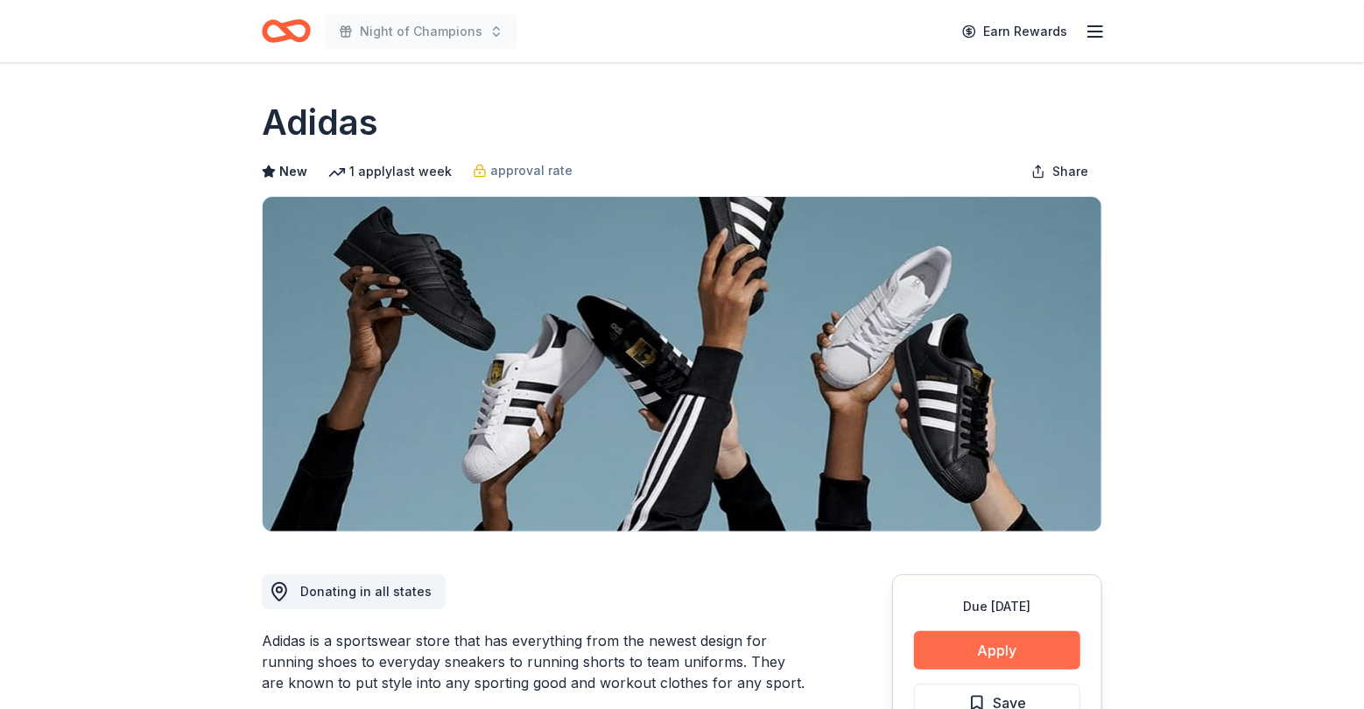
click at [1012, 652] on button "Apply" at bounding box center [997, 650] width 166 height 39
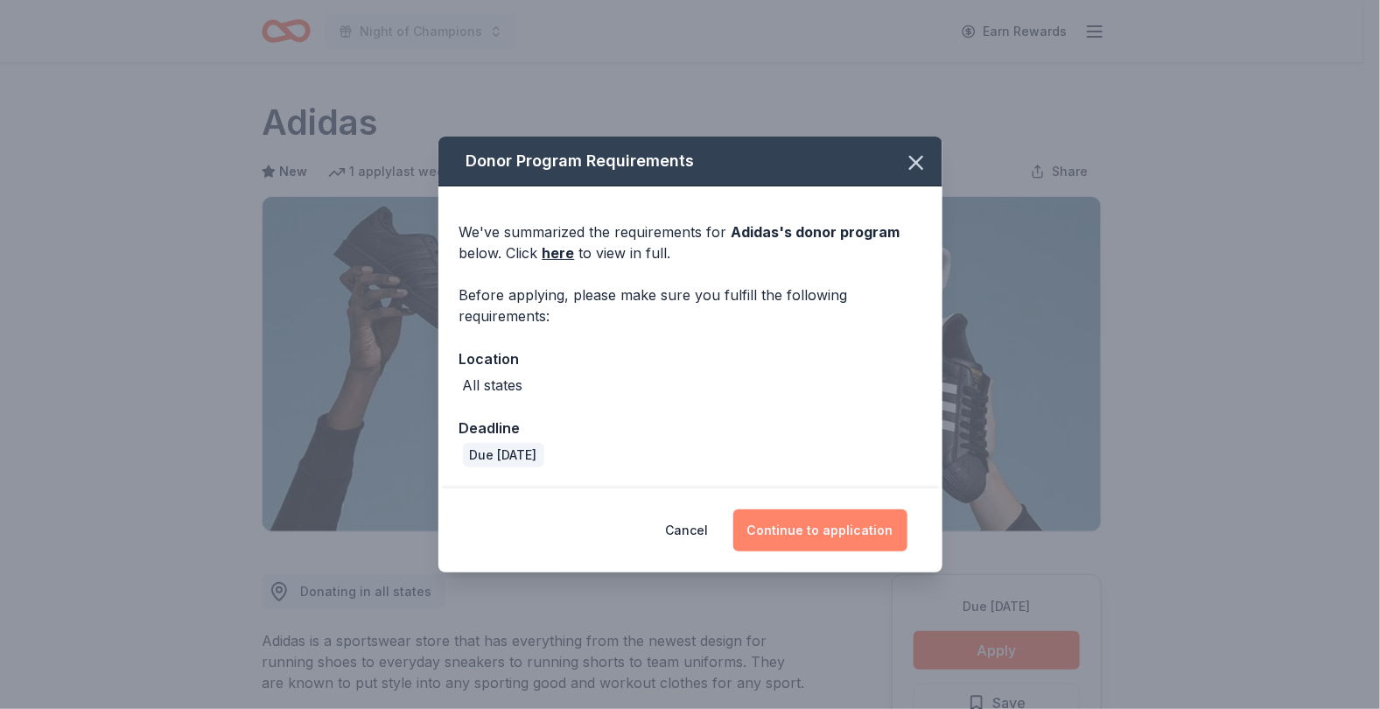
click at [857, 524] on button "Continue to application" at bounding box center [821, 530] width 174 height 42
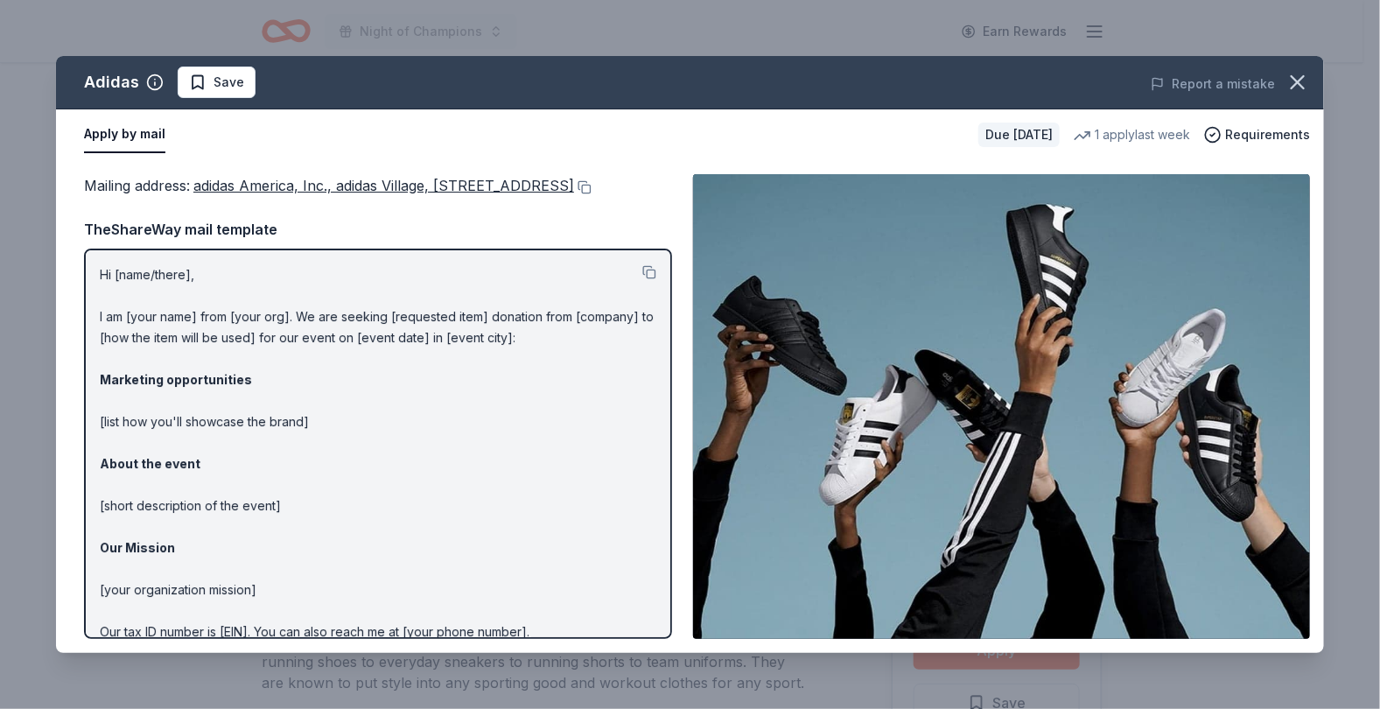
click at [1191, 334] on img at bounding box center [1001, 406] width 617 height 465
click at [1288, 75] on icon "button" at bounding box center [1298, 82] width 25 height 25
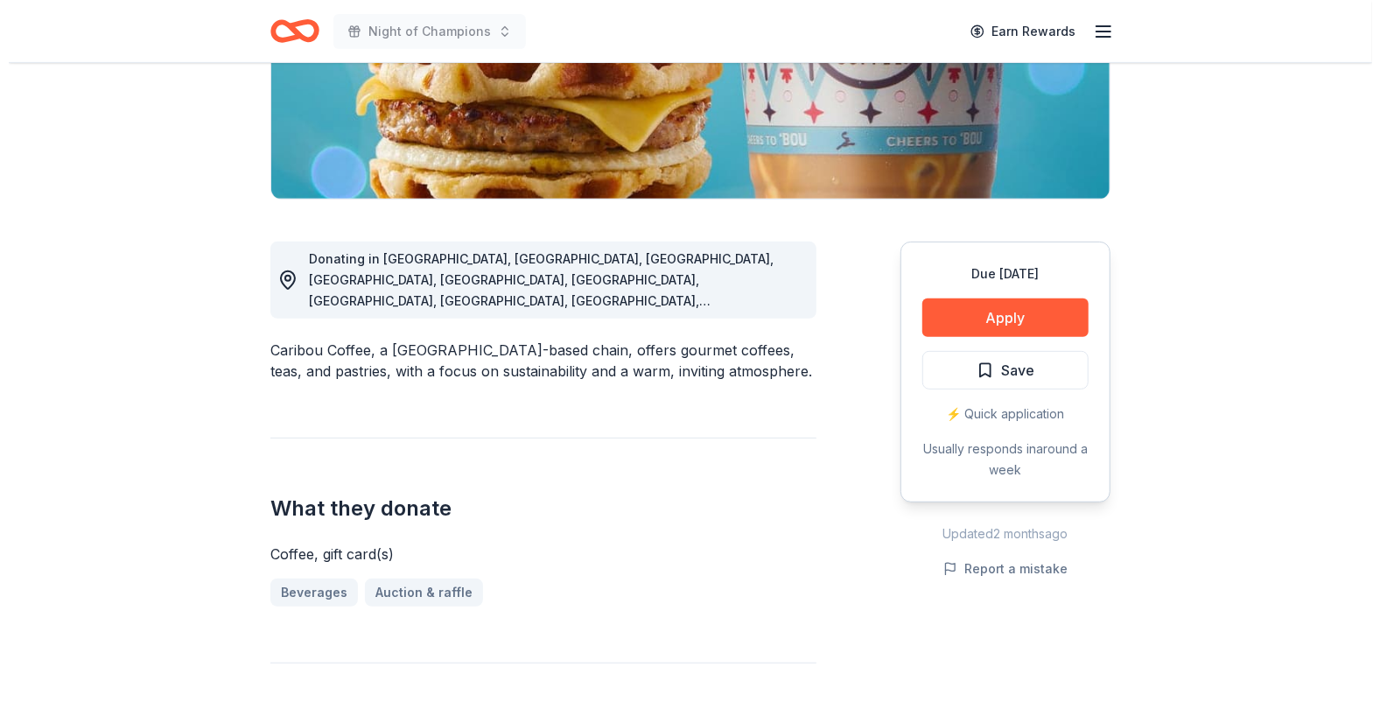
scroll to position [382, 0]
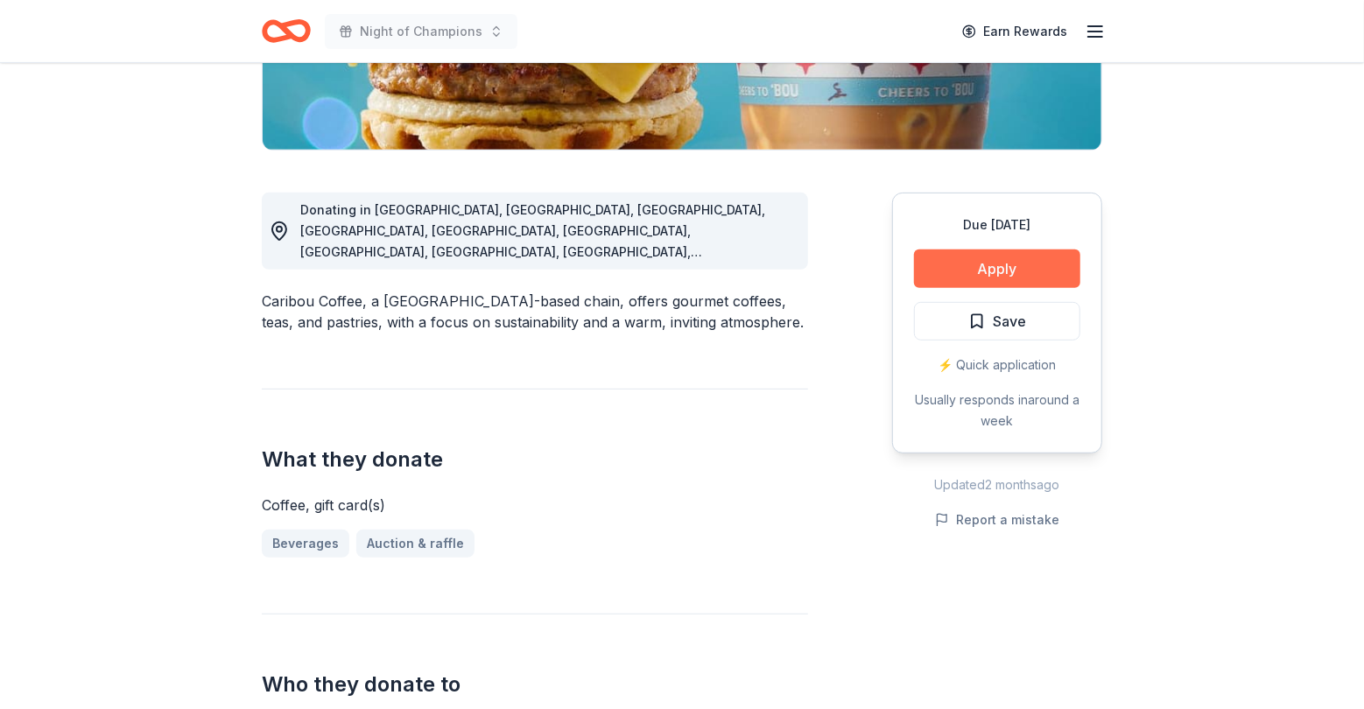
click at [980, 274] on button "Apply" at bounding box center [997, 268] width 166 height 39
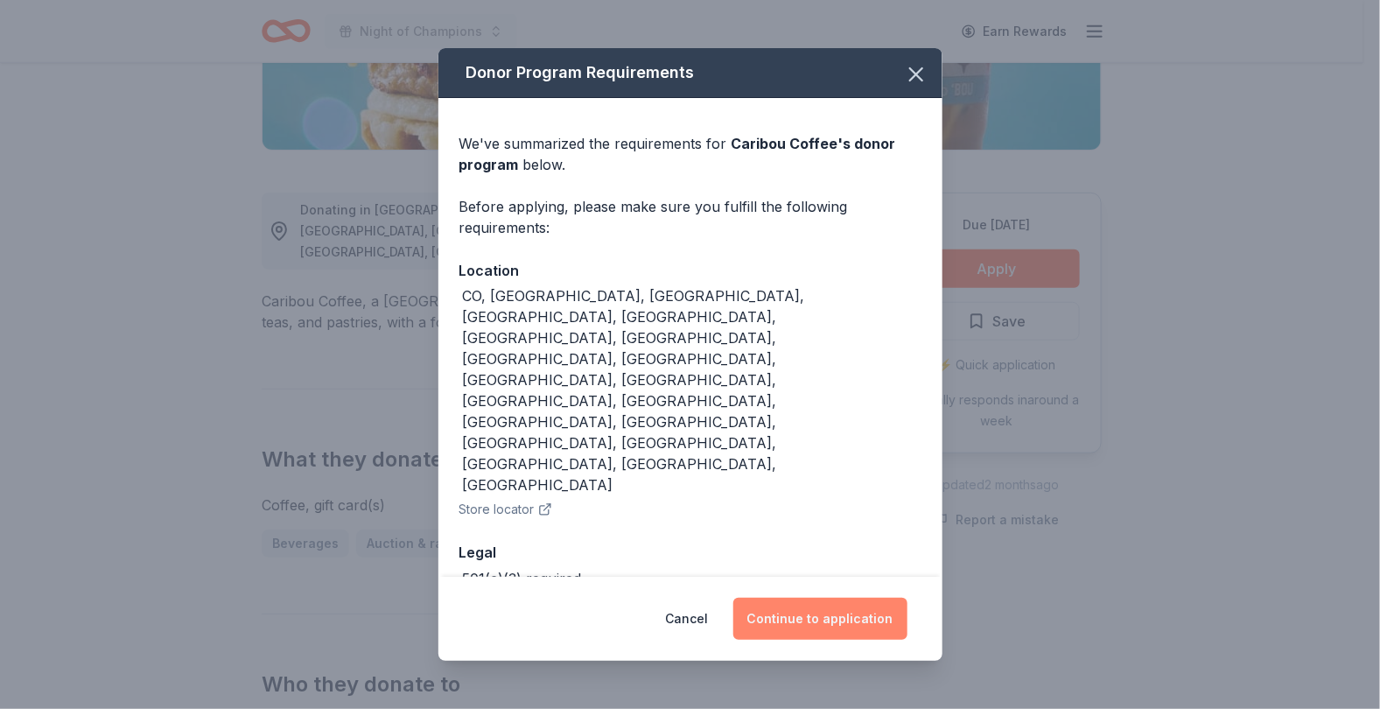
click at [797, 598] on button "Continue to application" at bounding box center [821, 619] width 174 height 42
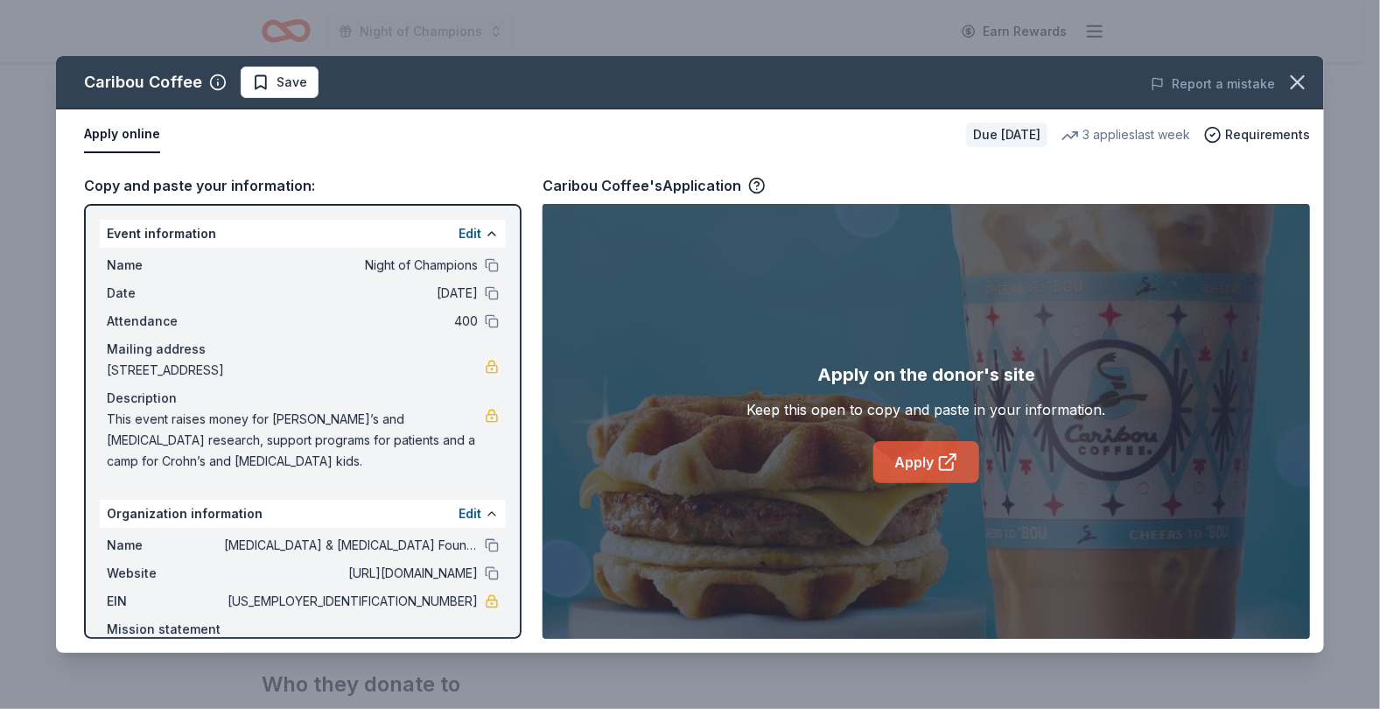
click at [917, 463] on link "Apply" at bounding box center [927, 462] width 106 height 42
